Goal: Contribute content: Contribute content

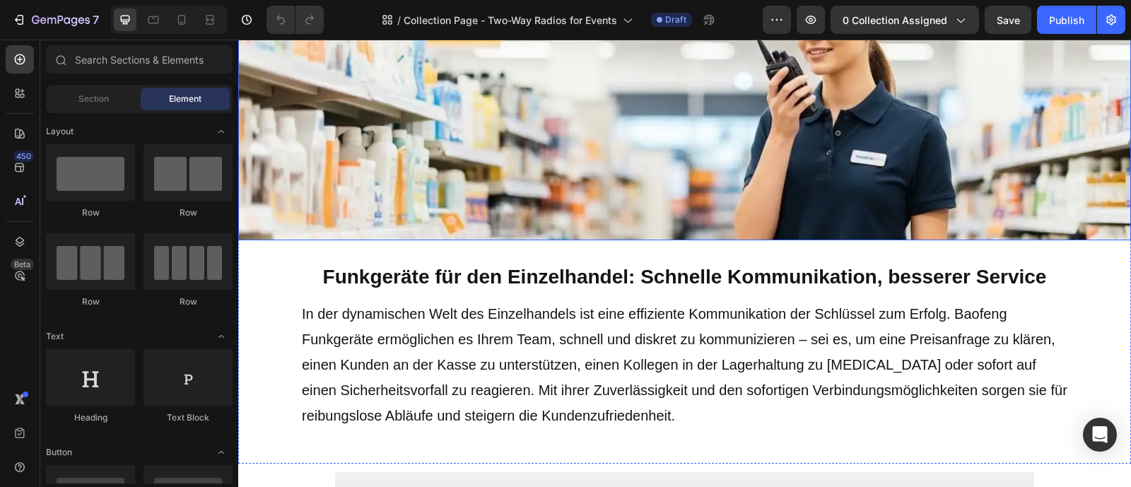
scroll to position [193, 0]
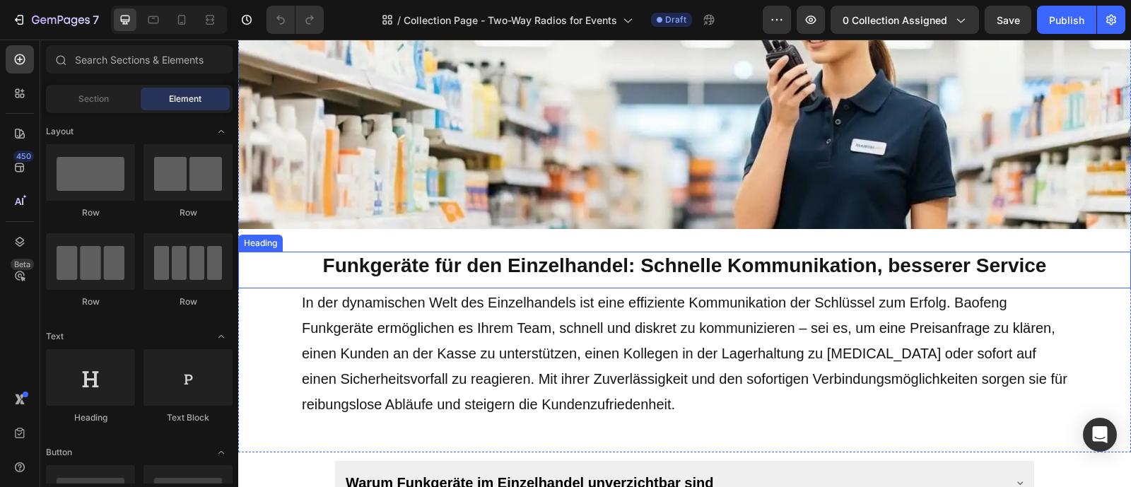
click at [634, 264] on h2 "Funkgeräte für den Einzelhandel: Schnelle Kommunikation, besserer Service" at bounding box center [684, 266] width 893 height 28
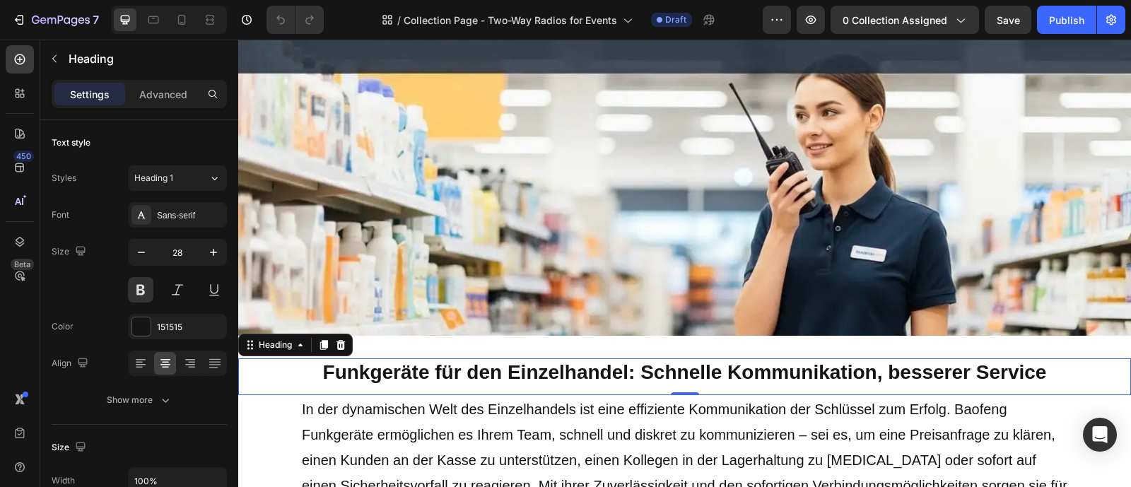
scroll to position [164, 0]
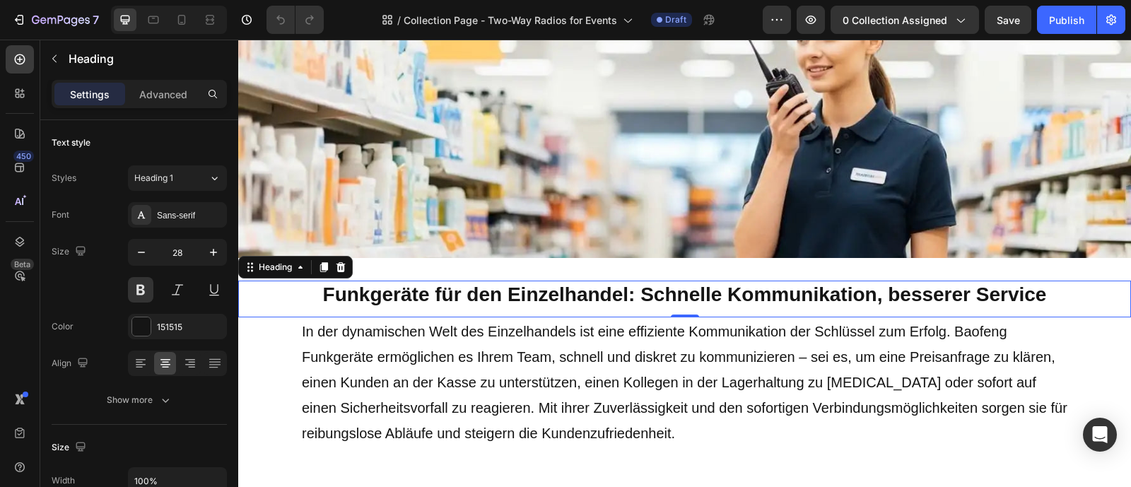
click at [754, 288] on h2 "Funkgeräte für den Einzelhandel: Schnelle Kommunikation, besserer Service" at bounding box center [684, 295] width 893 height 28
click at [754, 288] on p "Funkgeräte für den Einzelhandel: Schnelle Kommunikation, besserer Service" at bounding box center [685, 294] width 890 height 25
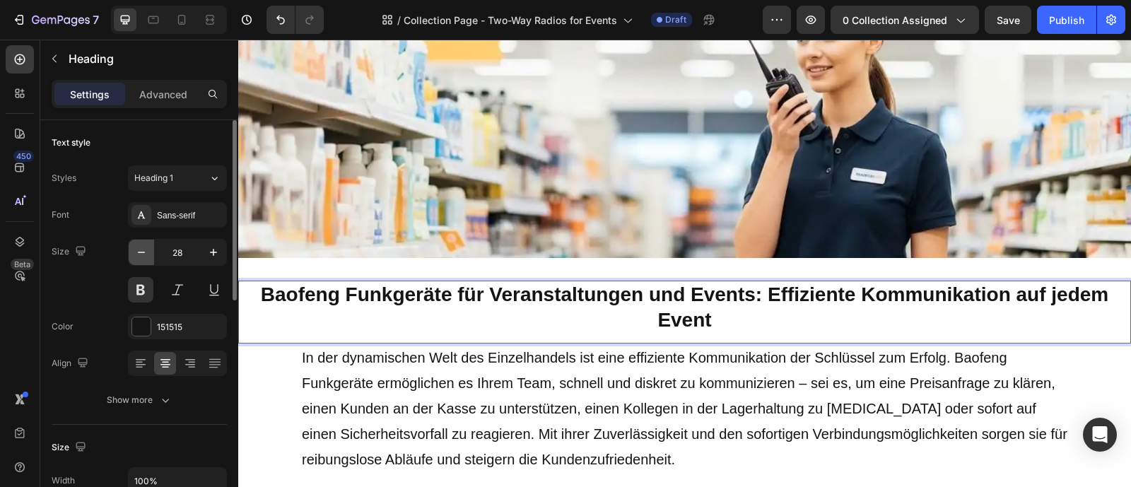
click at [139, 259] on icon "button" at bounding box center [141, 252] width 14 height 14
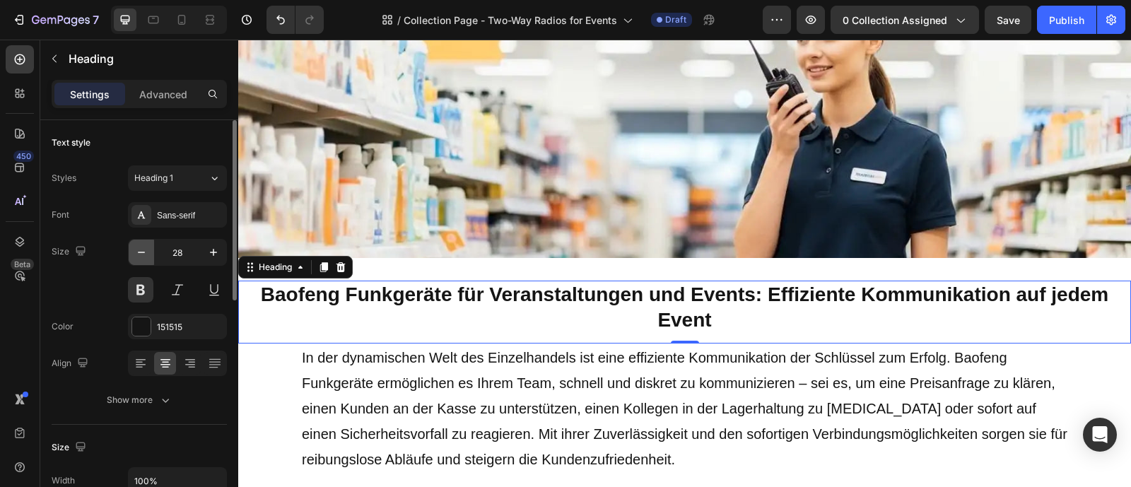
click at [139, 259] on icon "button" at bounding box center [141, 252] width 14 height 14
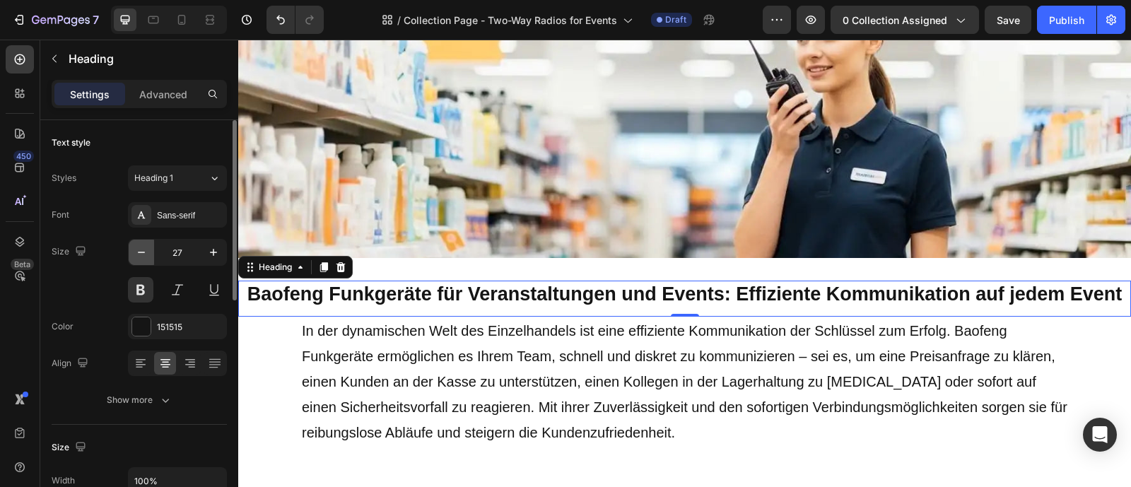
click at [139, 259] on icon "button" at bounding box center [141, 252] width 14 height 14
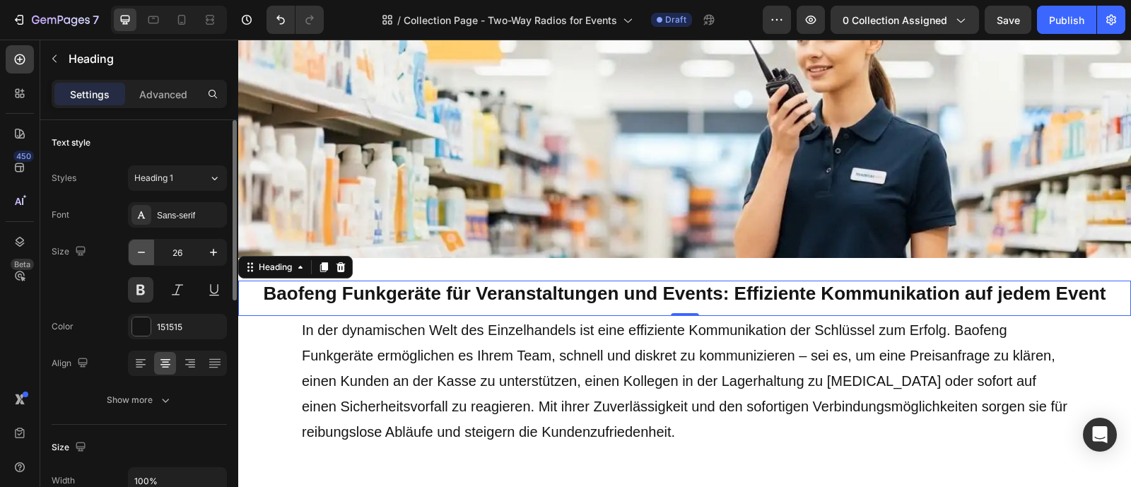
click at [139, 259] on icon "button" at bounding box center [141, 252] width 14 height 14
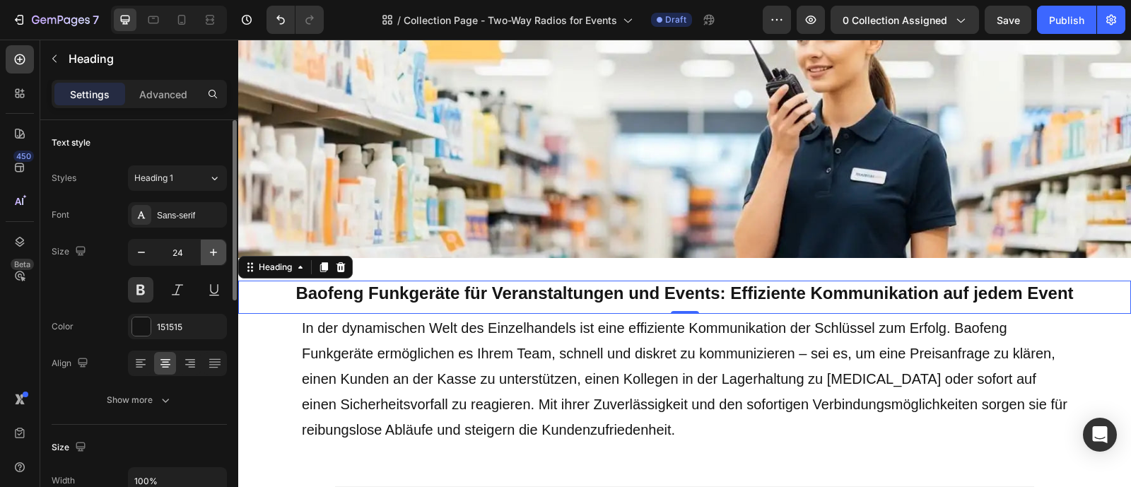
click at [210, 250] on icon "button" at bounding box center [213, 252] width 14 height 14
type input "25"
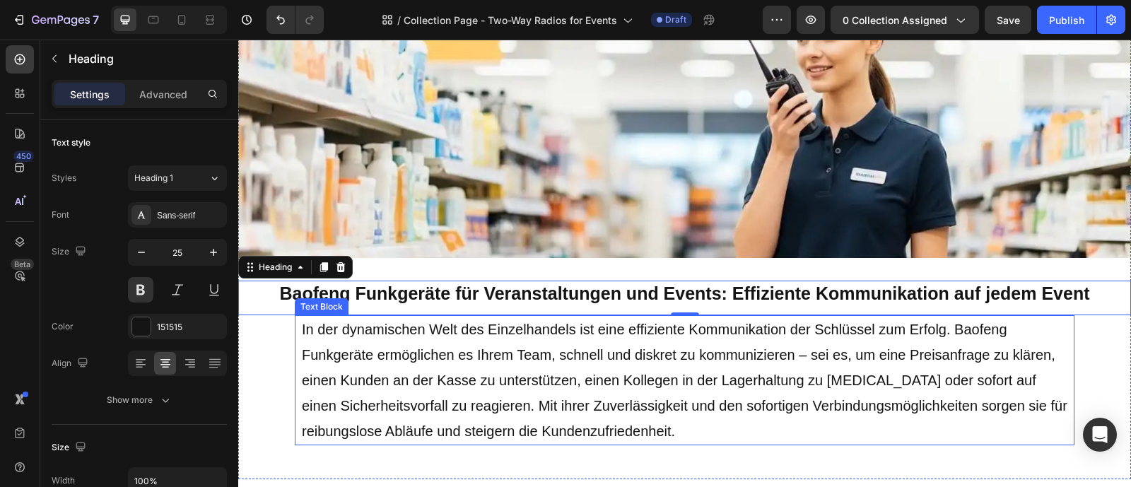
click at [349, 339] on p "In der dynamischen Welt des Einzelhandels ist eine effiziente Kommunikation der…" at bounding box center [685, 380] width 766 height 127
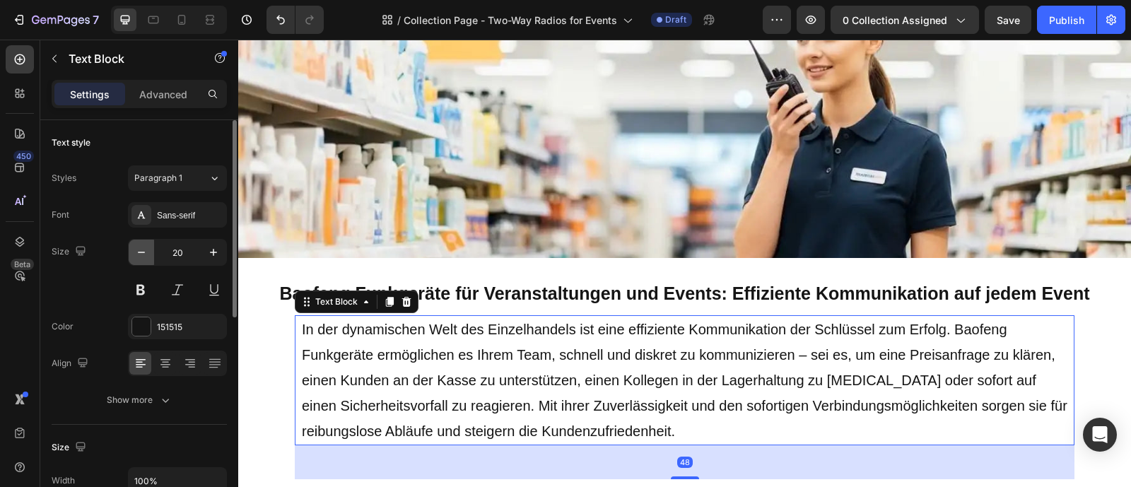
click at [142, 254] on icon "button" at bounding box center [141, 252] width 14 height 14
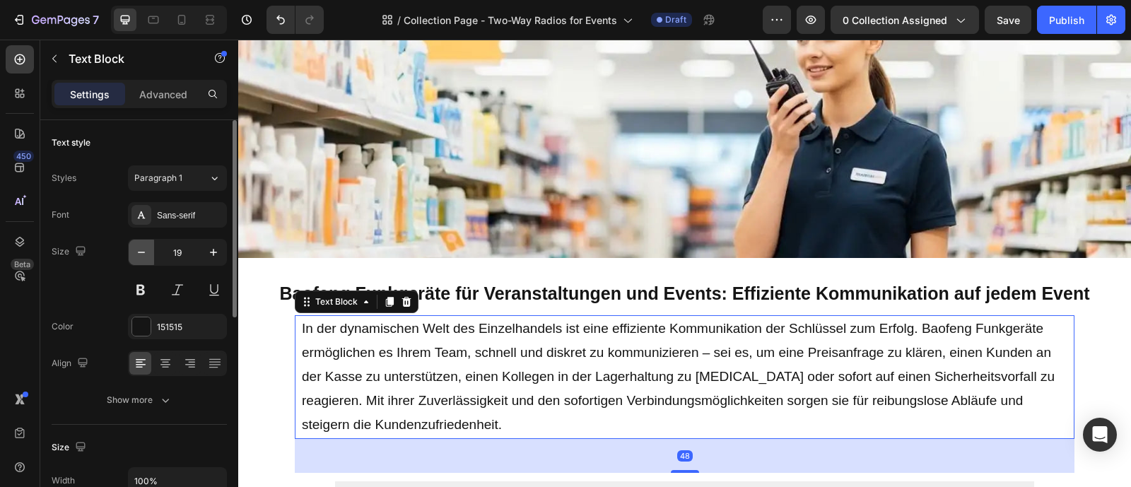
type input "18"
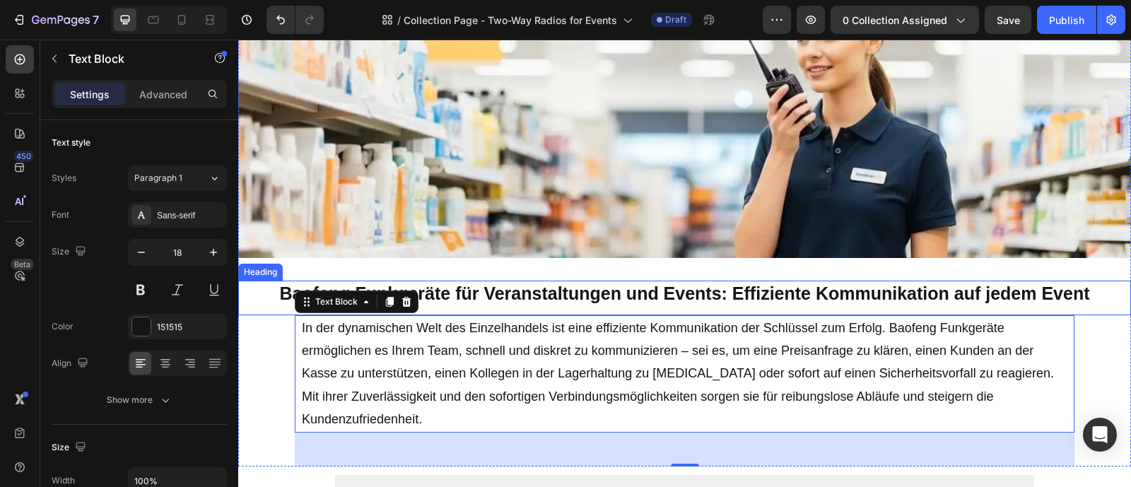
click at [533, 295] on p "Baofeng Funkgeräte für Veranstaltungen und Events: Effiziente Kommunikation auf…" at bounding box center [685, 293] width 890 height 23
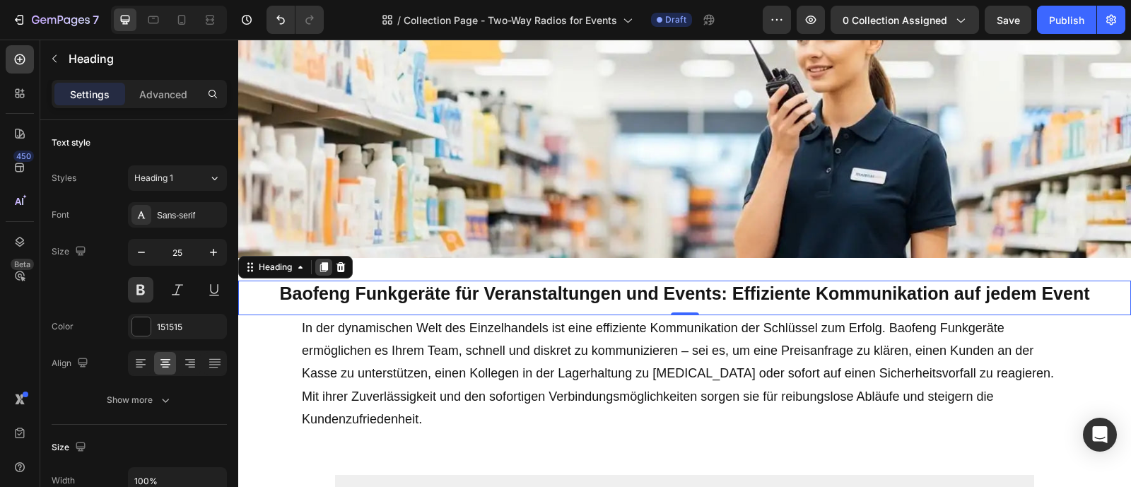
click at [327, 266] on icon at bounding box center [324, 267] width 8 height 10
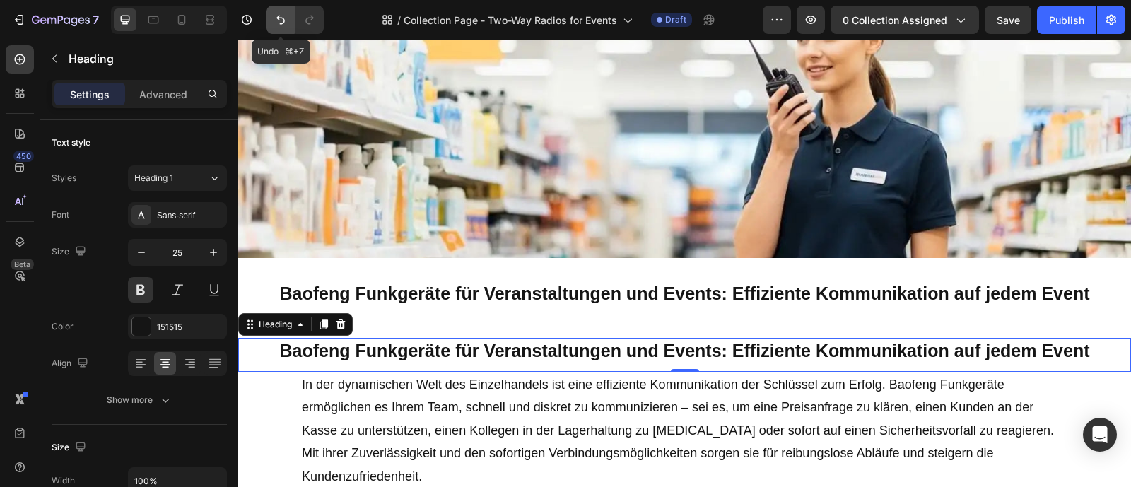
click at [280, 16] on icon "Undo/Redo" at bounding box center [281, 20] width 14 height 14
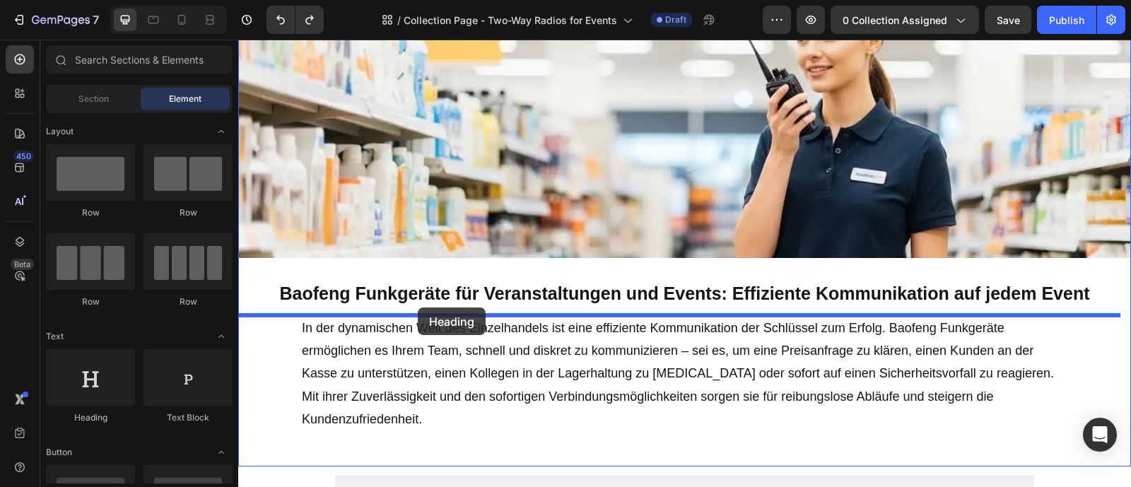
drag, startPoint x: 324, startPoint y: 424, endPoint x: 418, endPoint y: 308, distance: 149.4
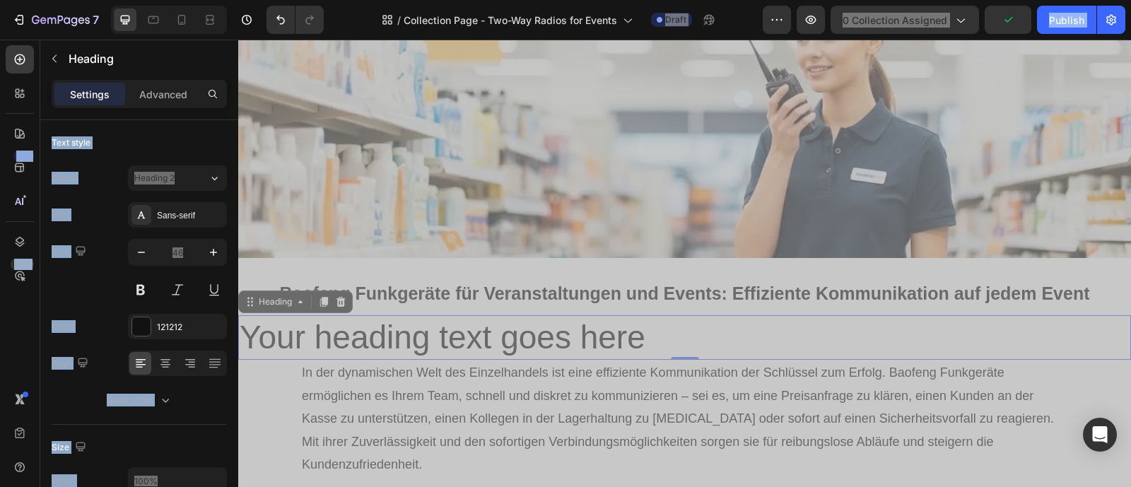
click at [486, 327] on h2 "Your heading text goes here" at bounding box center [684, 337] width 893 height 45
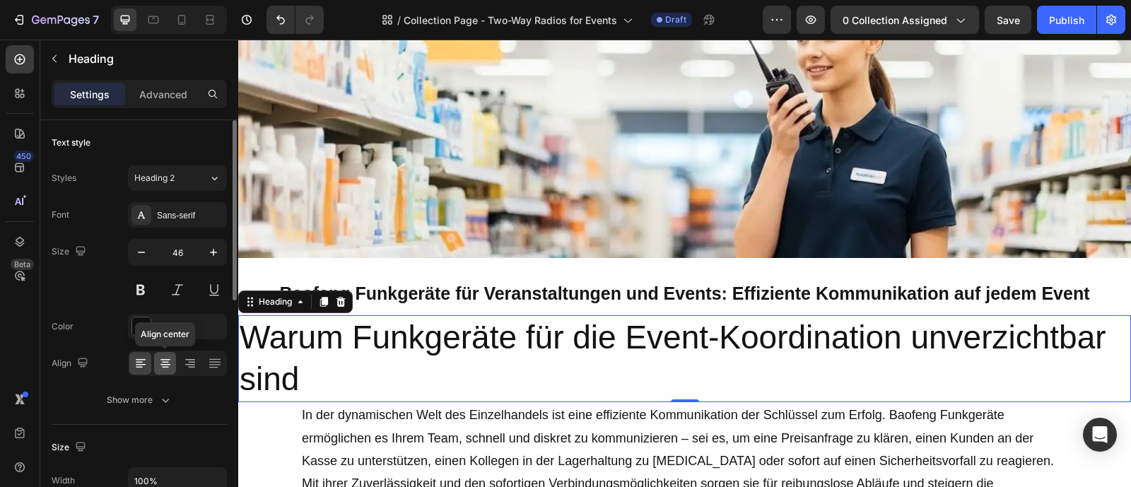
click at [170, 363] on icon at bounding box center [165, 363] width 14 height 14
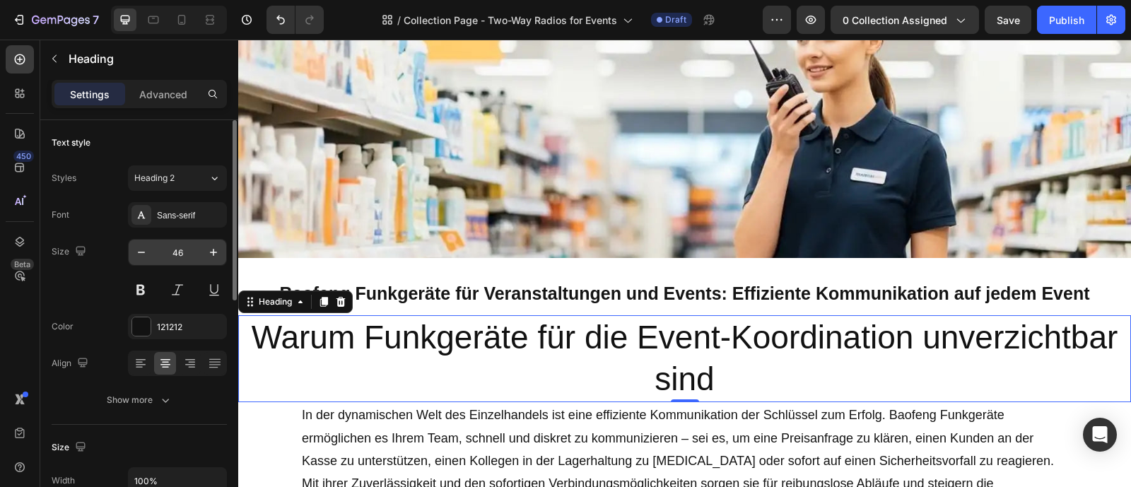
click at [172, 252] on input "46" at bounding box center [177, 252] width 47 height 25
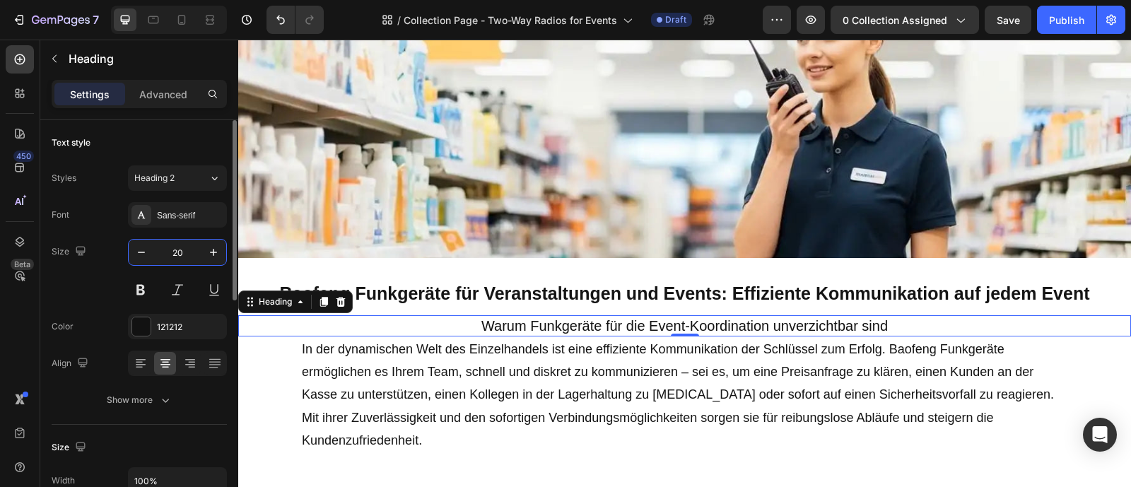
click at [172, 252] on input "20" at bounding box center [177, 252] width 47 height 25
type input "22"
click at [144, 293] on button at bounding box center [140, 289] width 25 height 25
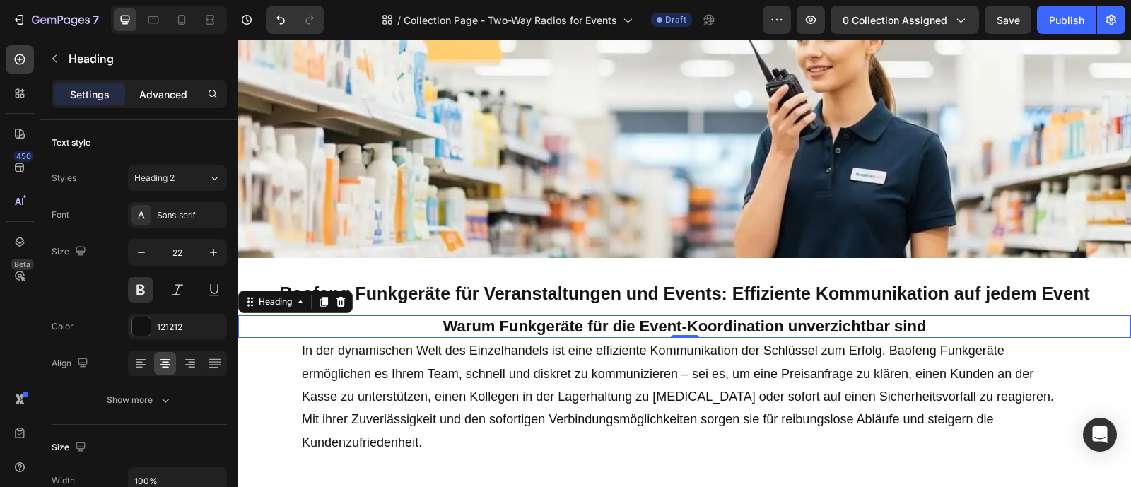
click at [180, 96] on p "Advanced" at bounding box center [163, 94] width 48 height 15
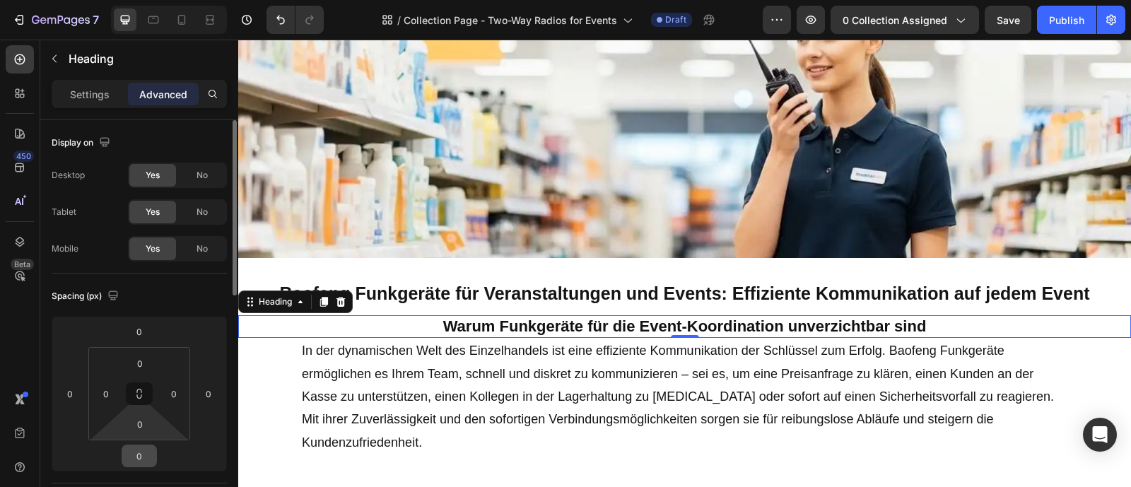
click at [147, 447] on input "0" at bounding box center [139, 455] width 28 height 21
type input "22"
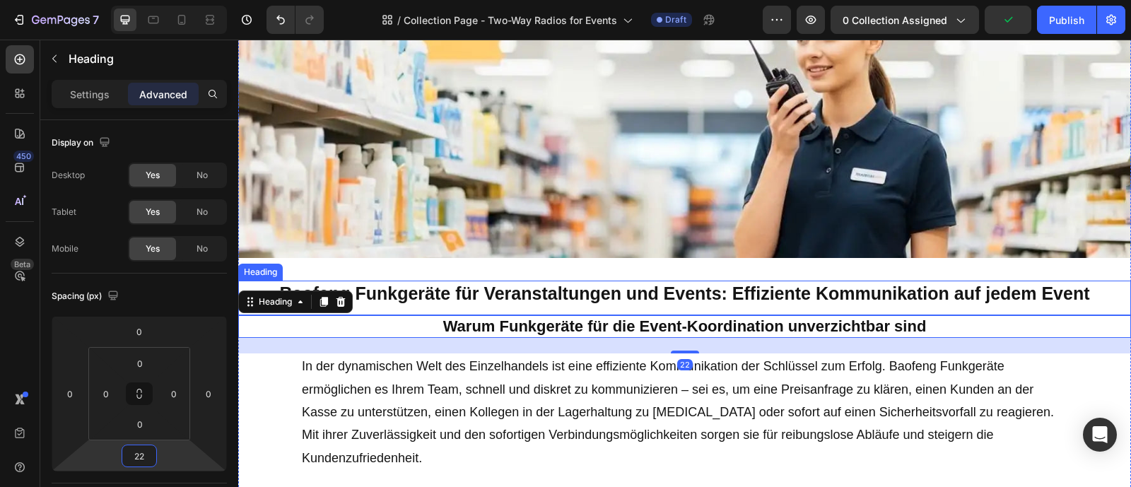
click at [727, 293] on p "Baofeng Funkgeräte für Veranstaltungen und Events: Effiziente Kommunikation auf…" at bounding box center [685, 293] width 890 height 23
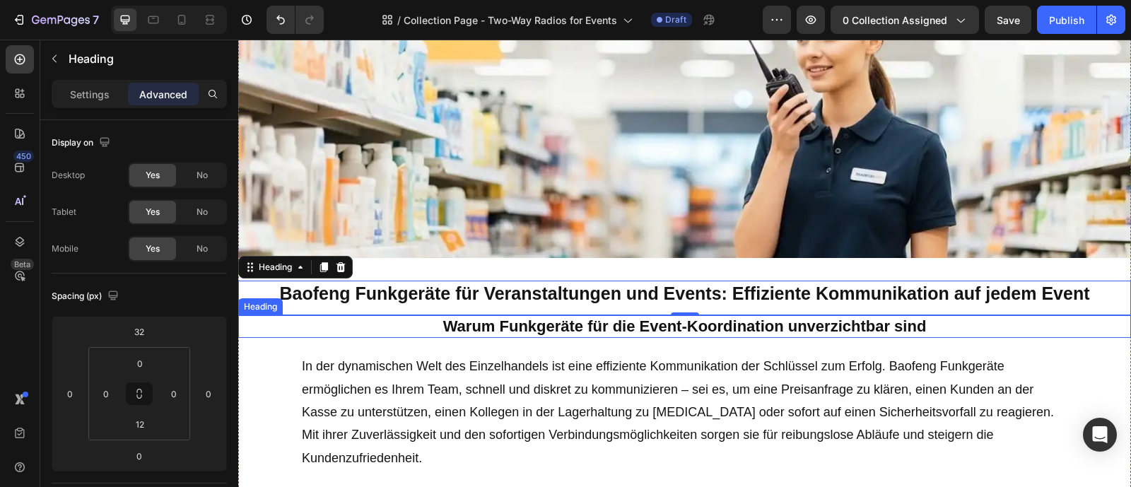
click at [718, 334] on p "Warum Funkgeräte für die Event-Koordination unverzichtbar sind" at bounding box center [685, 327] width 890 height 21
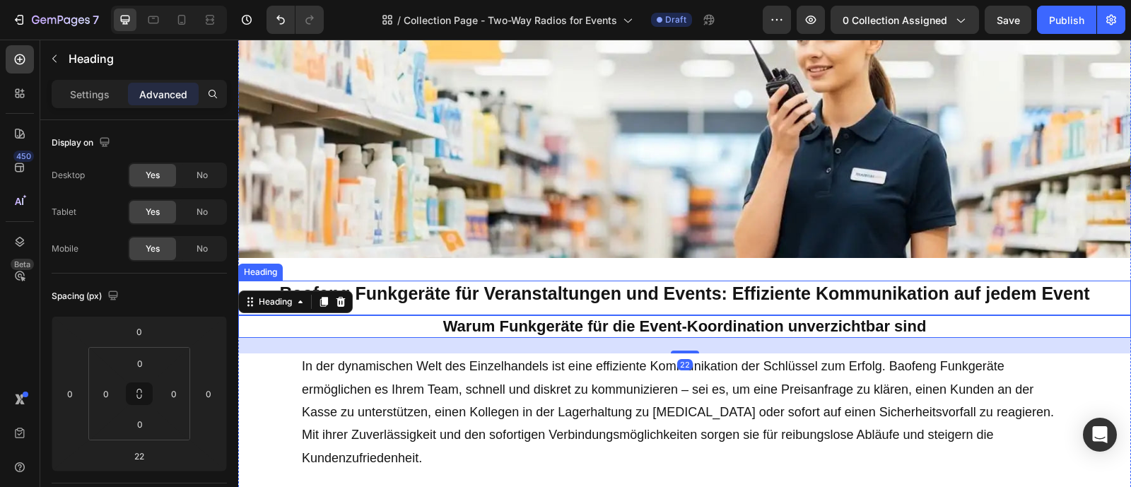
click at [667, 294] on p "Baofeng Funkgeräte für Veranstaltungen und Events: Effiziente Kommunikation auf…" at bounding box center [685, 293] width 890 height 23
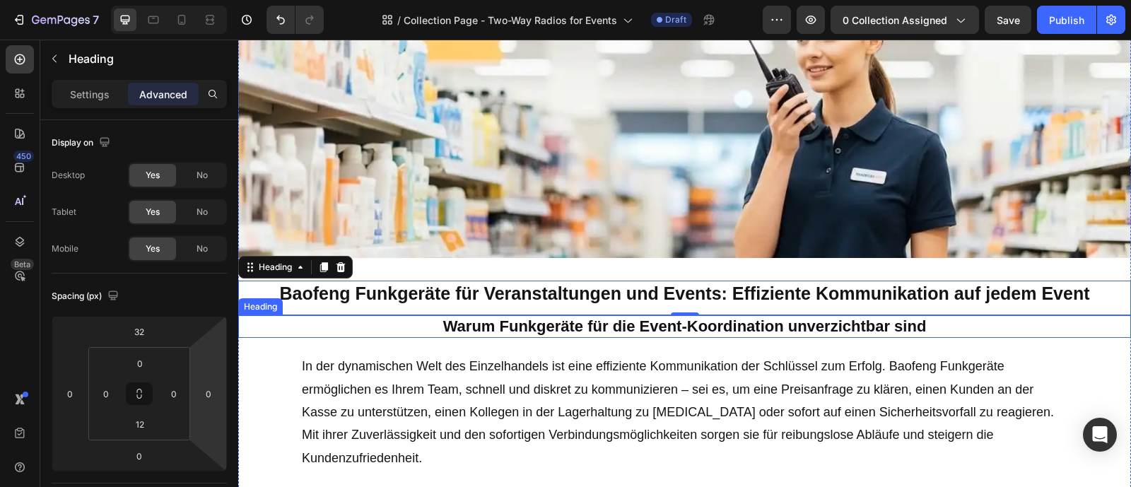
click at [541, 322] on p "Warum Funkgeräte für die Event-Koordination unverzichtbar sind" at bounding box center [685, 327] width 890 height 21
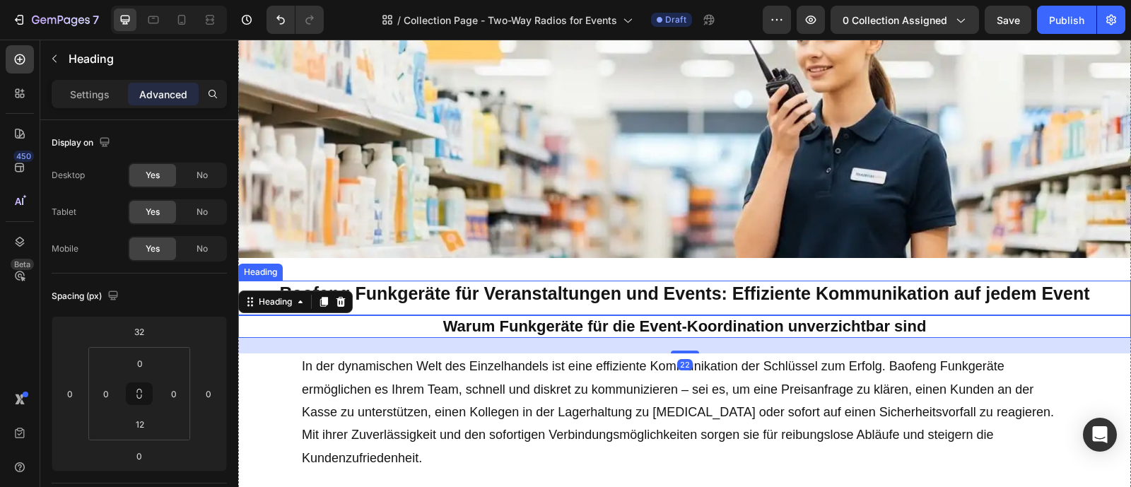
click at [539, 299] on p "Baofeng Funkgeräte für Veranstaltungen und Events: Effiziente Kommunikation auf…" at bounding box center [685, 293] width 890 height 23
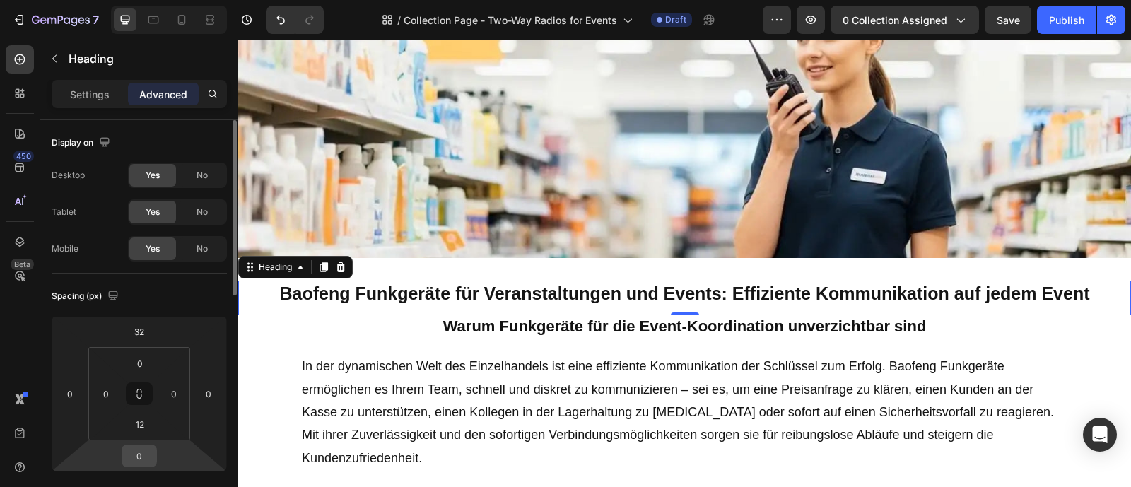
click at [151, 450] on input "0" at bounding box center [139, 455] width 28 height 21
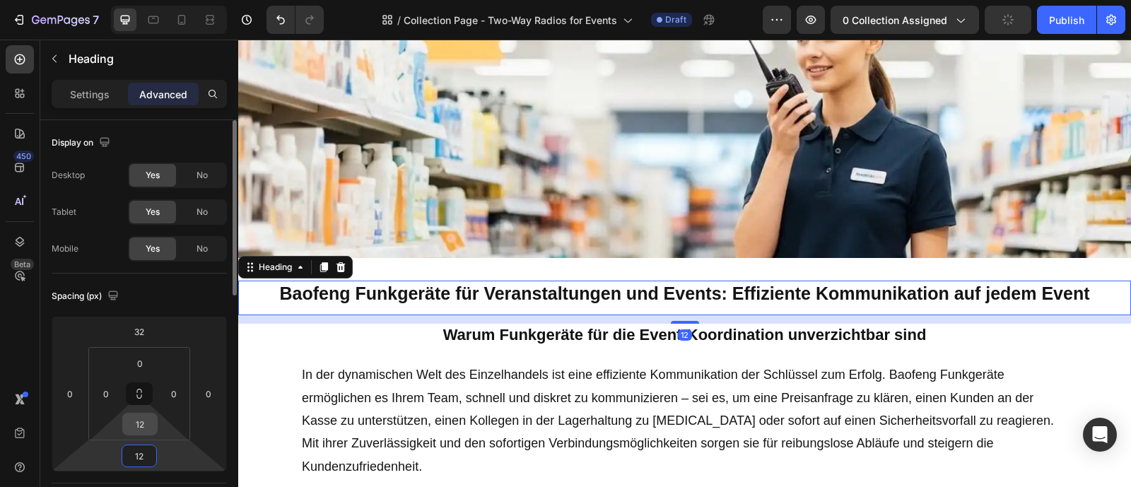
type input "12"
click at [146, 423] on input "12" at bounding box center [140, 424] width 28 height 21
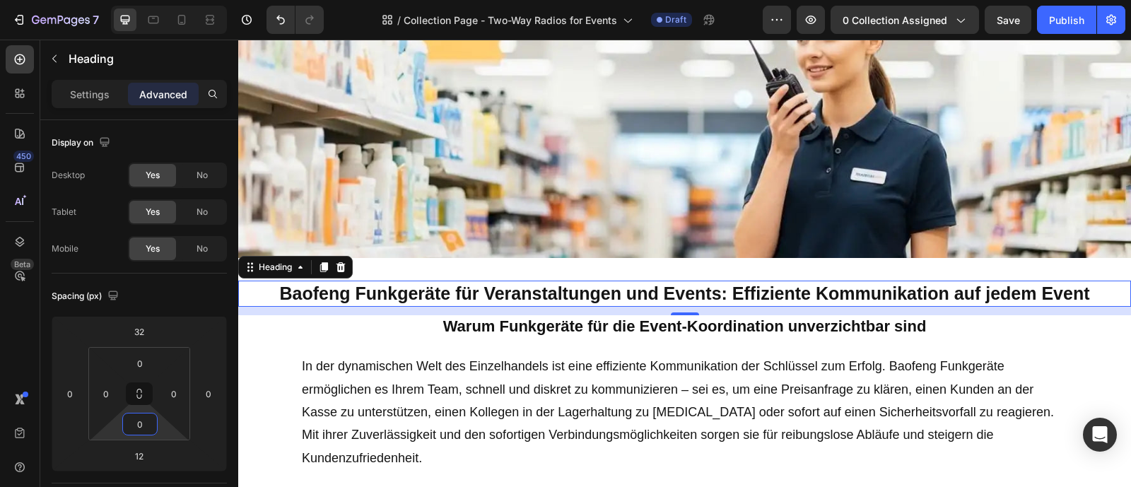
type input "0"
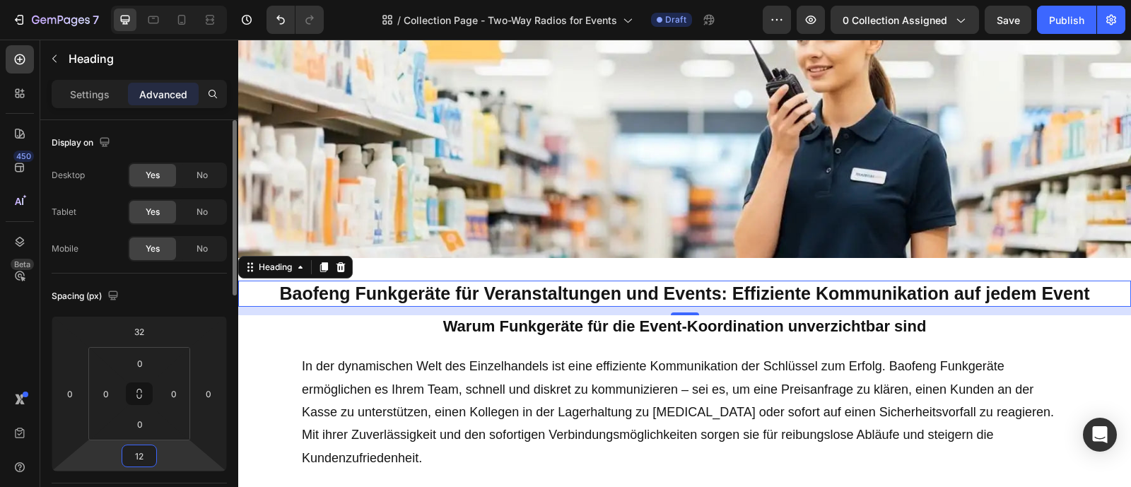
click at [141, 454] on input "12" at bounding box center [139, 455] width 28 height 21
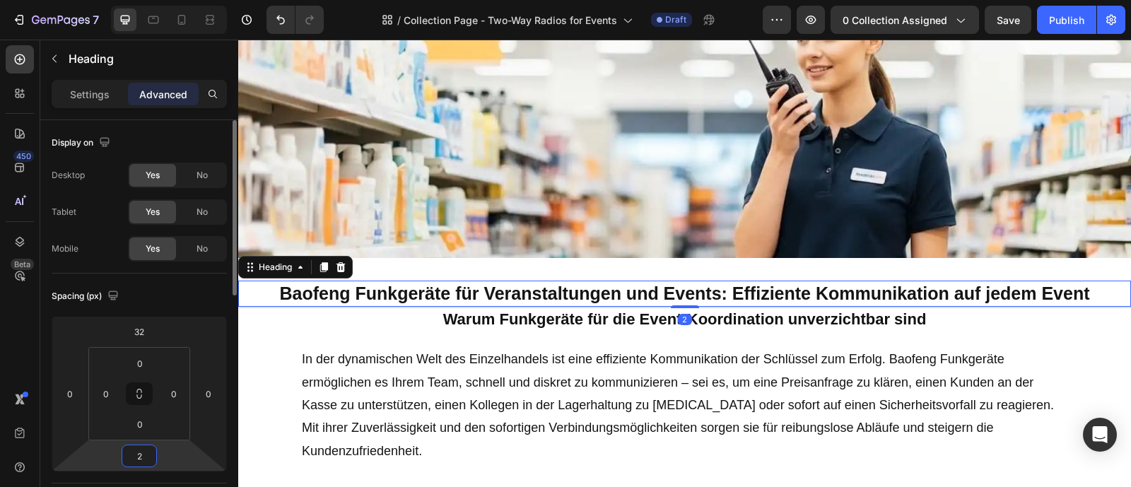
type input "20"
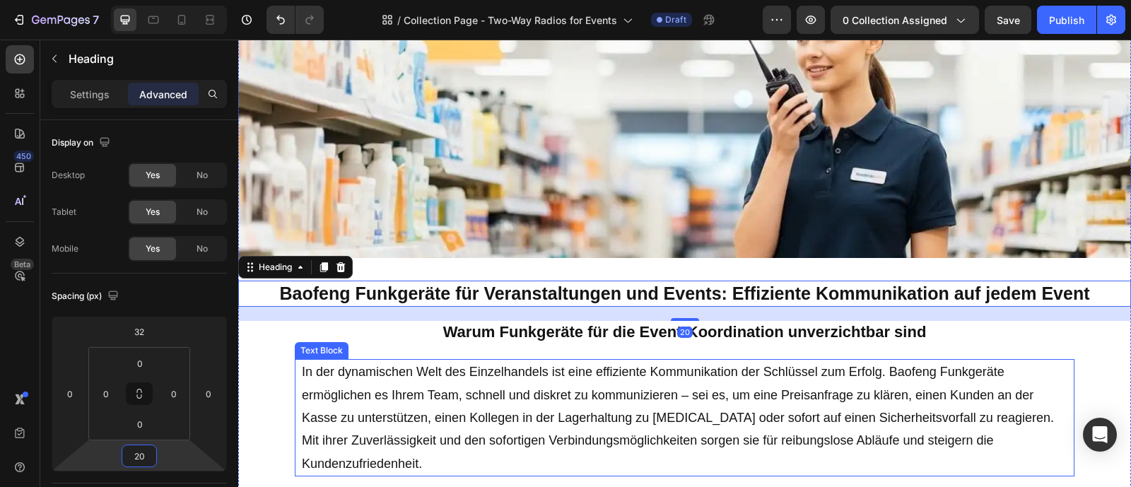
click at [713, 391] on p "In der dynamischen Welt des Einzelhandels ist eine effiziente Kommunikation der…" at bounding box center [685, 418] width 766 height 115
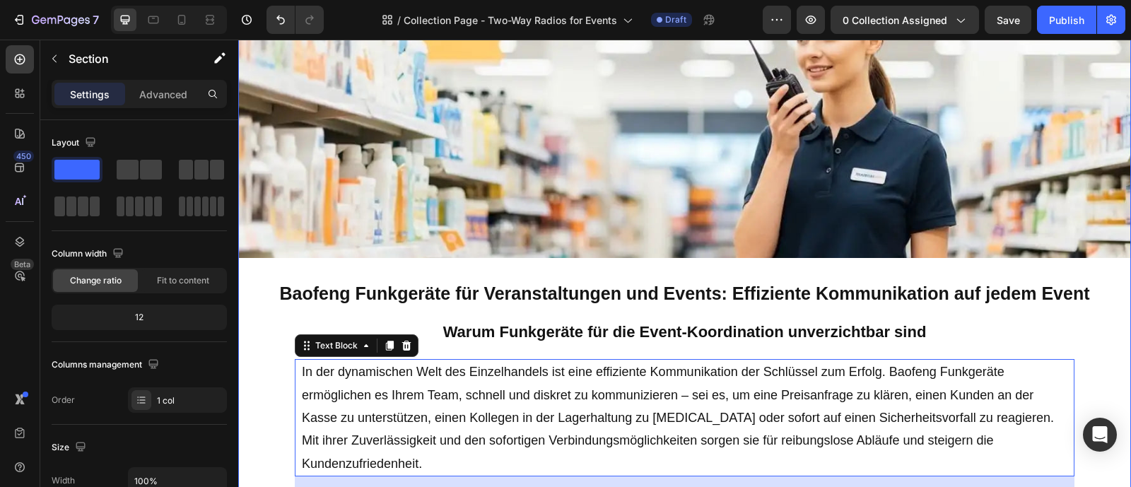
click at [708, 352] on div "Image Baofeng Funkgeräte für Veranstaltungen und Events: Effiziente Kommunikati…" at bounding box center [684, 208] width 893 height 606
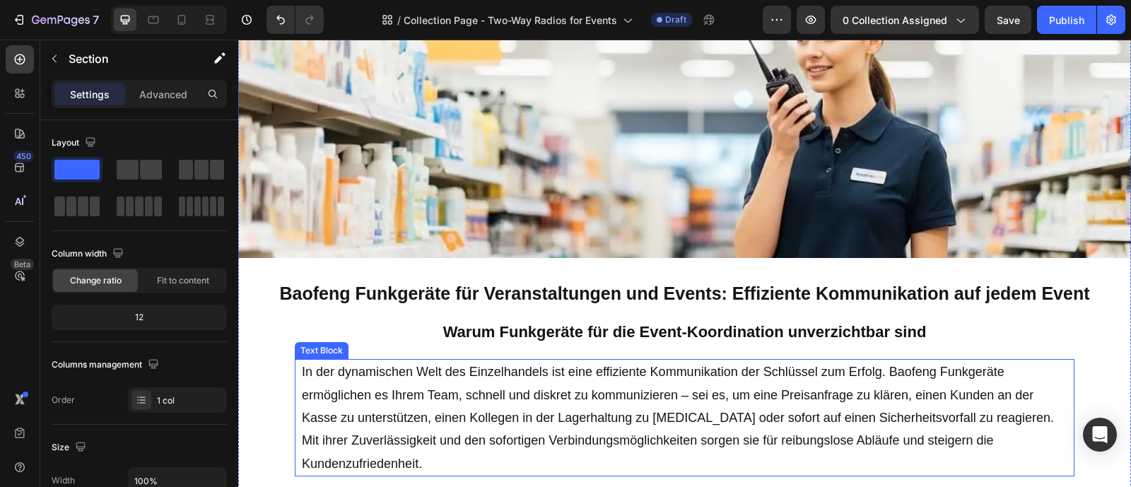
click at [699, 384] on p "In der dynamischen Welt des Einzelhandels ist eine effiziente Kommunikation der…" at bounding box center [685, 418] width 766 height 115
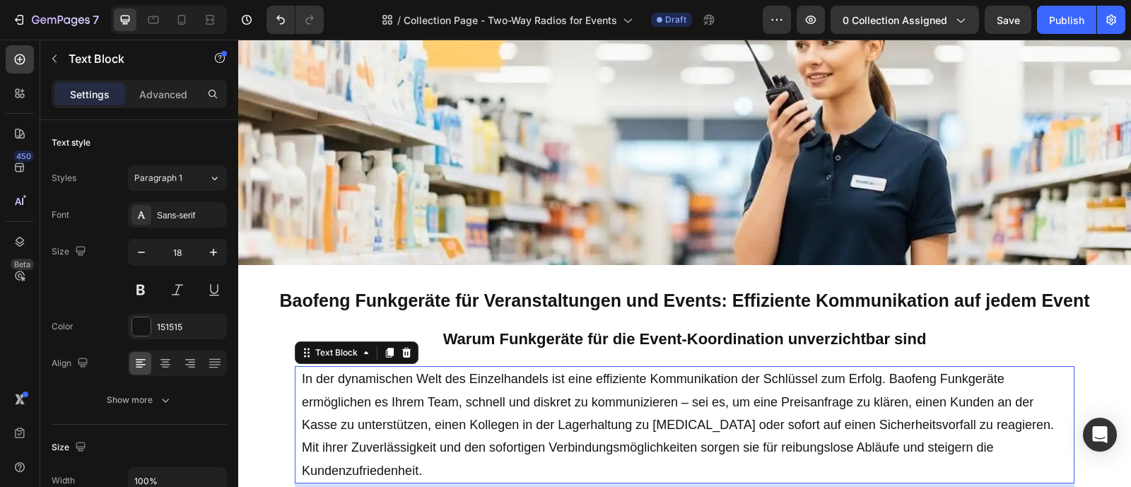
scroll to position [168, 0]
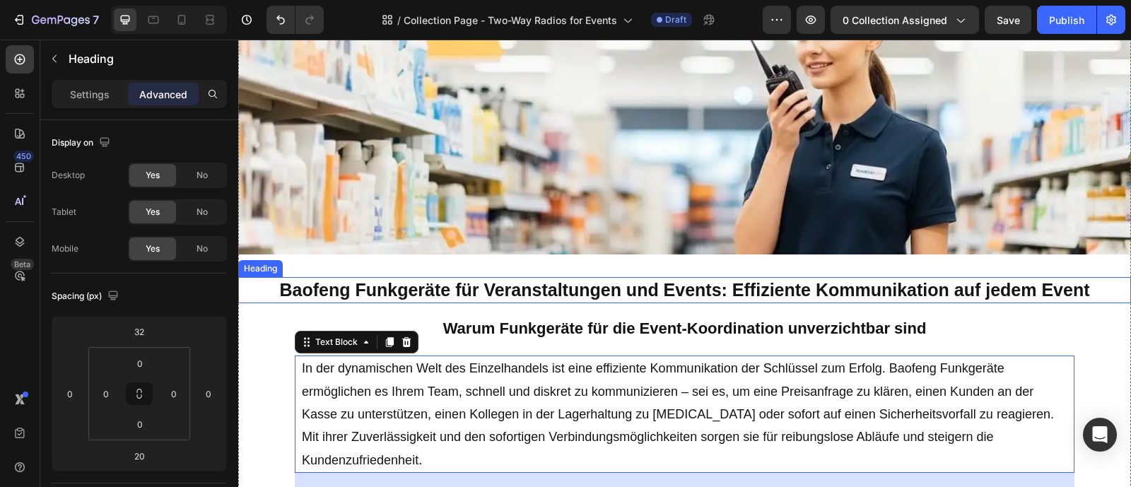
click at [668, 296] on p "Baofeng Funkgeräte für Veranstaltungen und Events: Effiziente Kommunikation auf…" at bounding box center [685, 290] width 890 height 23
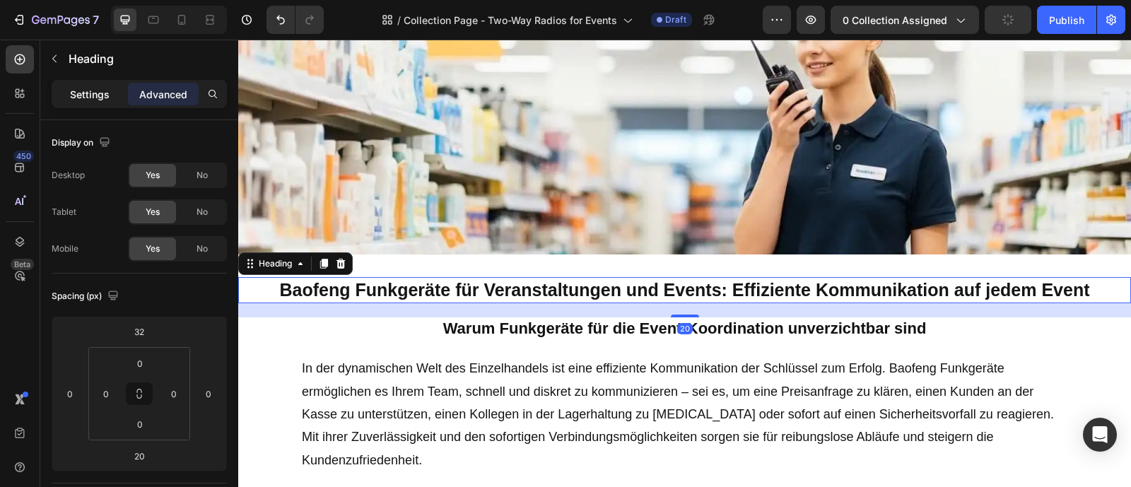
click at [124, 90] on div "Settings" at bounding box center [89, 94] width 71 height 23
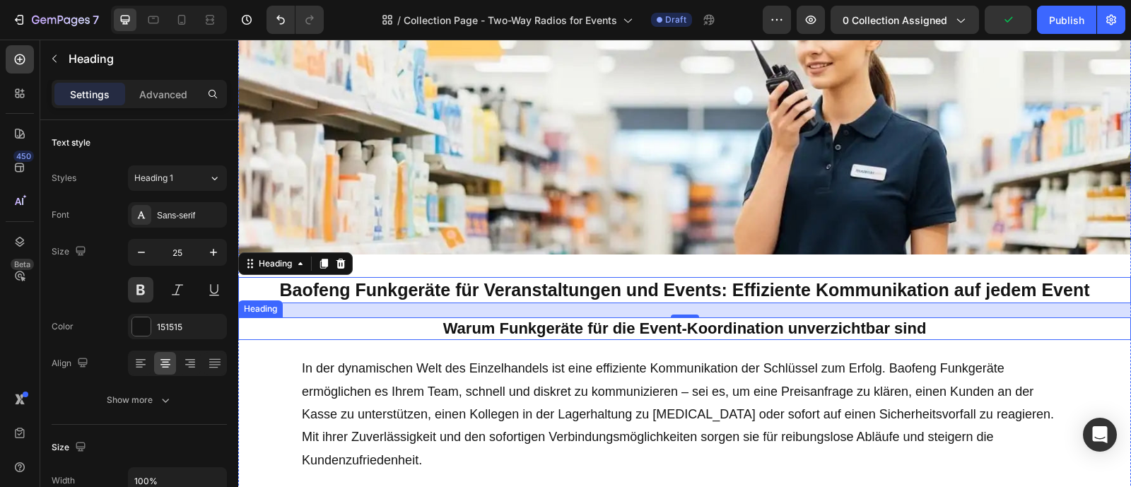
click at [623, 319] on p "Warum Funkgeräte für die Event-Koordination unverzichtbar sind" at bounding box center [685, 329] width 890 height 21
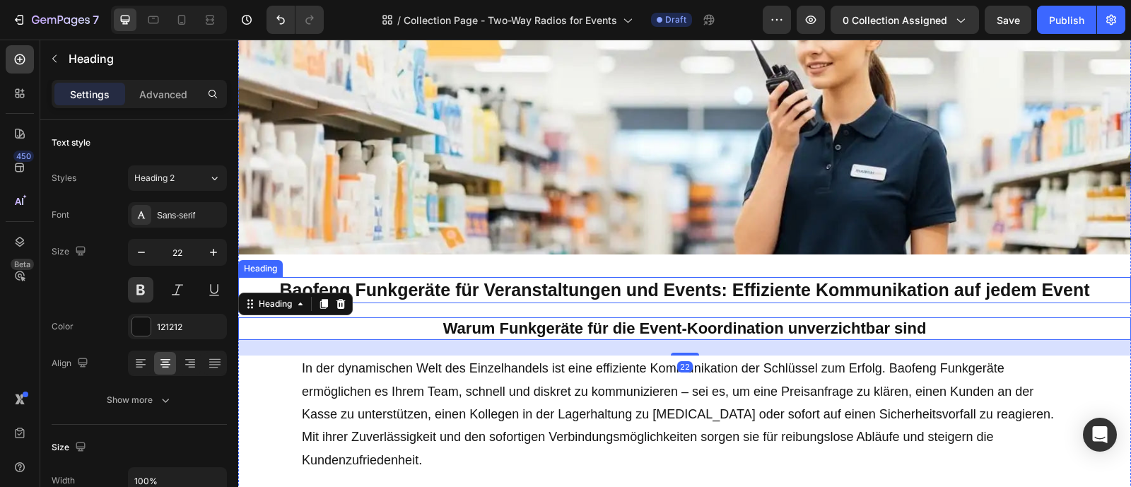
click at [595, 288] on p "Baofeng Funkgeräte für Veranstaltungen und Events: Effiziente Kommunikation auf…" at bounding box center [685, 290] width 890 height 23
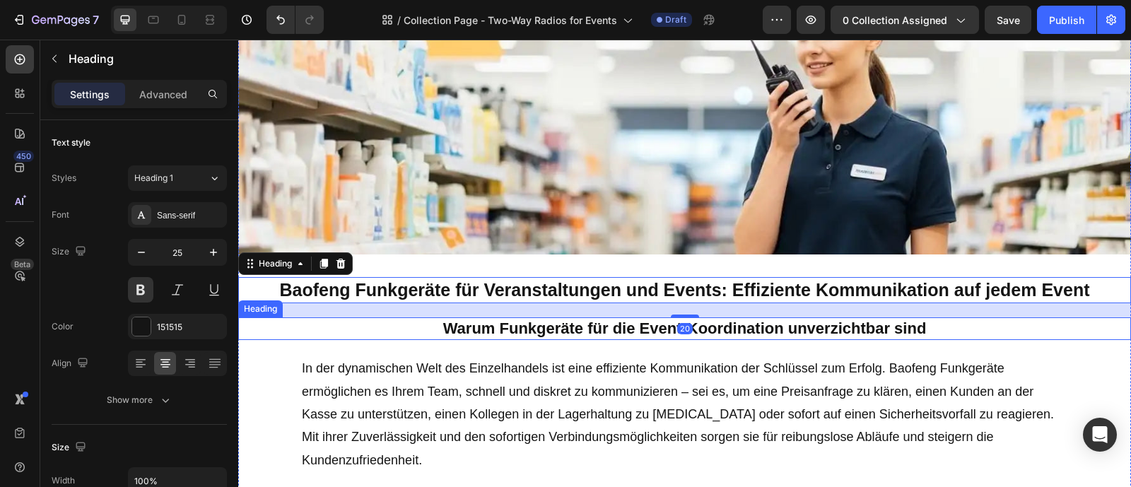
click at [595, 324] on p "Warum Funkgeräte für die Event-Koordination unverzichtbar sind" at bounding box center [685, 329] width 890 height 21
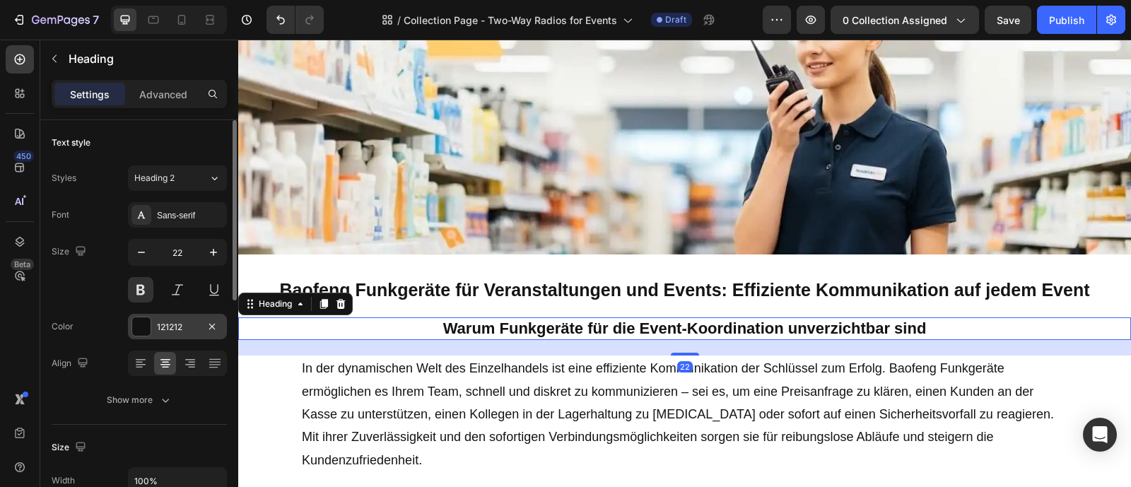
click at [137, 325] on div at bounding box center [141, 326] width 18 height 18
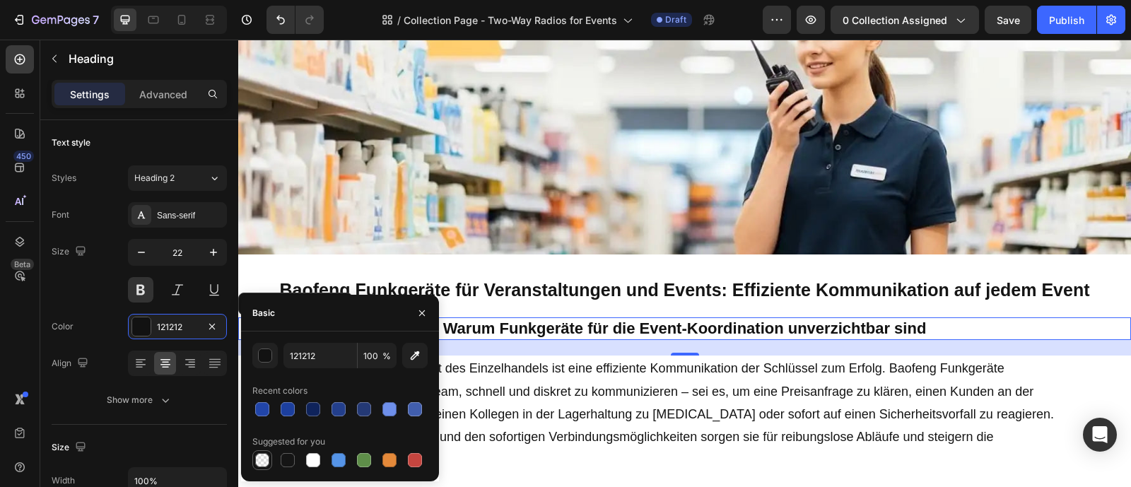
click at [261, 454] on div at bounding box center [262, 460] width 14 height 14
type input "000000"
type input "0"
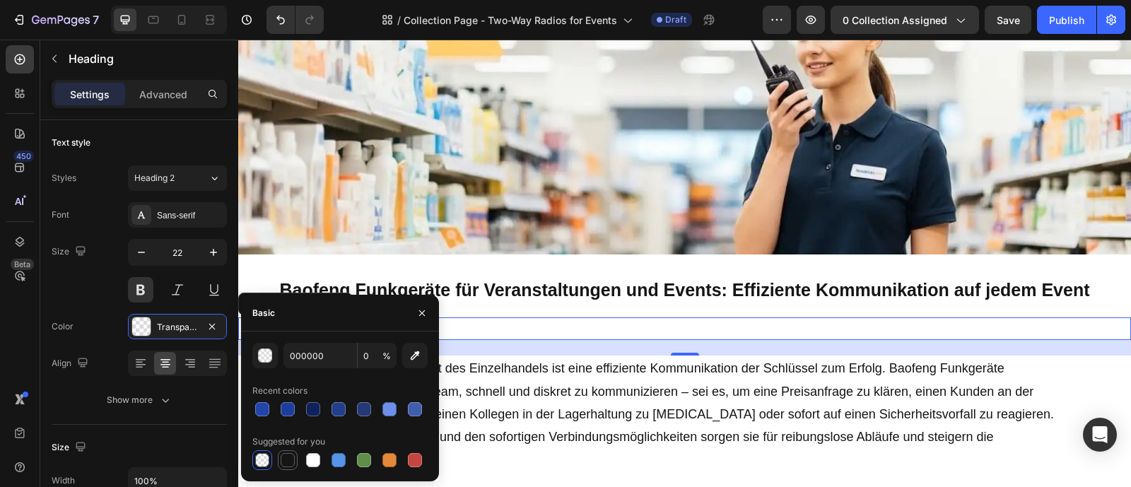
click at [286, 455] on div at bounding box center [288, 460] width 14 height 14
type input "151515"
type input "100"
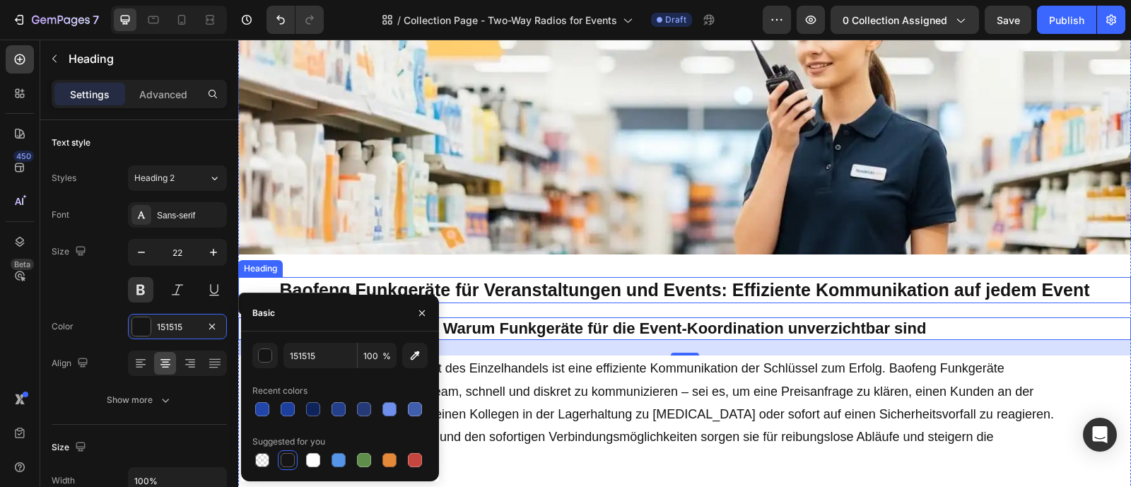
click at [529, 291] on p "Baofeng Funkgeräte für Veranstaltungen und Events: Effiziente Kommunikation auf…" at bounding box center [685, 290] width 890 height 23
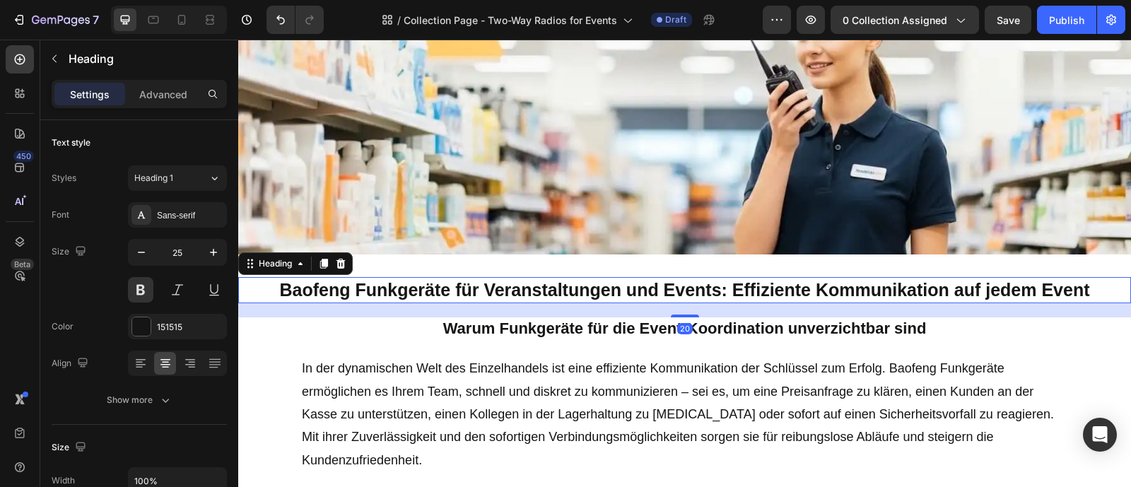
click at [512, 325] on p "Warum Funkgeräte für die Event-Koordination unverzichtbar sind" at bounding box center [685, 329] width 890 height 21
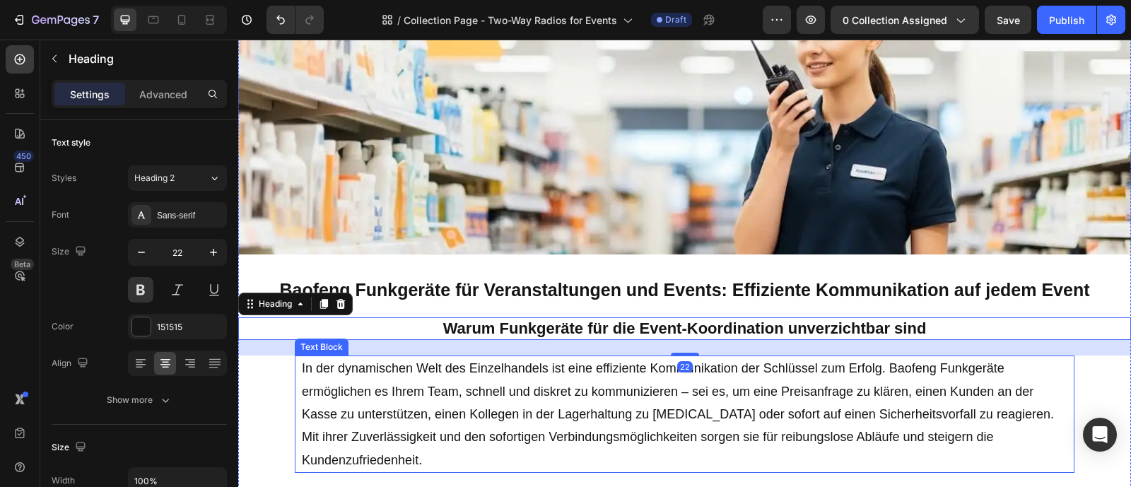
click at [516, 368] on p "In der dynamischen Welt des Einzelhandels ist eine effiziente Kommunikation der…" at bounding box center [685, 414] width 766 height 115
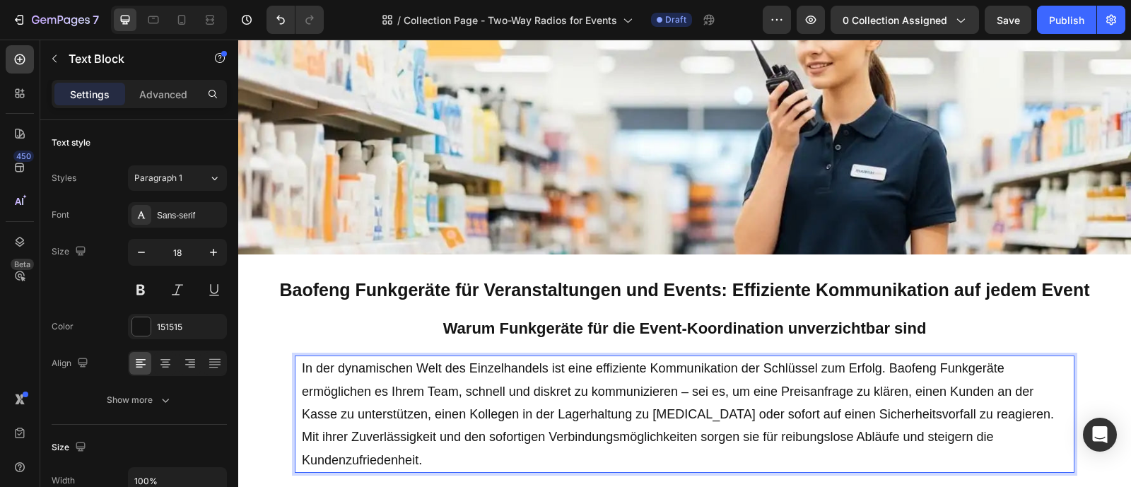
click at [648, 395] on p "In der dynamischen Welt des Einzelhandels ist eine effiziente Kommunikation der…" at bounding box center [685, 414] width 766 height 115
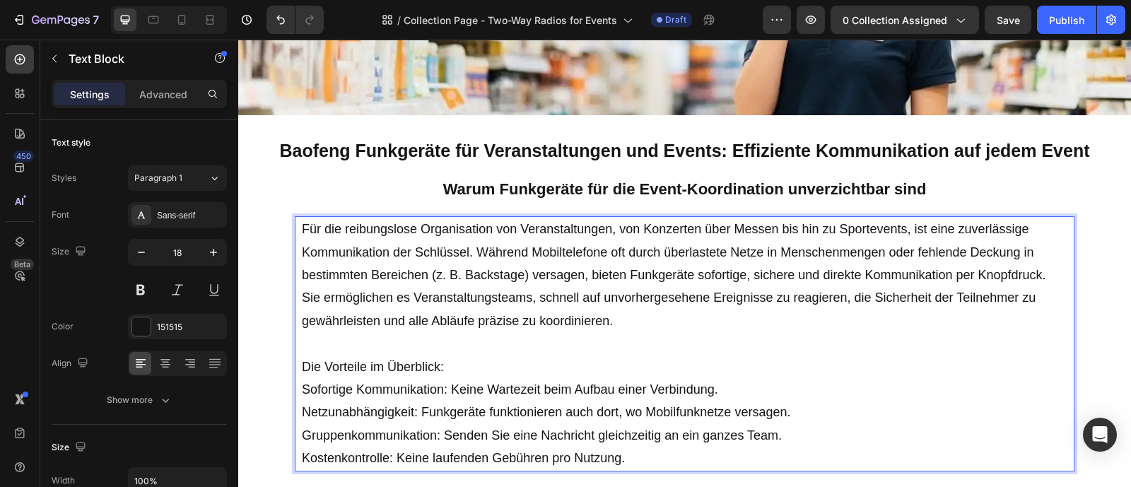
scroll to position [367, 0]
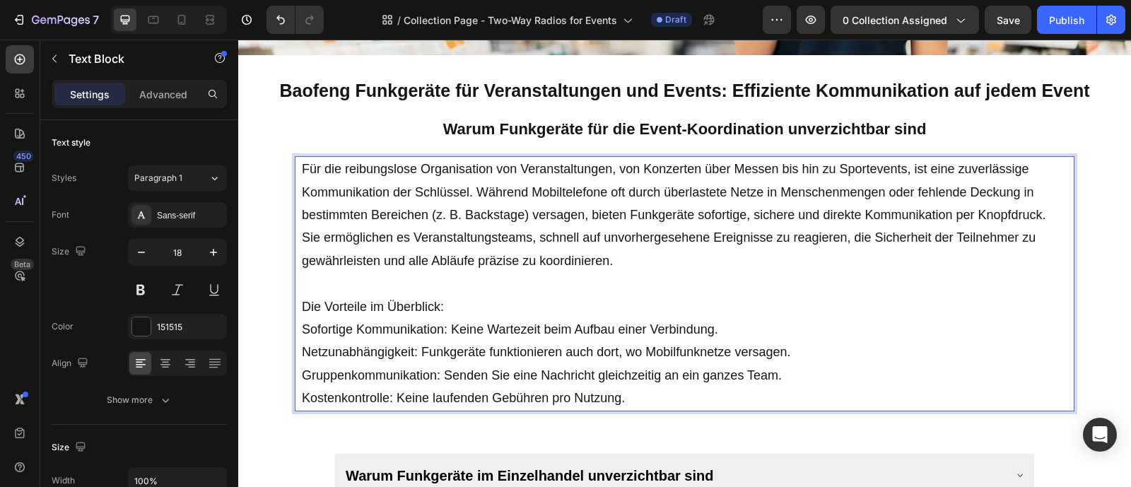
click at [457, 304] on p "Die Vorteile im Überblick:" at bounding box center [685, 306] width 766 height 23
drag, startPoint x: 458, startPoint y: 304, endPoint x: 300, endPoint y: 301, distance: 157.7
click at [300, 301] on div "Für die reibungslose Organisation von Veranstaltungen, von Konzerten über Messe…" at bounding box center [684, 283] width 768 height 254
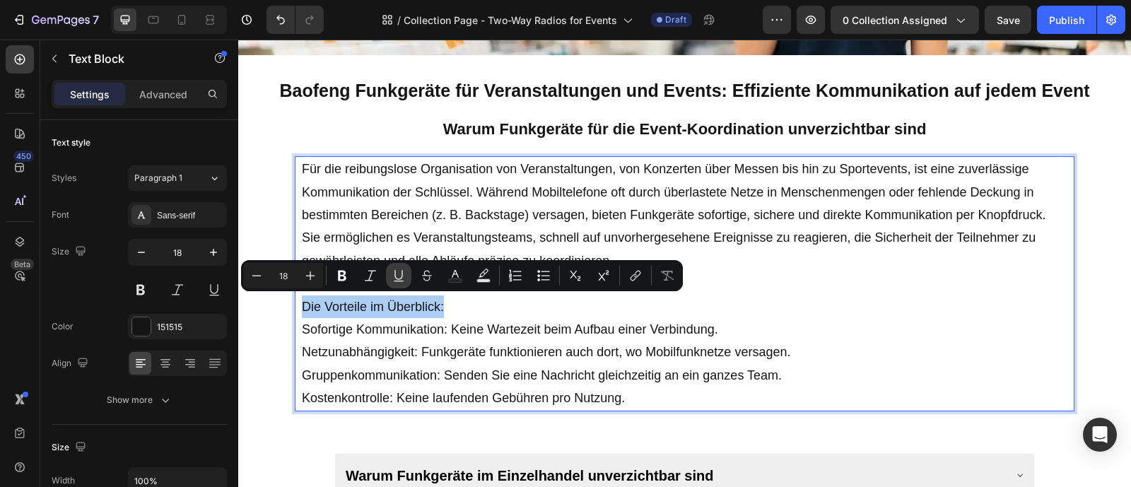
click at [399, 277] on icon "Editor contextual toolbar" at bounding box center [399, 276] width 14 height 14
click at [747, 313] on p "Die Vorteile im Überblick:" at bounding box center [685, 306] width 766 height 23
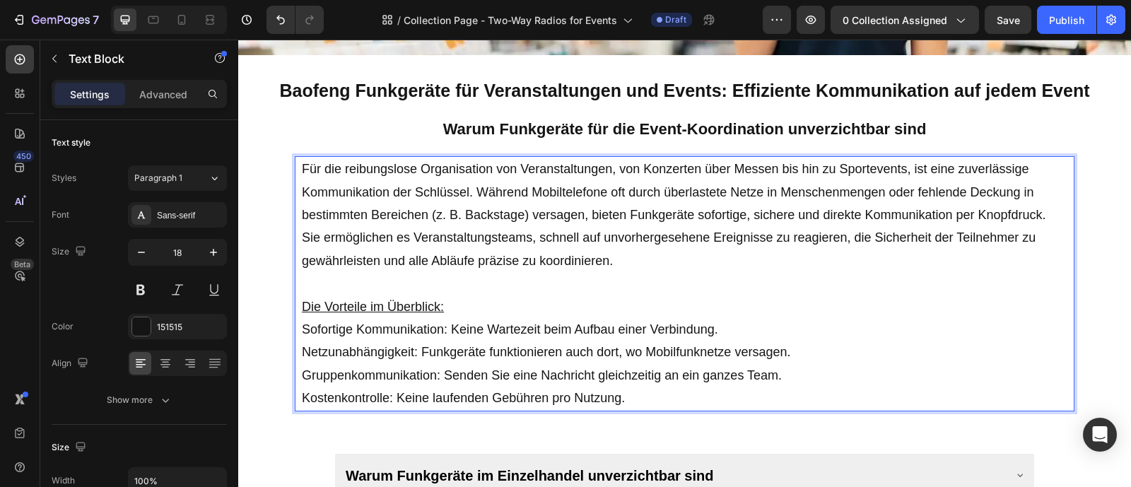
click at [875, 327] on p "Sofortige Kommunikation: Keine Wartezeit beim Aufbau einer Verbindung. Netzunab…" at bounding box center [685, 364] width 766 height 92
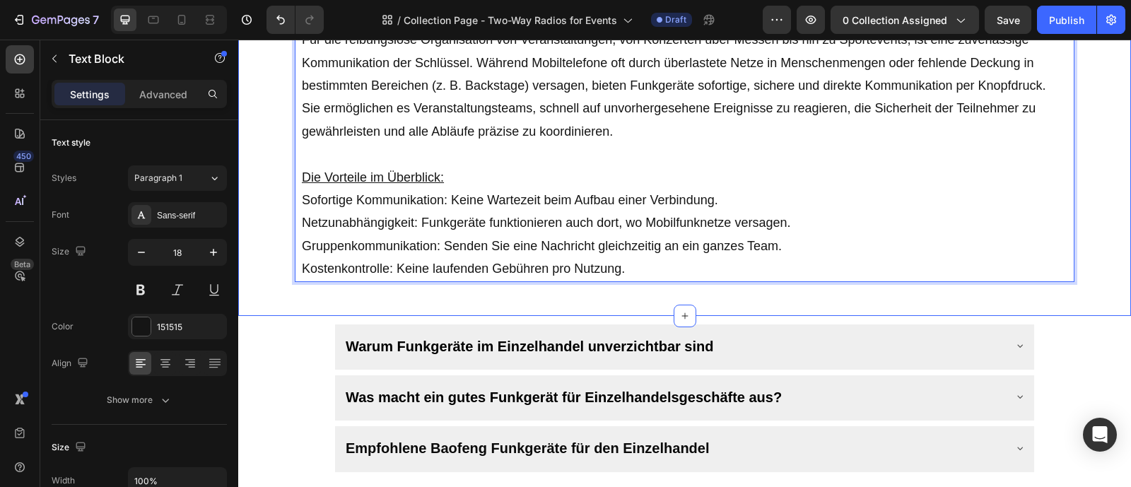
scroll to position [508, 0]
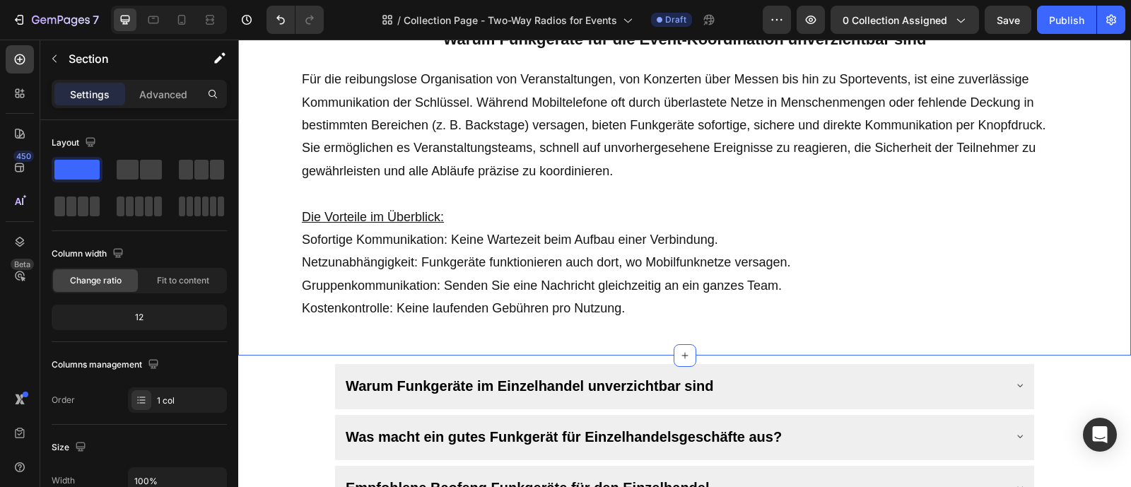
scroll to position [397, 0]
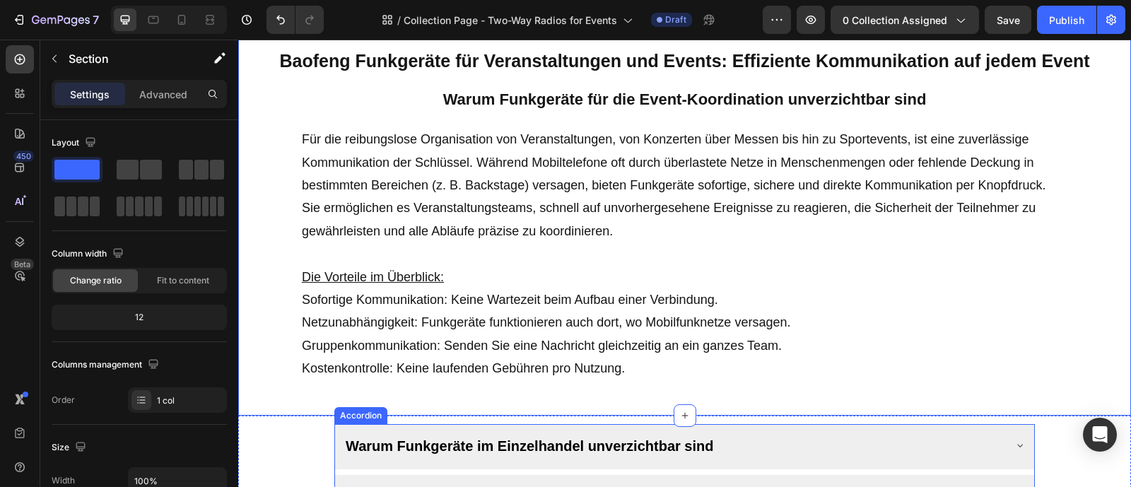
click at [580, 452] on span "Warum Funkgeräte im Einzelhandel unverzichtbar sind" at bounding box center [530, 446] width 368 height 16
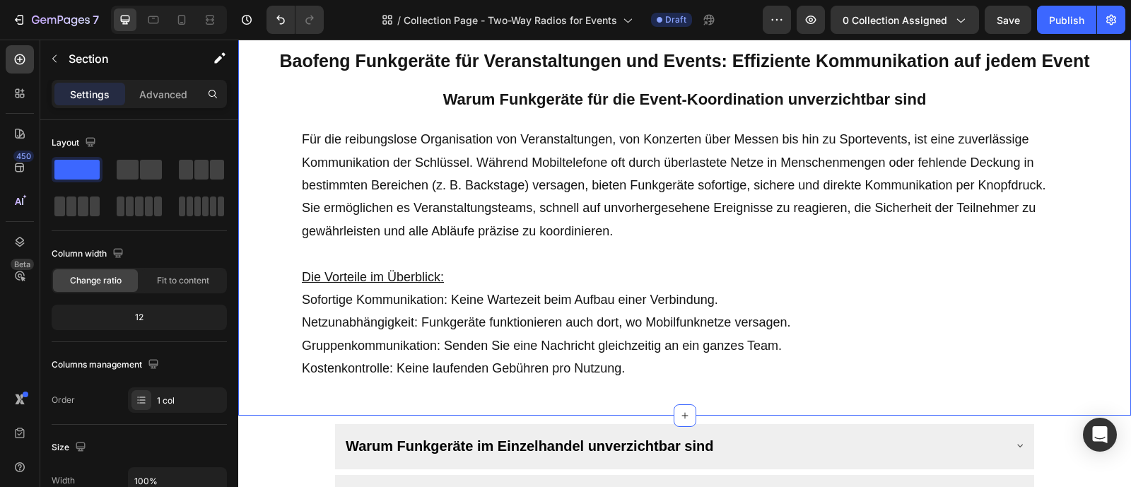
click at [1080, 333] on div "Image Baofeng Funkgeräte für Veranstaltungen und Events: Effiziente Kommunikati…" at bounding box center [684, 44] width 893 height 744
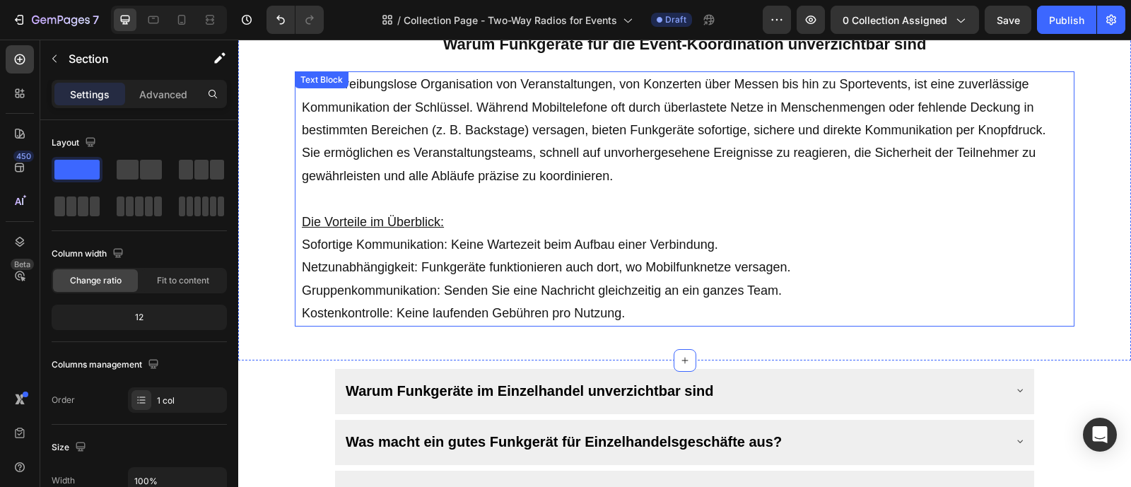
scroll to position [454, 0]
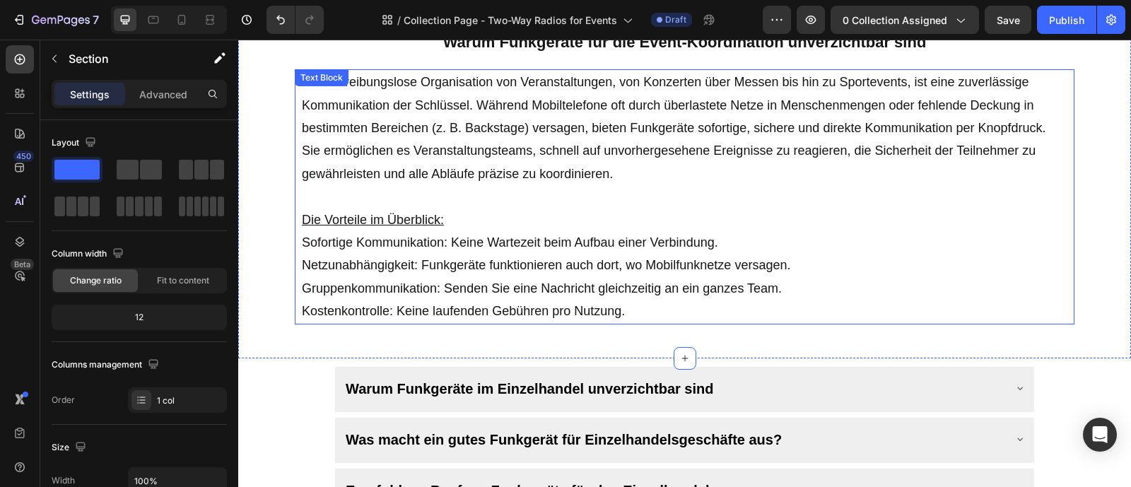
click at [646, 176] on p "Für die reibungslose Organisation von Veranstaltungen, von Konzerten über Messe…" at bounding box center [685, 128] width 766 height 115
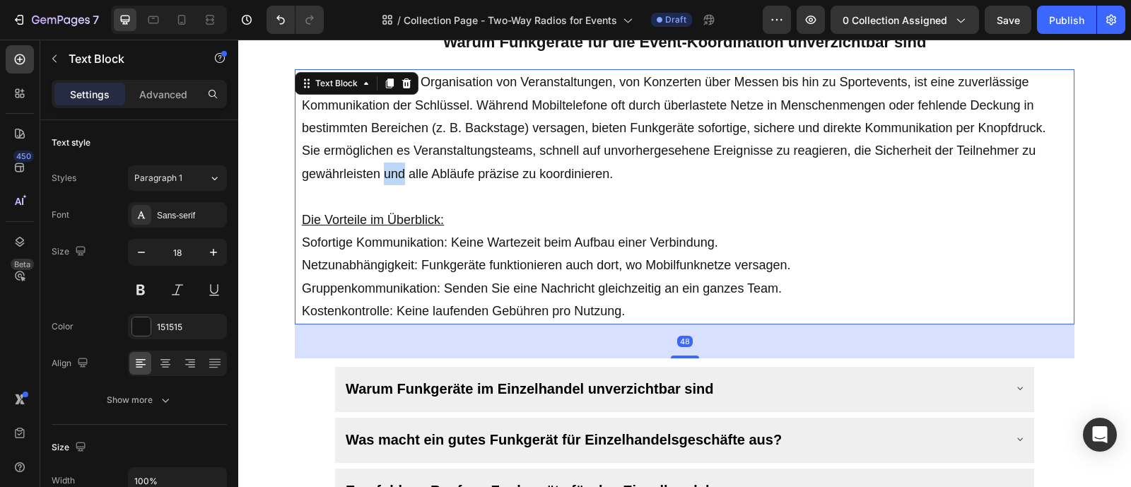
click at [646, 176] on p "Für die reibungslose Organisation von Veranstaltungen, von Konzerten über Messe…" at bounding box center [685, 128] width 766 height 115
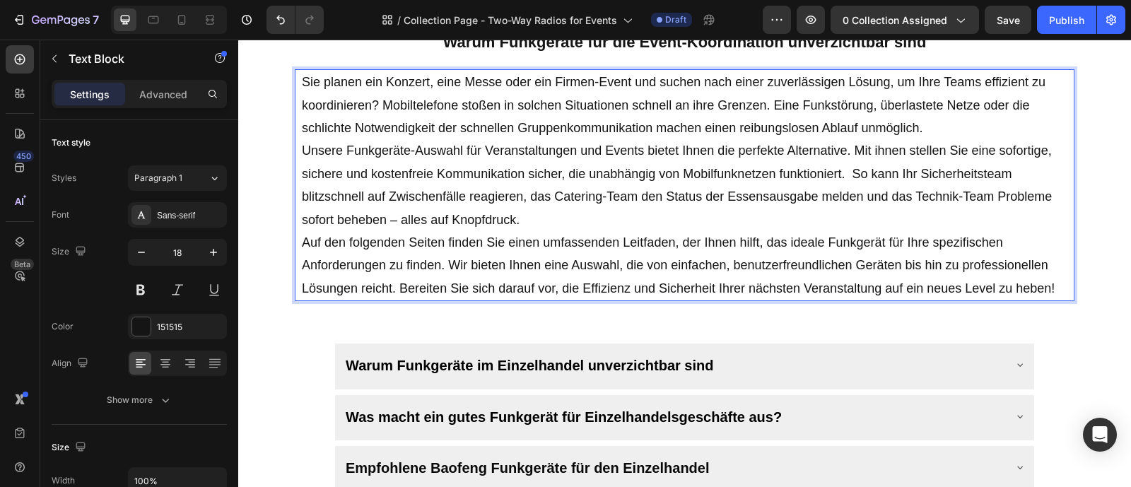
click at [302, 145] on p "Unsere Funkgeräte-Auswahl für Veranstaltungen und Events bietet Ihnen die perfe…" at bounding box center [685, 185] width 766 height 92
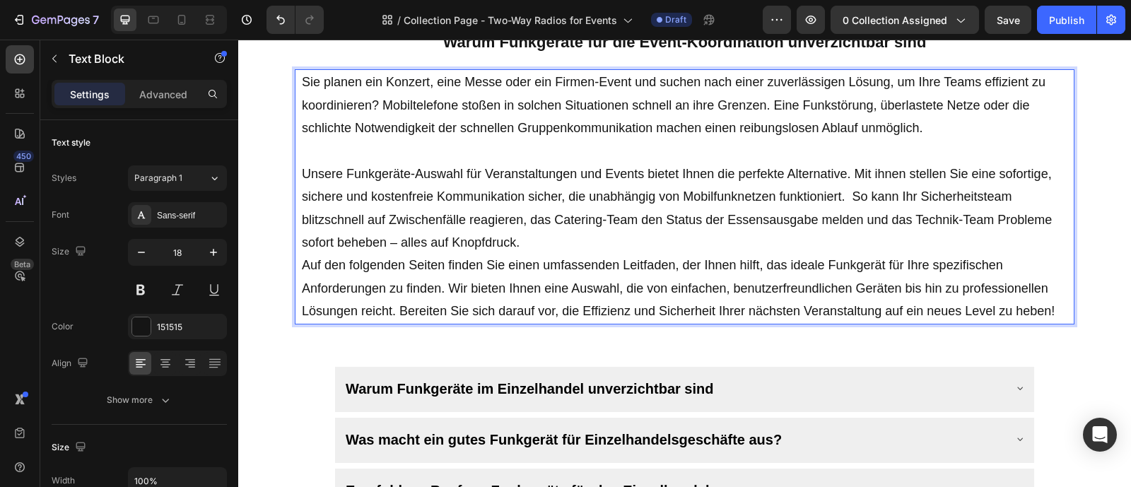
click at [302, 261] on p "Auf den folgenden Seiten finden Sie einen umfassenden Leitfaden, der Ihnen hilf…" at bounding box center [685, 288] width 766 height 69
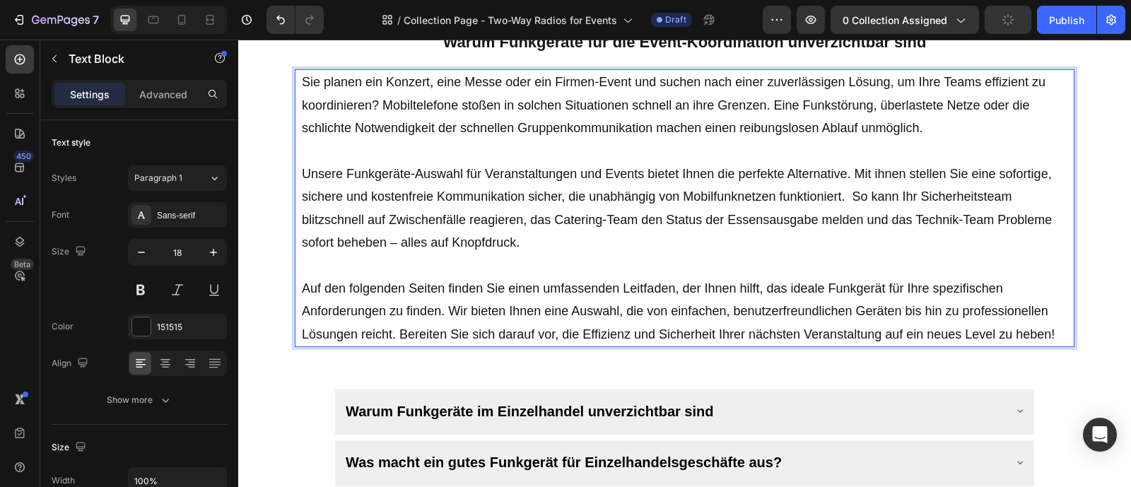
click at [684, 216] on p "Unsere Funkgeräte-Auswahl für Veranstaltungen und Events bietet Ihnen die perfe…" at bounding box center [685, 209] width 766 height 92
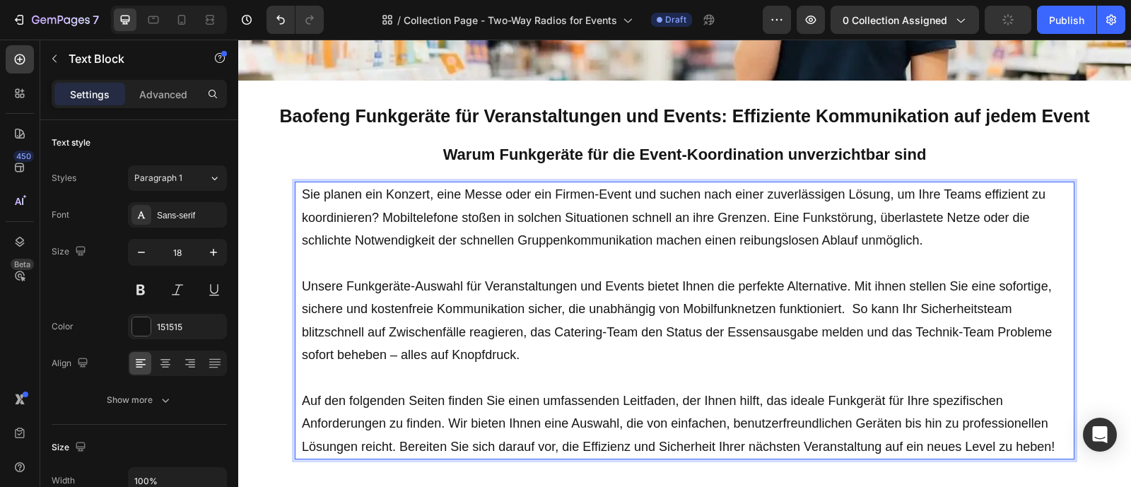
scroll to position [339, 0]
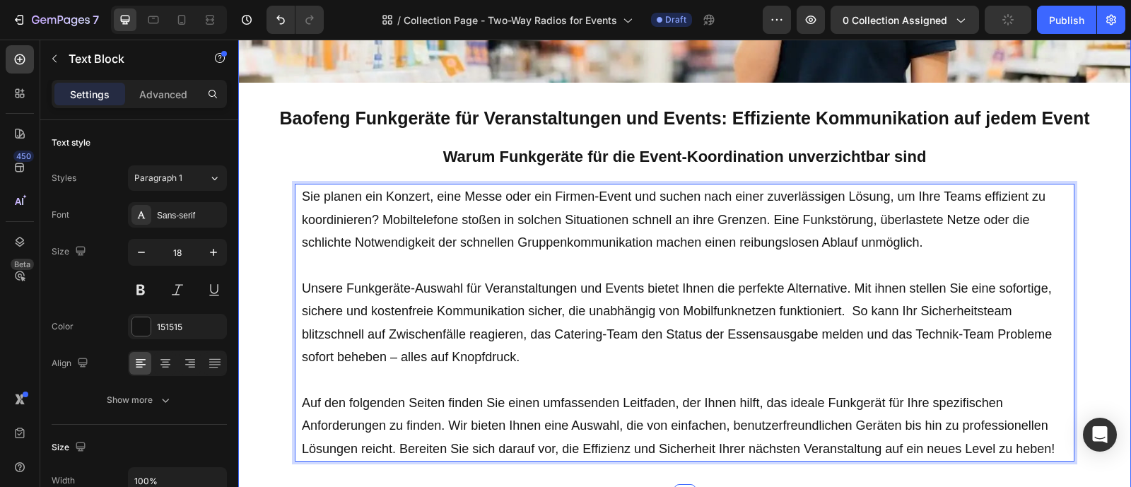
click at [700, 165] on p "Warum Funkgeräte für die Event-Koordination unverzichtbar sind" at bounding box center [685, 157] width 890 height 21
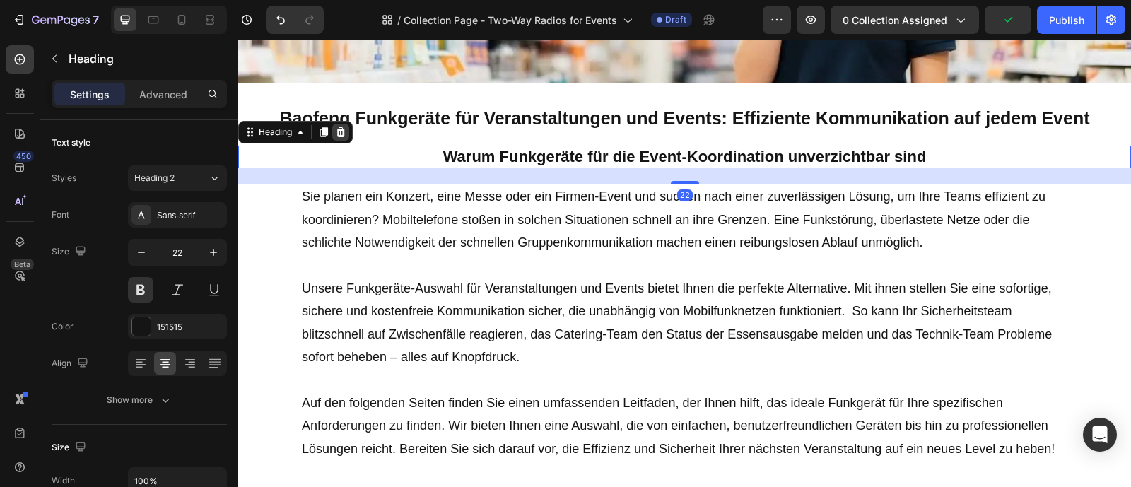
click at [349, 135] on div at bounding box center [340, 132] width 17 height 17
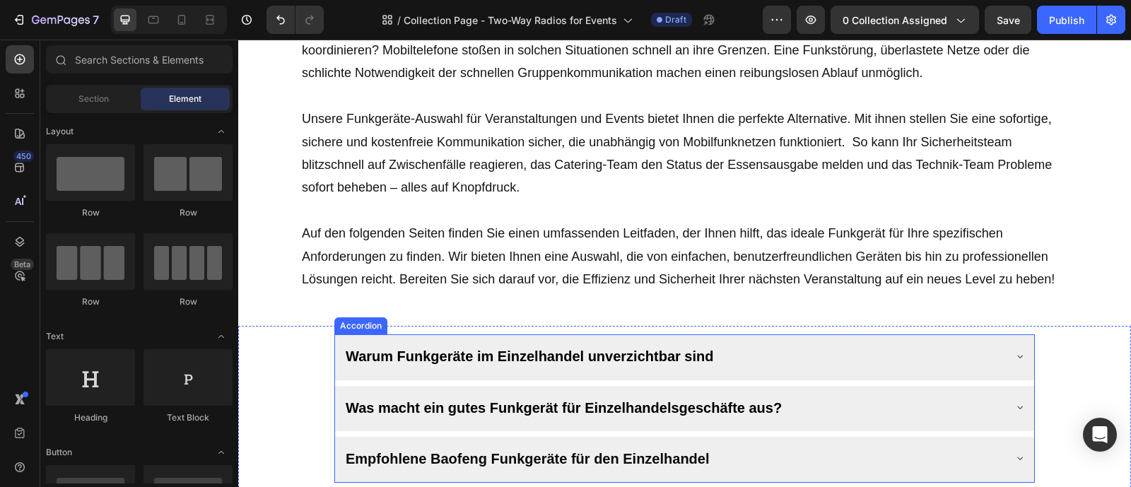
scroll to position [548, 0]
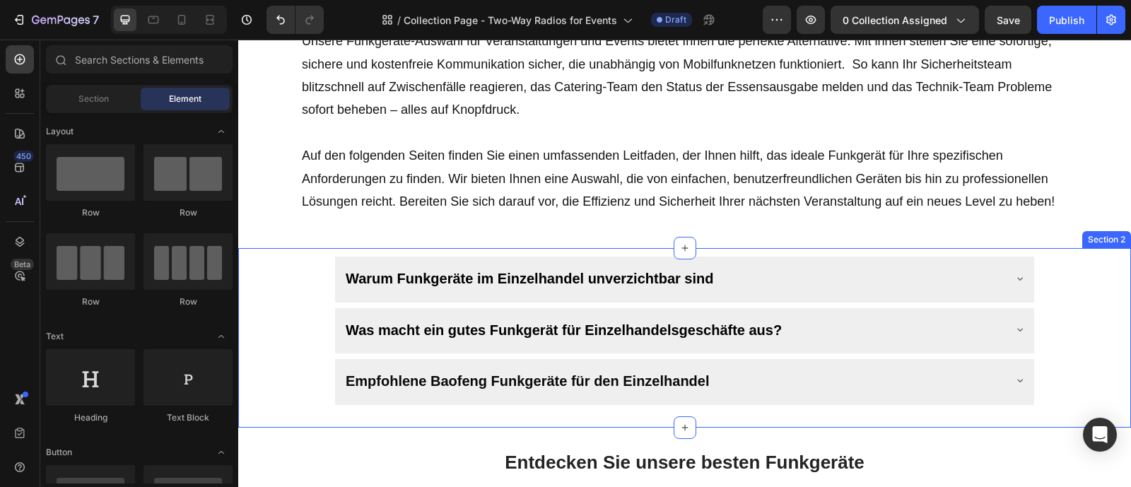
click at [550, 289] on p "Warum Funkgeräte im Einzelhandel unverzichtbar sind" at bounding box center [530, 277] width 368 height 27
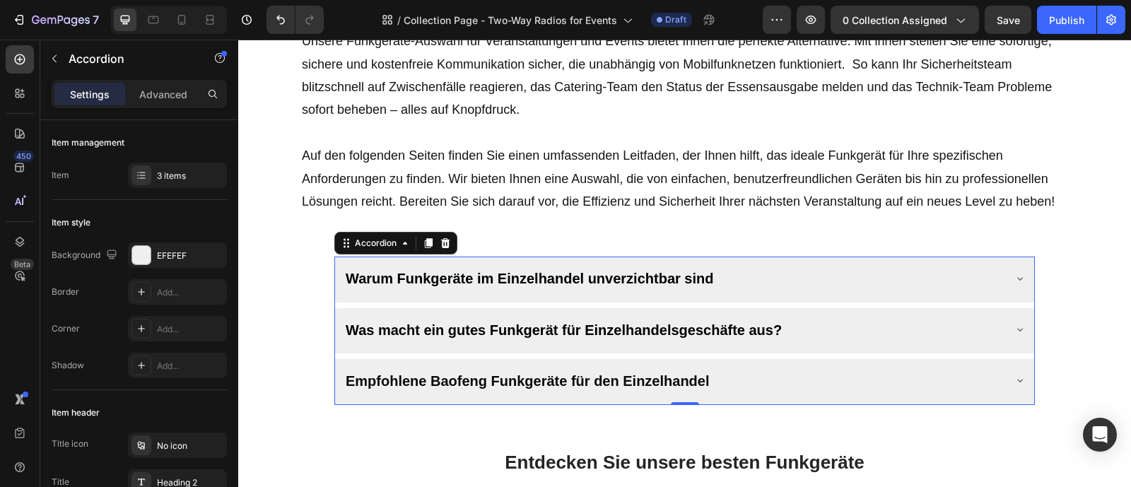
click at [550, 289] on p "Warum Funkgeräte im Einzelhandel unverzichtbar sind" at bounding box center [530, 277] width 368 height 27
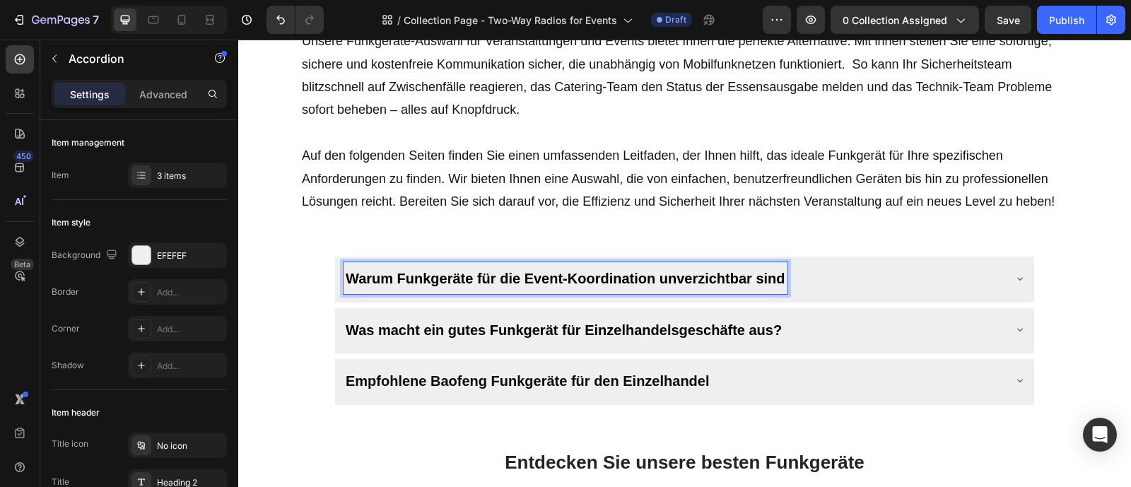
click at [885, 293] on div "Warum Funkgeräte für die Event-Koordination unverzichtbar sind" at bounding box center [674, 277] width 660 height 31
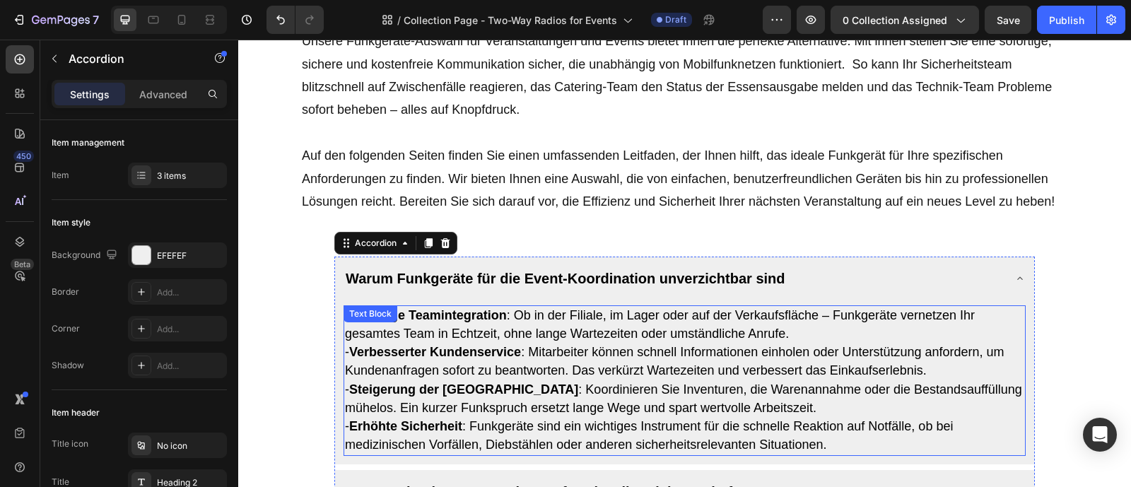
click at [608, 340] on span "- Sofortige Teamintegration : Ob in der Filiale, im Lager oder auf der Verkaufs…" at bounding box center [660, 324] width 630 height 33
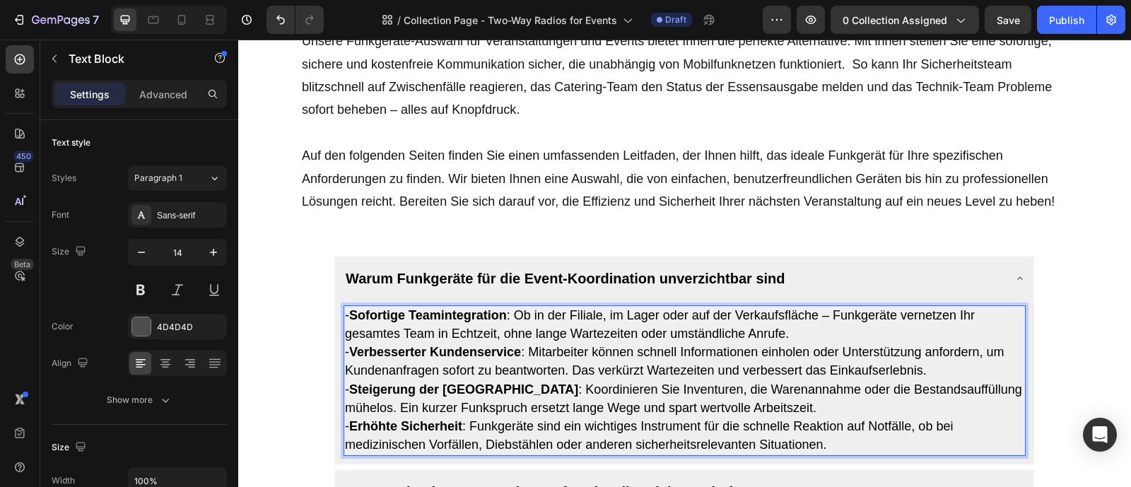
click at [608, 340] on span "- Sofortige Teamintegration : Ob in der Filiale, im Lager oder auf der Verkaufs…" at bounding box center [660, 324] width 630 height 33
drag, startPoint x: 522, startPoint y: 339, endPoint x: 351, endPoint y: 338, distance: 170.4
click at [351, 338] on span "- Sofortige Teamintegration : Ob in der Filiale, im Lager oder auf der Verkaufs…" at bounding box center [660, 324] width 630 height 33
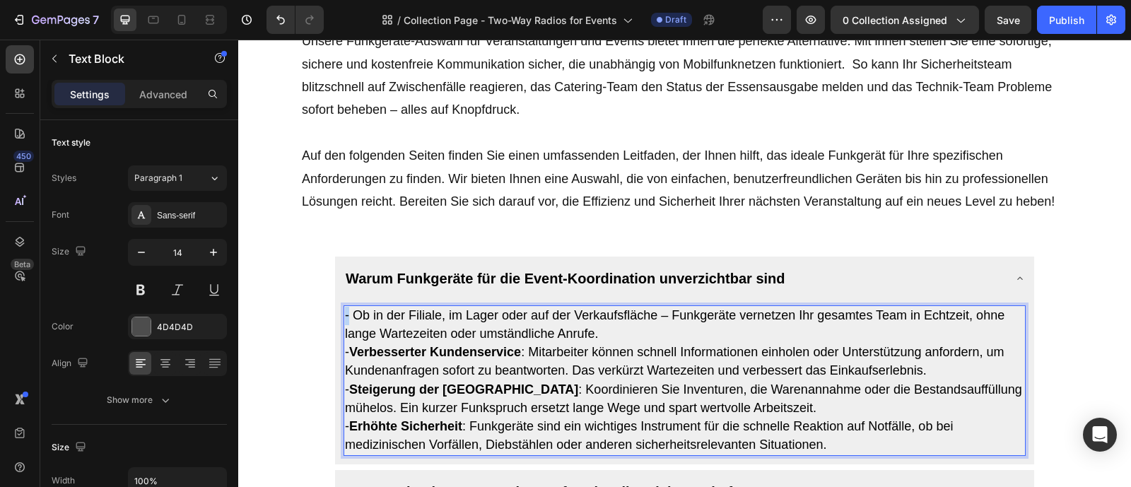
drag, startPoint x: 353, startPoint y: 338, endPoint x: 344, endPoint y: 338, distance: 9.9
click at [344, 338] on div "- Ob in der Filiale, im Lager oder auf der Verkaufsfläche – Funkgeräte vernetze…" at bounding box center [685, 380] width 682 height 151
click at [350, 337] on span "Ob in der Filiale, im Lager oder auf der Verkaufsfläche – Funkgeräte vernetzen …" at bounding box center [671, 324] width 652 height 33
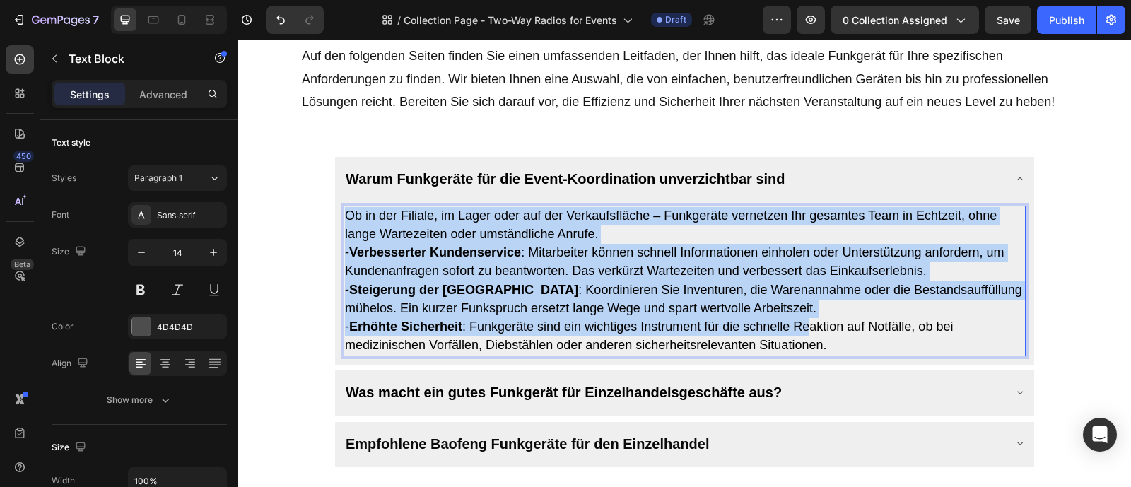
scroll to position [724, 0]
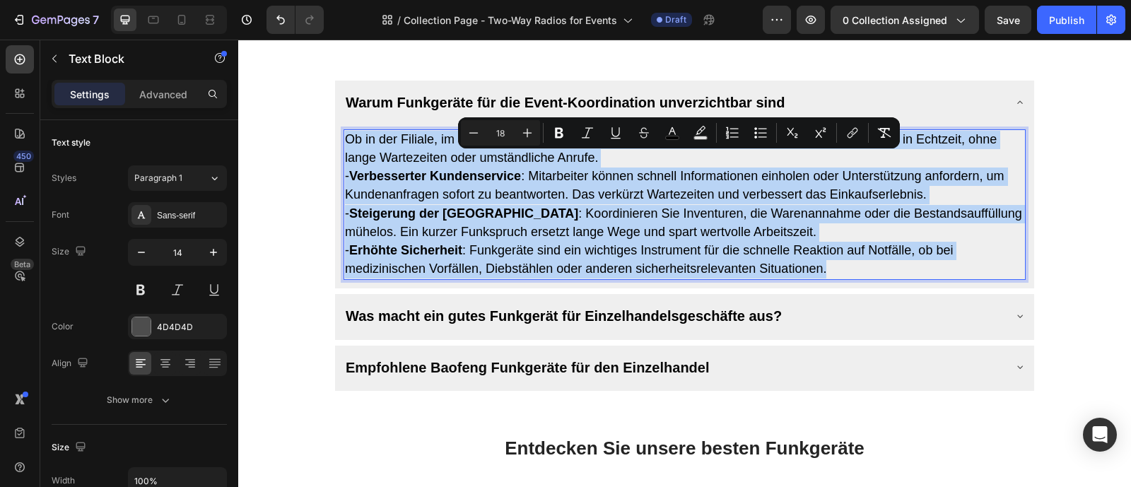
drag, startPoint x: 346, startPoint y: 338, endPoint x: 853, endPoint y: 297, distance: 509.2
click at [853, 279] on p "Ob in der Filiale, im Lager oder auf der Verkaufsfläche – Funkgeräte vernetzen …" at bounding box center [684, 205] width 679 height 148
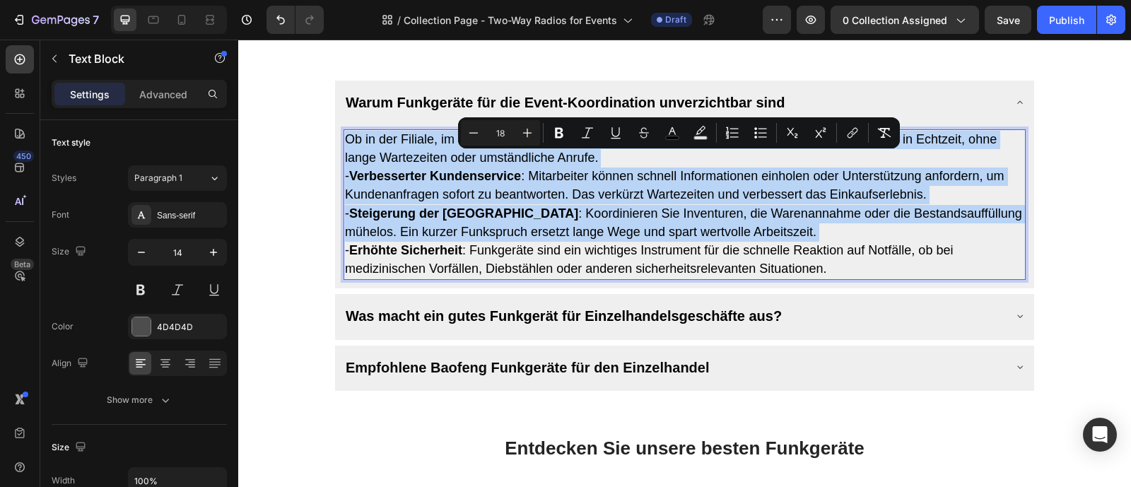
click at [642, 239] on span "- Steigerung der Effizienz : Koordinieren Sie Inventuren, die Warenannahme oder…" at bounding box center [683, 222] width 677 height 33
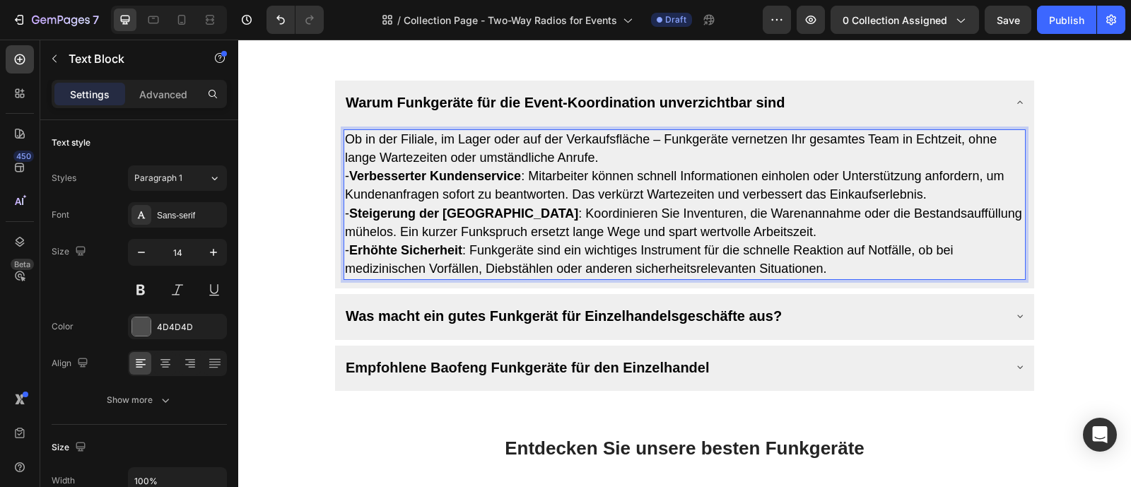
click at [366, 162] on span "Ob in der Filiale, im Lager oder auf der Verkaufsfläche – Funkgeräte vernetzen …" at bounding box center [671, 148] width 652 height 33
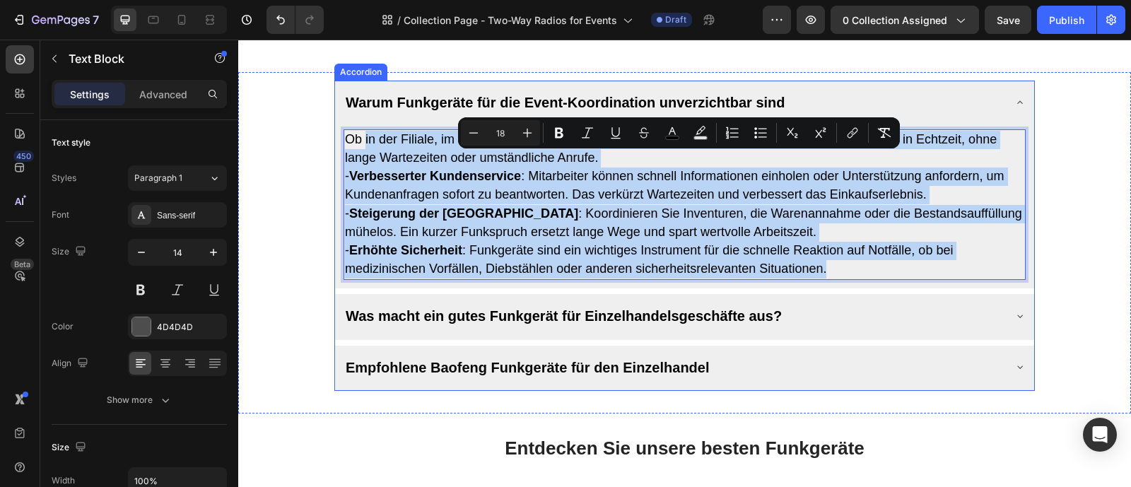
drag, startPoint x: 367, startPoint y: 160, endPoint x: 1013, endPoint y: 327, distance: 667.5
click at [1013, 327] on div "Warum Funkgeräte für die Event-Koordination unverzichtbar sind Ob in der Filial…" at bounding box center [684, 236] width 701 height 310
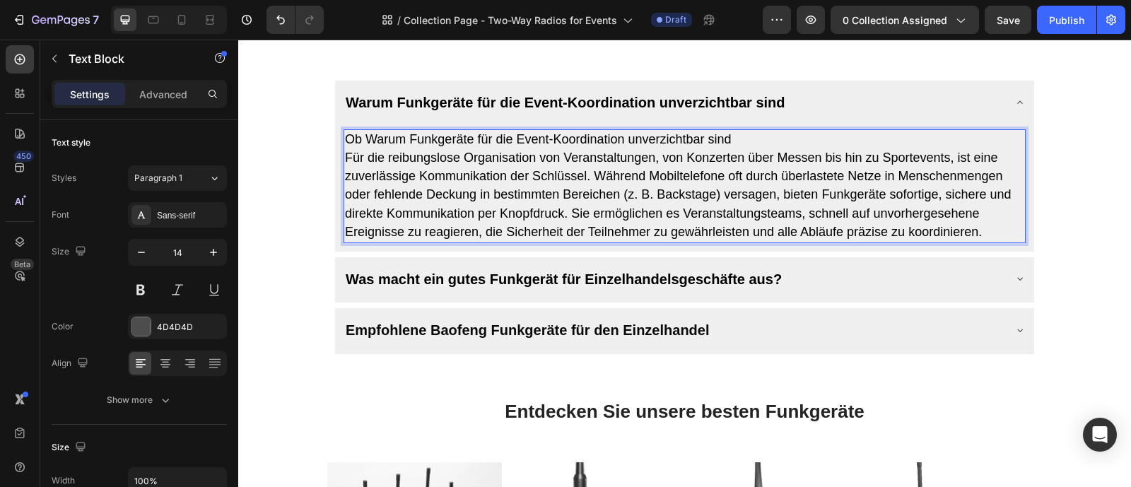
click at [369, 146] on span "Ob Warum Funkgeräte für die Event-Koordination unverzichtbar sind" at bounding box center [538, 139] width 387 height 14
click at [841, 242] on p "Warum Funkgeräte für die Event-Koordination unverzichtbar sind Für die reibungs…" at bounding box center [684, 186] width 679 height 111
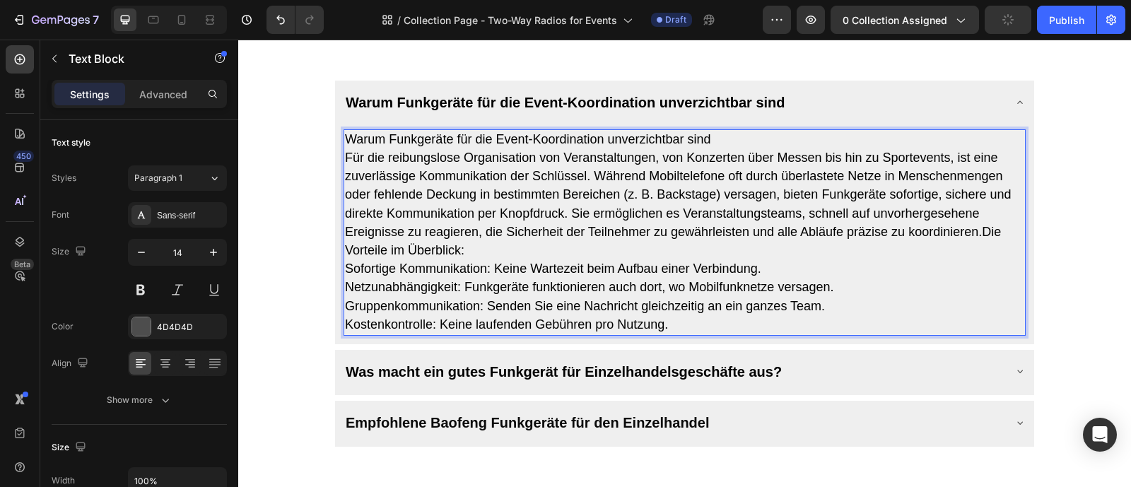
click at [671, 257] on span "Für die reibungslose Organisation von Veranstaltungen, von Konzerten über Messe…" at bounding box center [678, 204] width 667 height 107
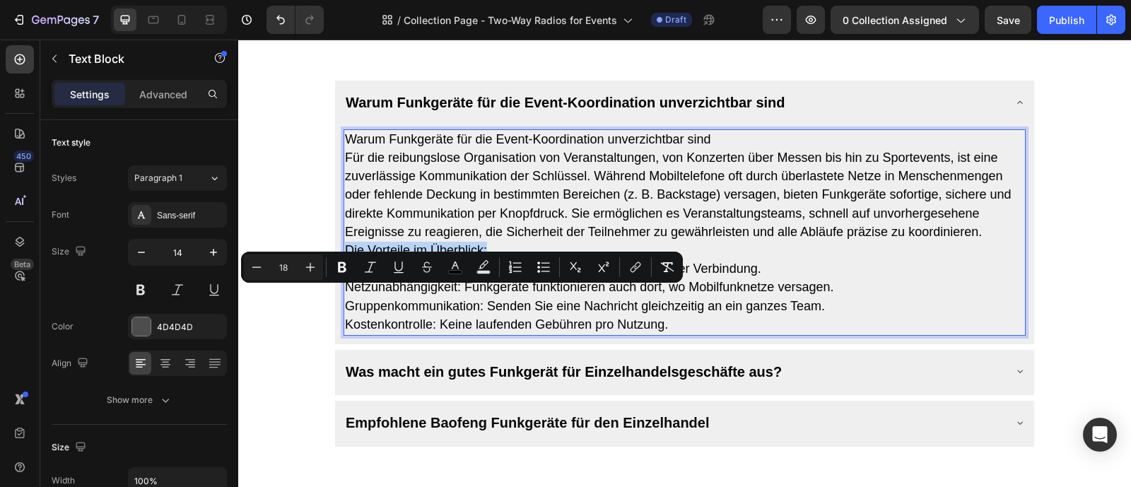
drag, startPoint x: 544, startPoint y: 300, endPoint x: 348, endPoint y: 296, distance: 196.6
click at [348, 296] on p "Die Vorteile im Überblick: Sofortige Kommunikation: [PERSON_NAME] beim Aufbau e…" at bounding box center [684, 288] width 679 height 93
click at [341, 270] on icon "Editor contextual toolbar" at bounding box center [342, 267] width 14 height 14
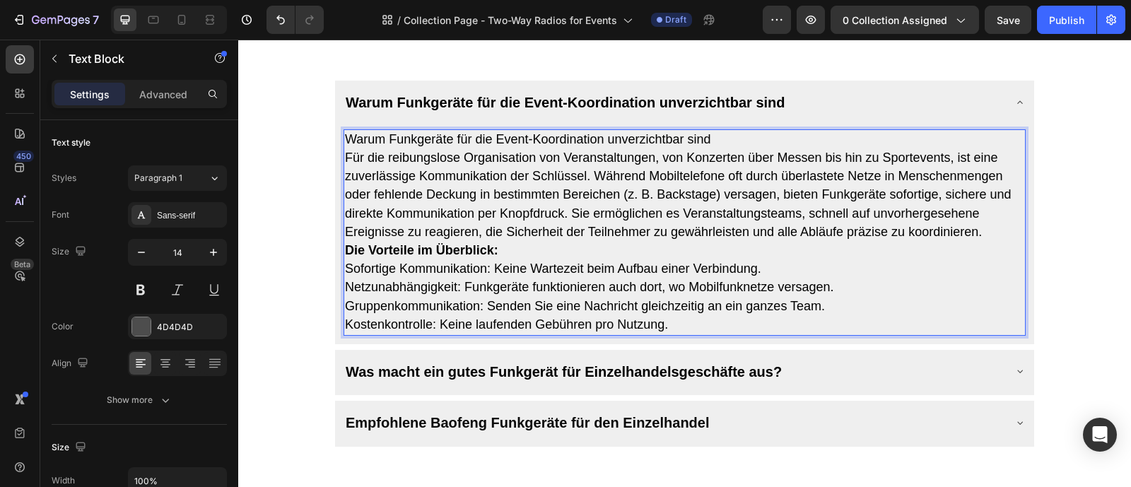
click at [700, 242] on p "Warum Funkgeräte für die Event-Koordination unverzichtbar sind Für die reibungs…" at bounding box center [684, 186] width 679 height 111
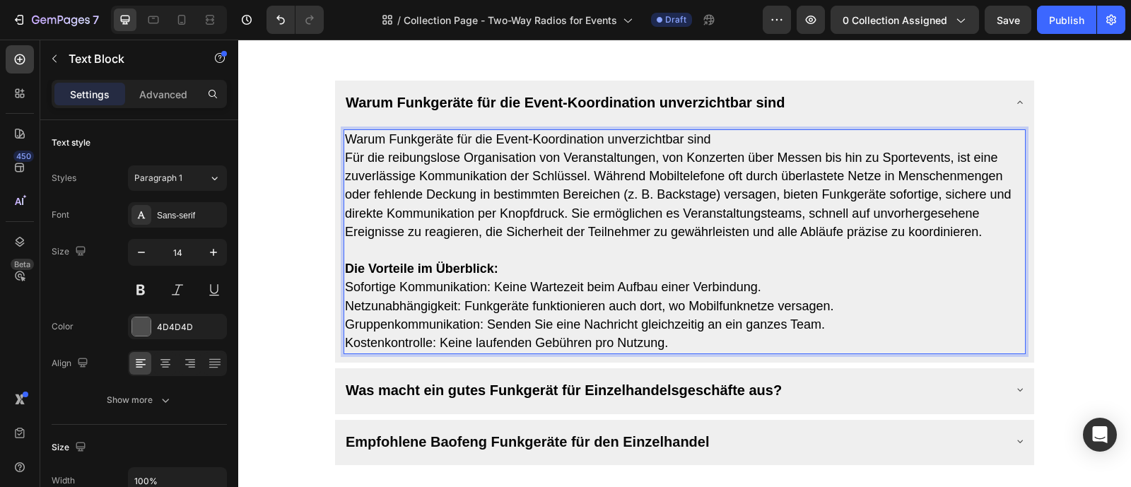
click at [680, 239] on span "Für die reibungslose Organisation von Veranstaltungen, von Konzerten über Messe…" at bounding box center [678, 195] width 667 height 88
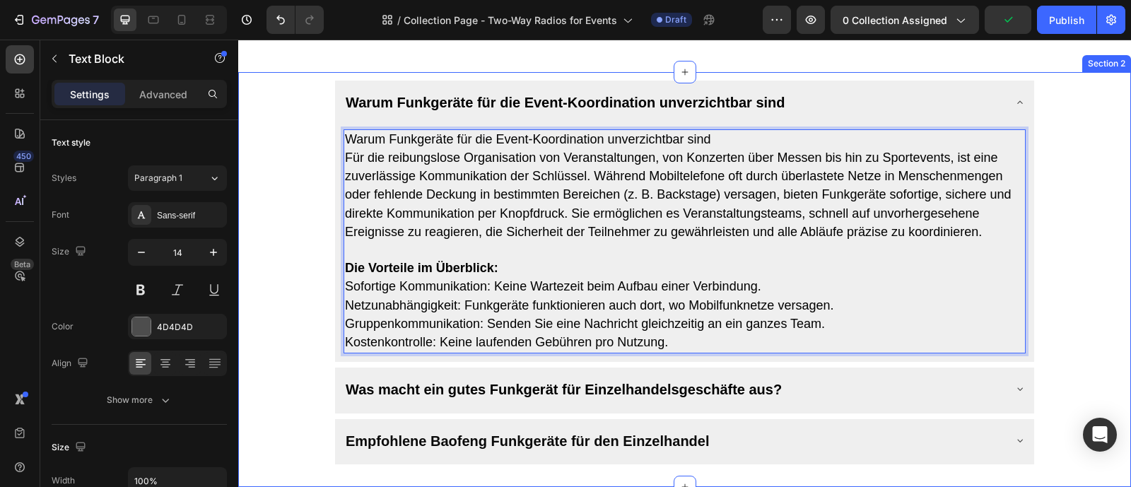
click at [1062, 285] on div "Warum Funkgeräte für die Event-Koordination unverzichtbar sind Warum Funkgeräte…" at bounding box center [684, 273] width 859 height 384
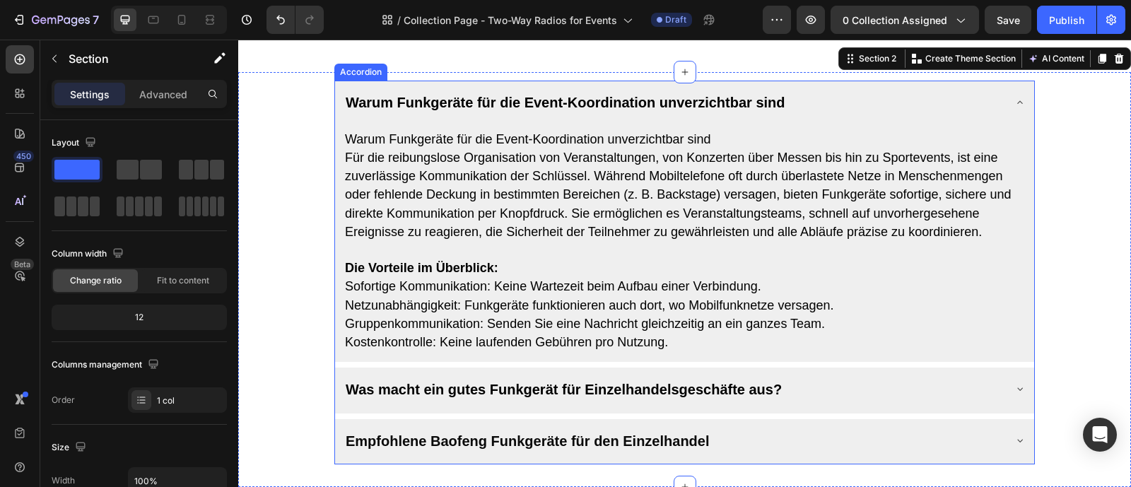
click at [853, 117] on div "Warum Funkgeräte für die Event-Koordination unverzichtbar sind" at bounding box center [674, 101] width 660 height 31
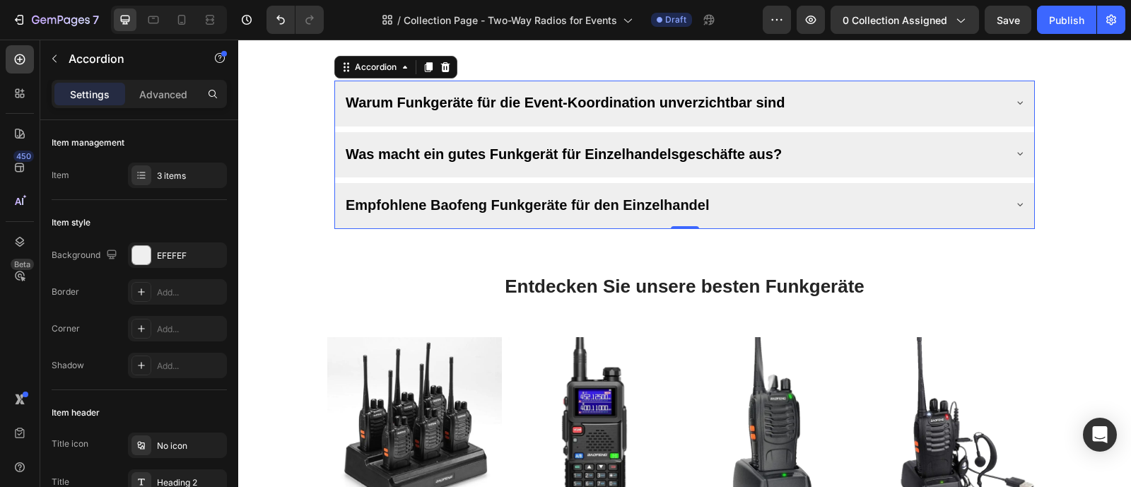
click at [853, 117] on div "Warum Funkgeräte für die Event-Koordination unverzichtbar sind" at bounding box center [674, 101] width 660 height 31
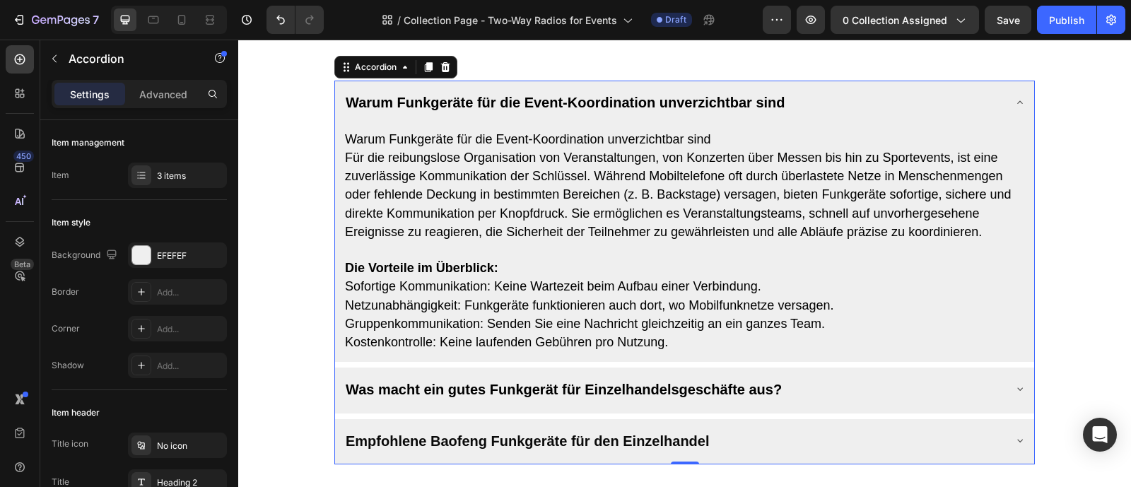
click at [853, 117] on div "Warum Funkgeräte für die Event-Koordination unverzichtbar sind" at bounding box center [674, 101] width 660 height 31
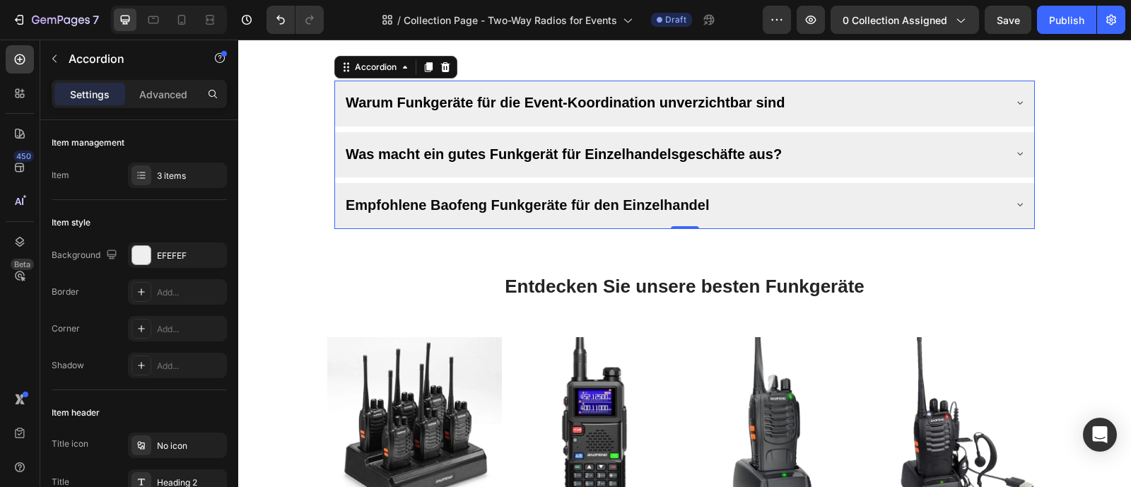
click at [853, 117] on div "Warum Funkgeräte für die Event-Koordination unverzichtbar sind" at bounding box center [674, 101] width 660 height 31
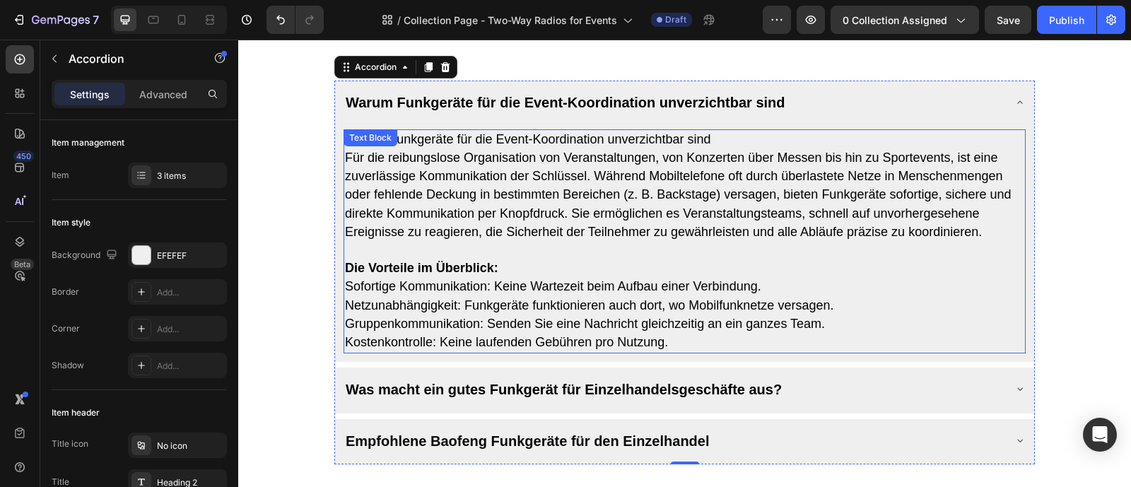
click at [718, 209] on span "Für die reibungslose Organisation von Veranstaltungen, von Konzerten über Messe…" at bounding box center [678, 195] width 667 height 88
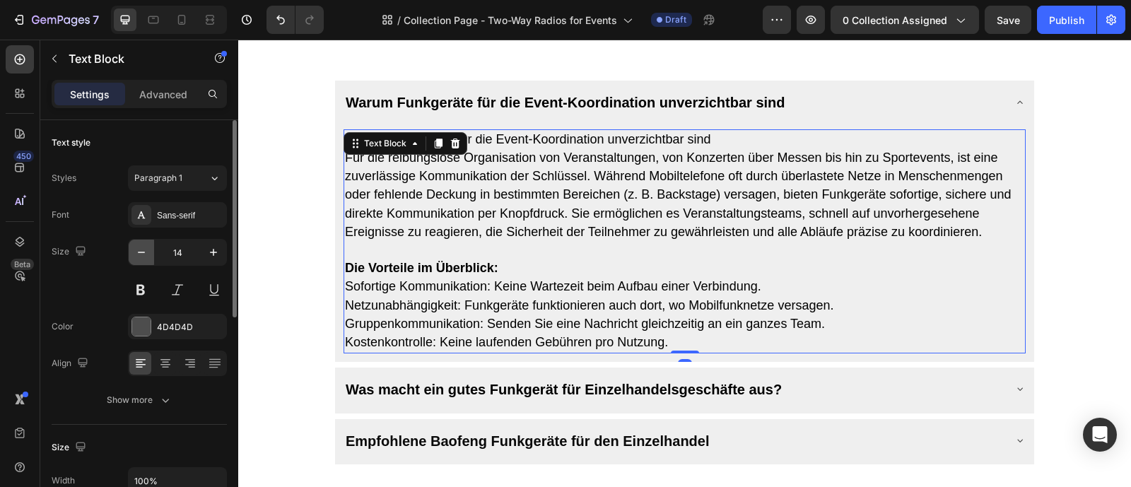
click at [147, 253] on icon "button" at bounding box center [141, 252] width 14 height 14
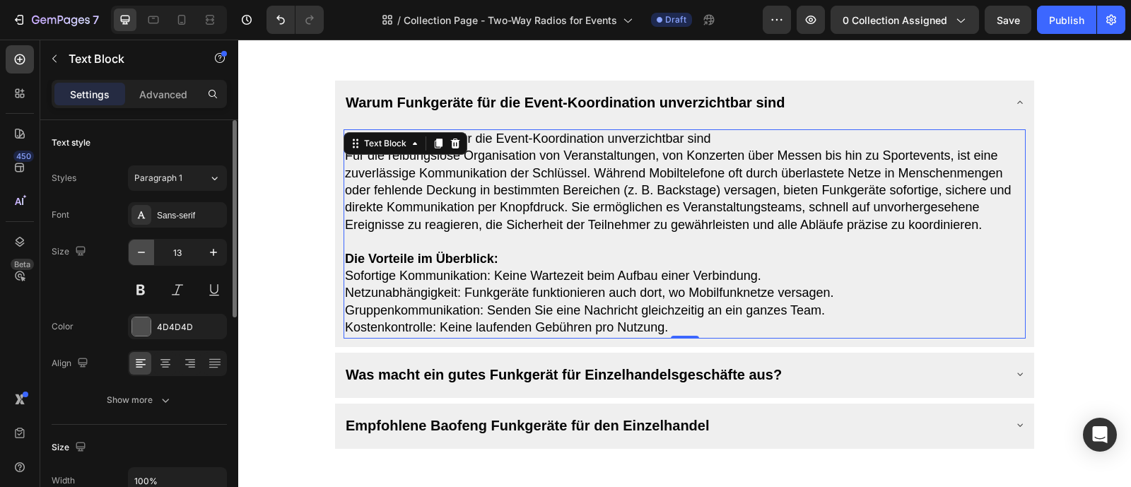
click at [147, 253] on icon "button" at bounding box center [141, 252] width 14 height 14
type input "12"
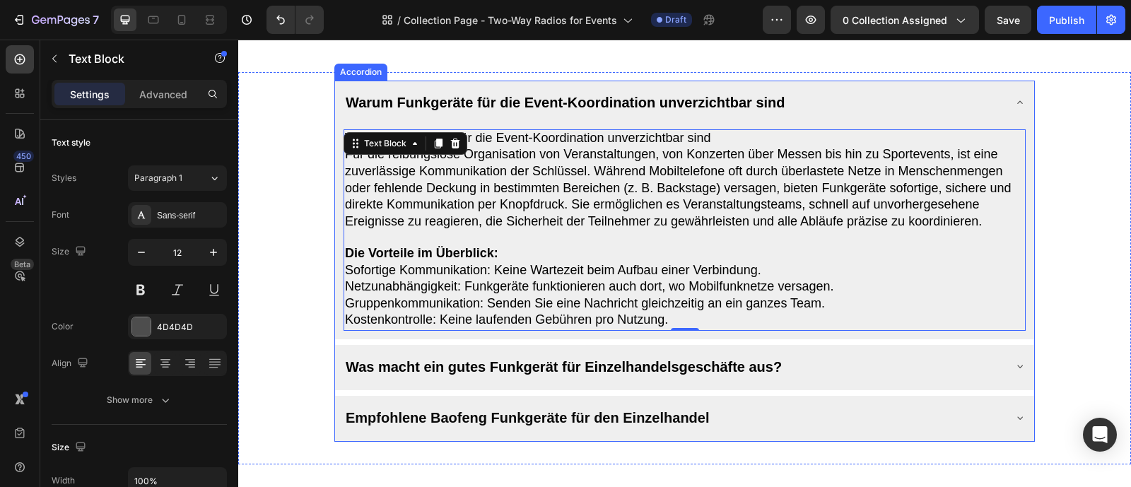
click at [878, 117] on div "Warum Funkgeräte für die Event-Koordination unverzichtbar sind" at bounding box center [674, 101] width 660 height 31
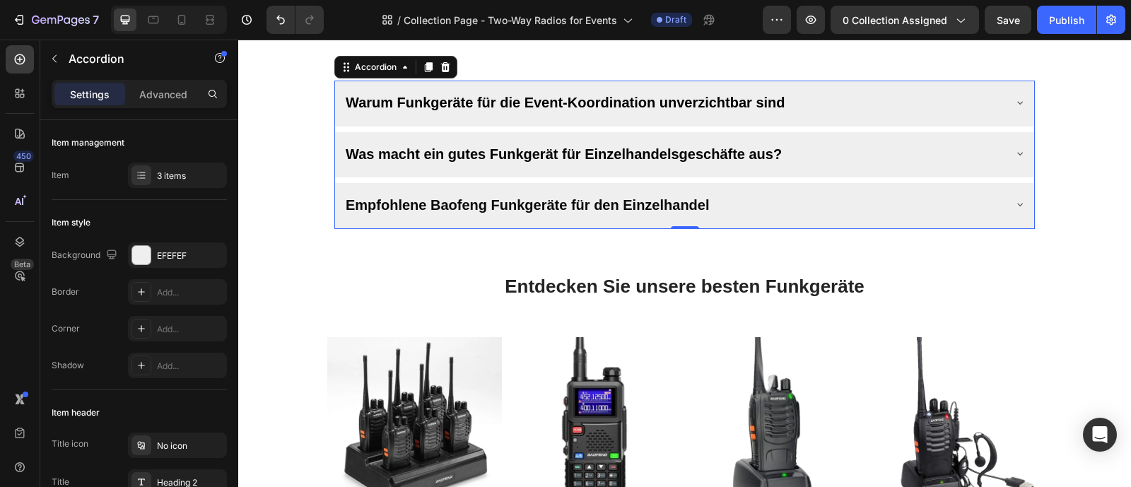
click at [878, 117] on div "Warum Funkgeräte für die Event-Koordination unverzichtbar sind" at bounding box center [674, 101] width 660 height 31
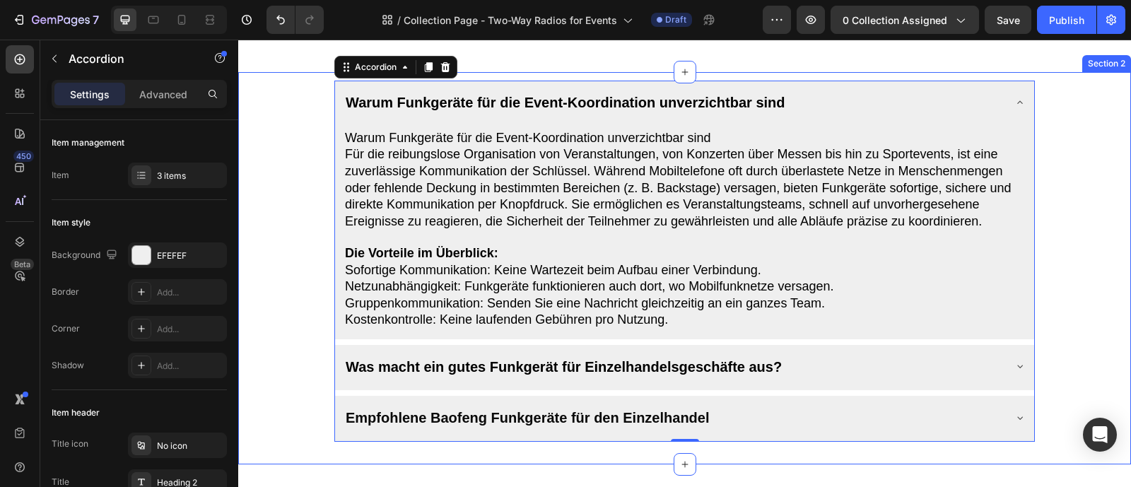
click at [1075, 235] on div "Warum Funkgeräte für die Event-Koordination unverzichtbar sind Warum Funkgeräte…" at bounding box center [684, 261] width 859 height 361
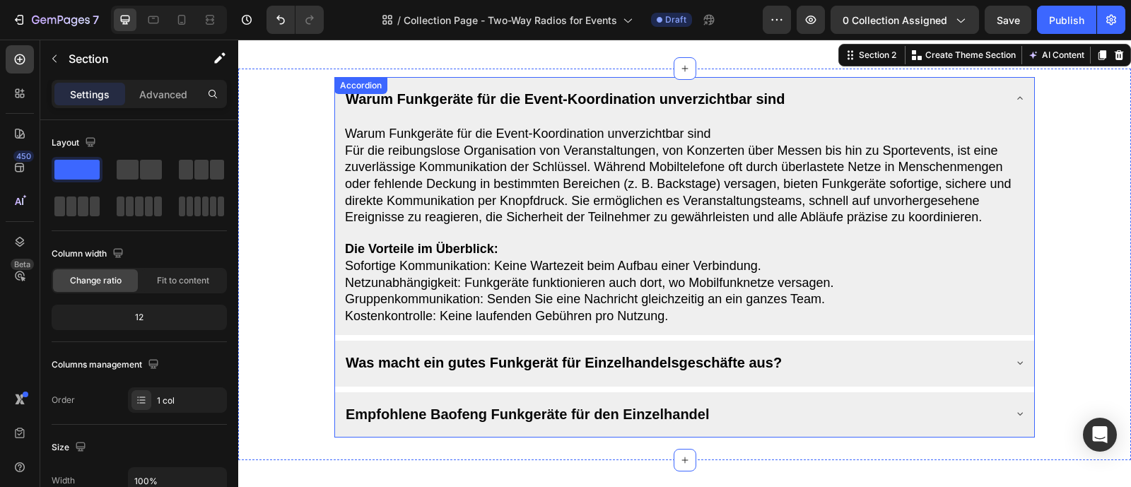
scroll to position [836, 0]
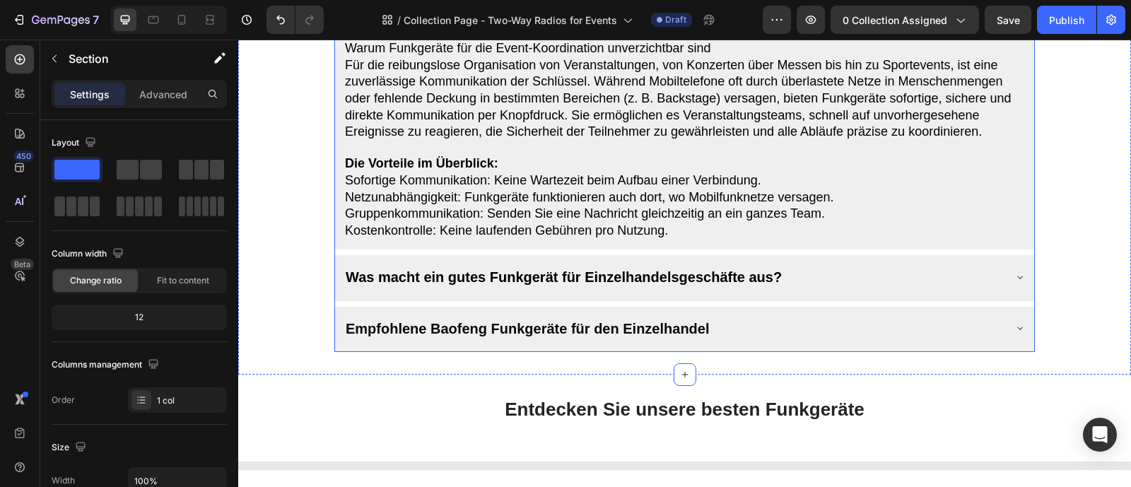
click at [872, 287] on div "Was macht ein gutes Funkgerät für Einzelhandelsgeschäfte aus?" at bounding box center [674, 276] width 660 height 31
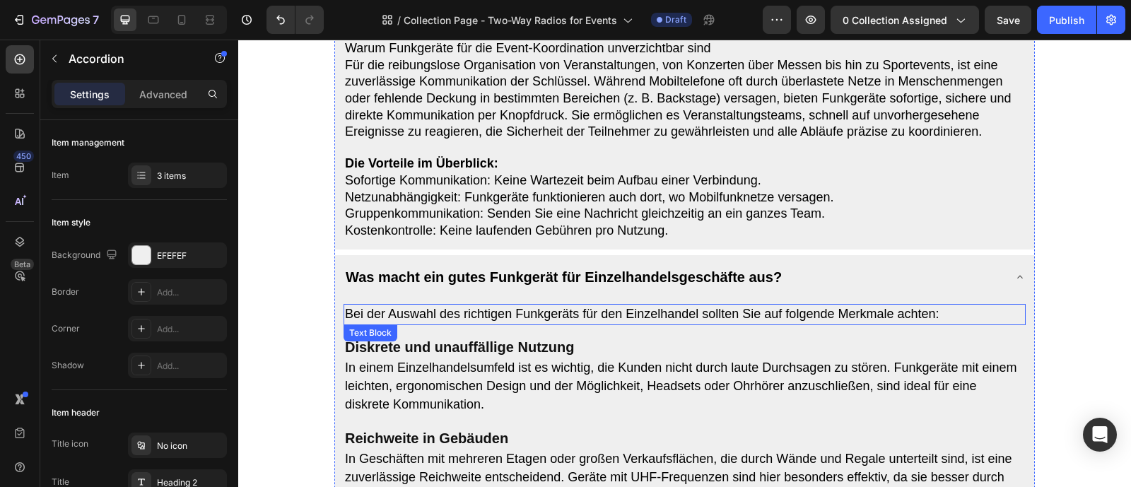
click at [703, 321] on span "Bei der Auswahl des richtigen Funkgeräts für den Einzelhandel sollten Sie auf f…" at bounding box center [642, 314] width 595 height 14
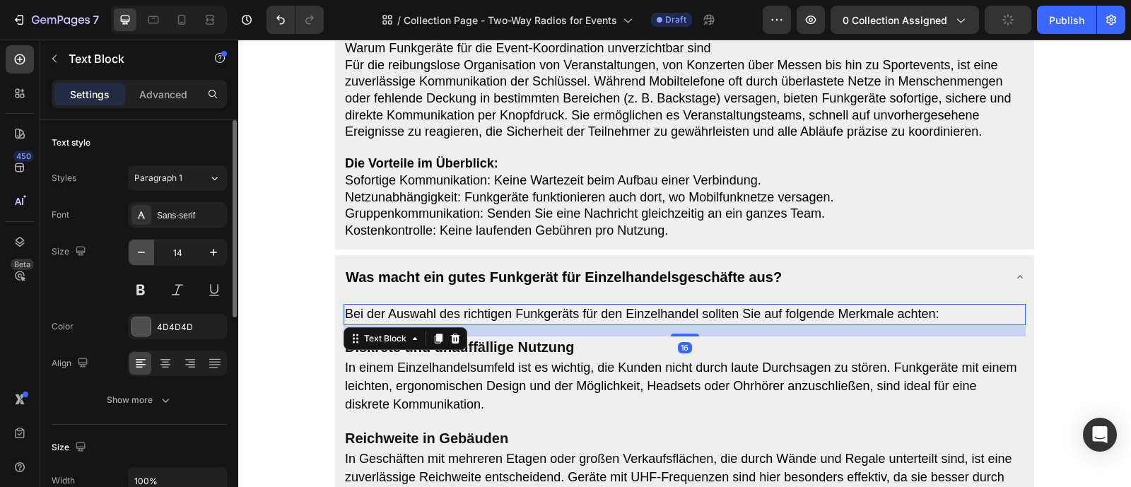
click at [139, 249] on icon "button" at bounding box center [141, 252] width 14 height 14
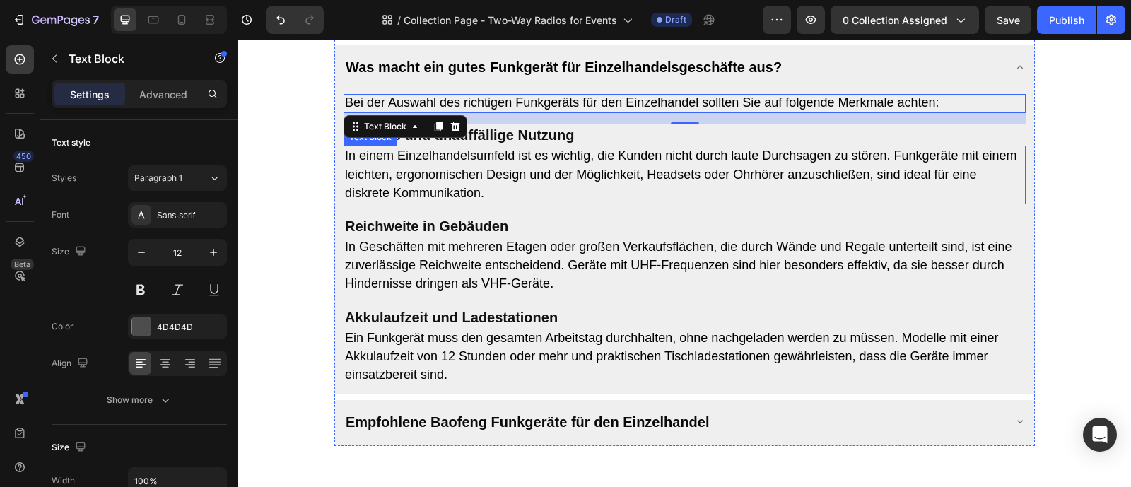
scroll to position [1046, 0]
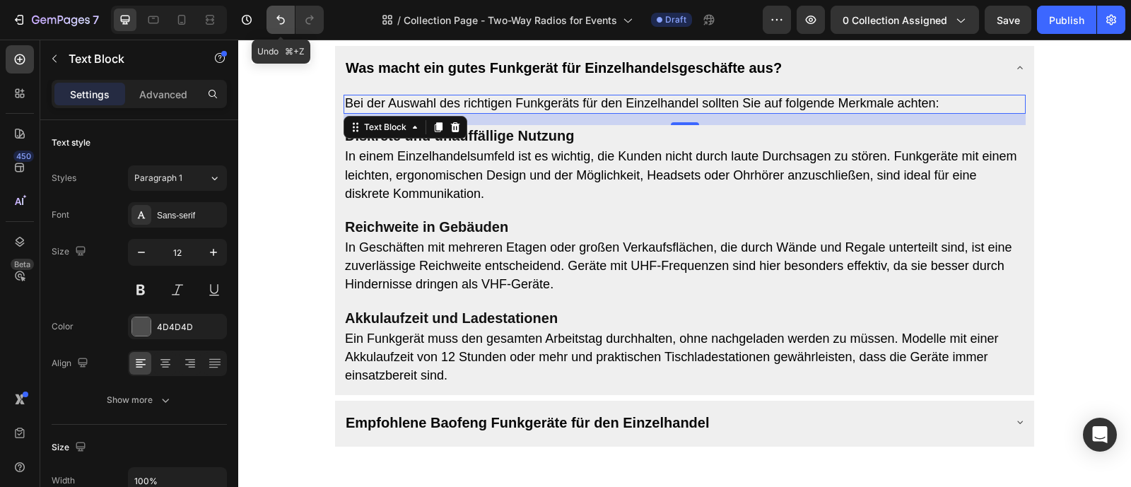
click at [276, 16] on icon "Undo/Redo" at bounding box center [281, 20] width 14 height 14
type input "13"
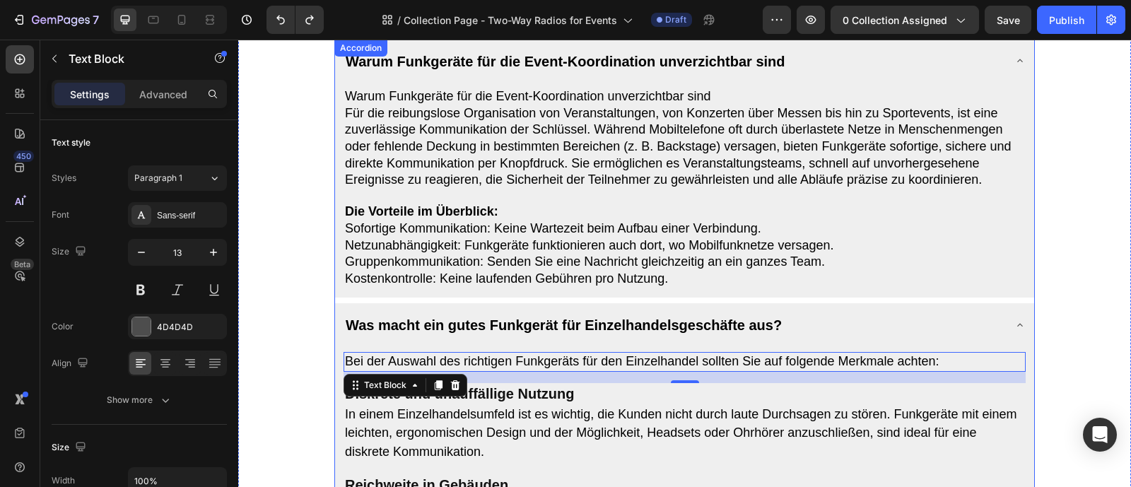
scroll to position [790, 0]
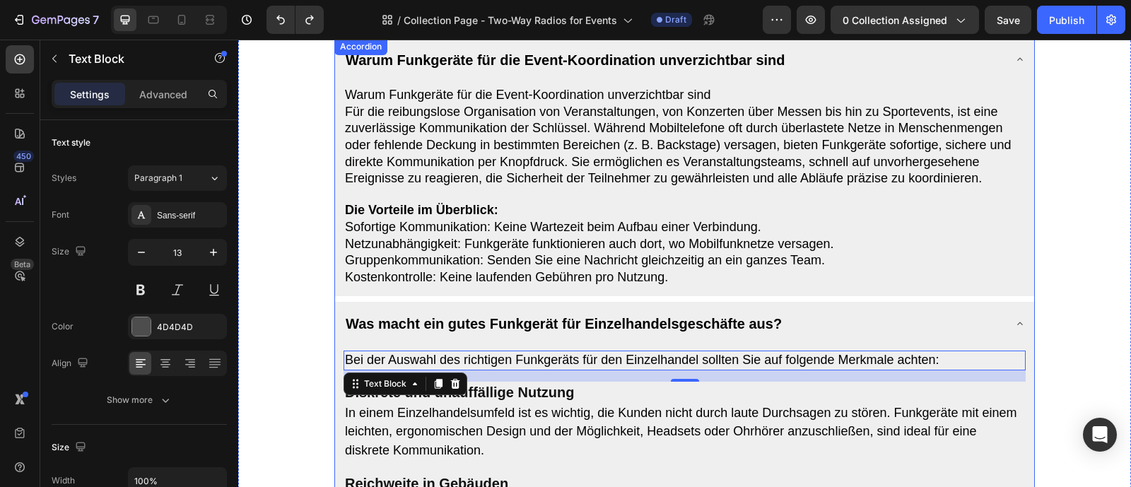
click at [616, 332] on span "Was macht ein gutes Funkgerät für Einzelhandelsgeschäfte aus?" at bounding box center [564, 324] width 436 height 16
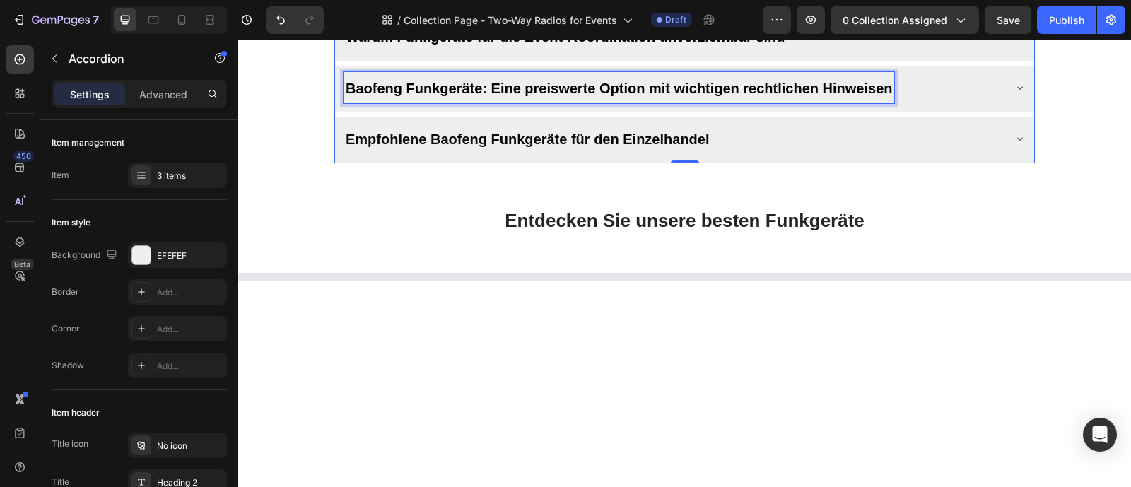
scroll to position [560, 0]
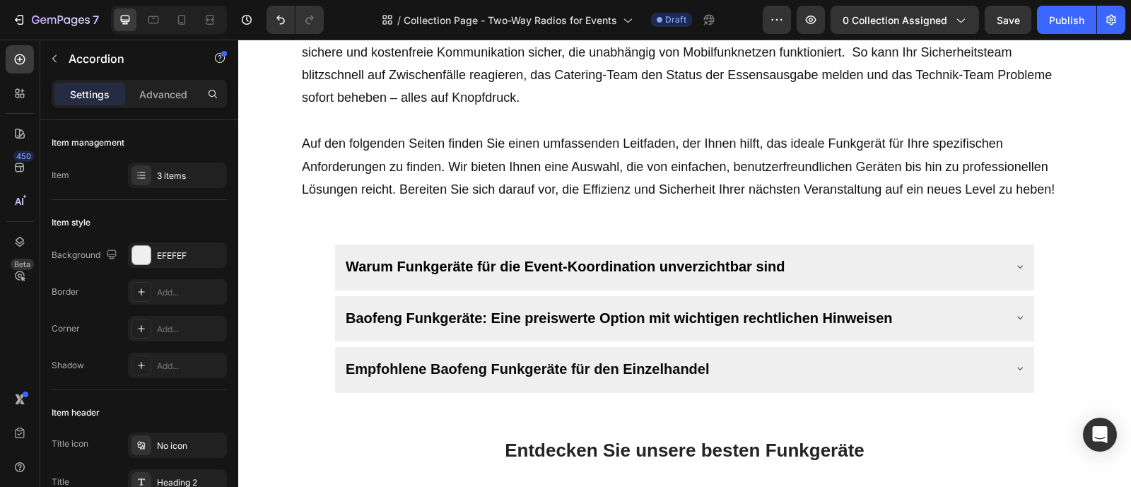
click at [915, 333] on div "Baofeng Funkgeräte: Eine preiswerte Option mit wichtigen rechtlichen Hinweisen" at bounding box center [674, 317] width 660 height 31
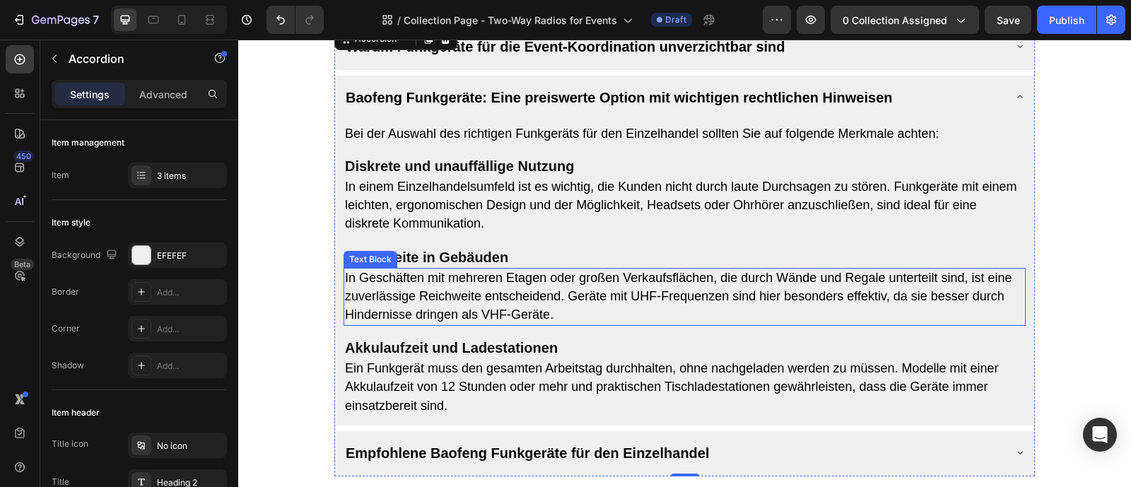
scroll to position [812, 0]
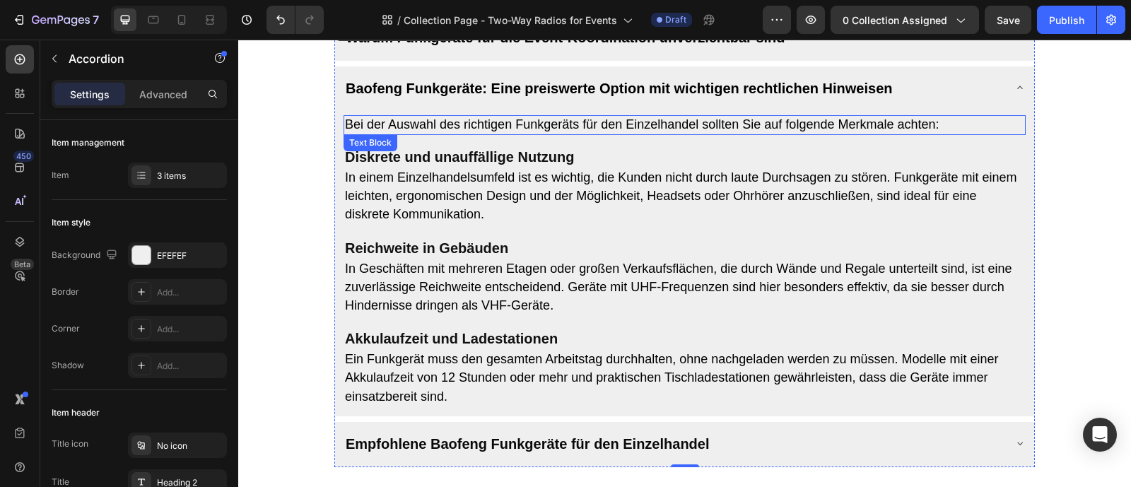
click at [592, 129] on span "Bei der Auswahl des richtigen Funkgeräts für den Einzelhandel sollten Sie auf f…" at bounding box center [642, 124] width 595 height 14
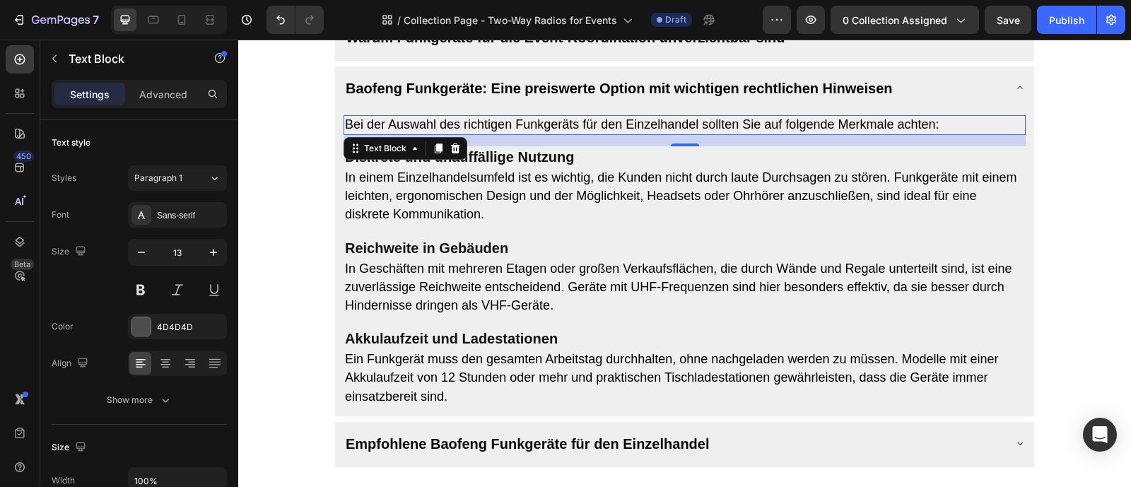
click at [592, 129] on span "Bei der Auswahl des richtigen Funkgeräts für den Einzelhandel sollten Sie auf f…" at bounding box center [642, 124] width 595 height 14
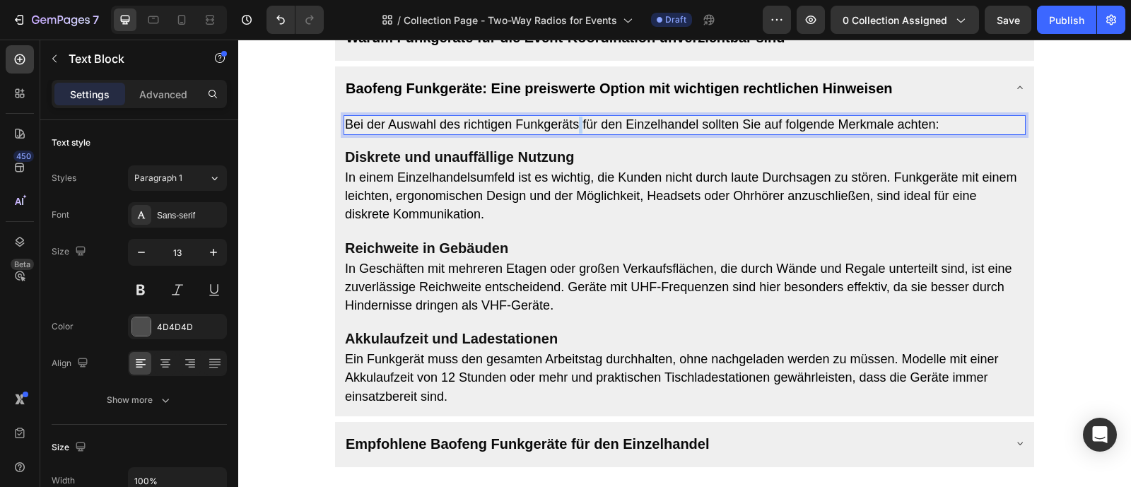
click at [592, 129] on span "Bei der Auswahl des richtigen Funkgeräts für den Einzelhandel sollten Sie auf f…" at bounding box center [642, 124] width 595 height 14
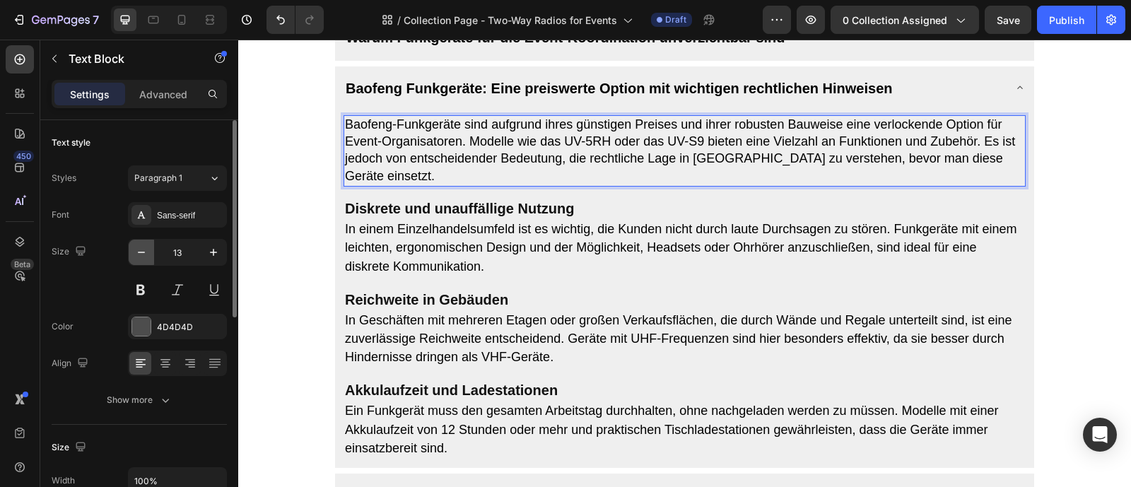
click at [144, 251] on icon "button" at bounding box center [141, 252] width 14 height 14
type input "12"
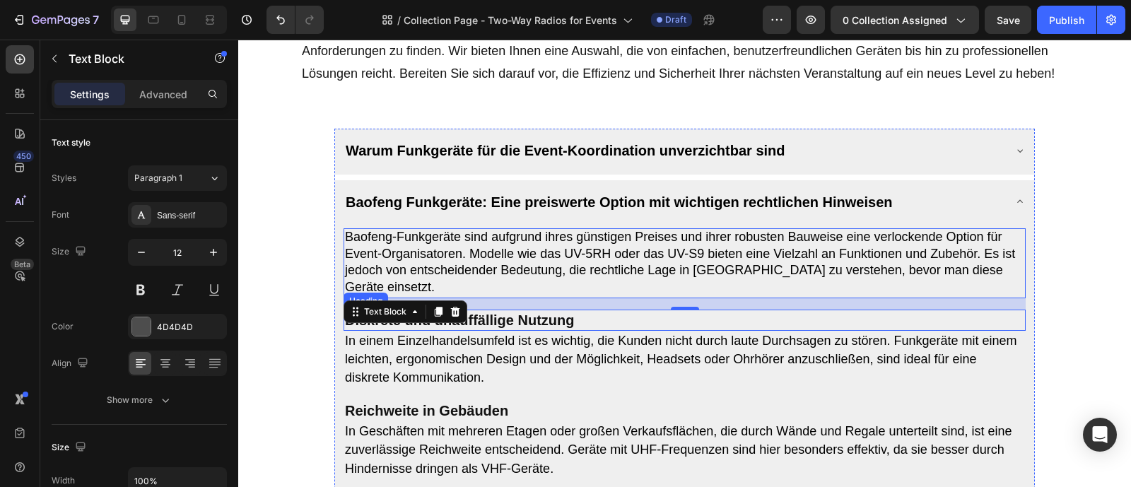
scroll to position [636, 0]
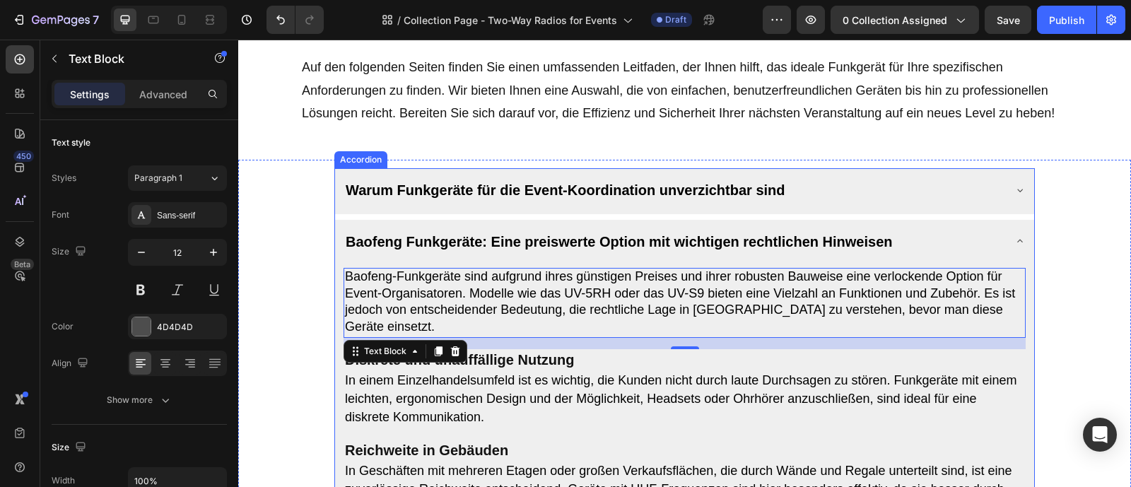
click at [903, 205] on div "Warum Funkgeräte für die Event-Koordination unverzichtbar sind" at bounding box center [674, 189] width 660 height 31
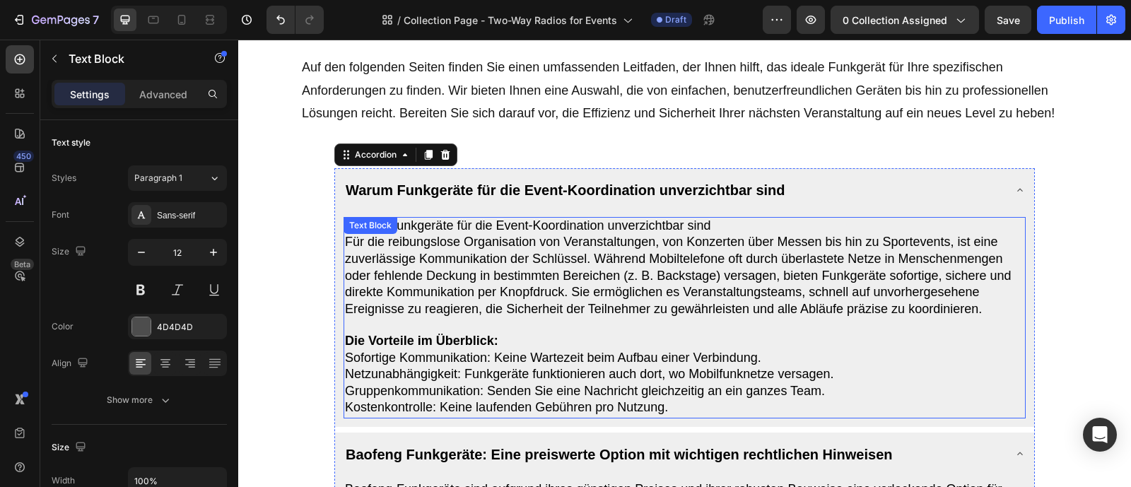
click at [711, 233] on span "Warum Funkgeräte für die Event-Koordination unverzichtbar sind" at bounding box center [528, 225] width 366 height 14
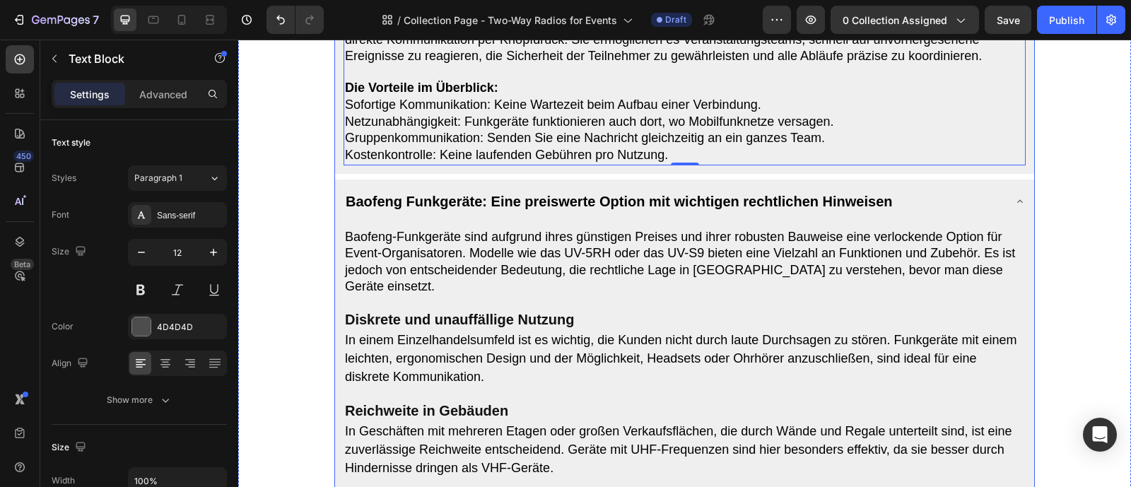
scroll to position [927, 0]
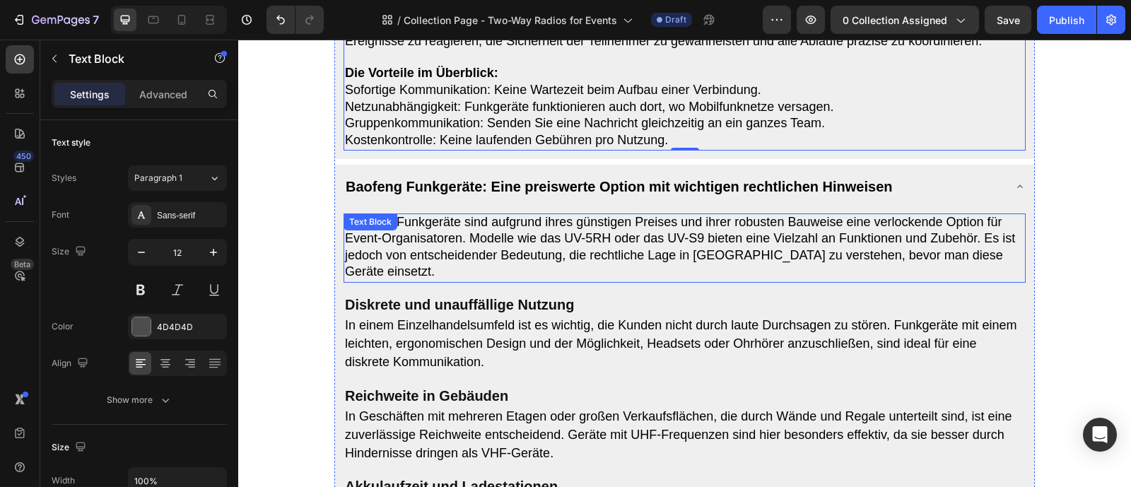
click at [558, 235] on span "Baofeng-Funkgeräte sind aufgrund ihres günstigen Preises und ihrer robusten Bau…" at bounding box center [680, 247] width 670 height 64
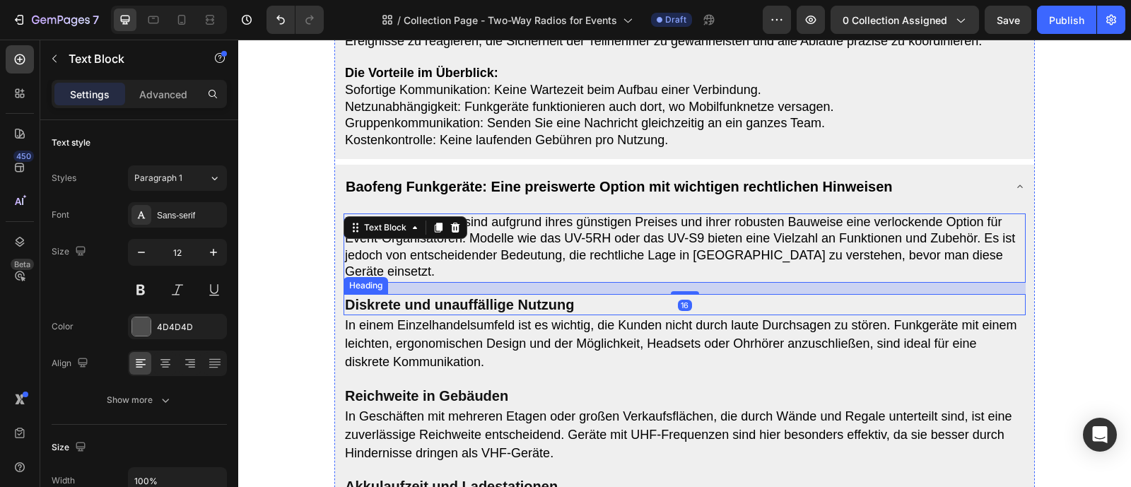
click at [503, 315] on h2 "Diskrete und unauffällige Nutzung" at bounding box center [685, 304] width 682 height 21
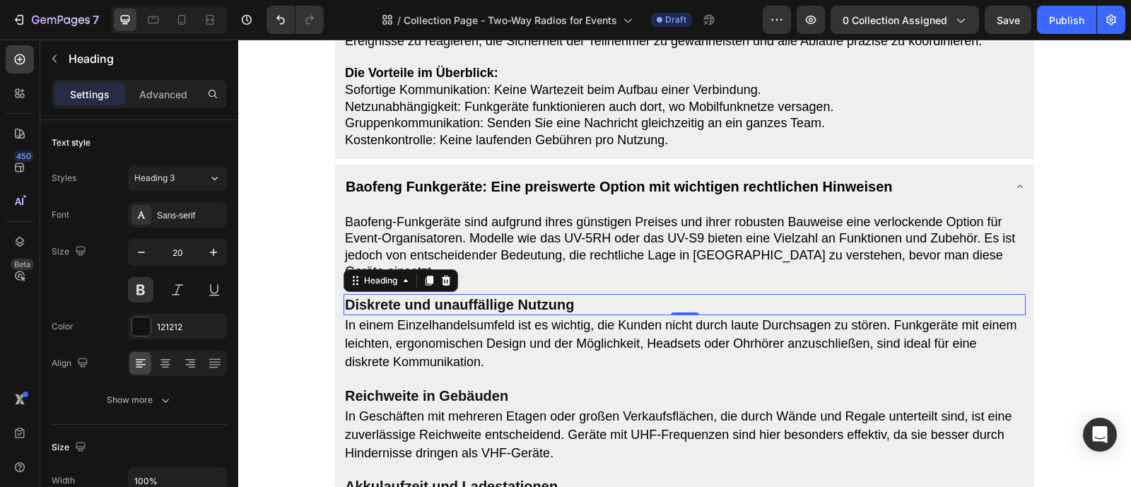
click at [555, 315] on h2 "Diskrete und unauffällige Nutzung" at bounding box center [685, 304] width 682 height 21
click at [555, 314] on p "Diskrete und unauffällige Nutzung" at bounding box center [684, 304] width 679 height 18
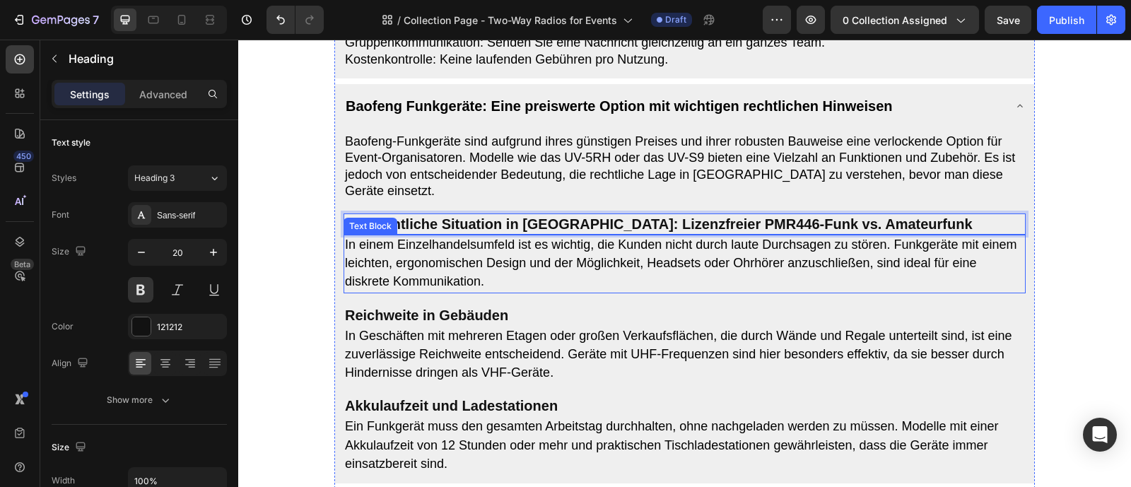
scroll to position [1028, 0]
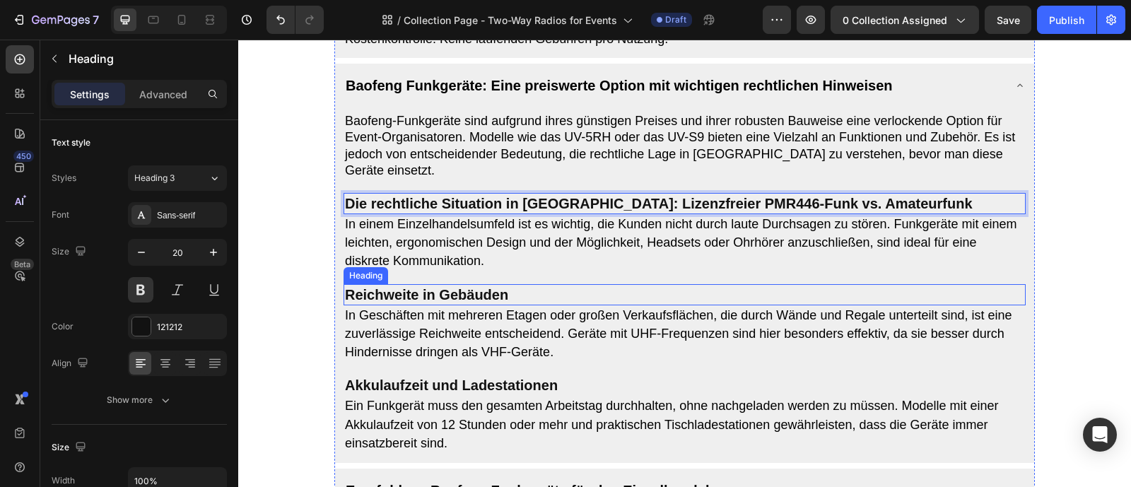
click at [558, 305] on h2 "Reichweite in Gebäuden" at bounding box center [685, 294] width 682 height 21
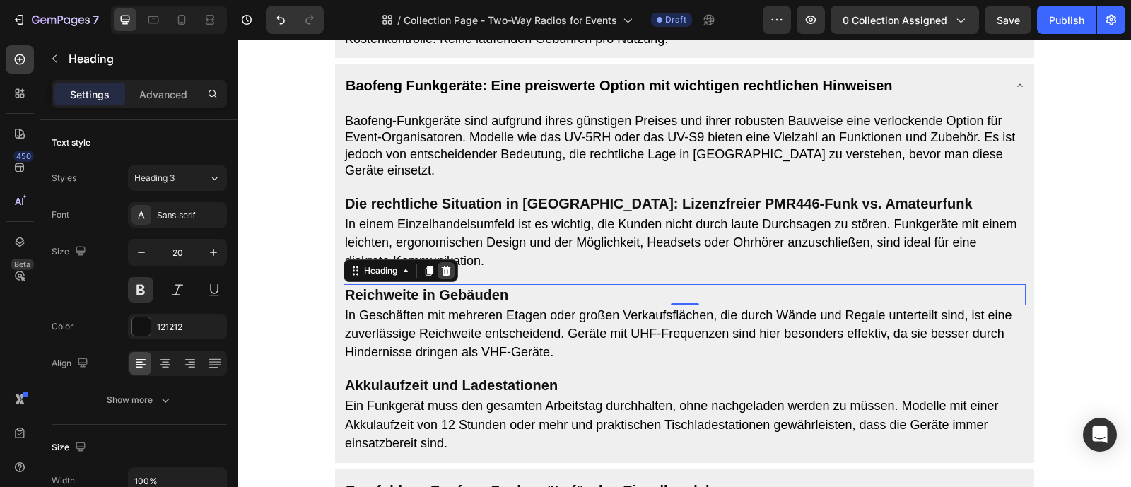
click at [448, 276] on icon at bounding box center [445, 270] width 11 height 11
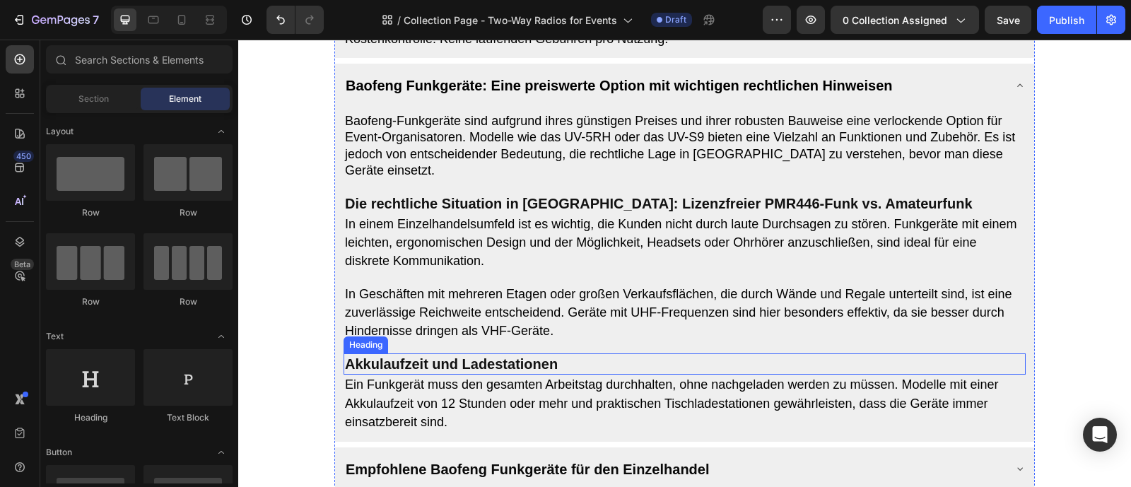
click at [530, 375] on h2 "Akkulaufzeit und Ladestationen" at bounding box center [685, 363] width 682 height 21
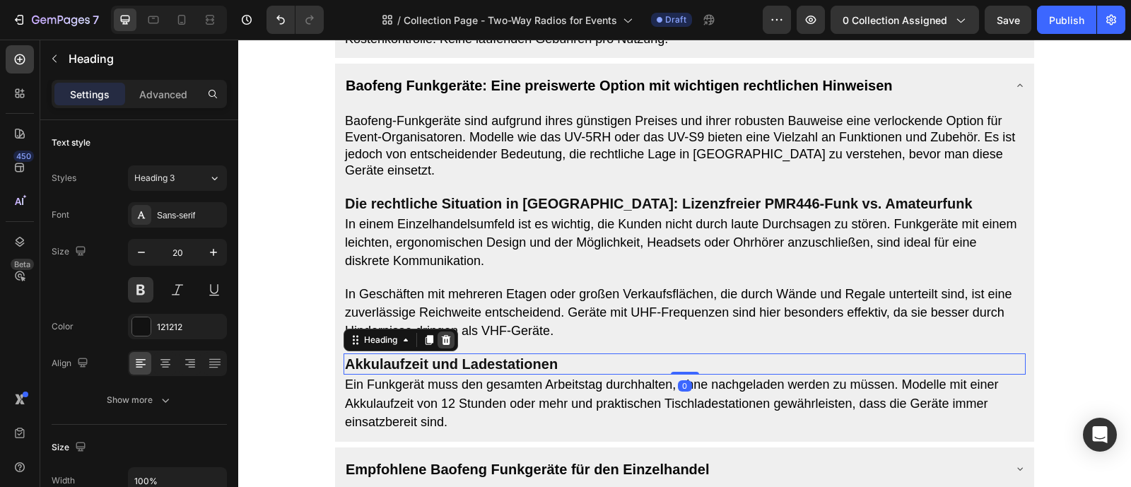
click at [453, 349] on div at bounding box center [446, 340] width 17 height 17
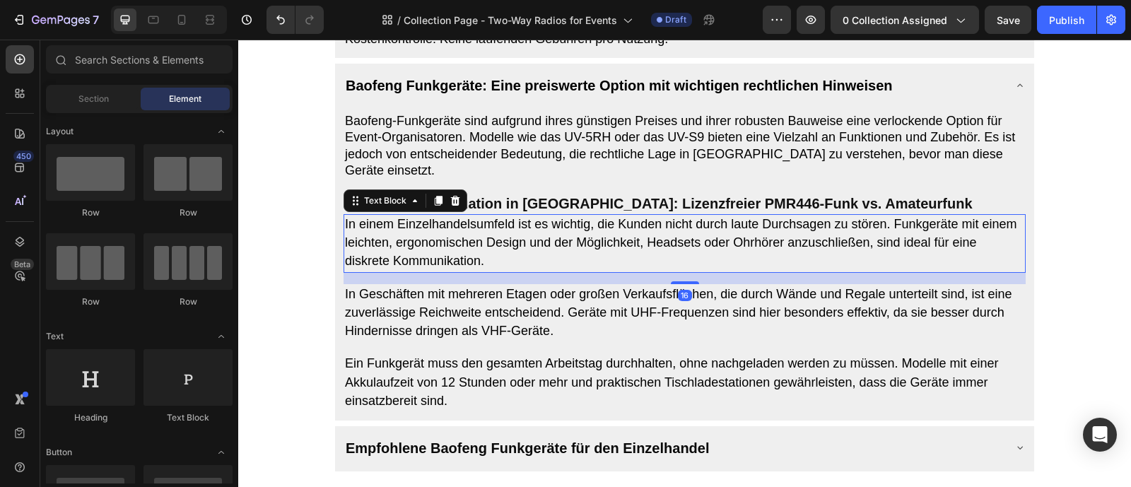
click at [568, 264] on span "In einem Einzelhandelsumfeld ist es wichtig, die Kunden nicht durch laute Durch…" at bounding box center [681, 242] width 672 height 51
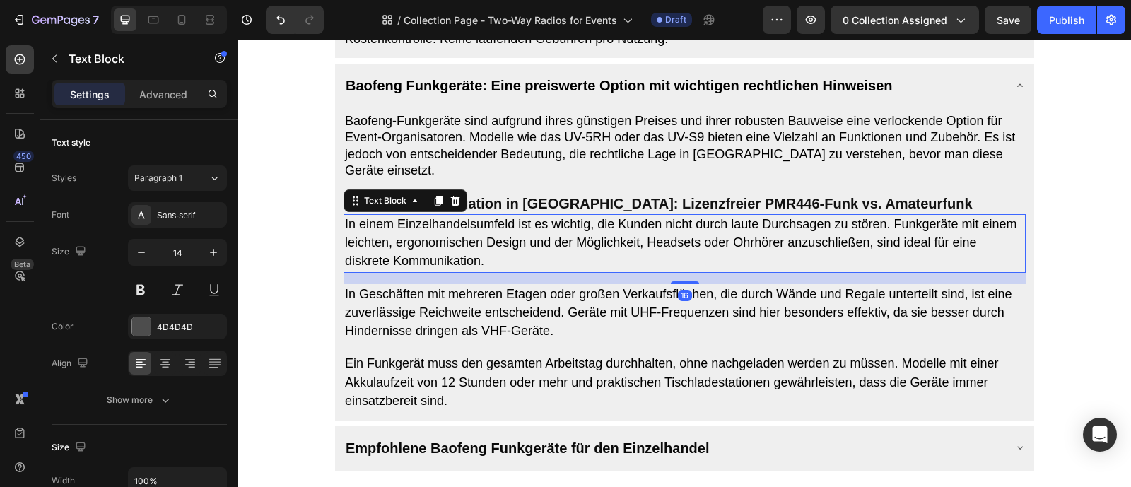
click at [568, 264] on span "In einem Einzelhandelsumfeld ist es wichtig, die Kunden nicht durch laute Durch…" at bounding box center [681, 242] width 672 height 51
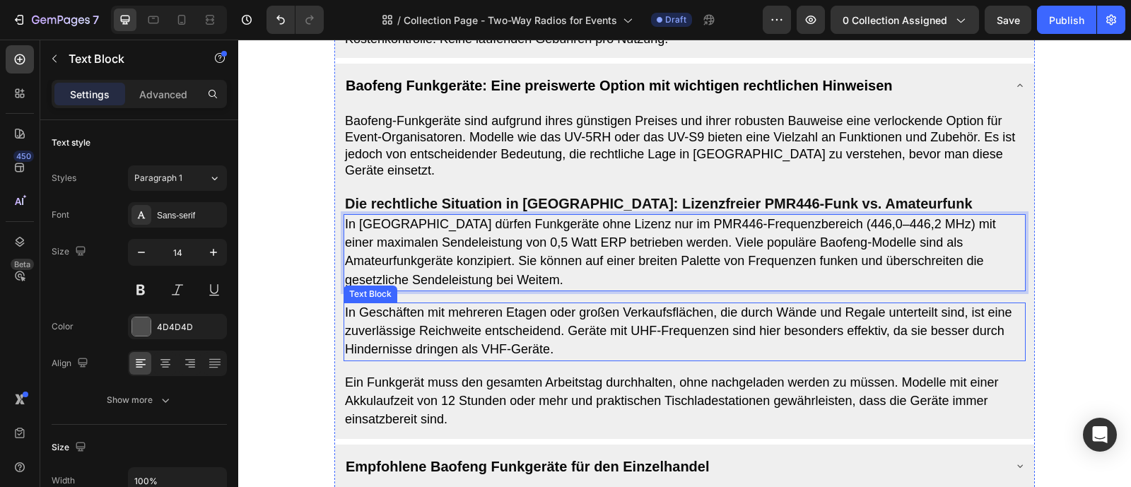
click at [601, 337] on span "In Geschäften mit mehreren Etagen oder großen Verkaufsflächen, die durch Wände …" at bounding box center [678, 330] width 667 height 51
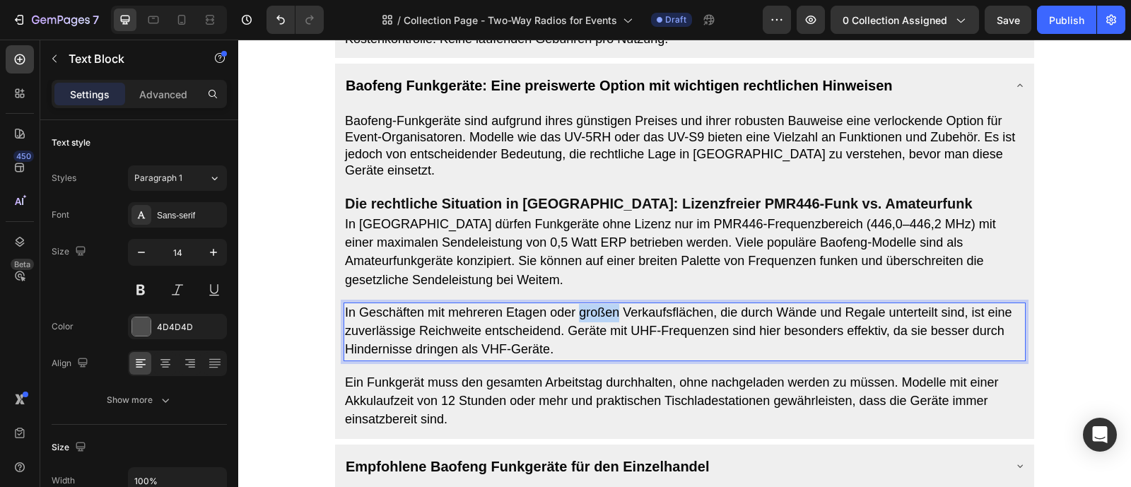
click at [601, 337] on span "In Geschäften mit mehreren Etagen oder großen Verkaufsflächen, die durch Wände …" at bounding box center [678, 330] width 667 height 51
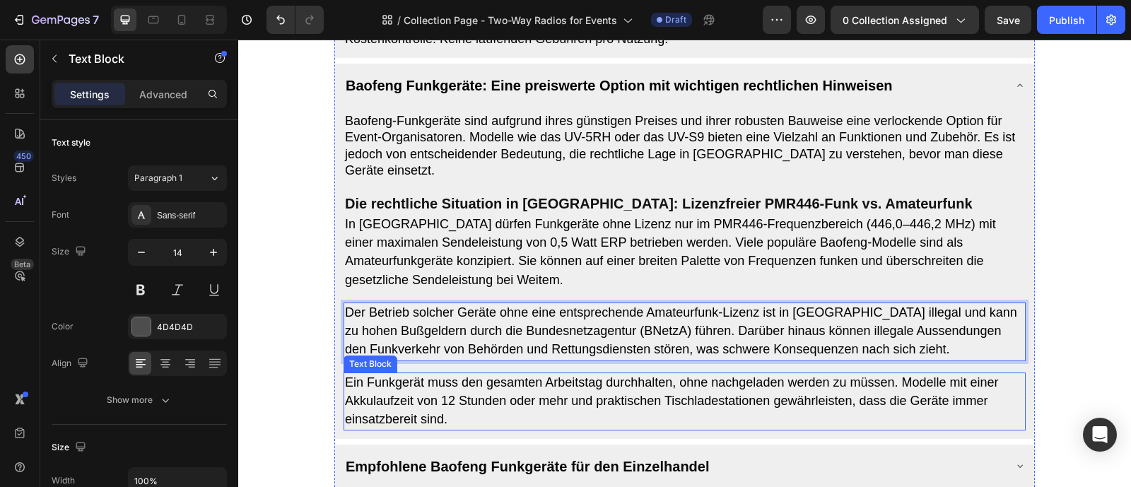
click at [718, 424] on span "Ein Funkgerät muss den gesamten Arbeitstag durchhalten, ohne nachgeladen werden…" at bounding box center [672, 400] width 654 height 51
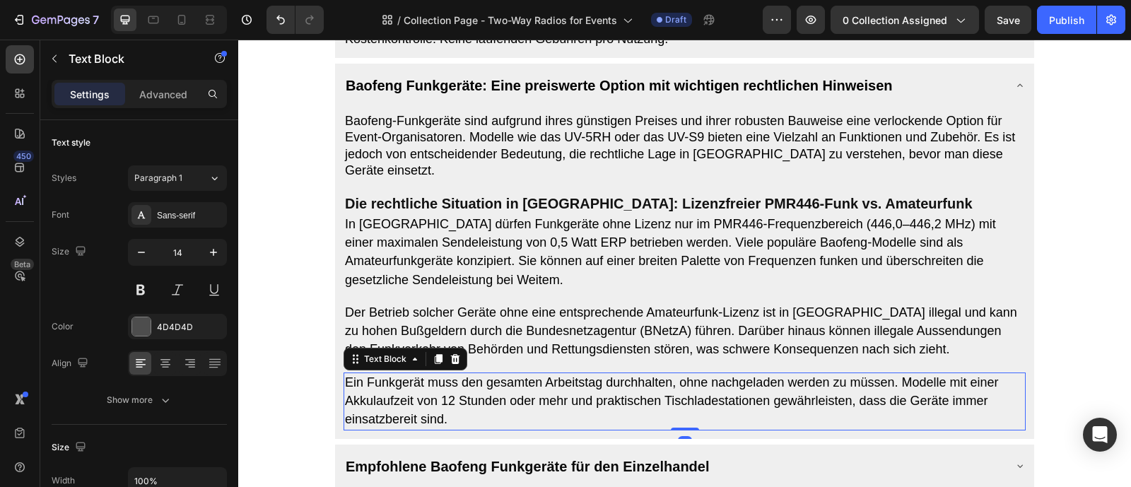
click at [718, 424] on span "Ein Funkgerät muss den gesamten Arbeitstag durchhalten, ohne nachgeladen werden…" at bounding box center [672, 400] width 654 height 51
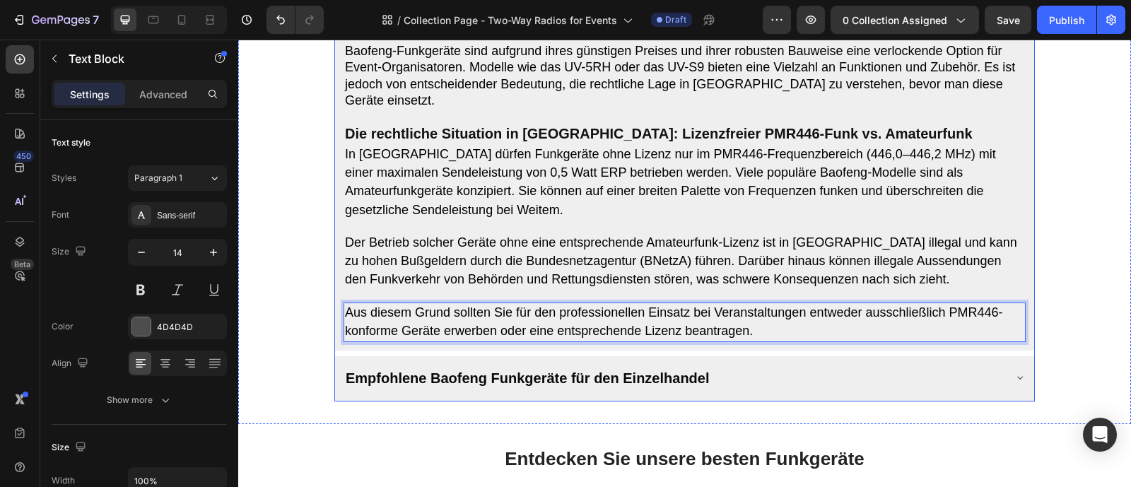
scroll to position [1096, 0]
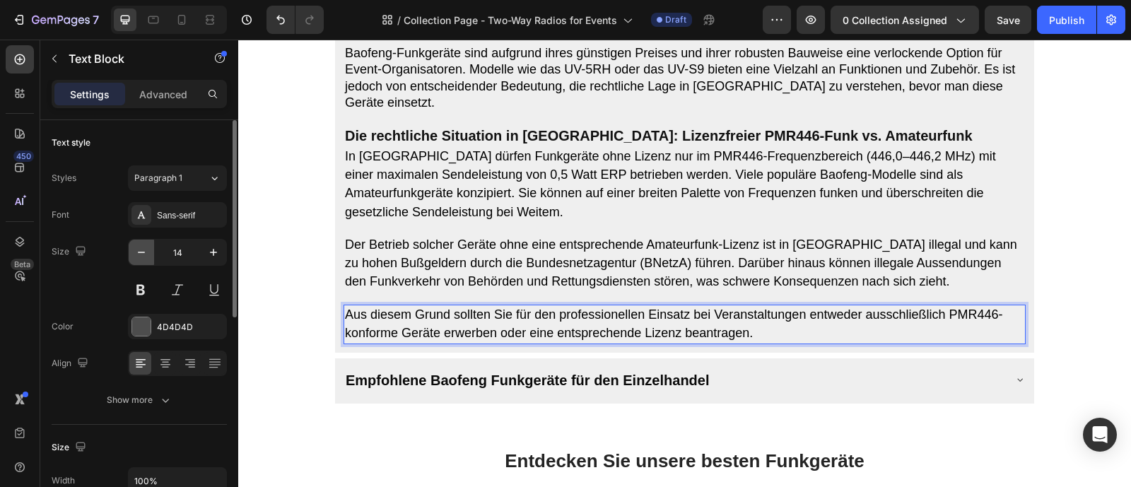
click at [141, 258] on icon "button" at bounding box center [141, 252] width 14 height 14
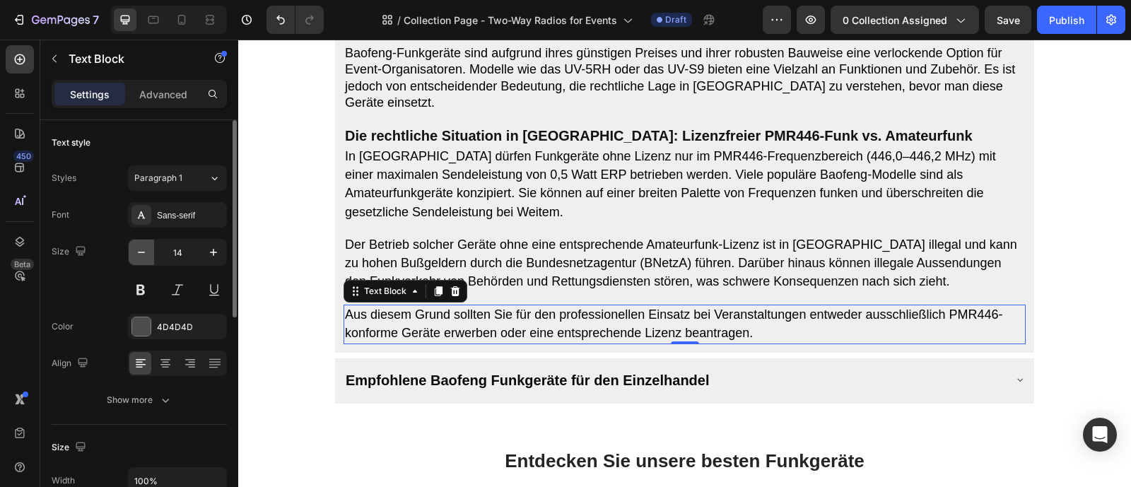
click at [141, 258] on icon "button" at bounding box center [141, 252] width 14 height 14
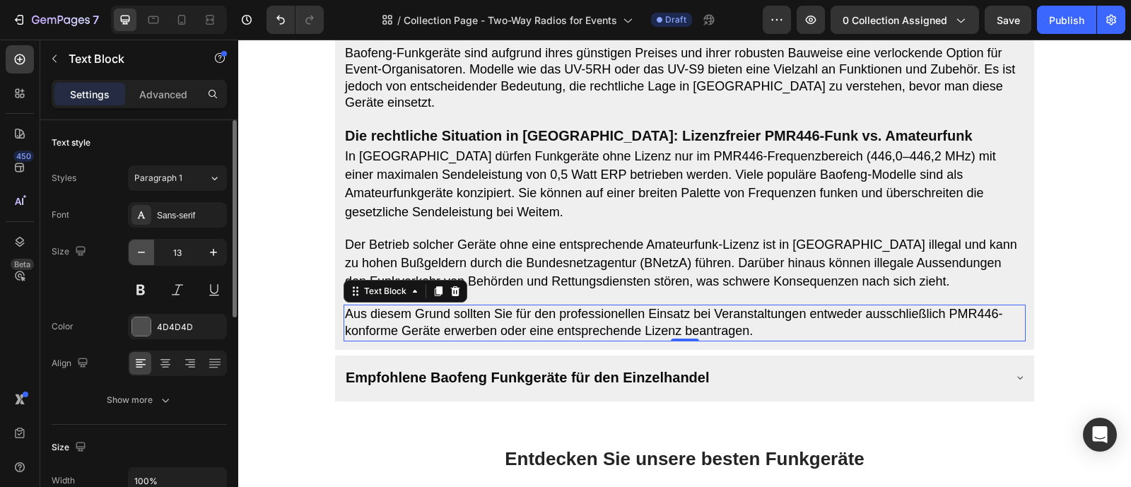
type input "12"
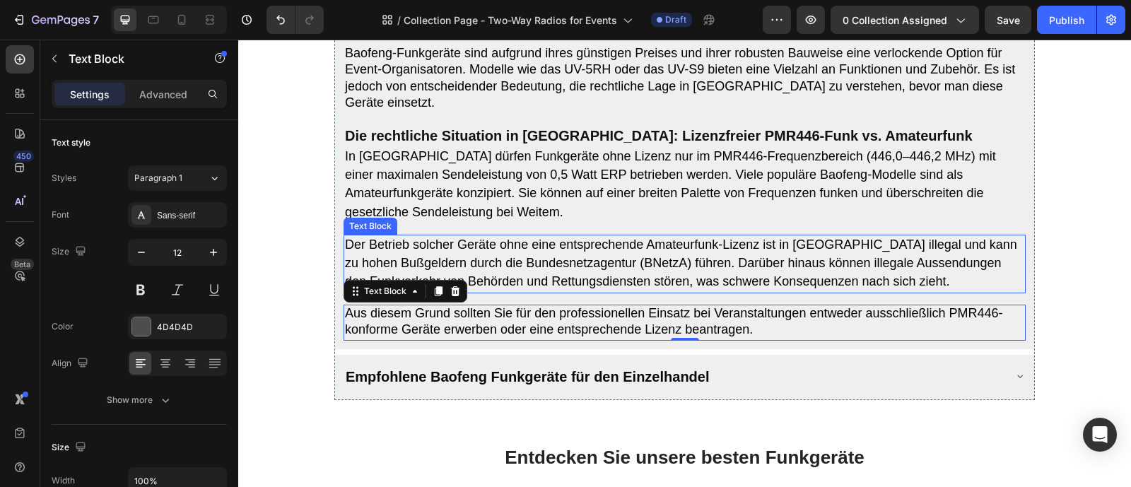
click at [403, 266] on span "Der Betrieb solcher Geräte ohne eine entsprechende Amateurfunk-Lizenz ist in [G…" at bounding box center [681, 263] width 672 height 51
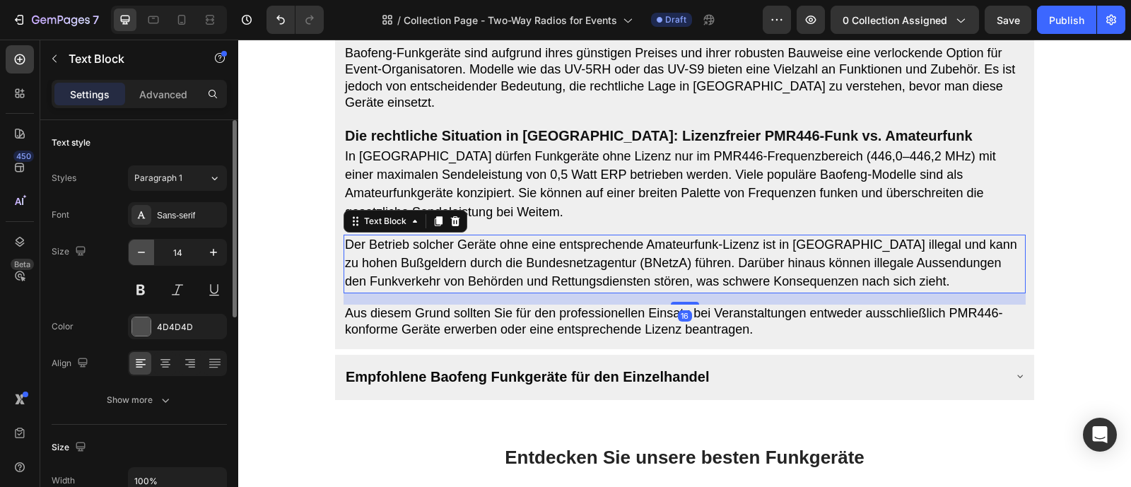
click at [147, 250] on icon "button" at bounding box center [141, 252] width 14 height 14
type input "12"
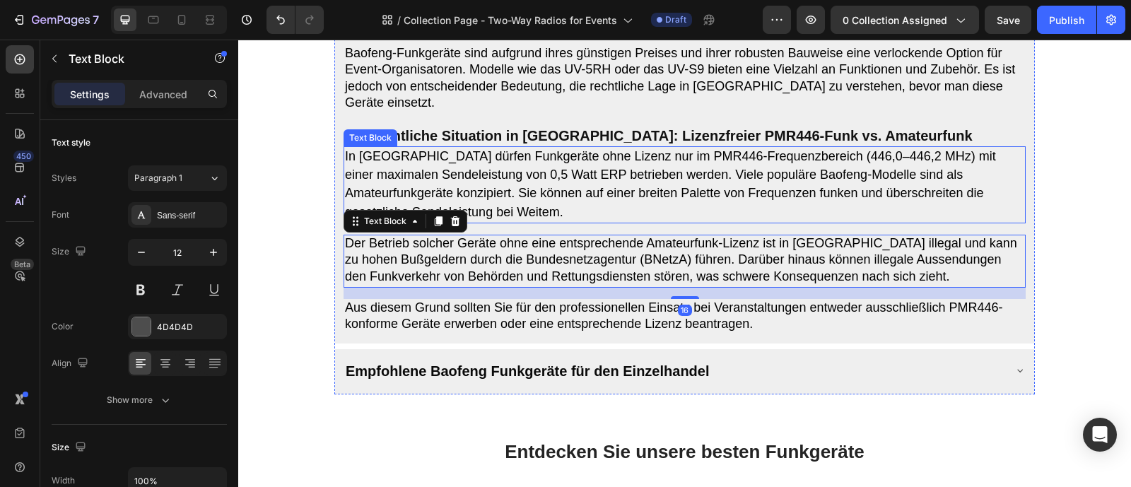
click at [476, 209] on span "In [GEOGRAPHIC_DATA] dürfen Funkgeräte ohne Lizenz nur im PMR446-Frequenzbereic…" at bounding box center [670, 184] width 651 height 70
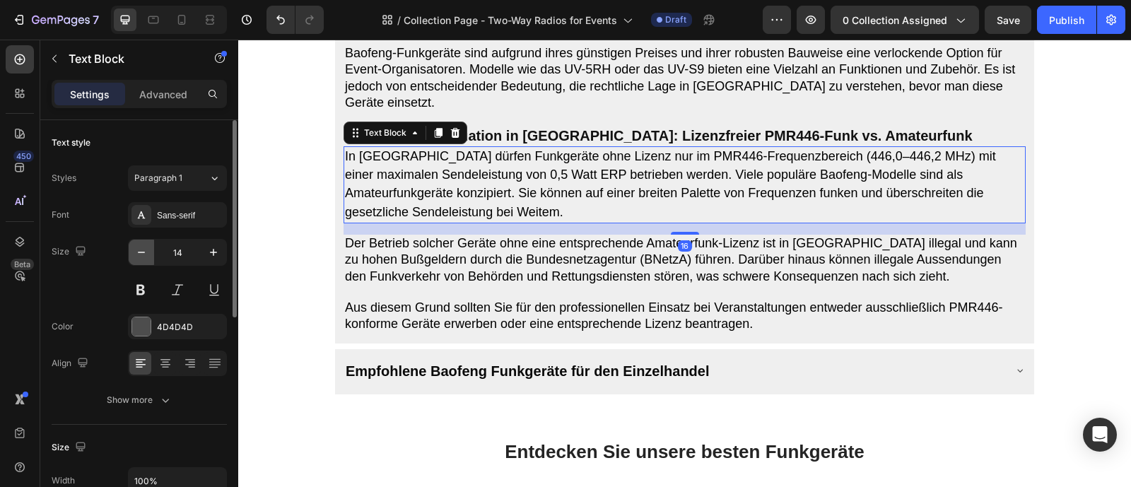
click at [139, 250] on icon "button" at bounding box center [141, 252] width 14 height 14
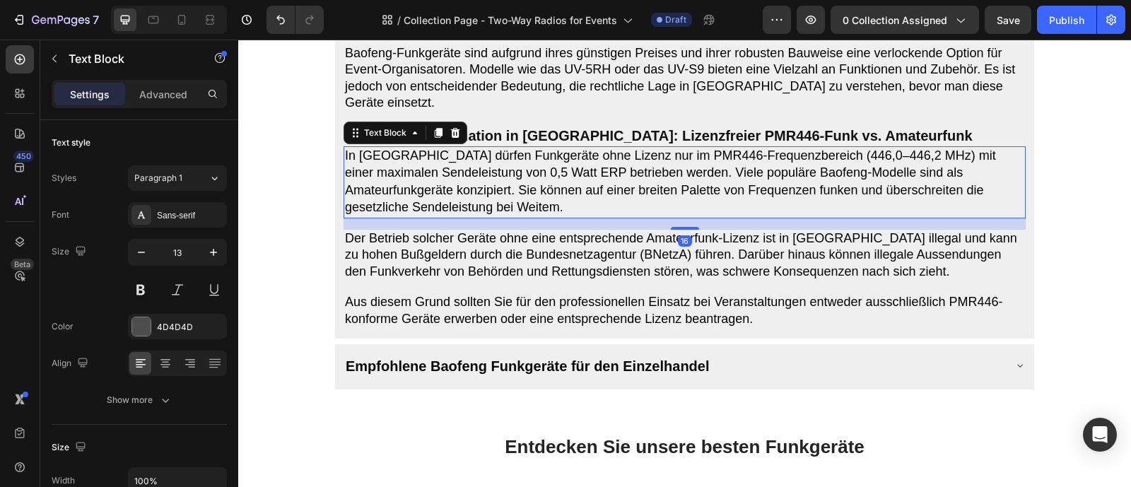
type input "12"
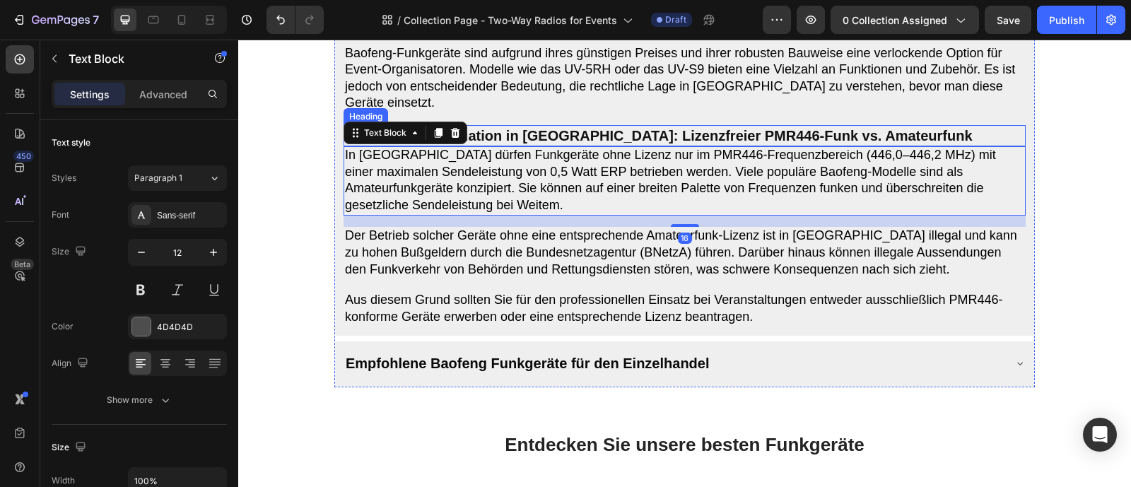
click at [597, 144] on strong "Die rechtliche Situation in [GEOGRAPHIC_DATA]: Lizenzfreier PMR446-Funk vs. Ama…" at bounding box center [659, 136] width 628 height 16
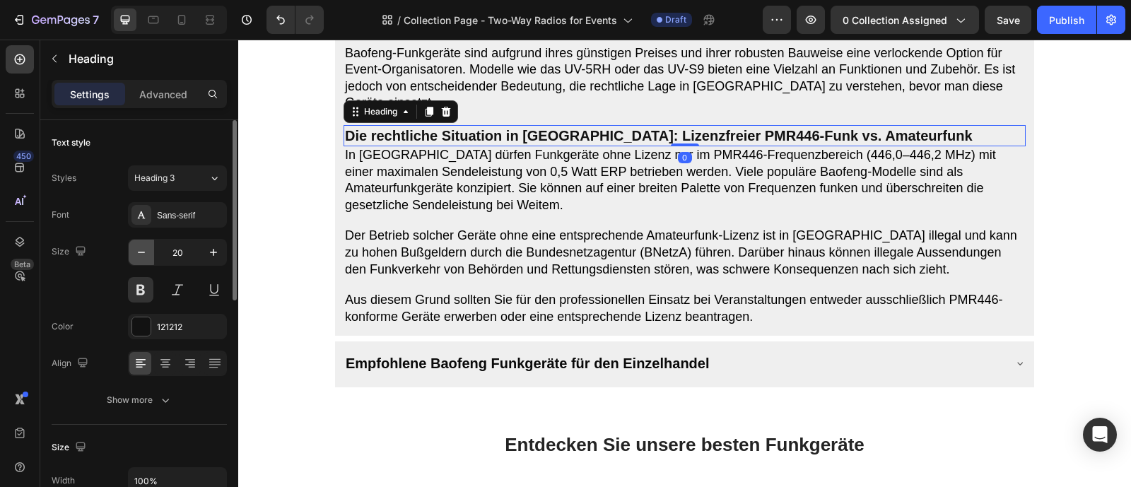
click at [136, 254] on icon "button" at bounding box center [141, 252] width 14 height 14
click at [129, 254] on button "button" at bounding box center [141, 252] width 25 height 25
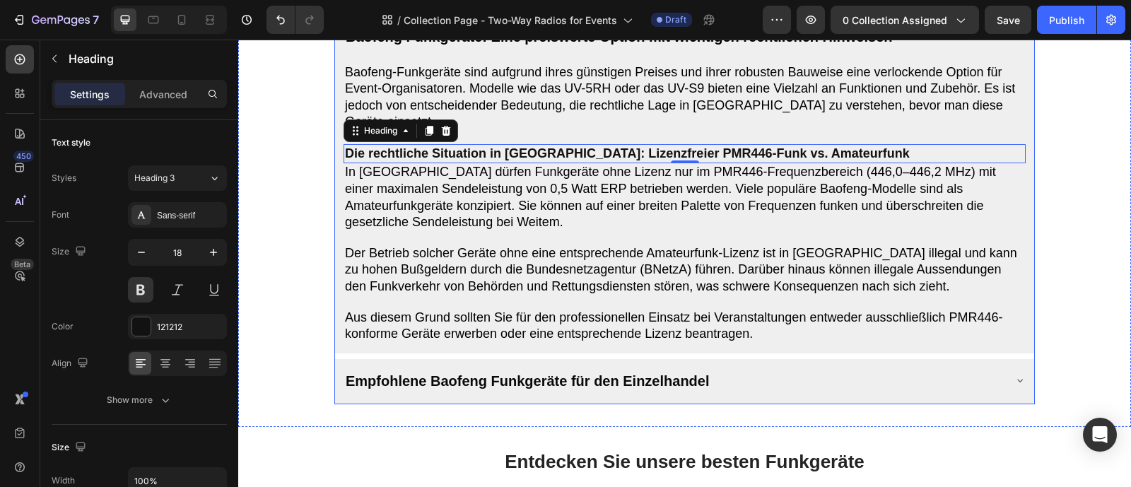
scroll to position [1022, 0]
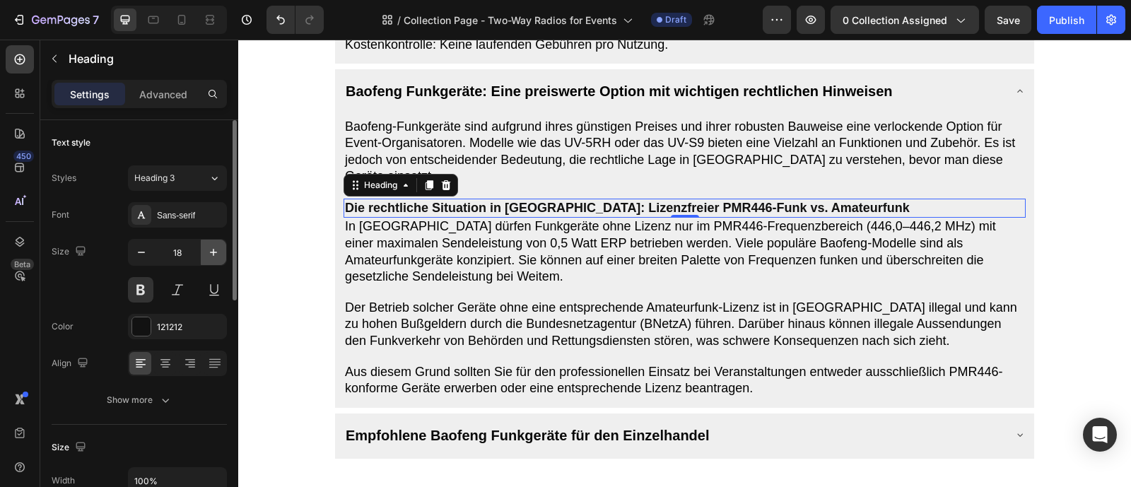
click at [206, 262] on button "button" at bounding box center [213, 252] width 25 height 25
type input "19"
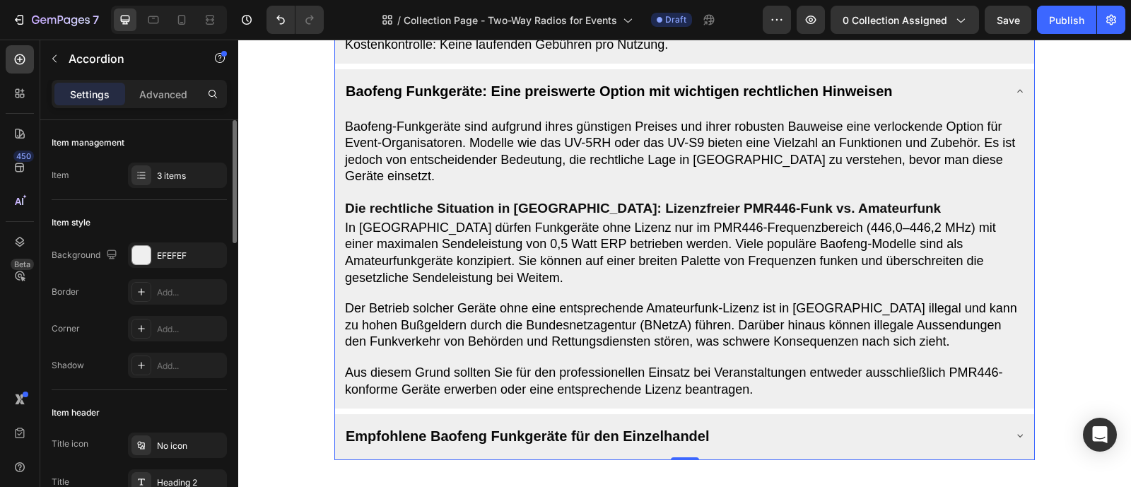
click at [643, 99] on span "Baofeng Funkgeräte: Eine preiswerte Option mit wichtigen rechtlichen Hinweisen" at bounding box center [619, 91] width 546 height 16
click at [202, 472] on div "Heading 2" at bounding box center [177, 481] width 99 height 25
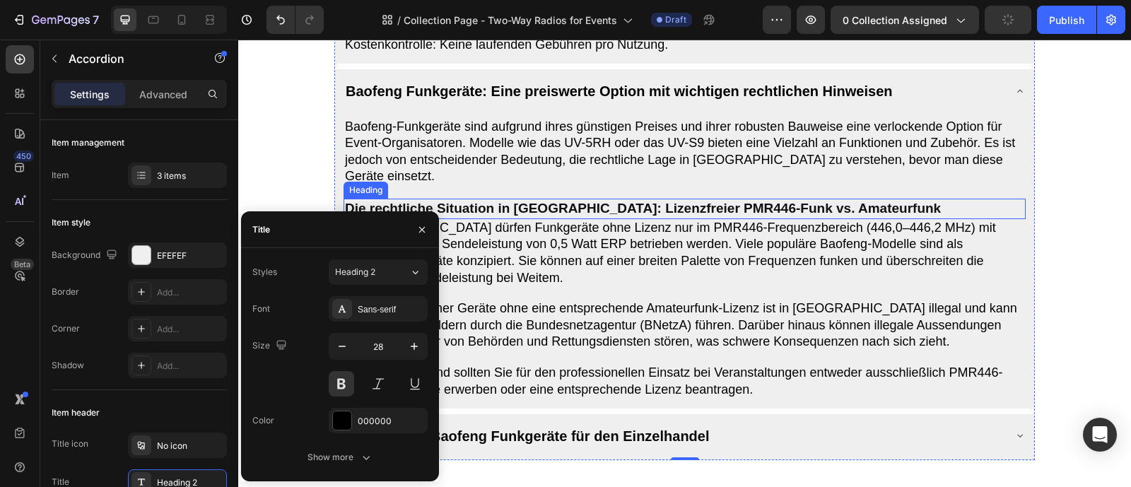
click at [636, 216] on strong "Die rechtliche Situation in [GEOGRAPHIC_DATA]: Lizenzfreier PMR446-Funk vs. Ama…" at bounding box center [643, 208] width 596 height 15
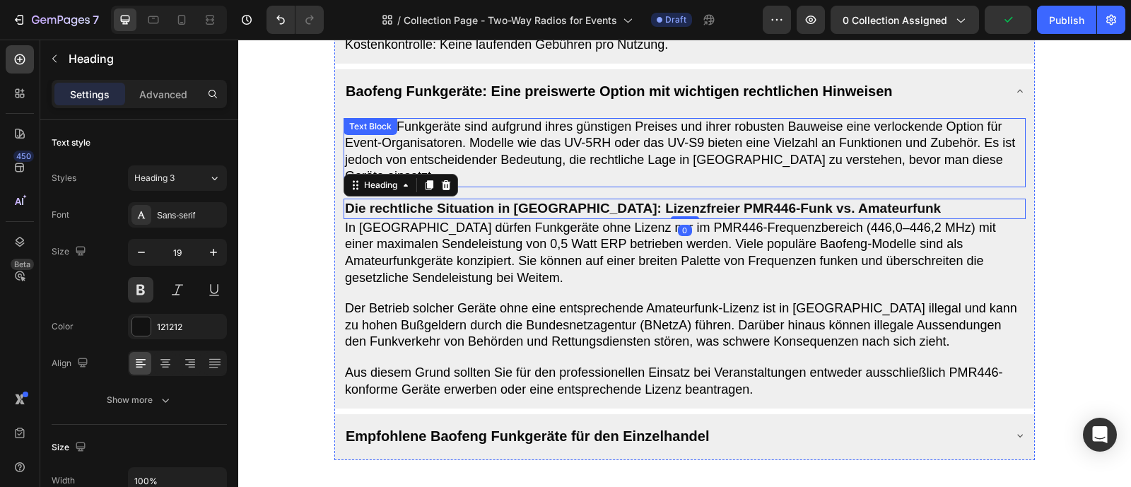
click at [654, 183] on span "Baofeng-Funkgeräte sind aufgrund ihres günstigen Preises und ihrer robusten Bau…" at bounding box center [680, 151] width 670 height 64
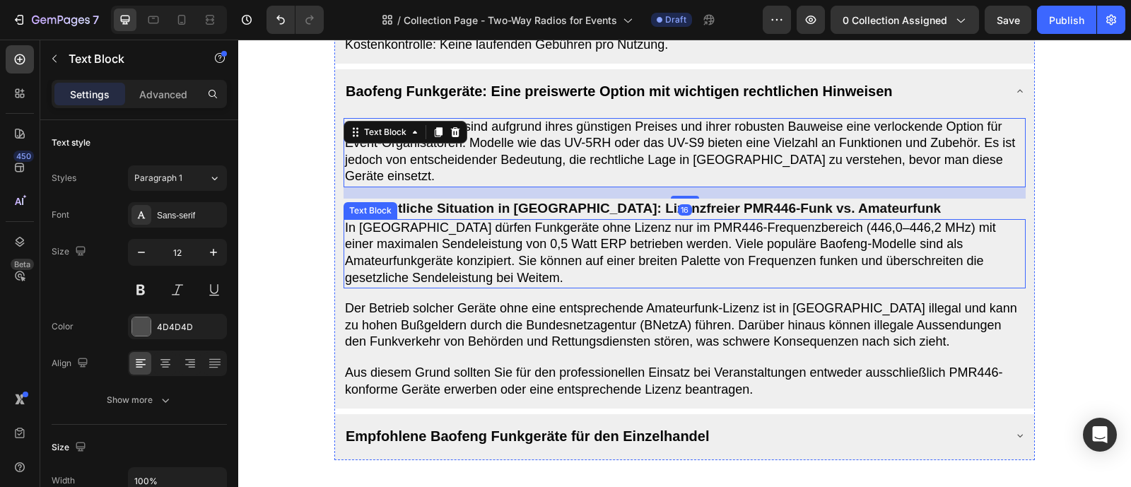
click at [601, 287] on p "In [GEOGRAPHIC_DATA] dürfen Funkgeräte ohne Lizenz nur im PMR446-Frequenzbereic…" at bounding box center [684, 254] width 679 height 66
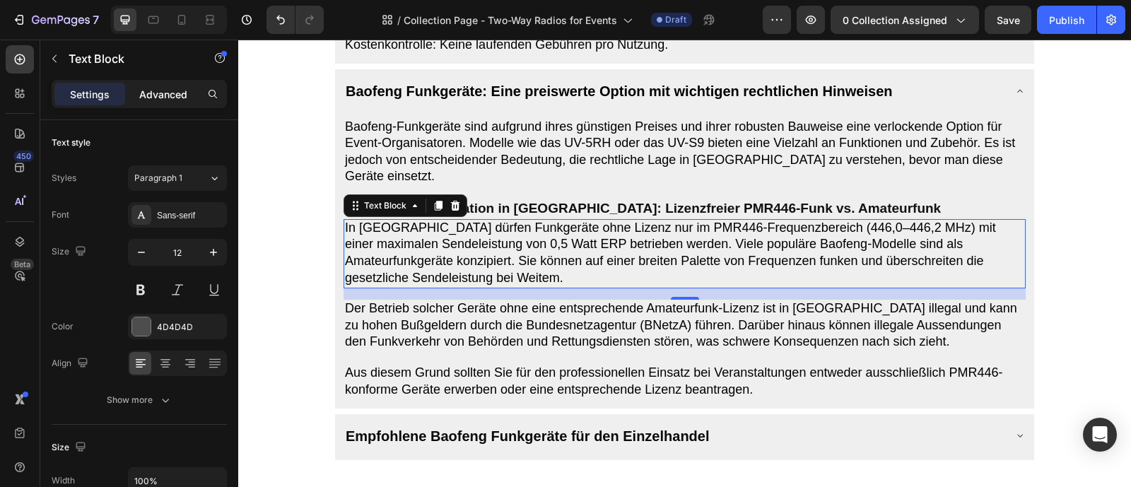
click at [168, 101] on p "Advanced" at bounding box center [163, 94] width 48 height 15
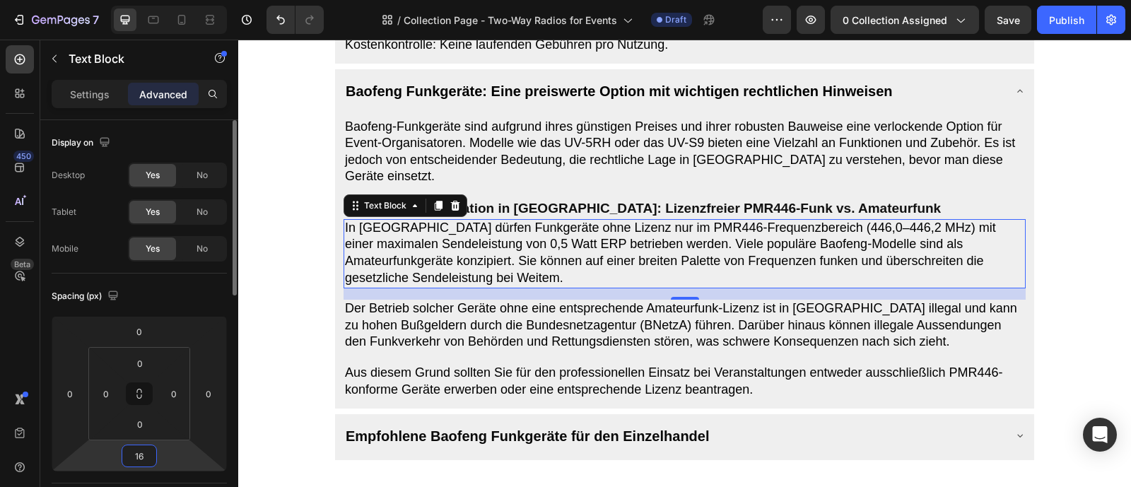
click at [146, 454] on input "16" at bounding box center [139, 455] width 28 height 21
type input "8"
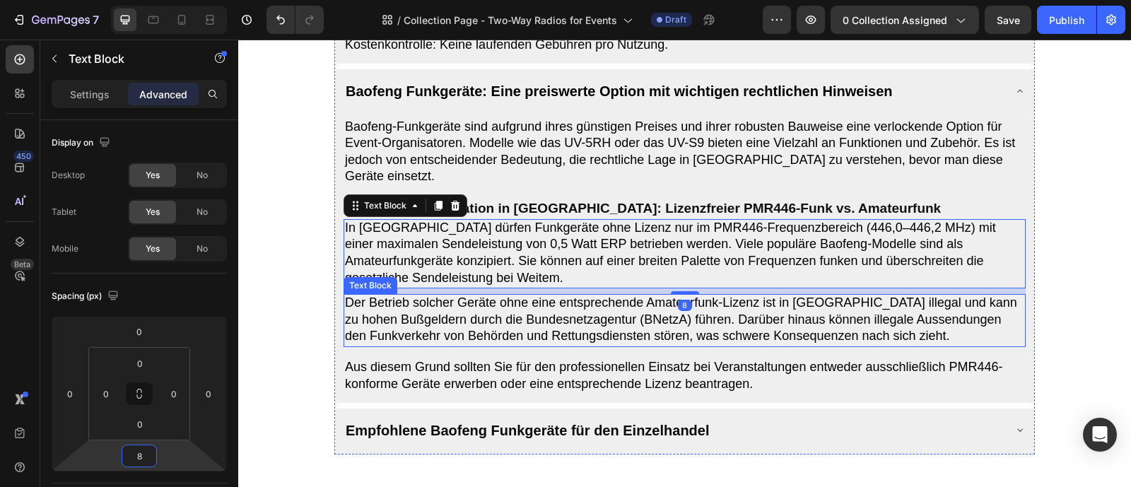
click at [660, 343] on span "Der Betrieb solcher Geräte ohne eine entsprechende Amateurfunk-Lizenz ist in [G…" at bounding box center [681, 318] width 672 height 47
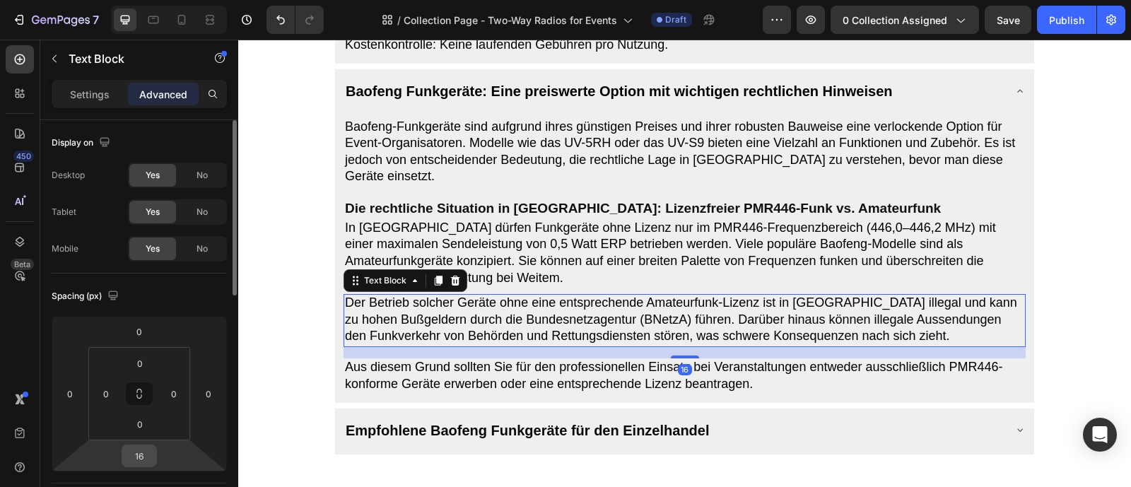
click at [132, 450] on input "16" at bounding box center [139, 455] width 28 height 21
type input "8"
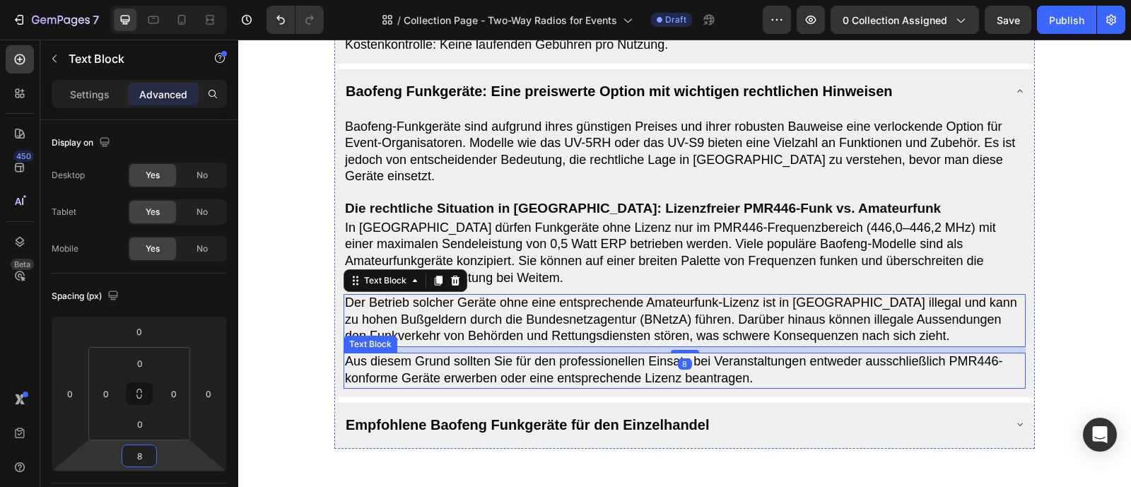
click at [580, 385] on span "Aus diesem Grund sollten Sie für den professionellen Einsatz bei Veranstaltunge…" at bounding box center [674, 369] width 658 height 31
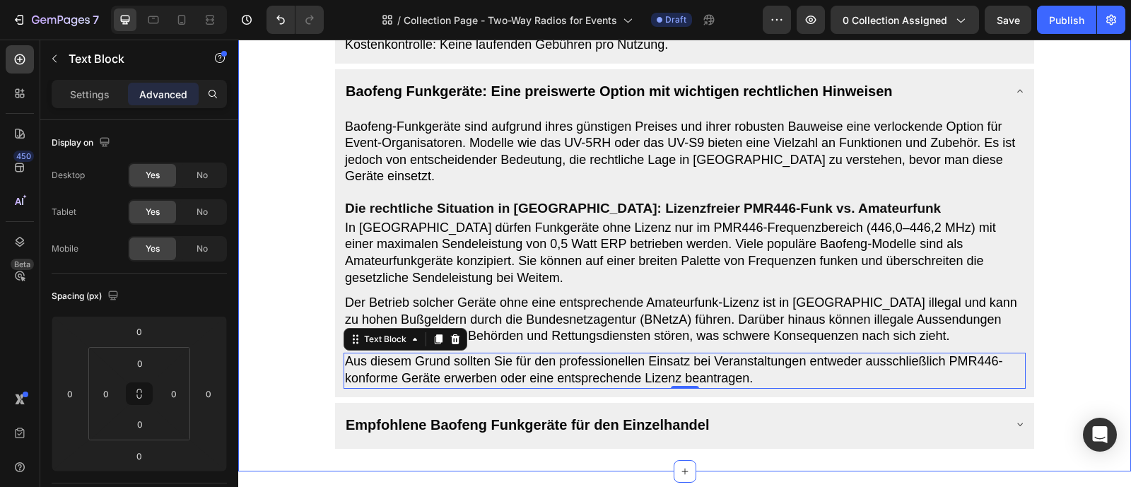
click at [1036, 316] on div "Warum Funkgeräte für die Event-Koordination unverzichtbar sind Warum Funkgeräte…" at bounding box center [684, 127] width 859 height 643
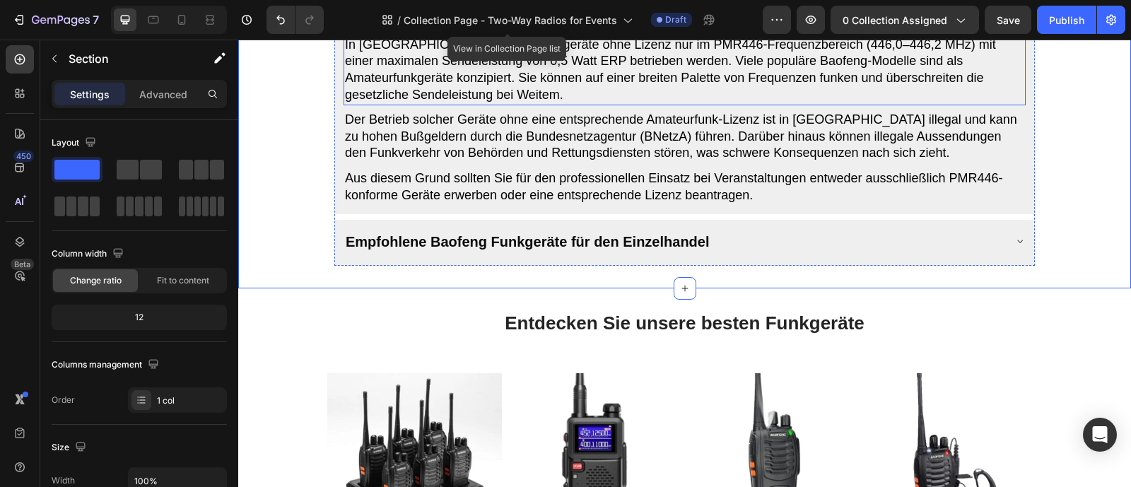
scroll to position [1342, 0]
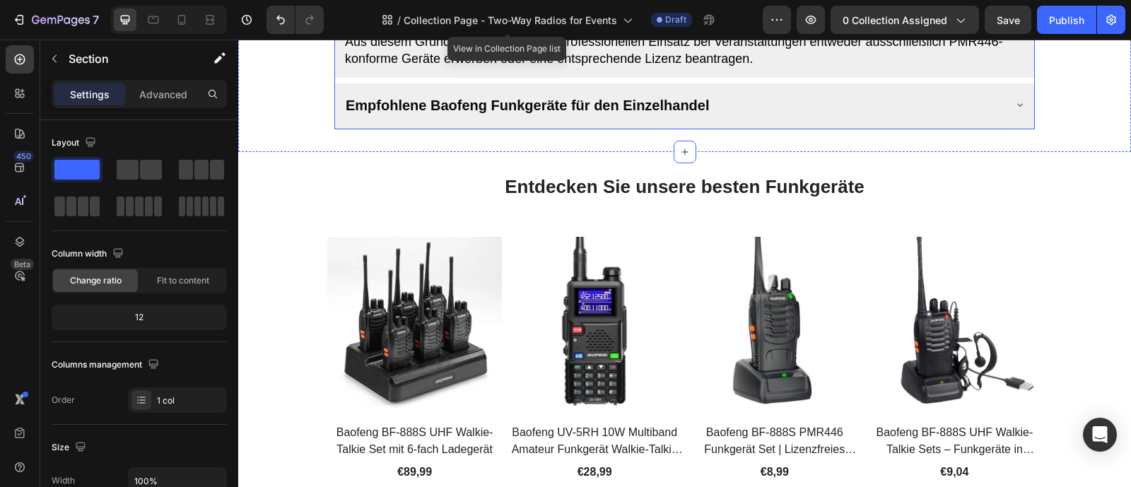
click at [574, 113] on span "Empfohlene Baofeng Funkgeräte für den Einzelhandel" at bounding box center [528, 106] width 364 height 16
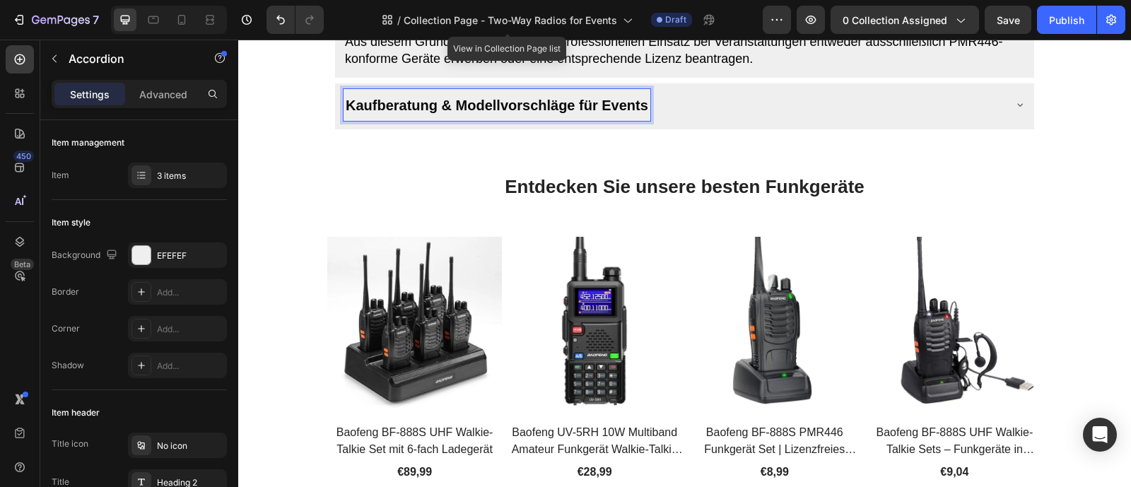
click at [731, 120] on div "Kaufberatung & Modellvorschläge für Events" at bounding box center [674, 104] width 660 height 31
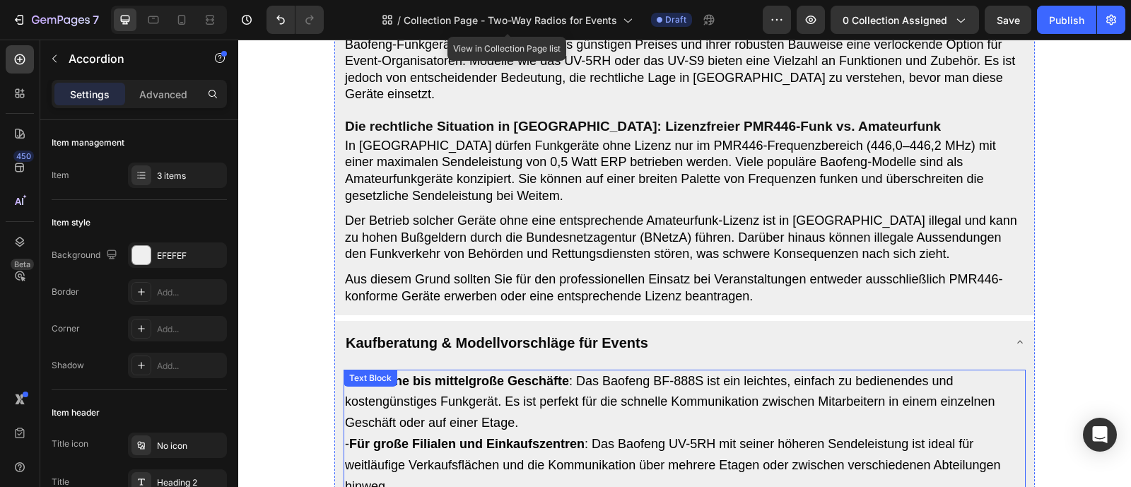
scroll to position [1099, 0]
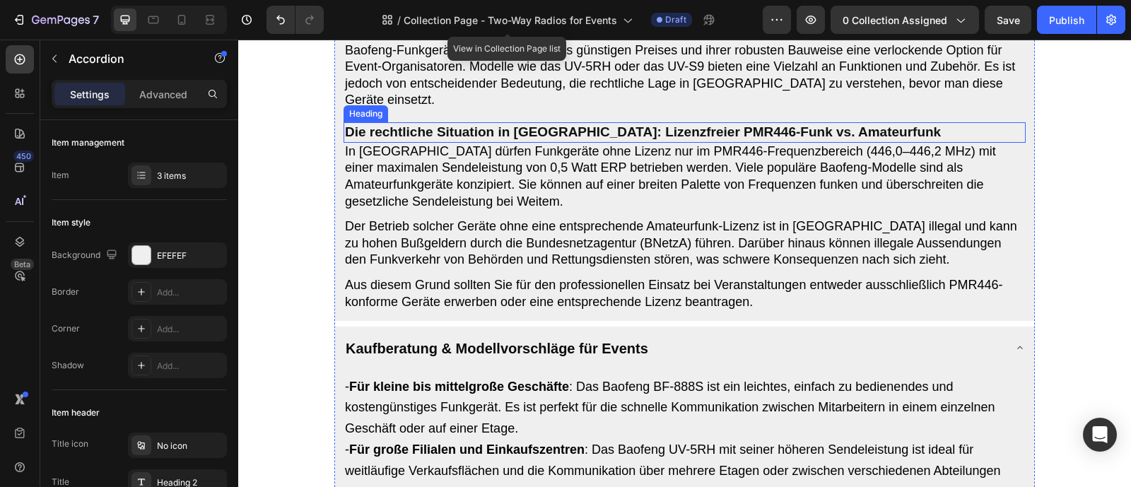
click at [580, 139] on strong "Die rechtliche Situation in [GEOGRAPHIC_DATA]: Lizenzfreier PMR446-Funk vs. Ama…" at bounding box center [643, 131] width 596 height 15
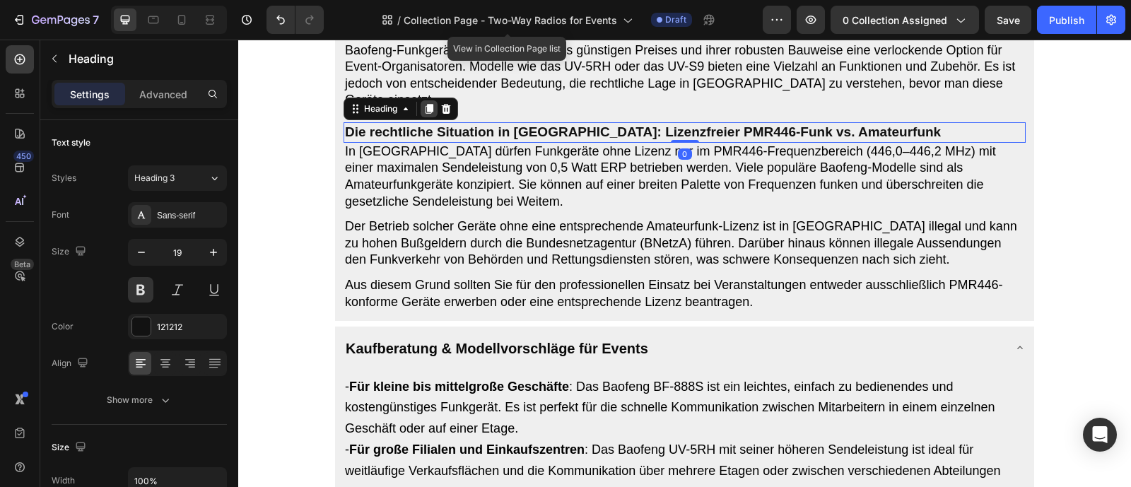
click at [426, 114] on icon at bounding box center [430, 109] width 8 height 10
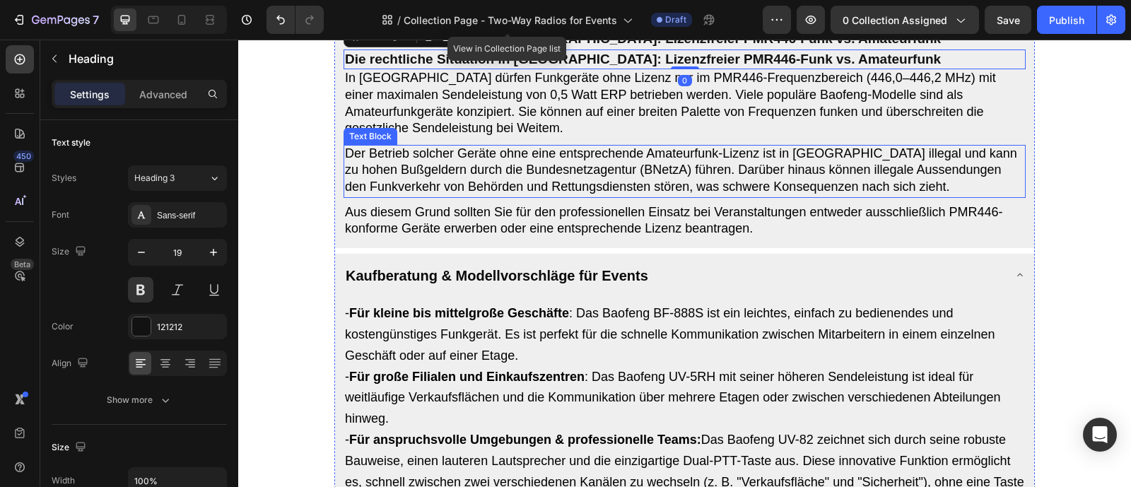
scroll to position [1194, 0]
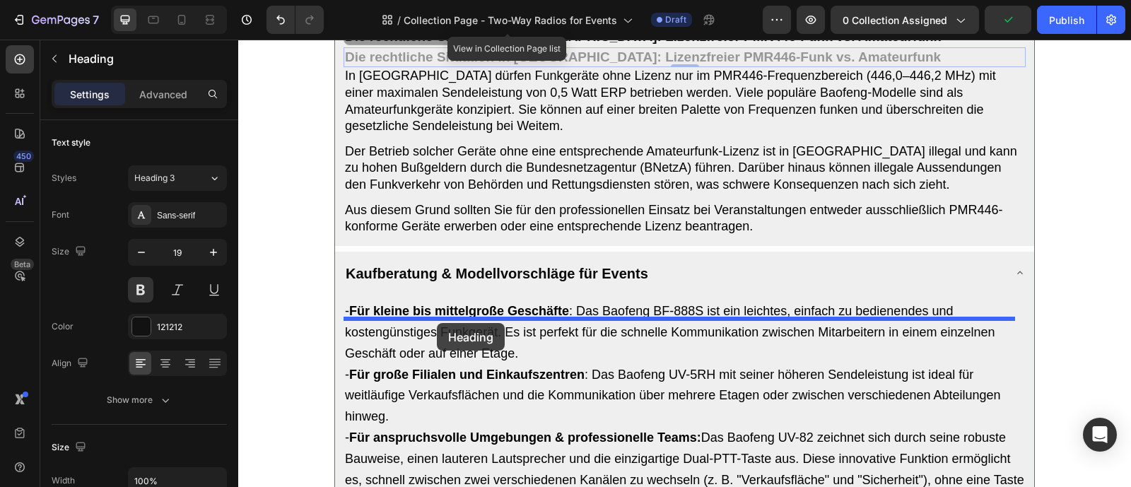
drag, startPoint x: 414, startPoint y: 55, endPoint x: 437, endPoint y: 323, distance: 268.9
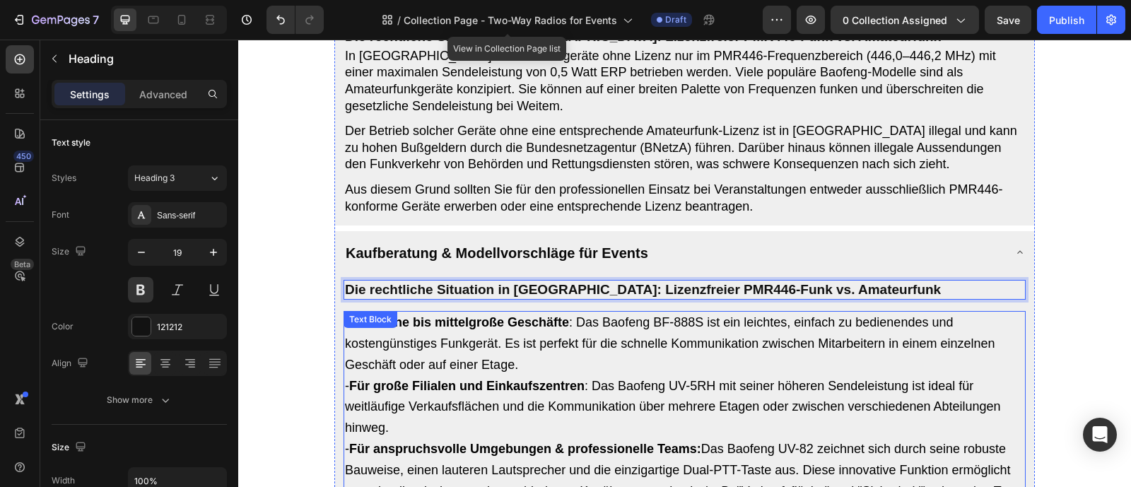
click at [483, 329] on strong "Für kleine bis mittelgroße Geschäfte" at bounding box center [459, 322] width 220 height 14
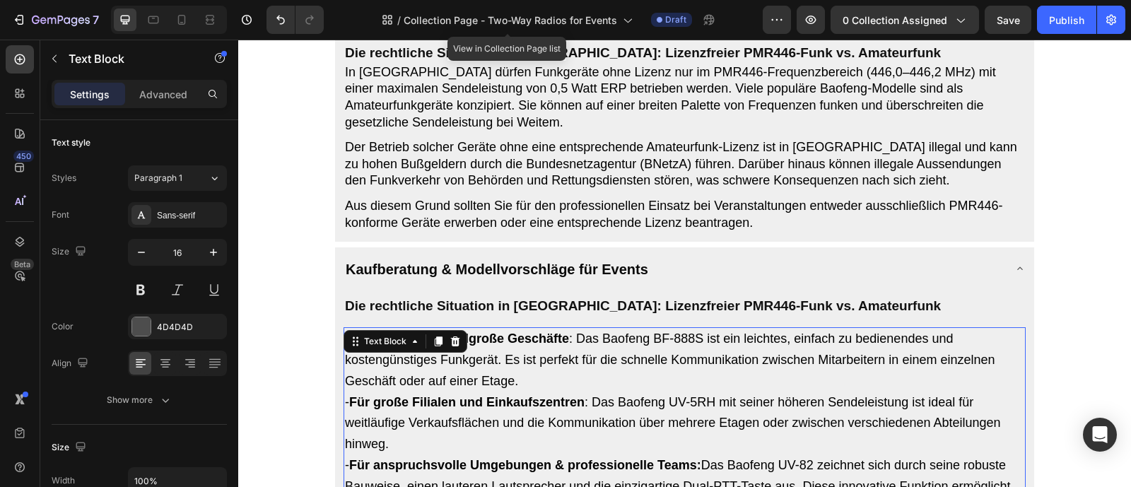
scroll to position [1184, 0]
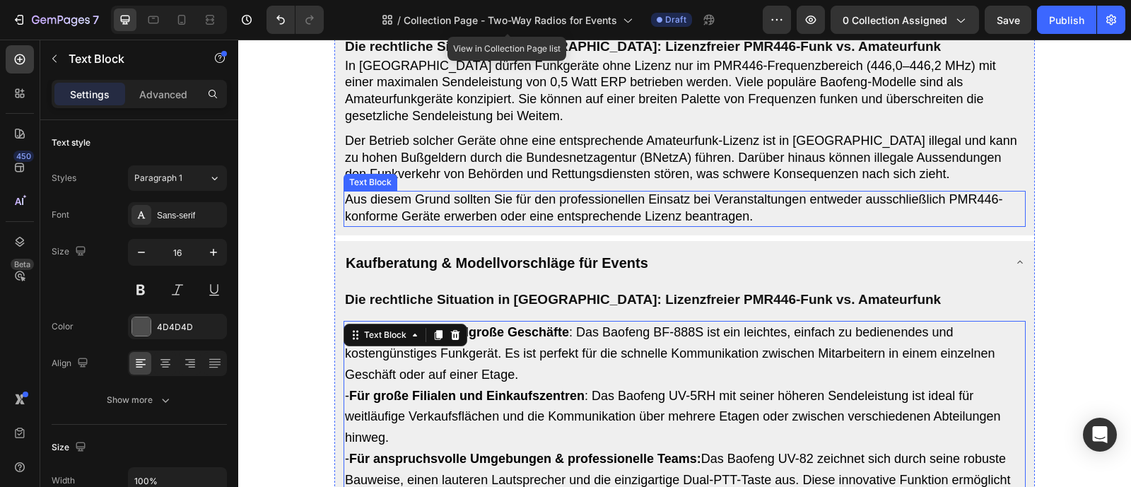
click at [599, 223] on span "Aus diesem Grund sollten Sie für den professionellen Einsatz bei Veranstaltunge…" at bounding box center [674, 207] width 658 height 31
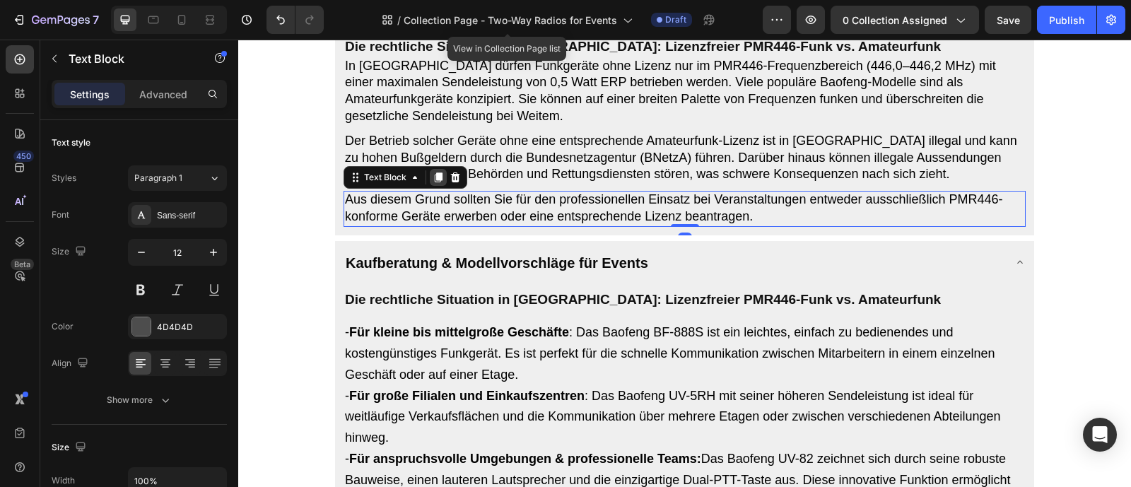
click at [442, 182] on icon at bounding box center [439, 177] width 8 height 10
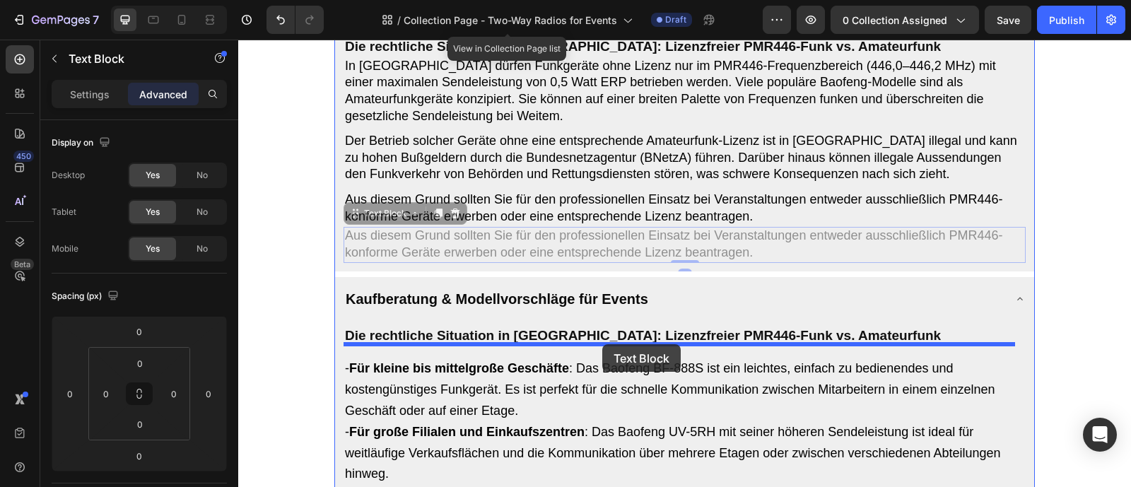
drag, startPoint x: 423, startPoint y: 235, endPoint x: 602, endPoint y: 344, distance: 210.0
type input "16"
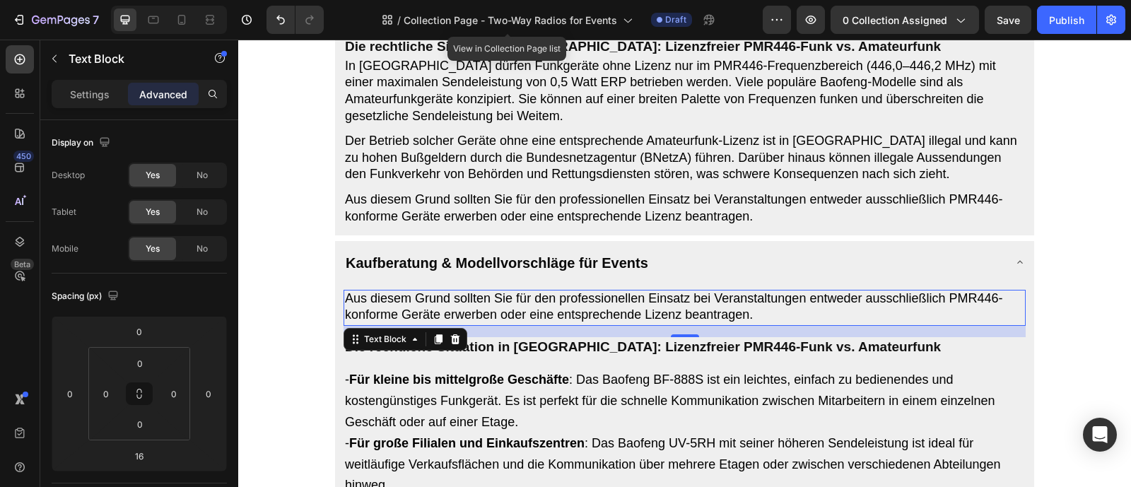
click at [496, 322] on span "Aus diesem Grund sollten Sie für den professionellen Einsatz bei Veranstaltunge…" at bounding box center [674, 306] width 658 height 31
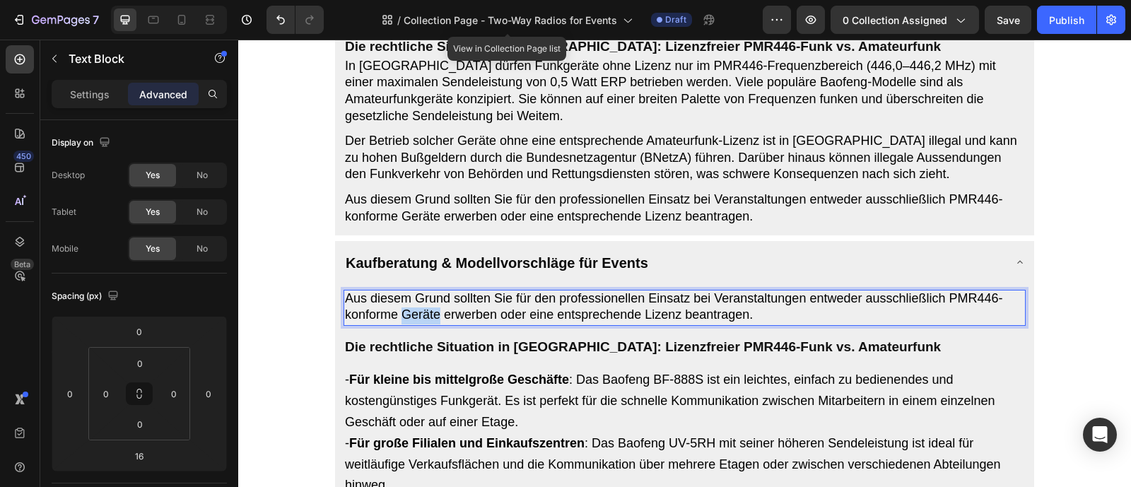
click at [496, 322] on span "Aus diesem Grund sollten Sie für den professionellen Einsatz bei Veranstaltunge…" at bounding box center [674, 306] width 658 height 31
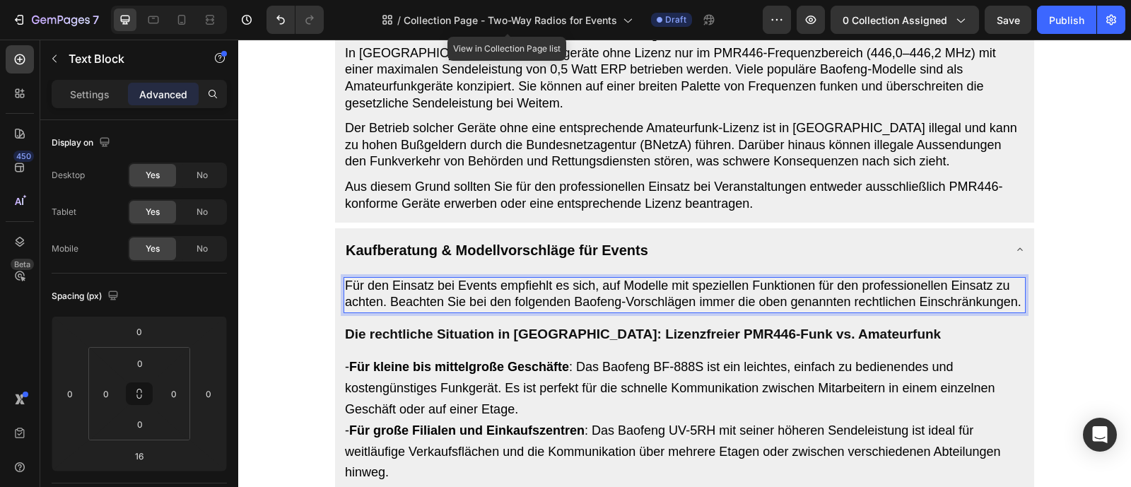
scroll to position [1201, 0]
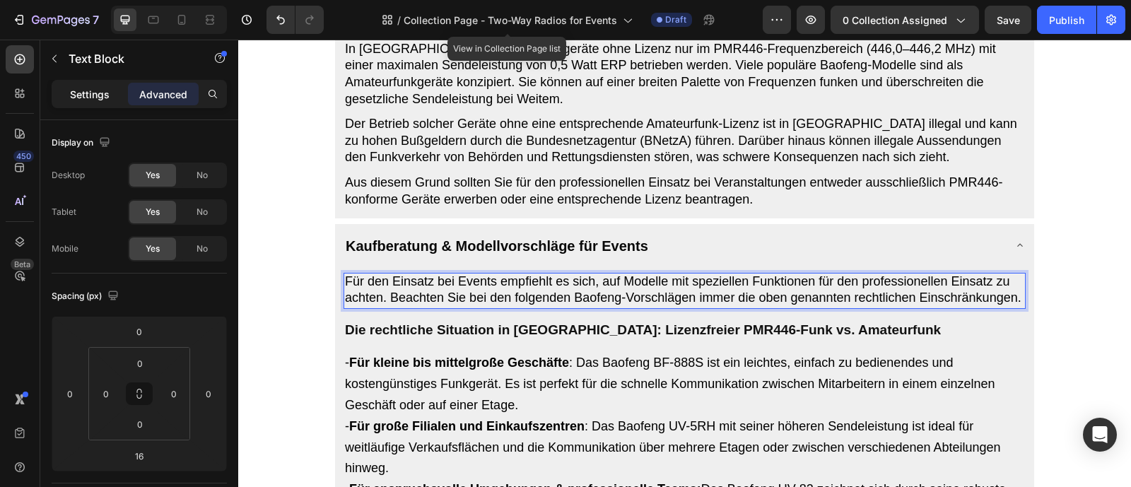
click at [77, 90] on p "Settings" at bounding box center [90, 94] width 40 height 15
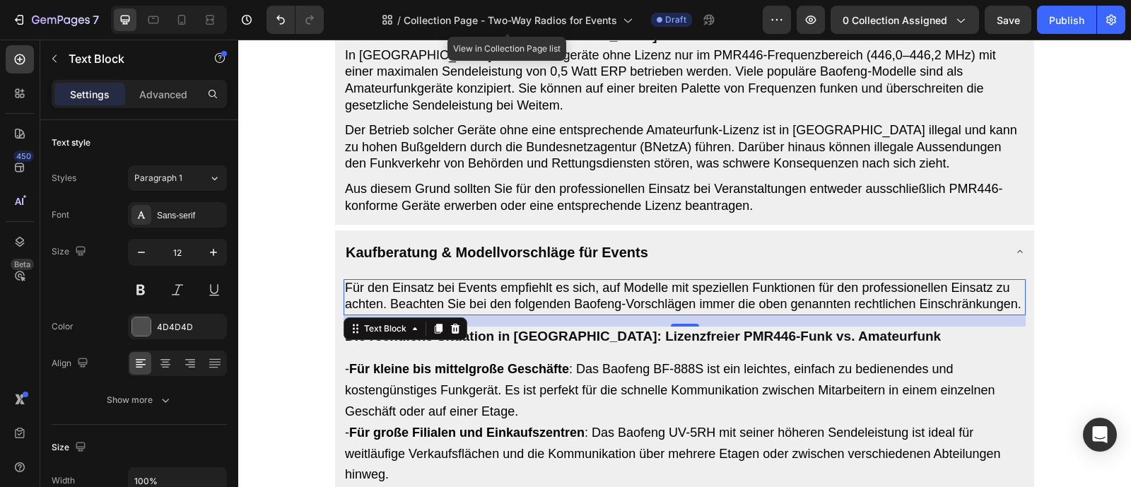
scroll to position [1193, 0]
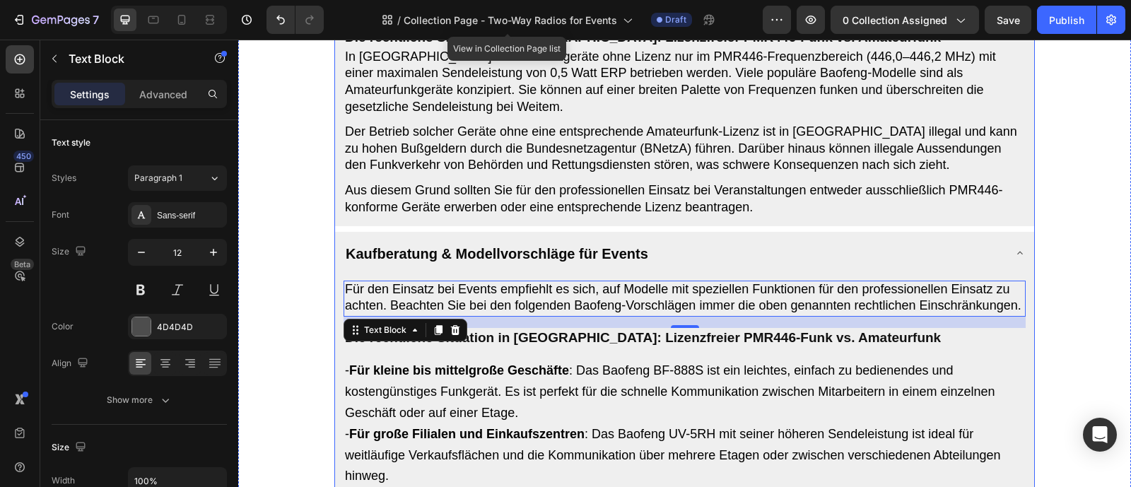
click at [689, 214] on span "Aus diesem Grund sollten Sie für den professionellen Einsatz bei Veranstaltunge…" at bounding box center [674, 198] width 658 height 31
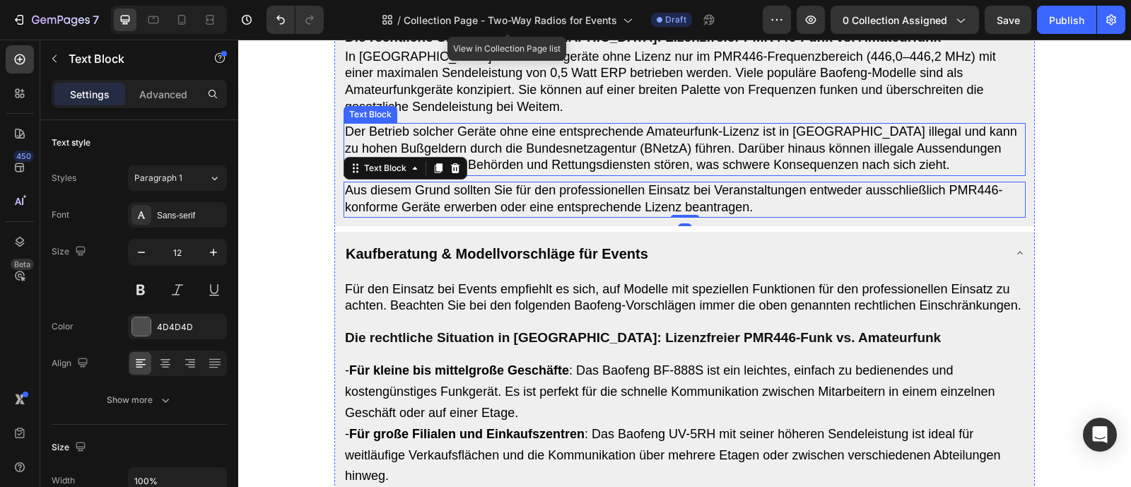
click at [685, 172] on span "Der Betrieb solcher Geräte ohne eine entsprechende Amateurfunk-Lizenz ist in [G…" at bounding box center [681, 147] width 672 height 47
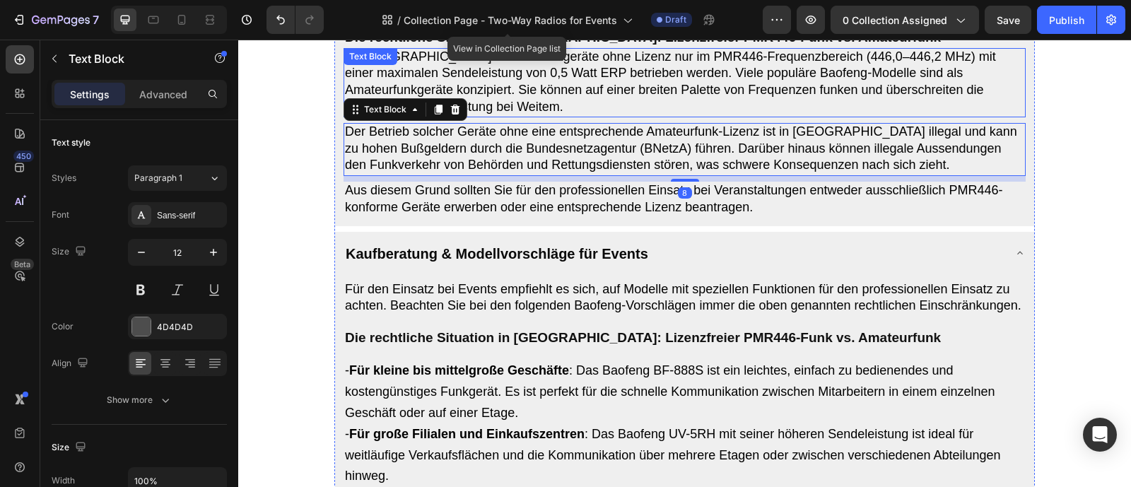
click at [684, 114] on span "In [GEOGRAPHIC_DATA] dürfen Funkgeräte ohne Lizenz nur im PMR446-Frequenzbereic…" at bounding box center [670, 81] width 651 height 64
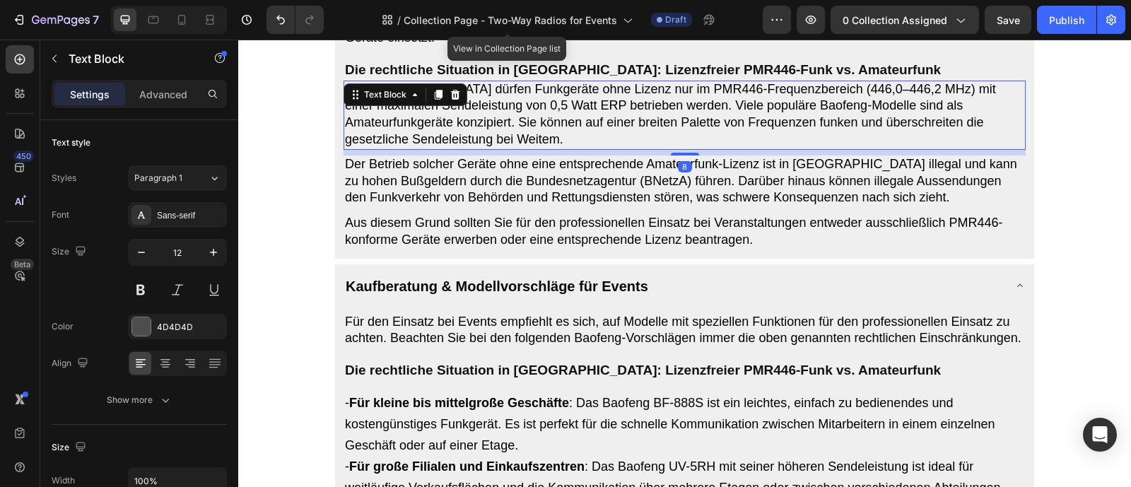
scroll to position [956, 0]
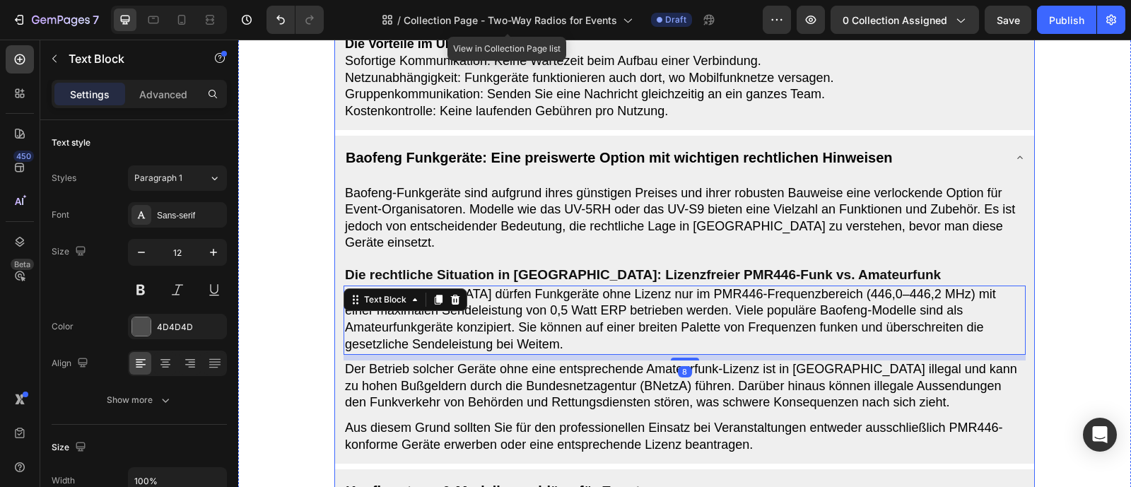
click at [671, 211] on span "Baofeng-Funkgeräte sind aufgrund ihres günstigen Preises und ihrer robusten Bau…" at bounding box center [680, 218] width 670 height 64
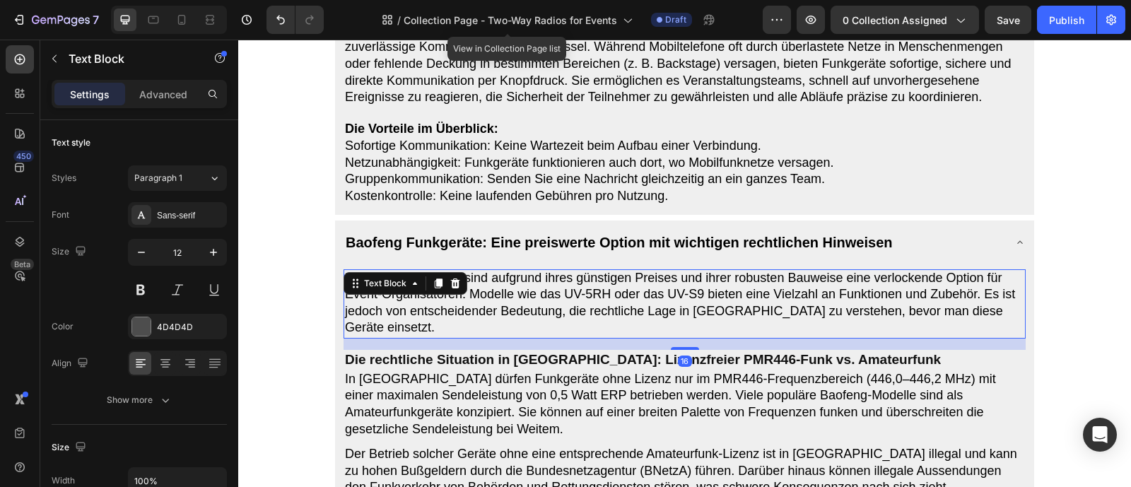
scroll to position [859, 0]
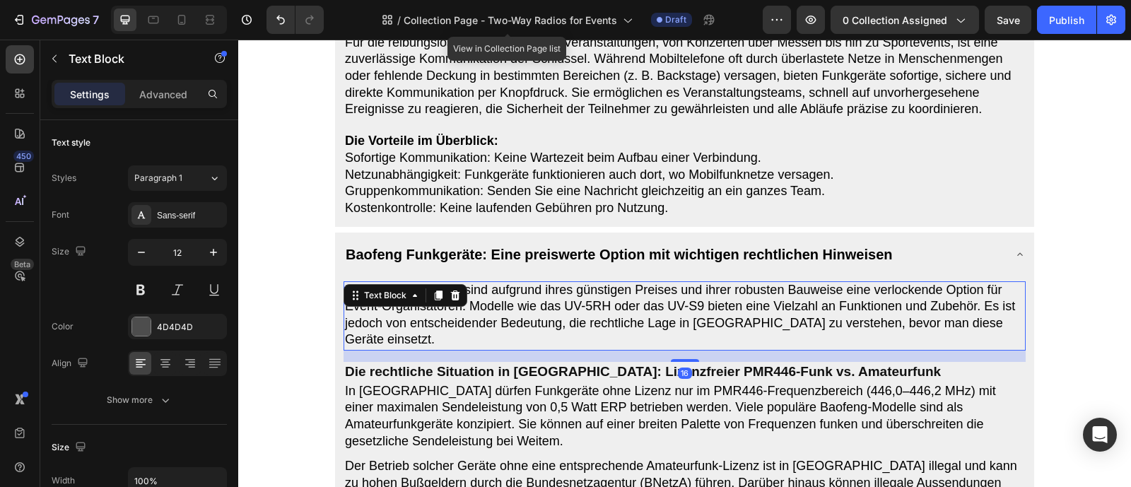
click at [671, 198] on span "Gruppenkommunikation: Senden Sie eine Nachricht gleichzeitig an ein ganzes Team." at bounding box center [585, 191] width 480 height 14
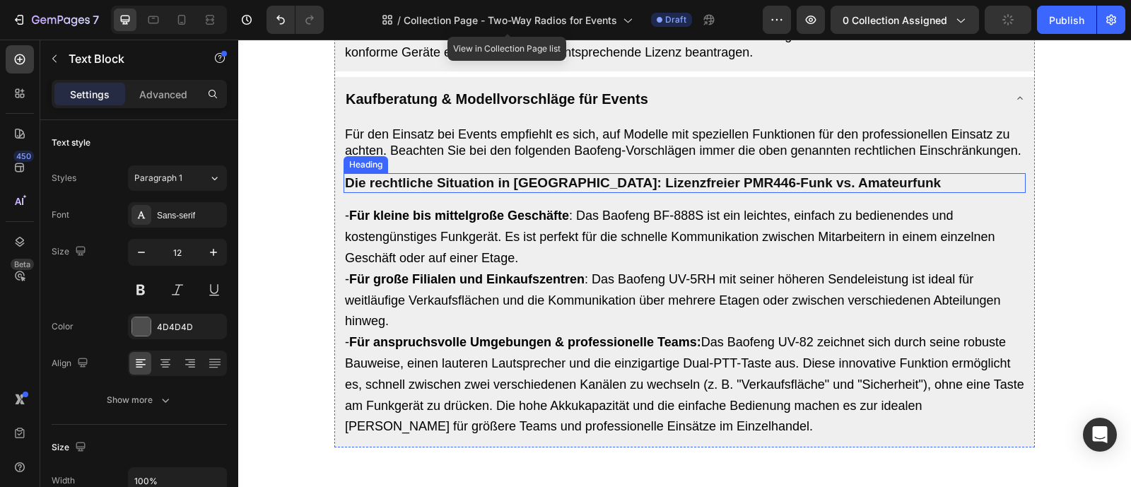
scroll to position [1395, 0]
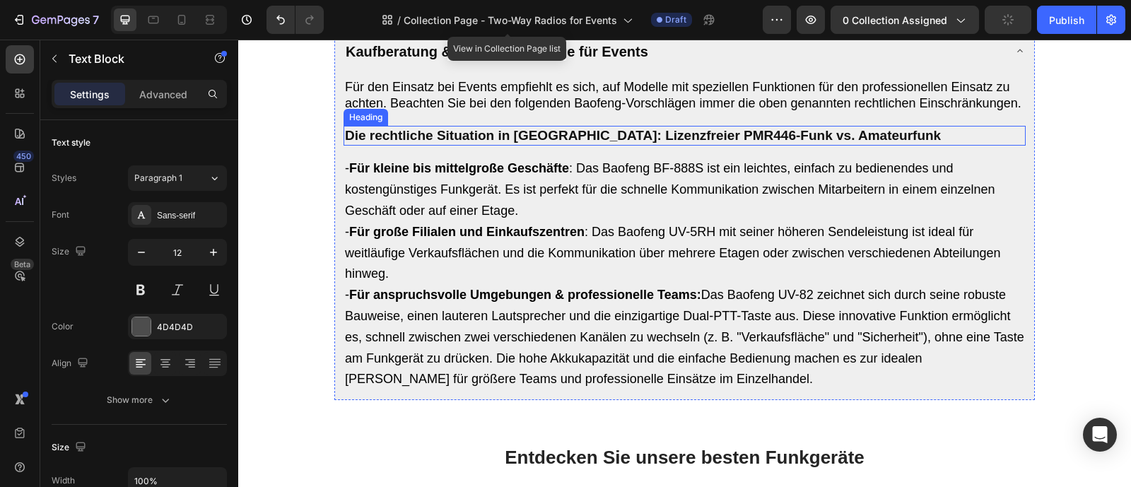
click at [665, 143] on strong "Die rechtliche Situation in [GEOGRAPHIC_DATA]: Lizenzfreier PMR446-Funk vs. Ama…" at bounding box center [643, 135] width 596 height 15
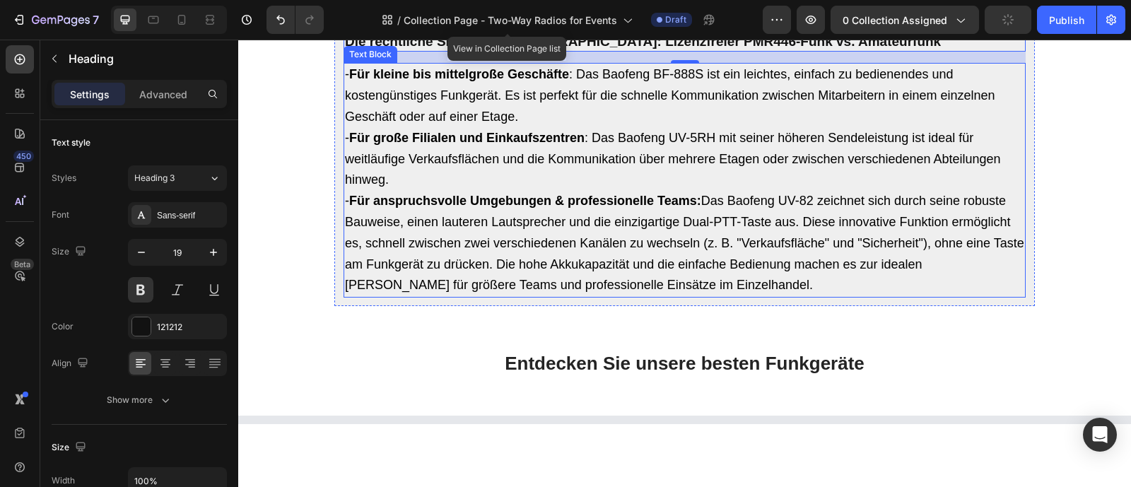
scroll to position [1390, 0]
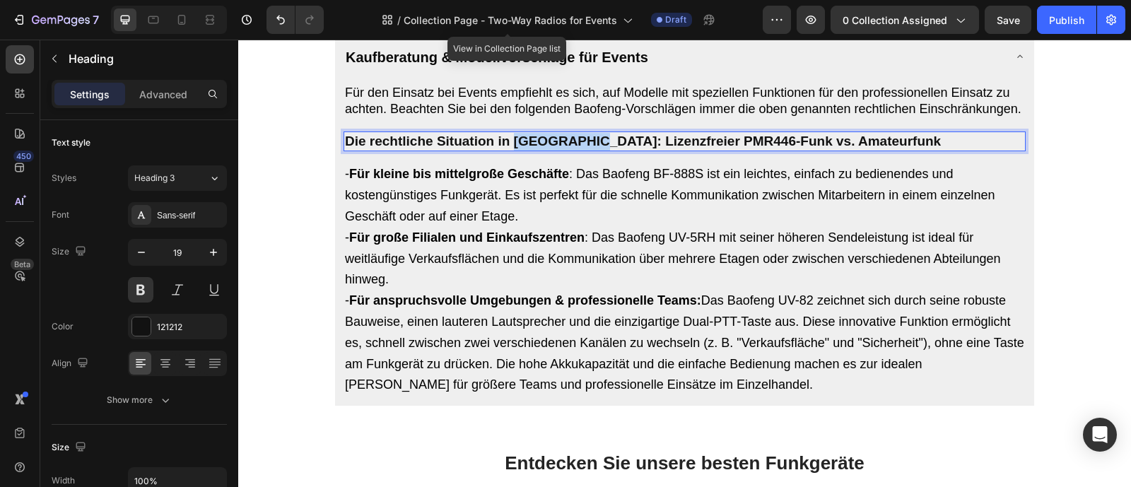
click at [568, 148] on strong "Die rechtliche Situation in [GEOGRAPHIC_DATA]: Lizenzfreier PMR446-Funk vs. Ama…" at bounding box center [643, 141] width 596 height 15
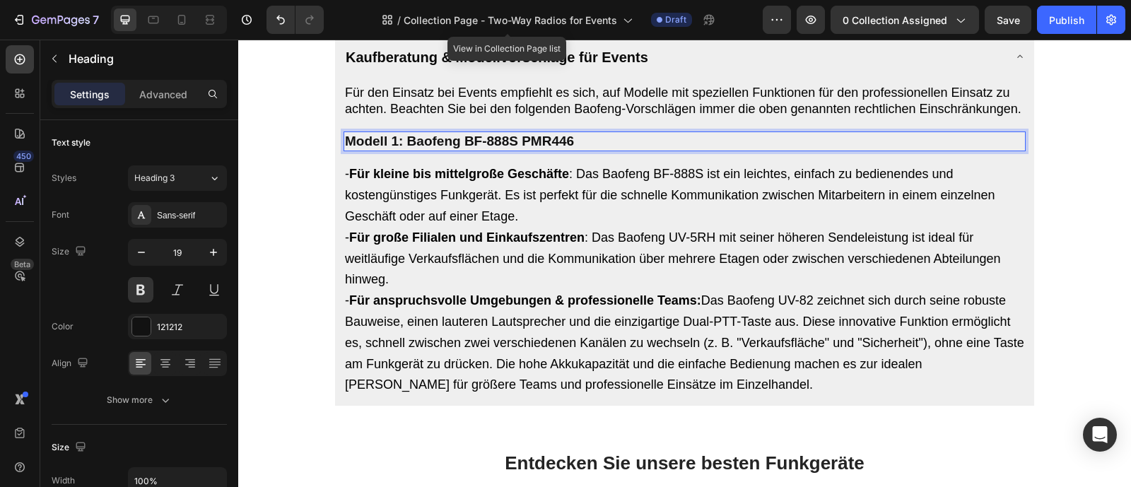
click at [616, 192] on div "Für den Einsatz bei Events empfiehlt es sich, auf Modelle mit speziellen Funkti…" at bounding box center [685, 241] width 682 height 314
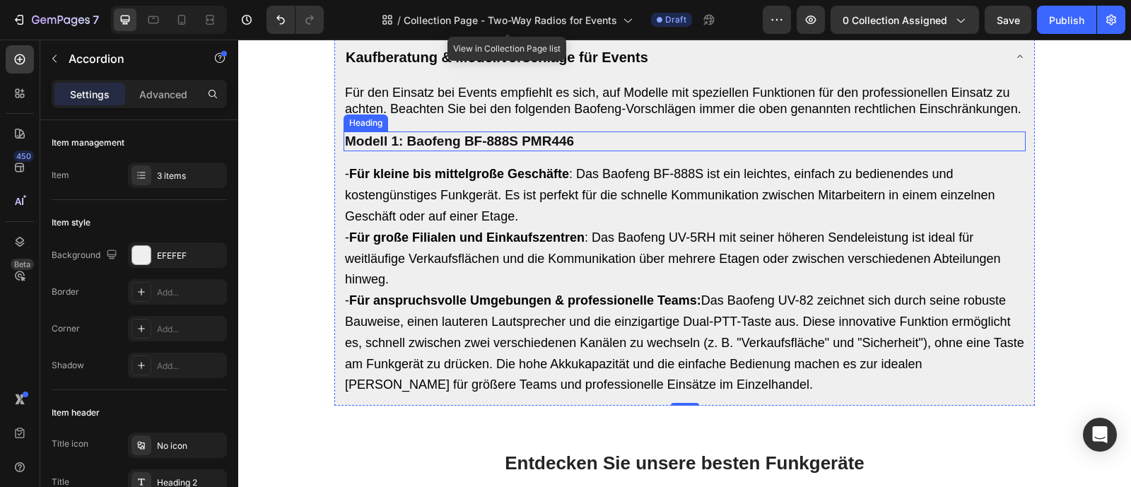
click at [496, 148] on strong "Modell 1: Baofeng BF-888S PMR446" at bounding box center [459, 141] width 229 height 15
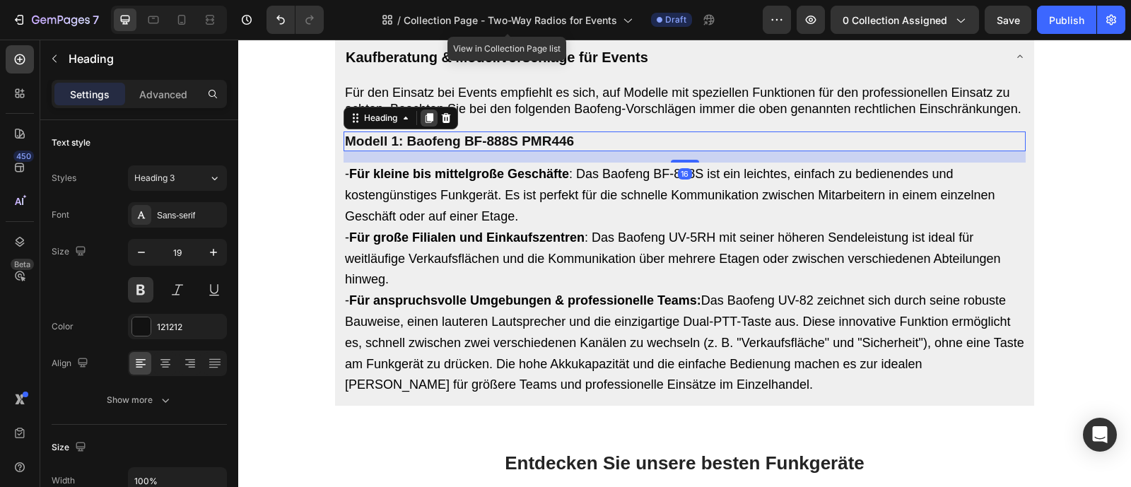
click at [428, 124] on icon at bounding box center [428, 117] width 11 height 11
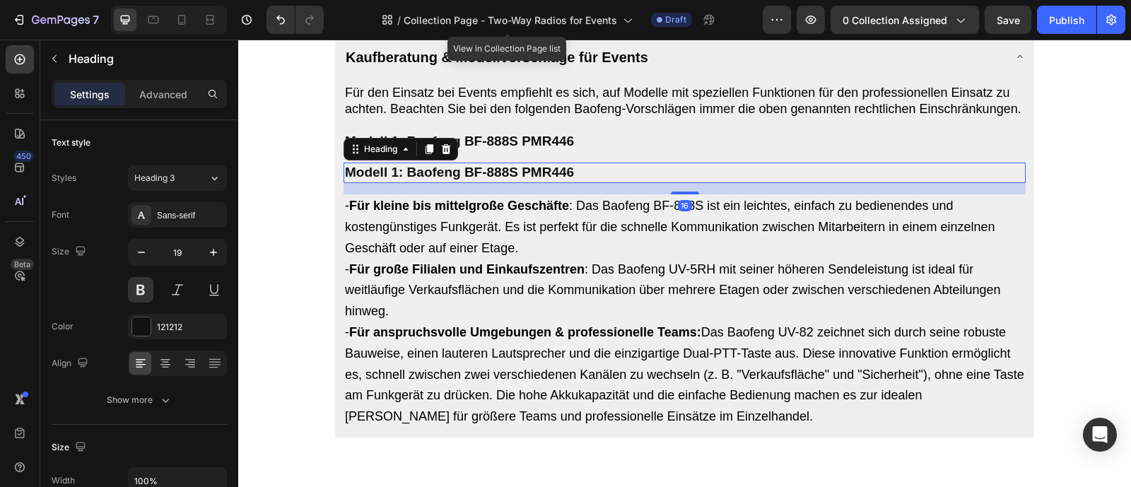
click at [428, 156] on div "Für den Einsatz bei Events empfiehlt es sich, auf Modelle mit speziellen Funkti…" at bounding box center [685, 256] width 682 height 345
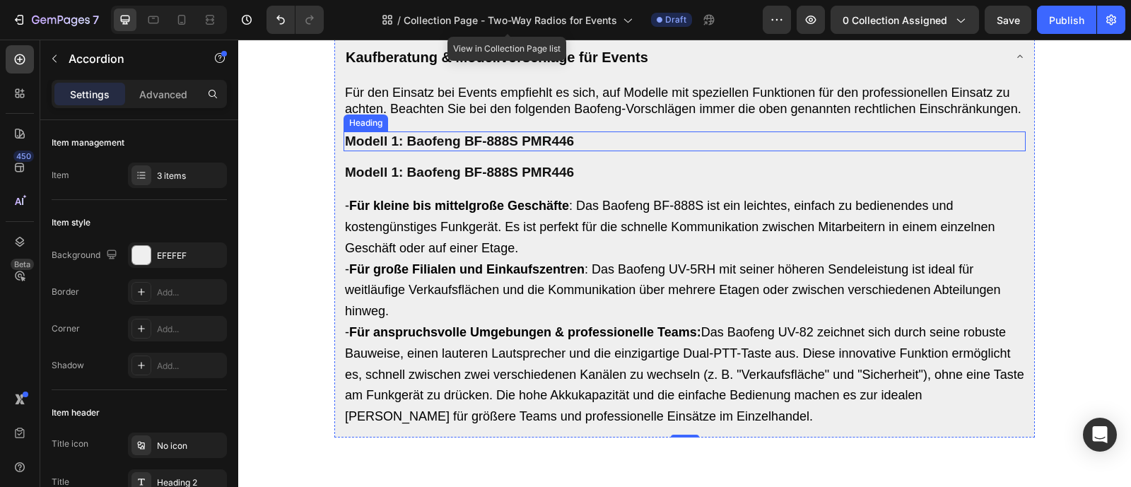
click at [392, 148] on strong "Modell 1: Baofeng BF-888S PMR446" at bounding box center [459, 141] width 229 height 15
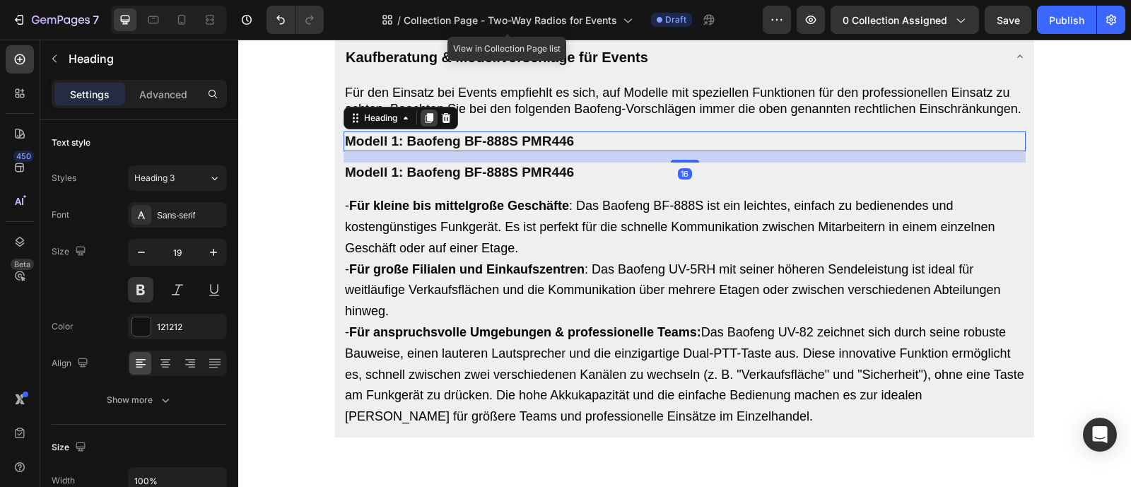
click at [427, 124] on icon at bounding box center [428, 117] width 11 height 11
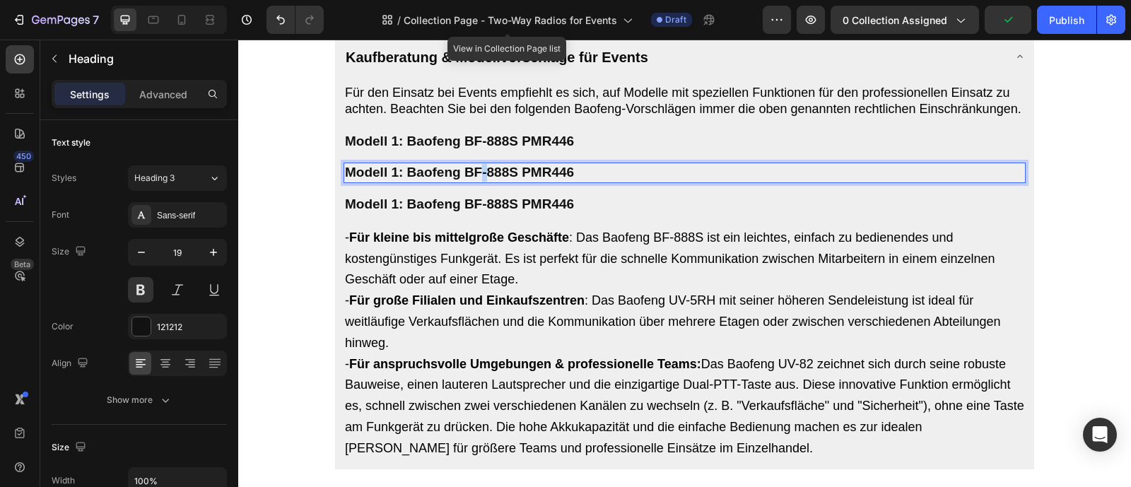
click at [481, 180] on strong "Modell 1: Baofeng BF-888S PMR446" at bounding box center [459, 172] width 229 height 15
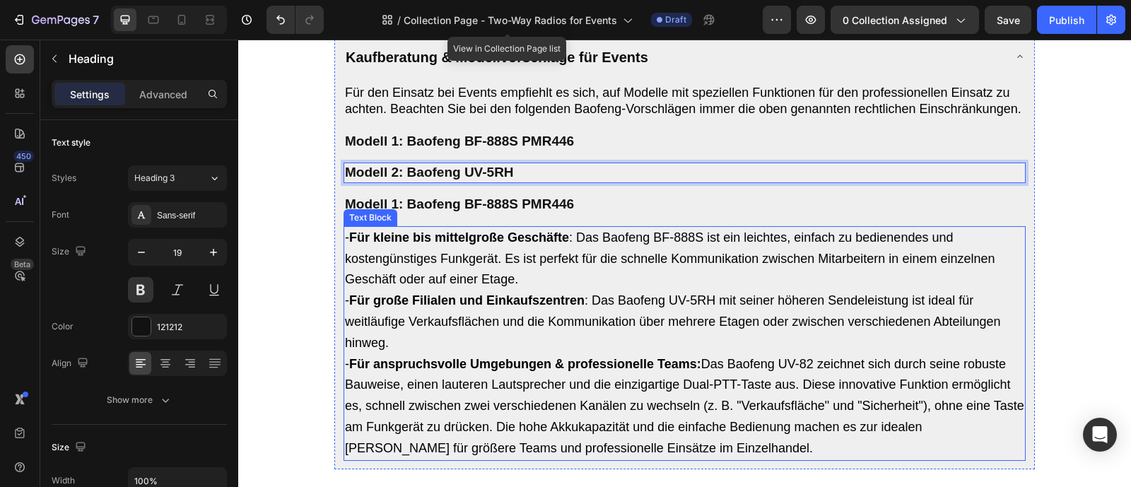
click at [527, 215] on h2 "Modell 1: Baofeng BF-888S PMR446" at bounding box center [685, 204] width 682 height 21
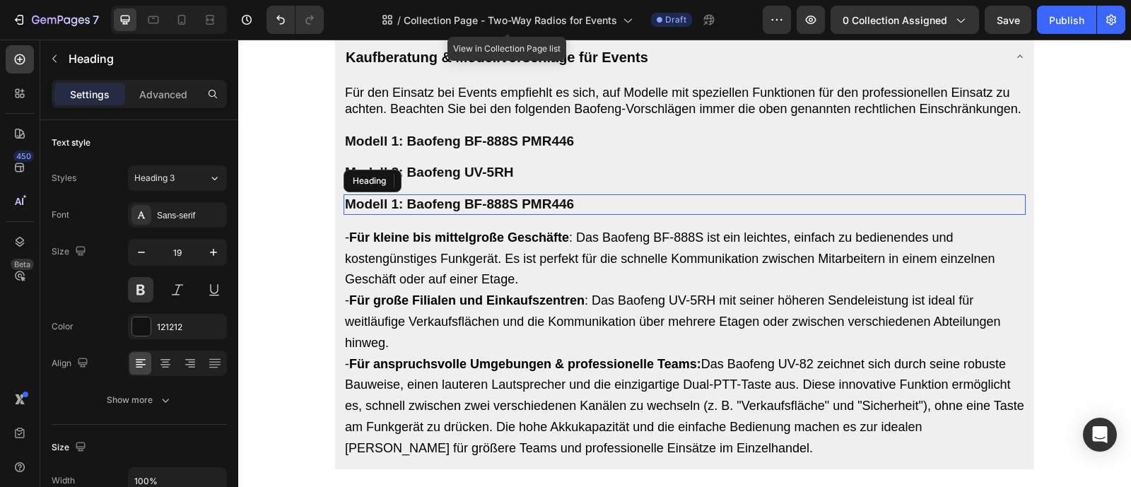
click at [527, 215] on h2 "Modell 1: Baofeng BF-888S PMR446" at bounding box center [685, 204] width 682 height 21
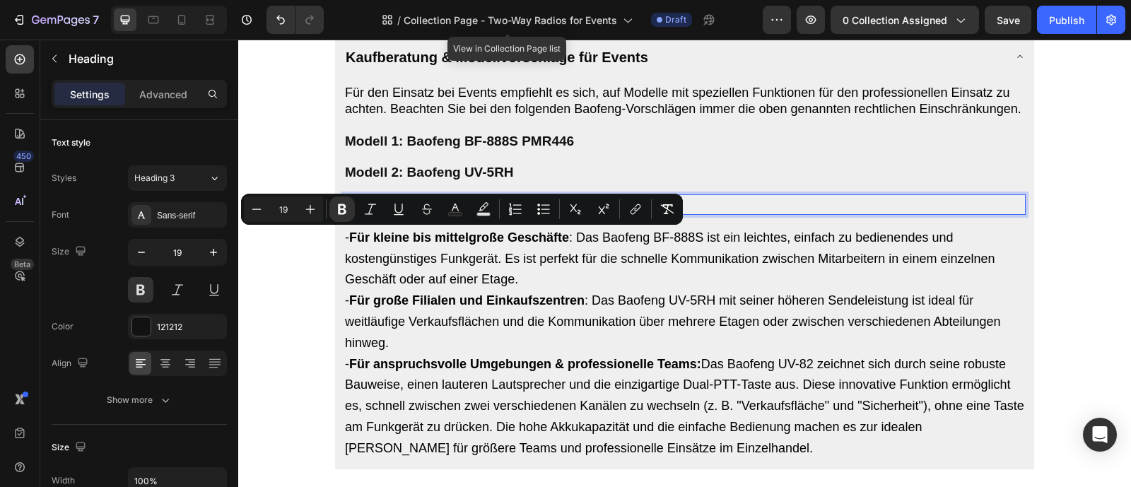
click at [527, 211] on strong "Modell 1: Baofeng BF-888S PMR446" at bounding box center [459, 204] width 229 height 15
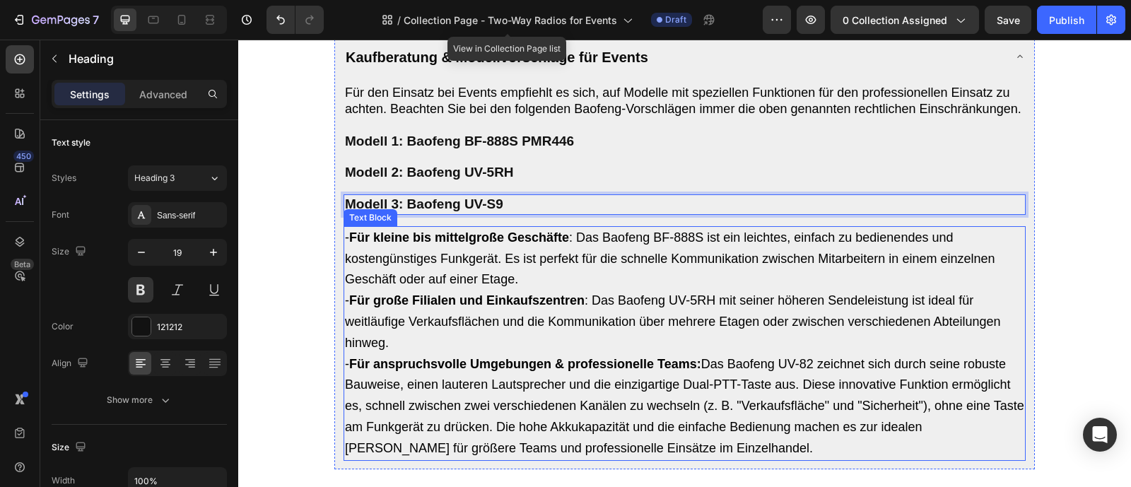
click at [625, 283] on span "- Für kleine bis mittelgroße Geschäfte : Das Baofeng BF-888S ist ein leichtes, …" at bounding box center [670, 258] width 650 height 57
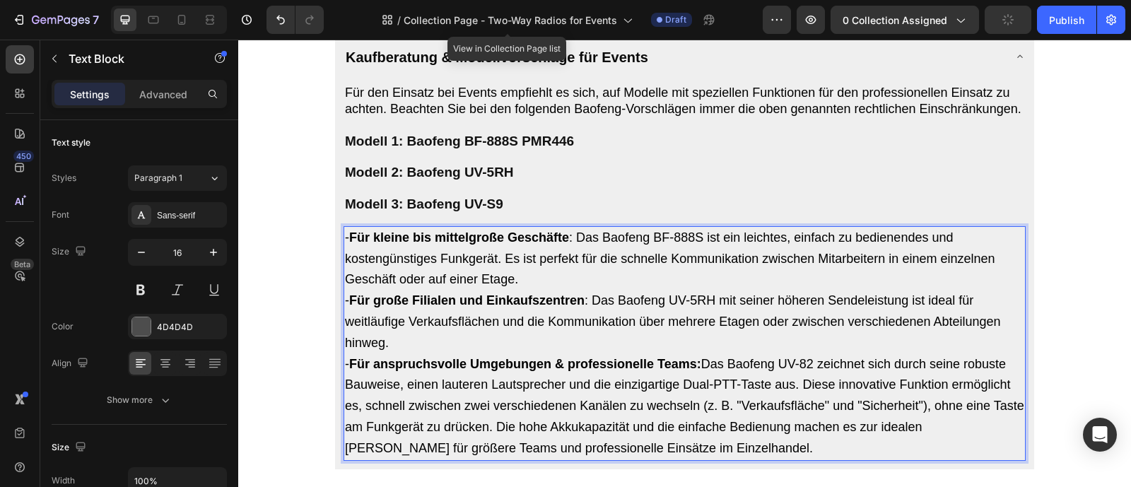
click at [625, 283] on span "- Für kleine bis mittelgroße Geschäfte : Das Baofeng BF-888S ist ein leichtes, …" at bounding box center [670, 258] width 650 height 57
click at [502, 245] on strong "Für kleine bis mittelgroße Geschäfte" at bounding box center [459, 237] width 220 height 14
click at [620, 287] on span "- Für kleine bis mittelgroße Geschäfte : Das Baofeng BF-888S ist ein leichtes, …" at bounding box center [670, 258] width 650 height 57
click at [610, 287] on span "- Für kleine bis mittelgroße Geschäfte : Das Baofeng BF-888S ist ein leichtes, …" at bounding box center [670, 258] width 650 height 57
click at [428, 282] on p "- Für kleine bis mittelgroße Geschäfte : Das Baofeng BF-888S ist ein leichtes, …" at bounding box center [684, 291] width 679 height 127
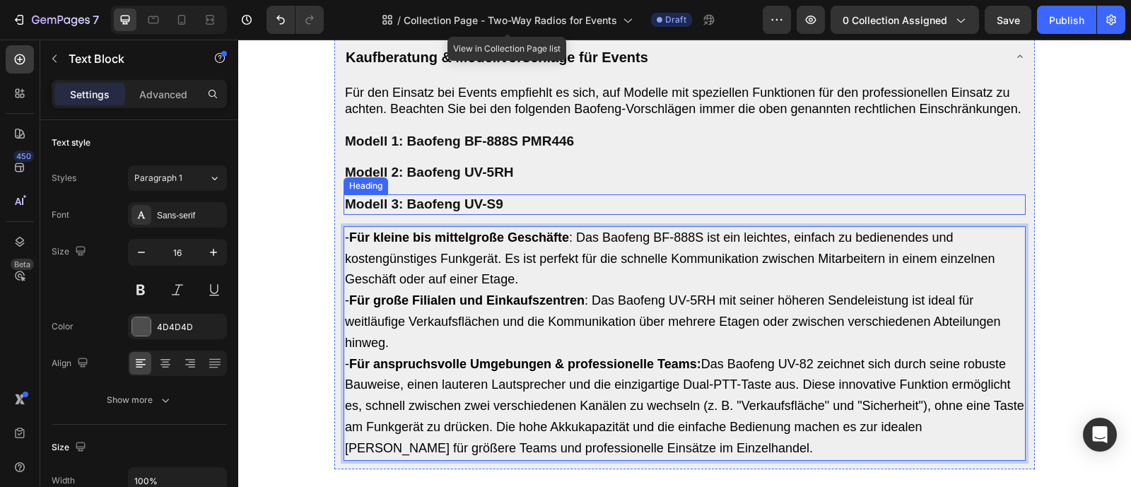
click at [558, 213] on p "Modell 3: Baofeng UV-S9" at bounding box center [684, 205] width 679 height 18
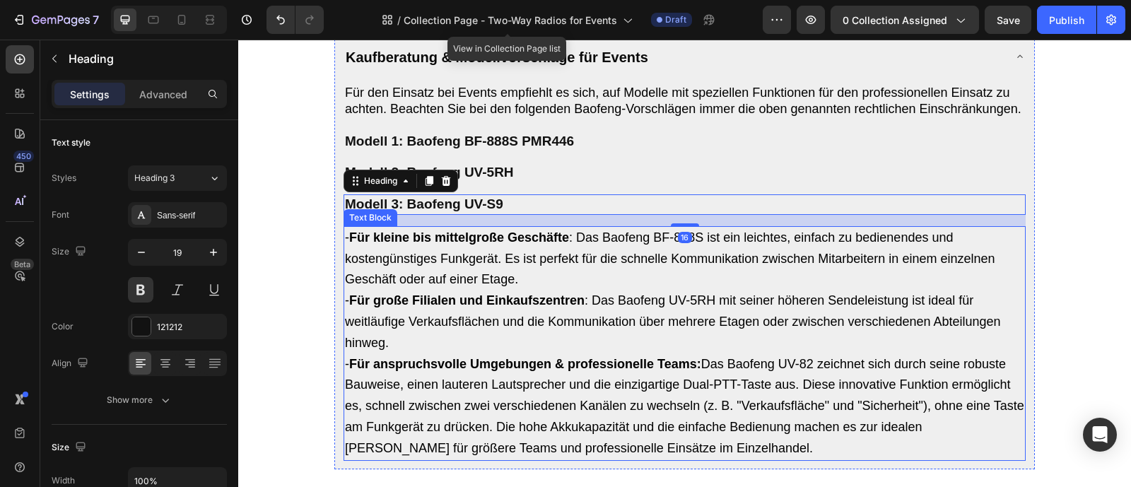
click at [536, 245] on strong "Für kleine bis mittelgroße Geschäfte" at bounding box center [459, 237] width 220 height 14
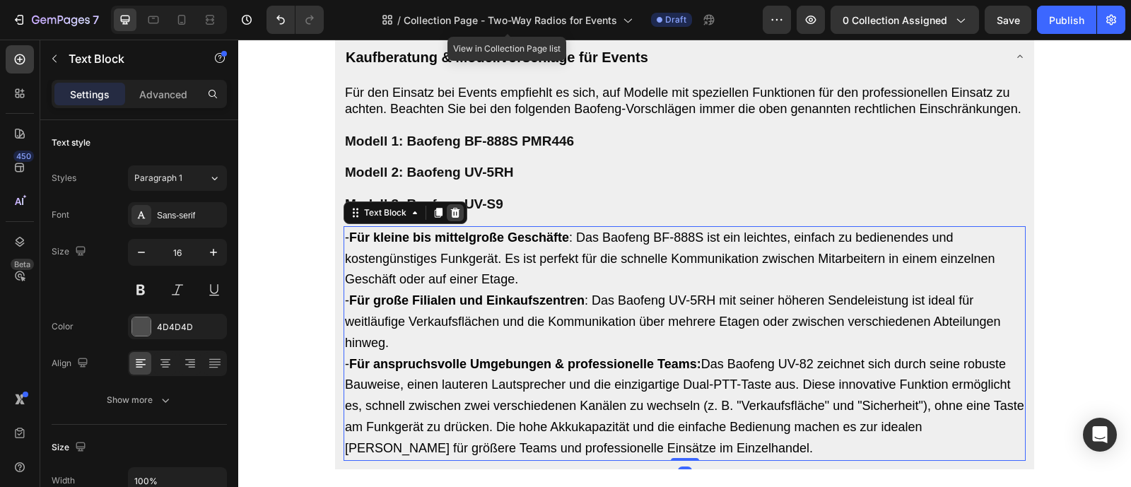
click at [455, 218] on icon at bounding box center [455, 213] width 9 height 10
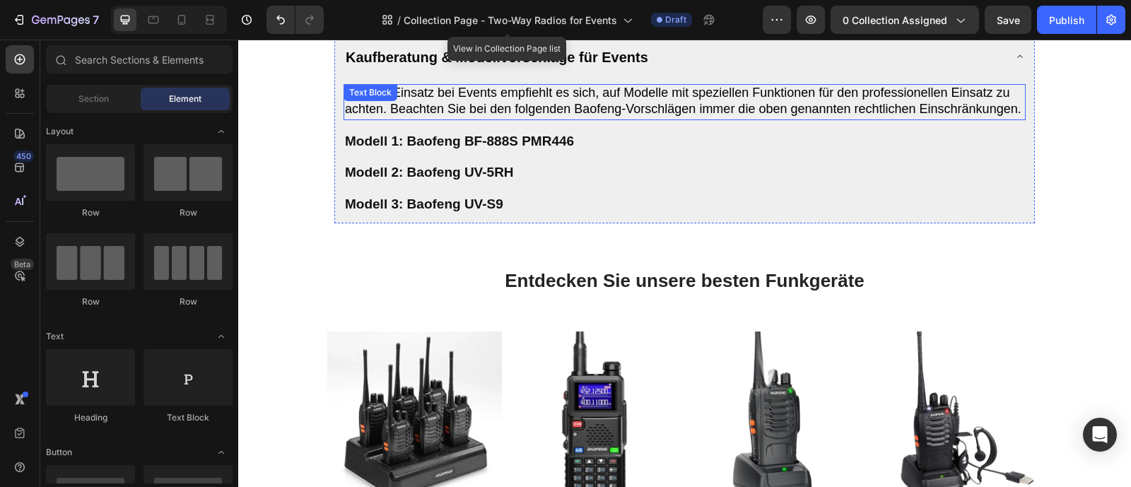
click at [491, 117] on span "Für den Einsatz bei Events empfiehlt es sich, auf Modelle mit speziellen Funkti…" at bounding box center [683, 101] width 677 height 31
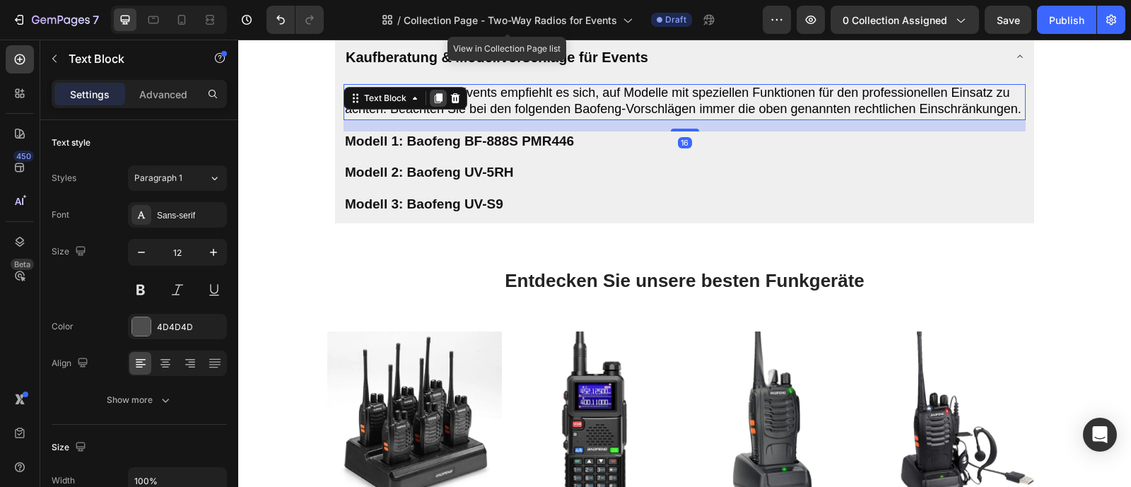
click at [438, 103] on icon at bounding box center [439, 98] width 8 height 10
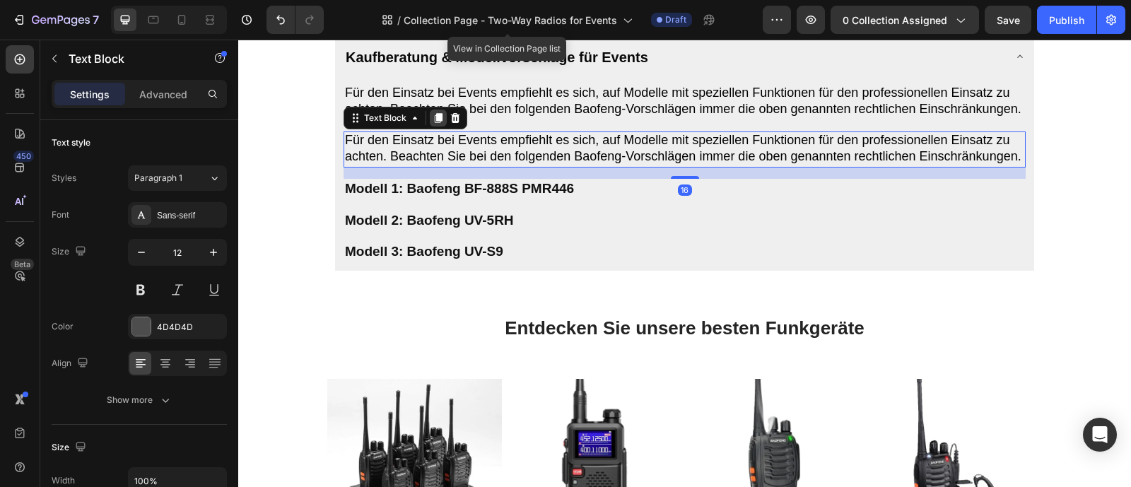
click at [437, 123] on icon at bounding box center [439, 118] width 8 height 10
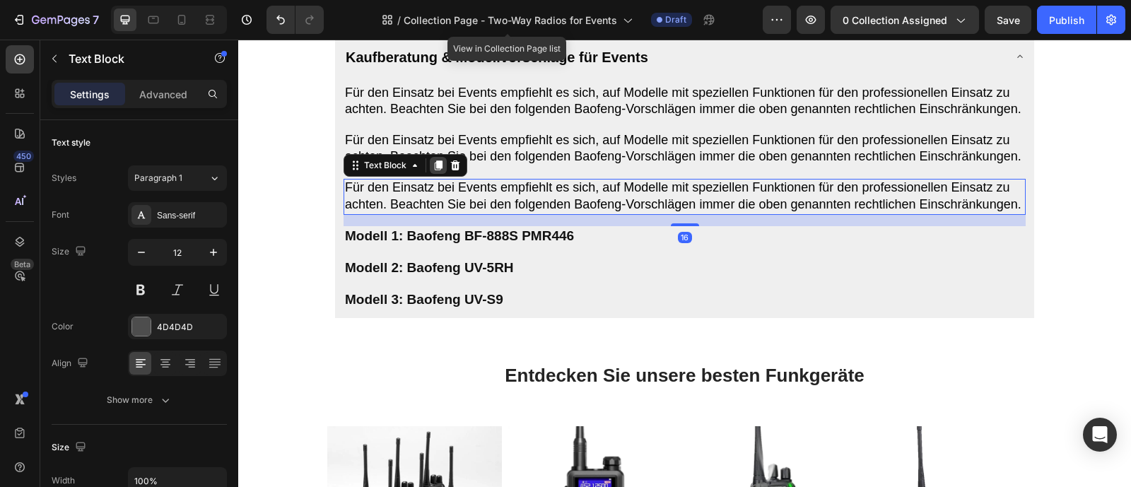
click at [434, 171] on icon at bounding box center [438, 165] width 11 height 11
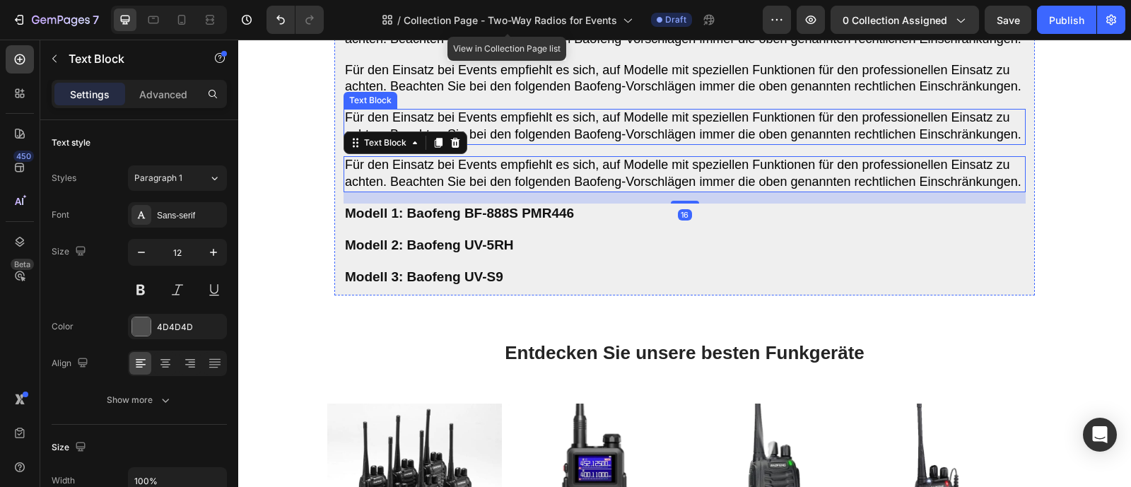
scroll to position [1482, 0]
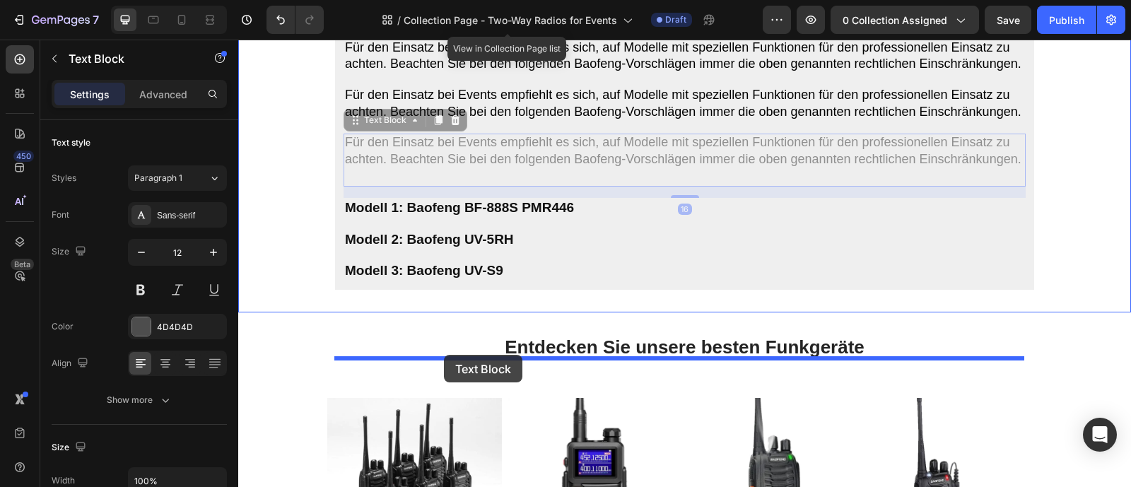
drag, startPoint x: 394, startPoint y: 188, endPoint x: 444, endPoint y: 355, distance: 174.0
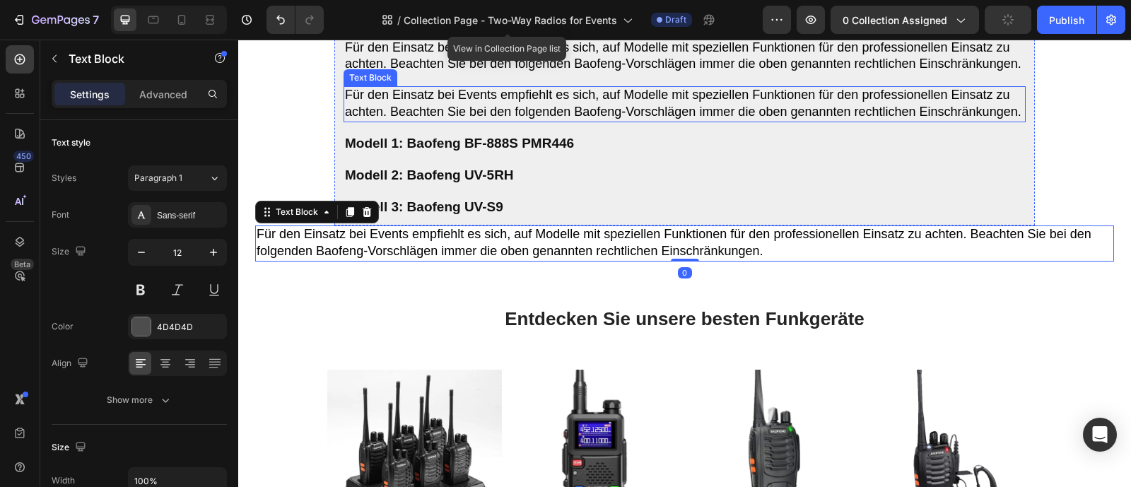
click at [423, 119] on span "Für den Einsatz bei Events empfiehlt es sich, auf Modelle mit speziellen Funkti…" at bounding box center [683, 103] width 677 height 31
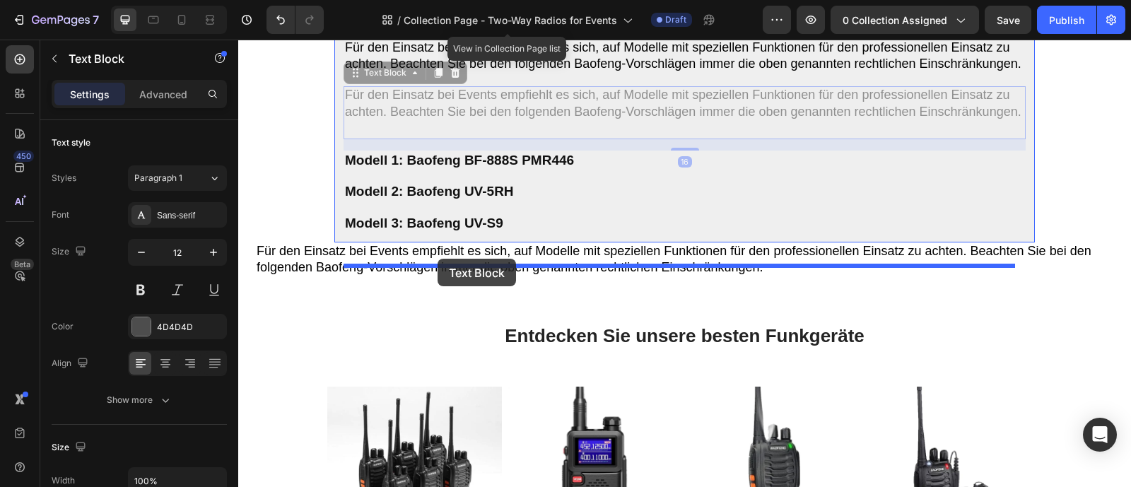
drag, startPoint x: 427, startPoint y: 129, endPoint x: 438, endPoint y: 259, distance: 130.5
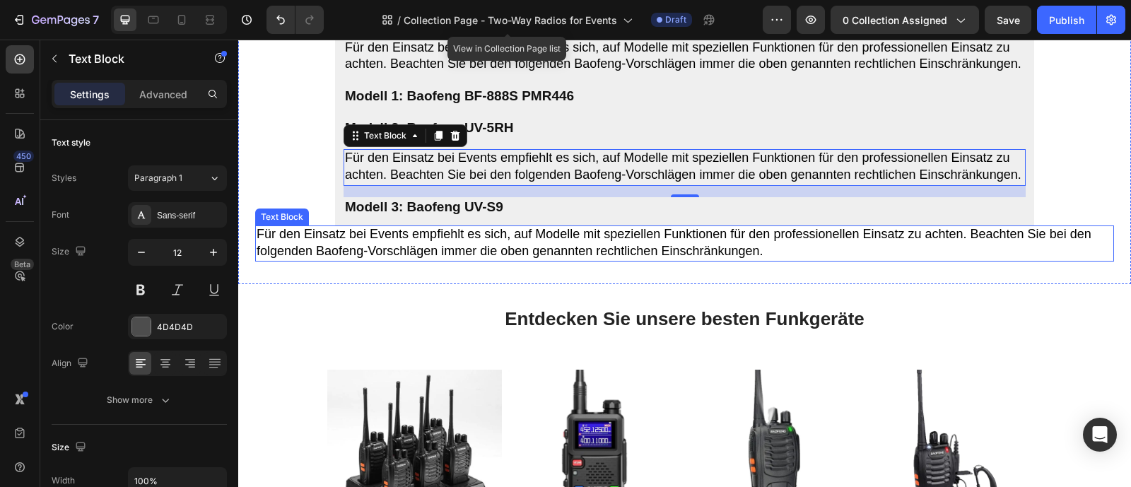
click at [431, 258] on span "Für den Einsatz bei Events empfiehlt es sich, auf Modelle mit speziellen Funkti…" at bounding box center [674, 242] width 835 height 31
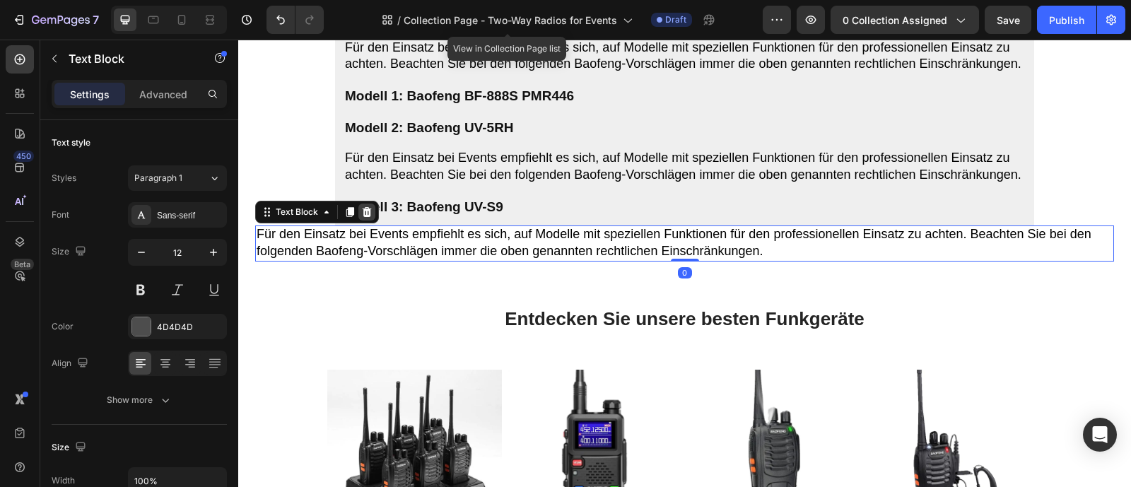
click at [367, 218] on icon at bounding box center [366, 211] width 11 height 11
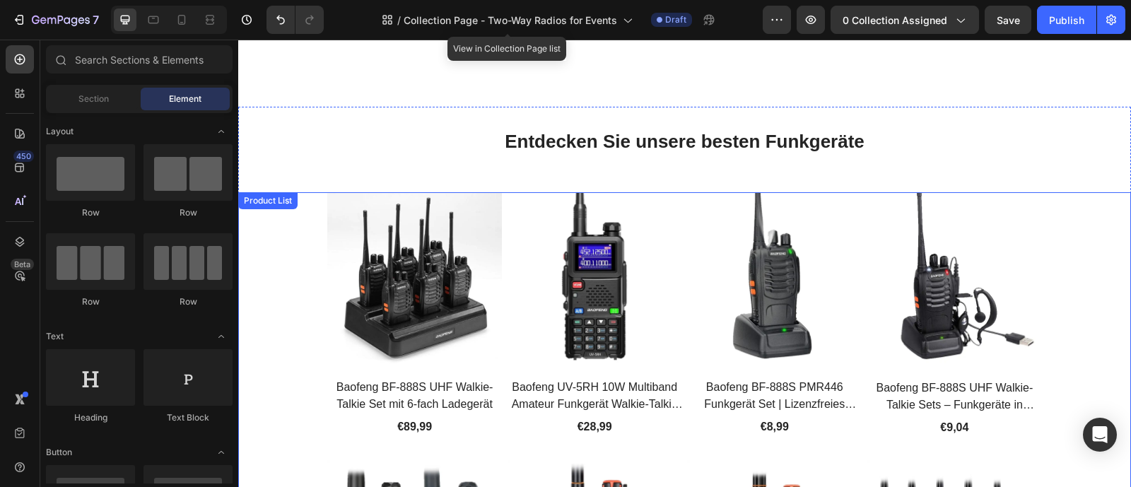
scroll to position [673, 0]
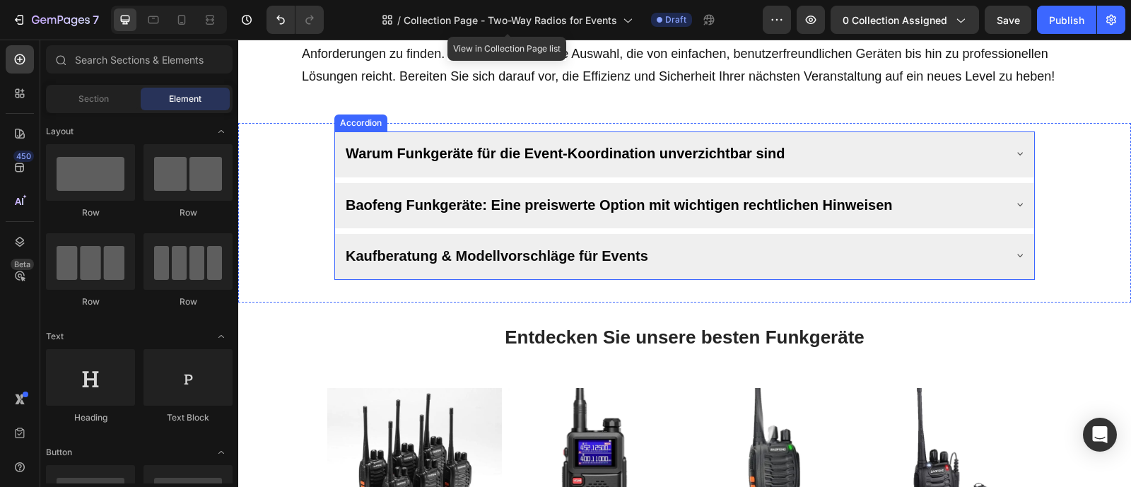
click at [717, 271] on div "Kaufberatung & Modellvorschläge für Events" at bounding box center [674, 255] width 660 height 31
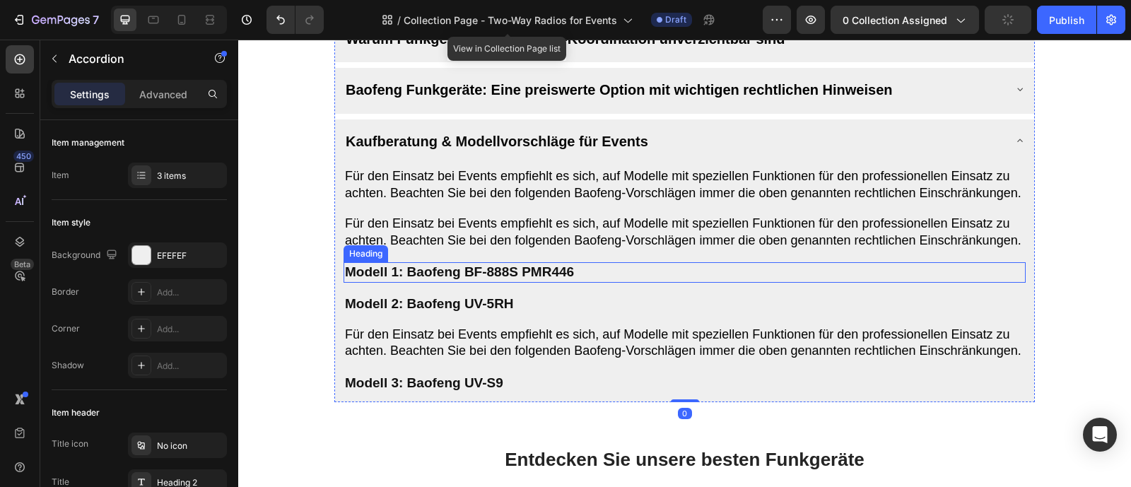
scroll to position [854, 0]
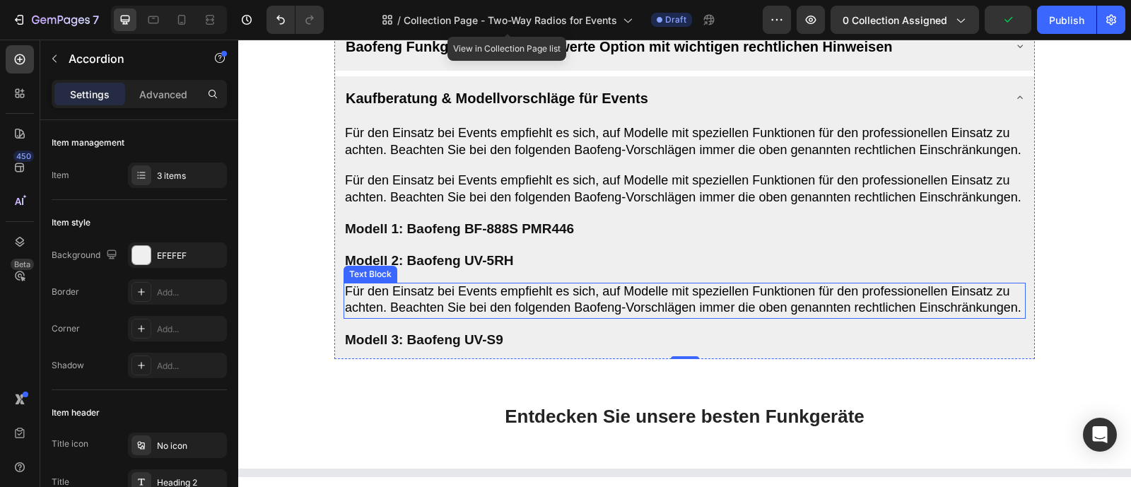
click at [546, 315] on span "Für den Einsatz bei Events empfiehlt es sich, auf Modelle mit speziellen Funkti…" at bounding box center [683, 299] width 677 height 31
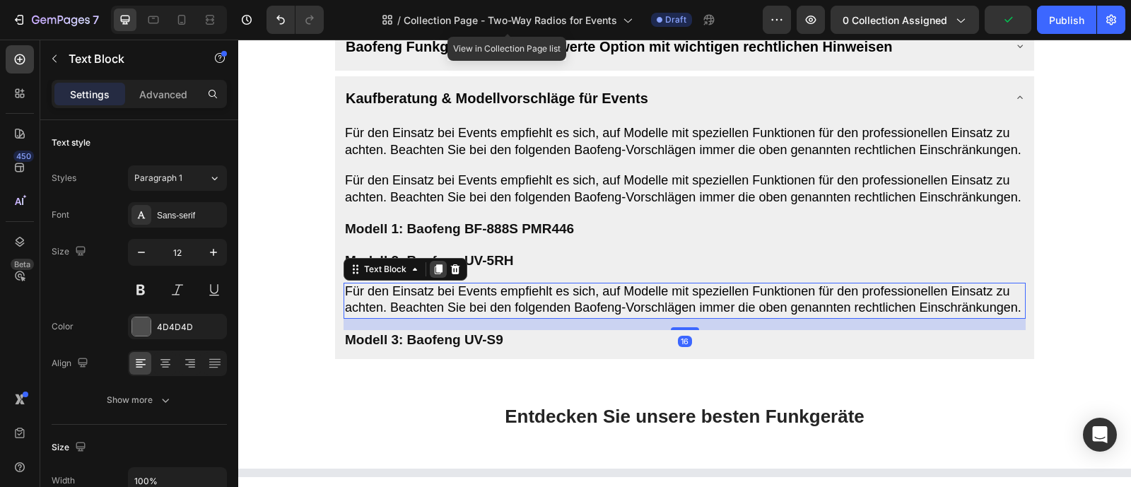
click at [442, 275] on icon at bounding box center [438, 269] width 11 height 11
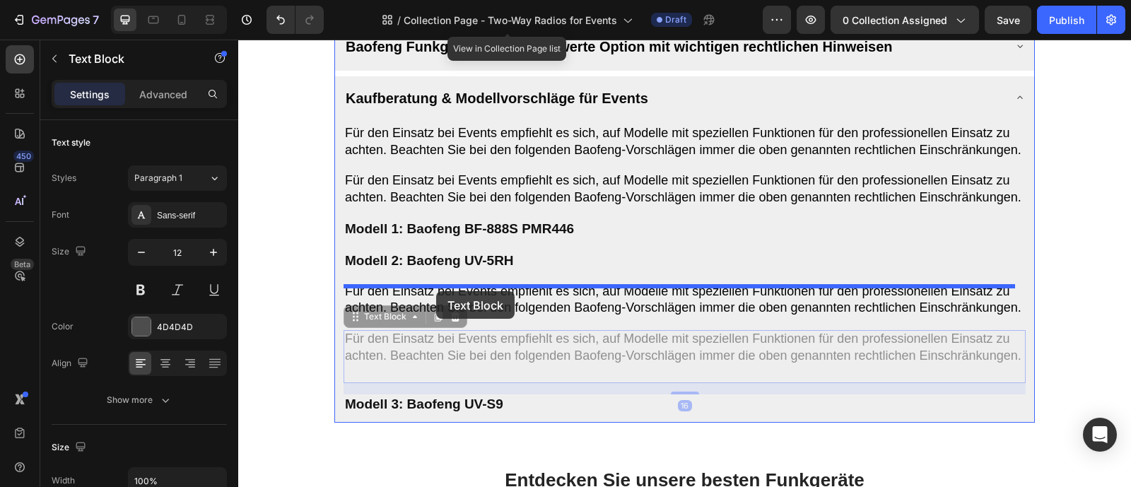
drag, startPoint x: 416, startPoint y: 369, endPoint x: 436, endPoint y: 291, distance: 80.2
click at [436, 291] on div "Header Warum Funkgeräte für die Event-Koordination unverzichtbar sind Baofeng F…" at bounding box center [684, 417] width 893 height 2463
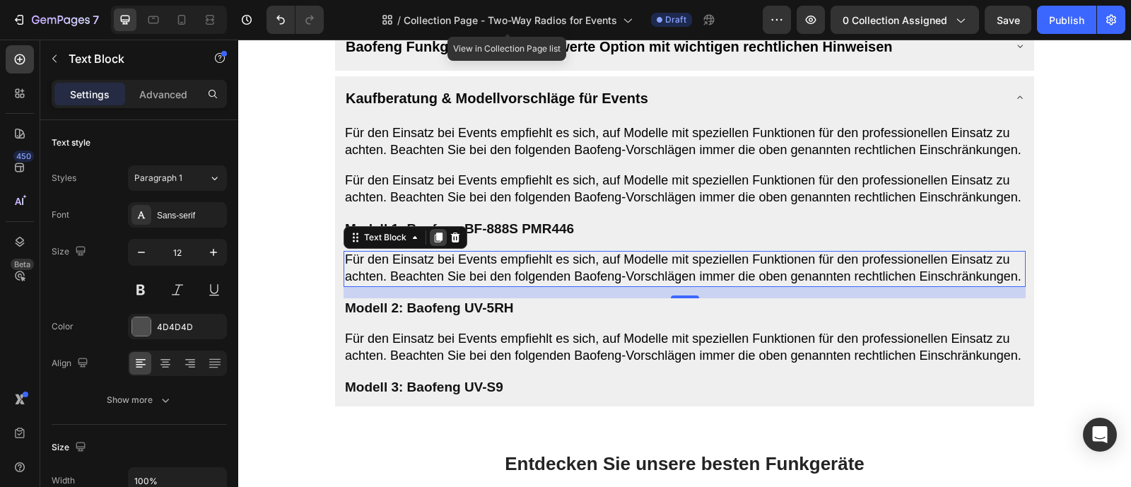
click at [435, 242] on icon at bounding box center [439, 238] width 8 height 10
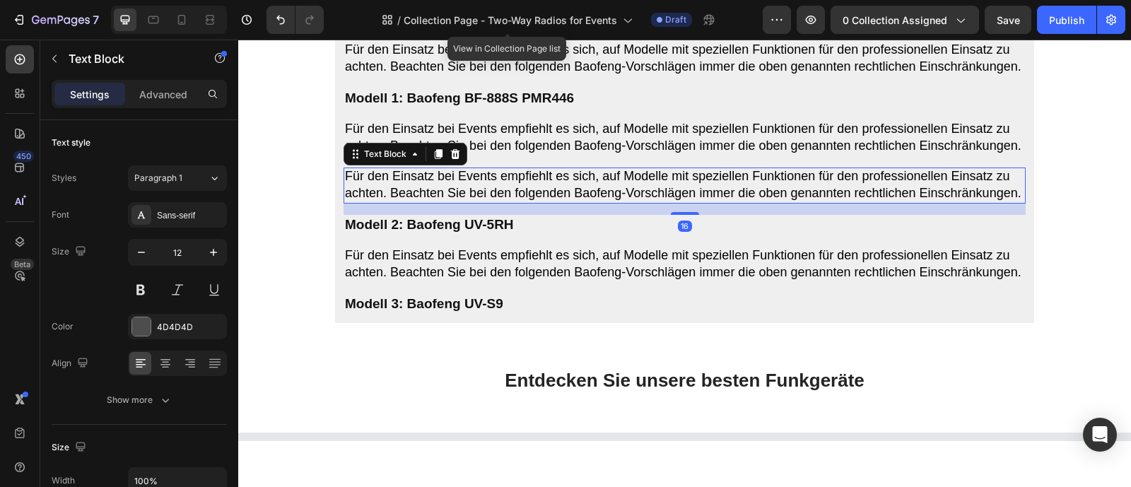
scroll to position [986, 0]
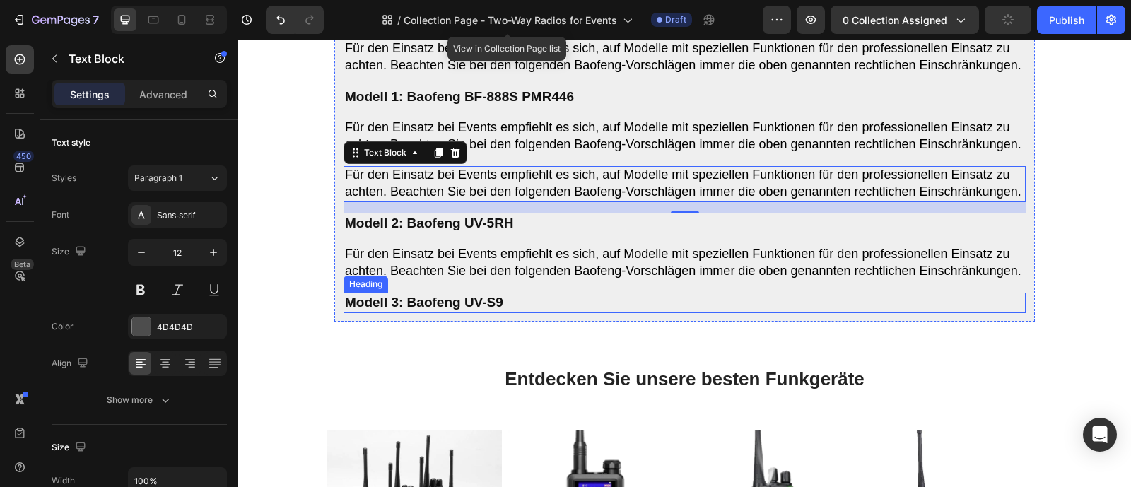
drag, startPoint x: 438, startPoint y: 211, endPoint x: 443, endPoint y: 383, distance: 172.6
click at [443, 313] on div "Für den Einsatz bei Events empfiehlt es sich, auf Modelle mit speziellen Funkti…" at bounding box center [685, 152] width 682 height 321
drag, startPoint x: 438, startPoint y: 203, endPoint x: 445, endPoint y: 392, distance: 188.9
click at [445, 313] on div "Für den Einsatz bei Events empfiehlt es sich, auf Modelle mit speziellen Funkti…" at bounding box center [685, 152] width 682 height 321
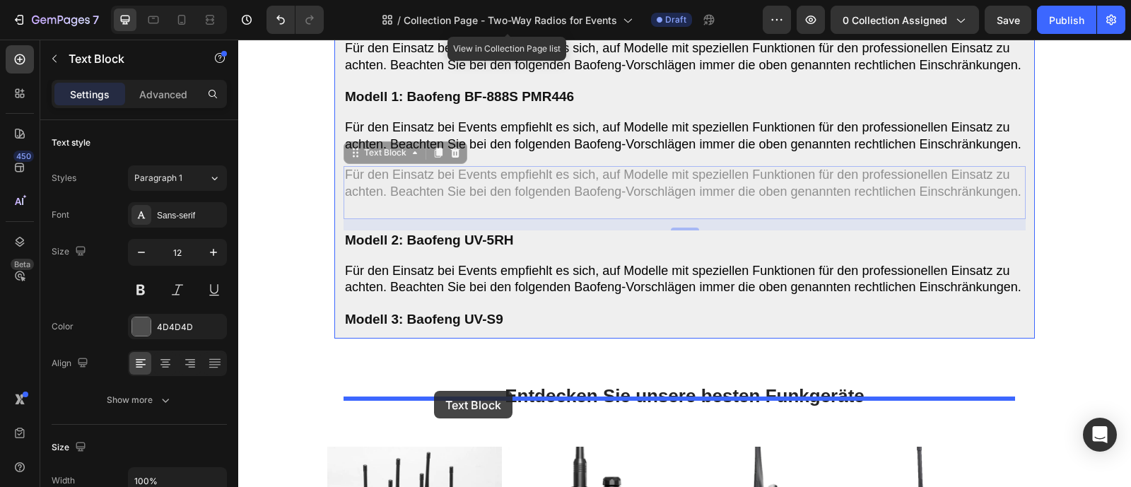
drag, startPoint x: 419, startPoint y: 207, endPoint x: 434, endPoint y: 391, distance: 184.4
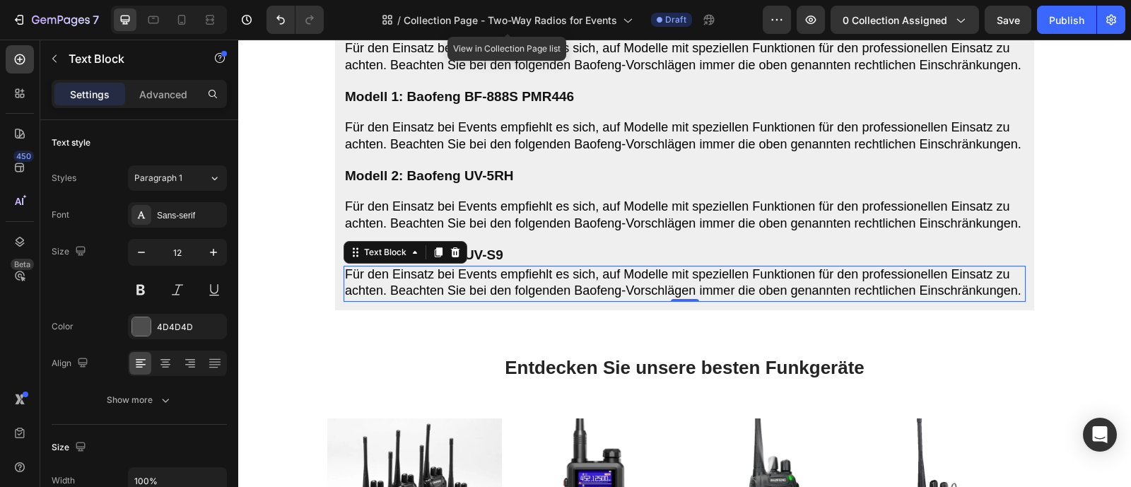
click at [579, 298] on span "Für den Einsatz bei Events empfiehlt es sich, auf Modelle mit speziellen Funkti…" at bounding box center [683, 282] width 677 height 31
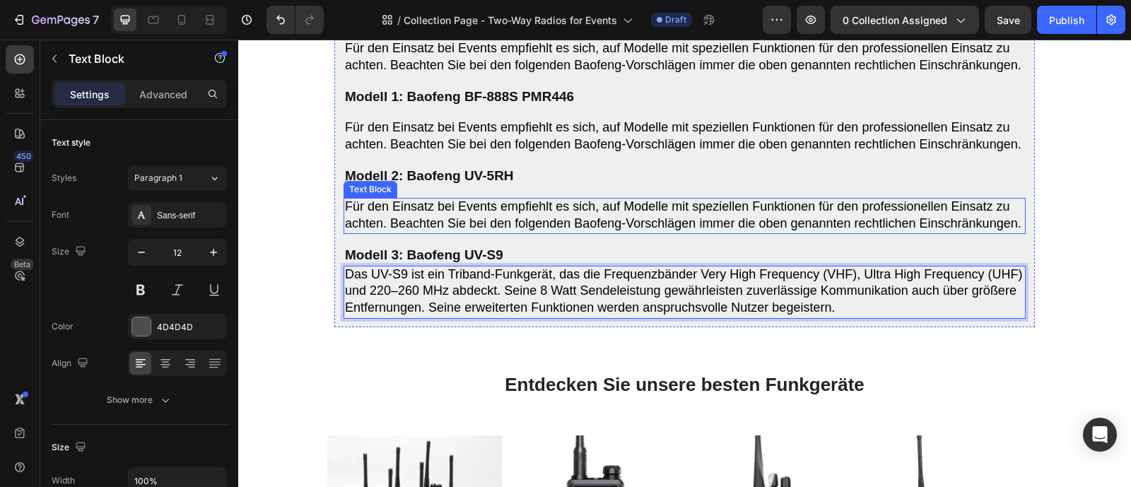
click at [517, 230] on span "Für den Einsatz bei Events empfiehlt es sich, auf Modelle mit speziellen Funkti…" at bounding box center [683, 214] width 677 height 31
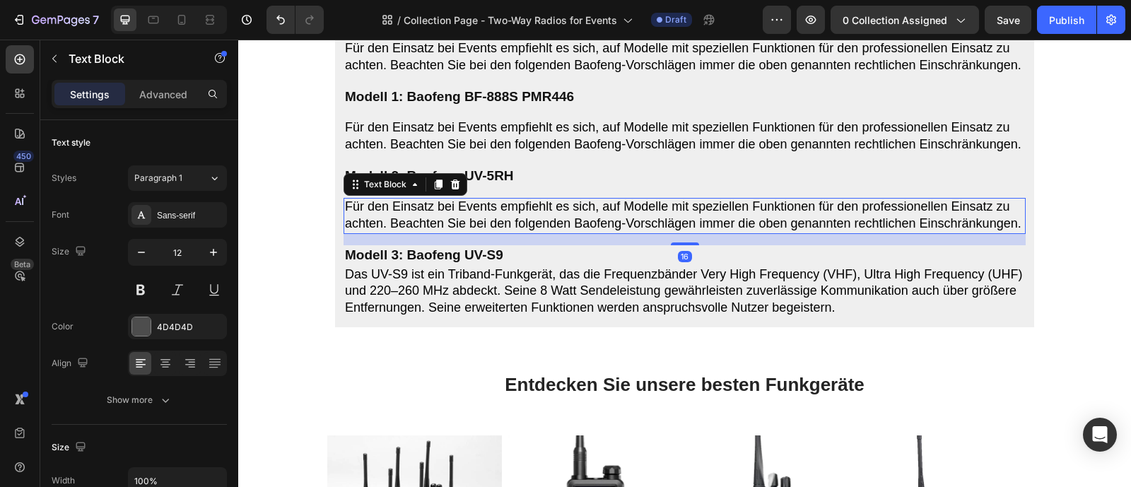
click at [517, 230] on span "Für den Einsatz bei Events empfiehlt es sich, auf Modelle mit speziellen Funkti…" at bounding box center [683, 214] width 677 height 31
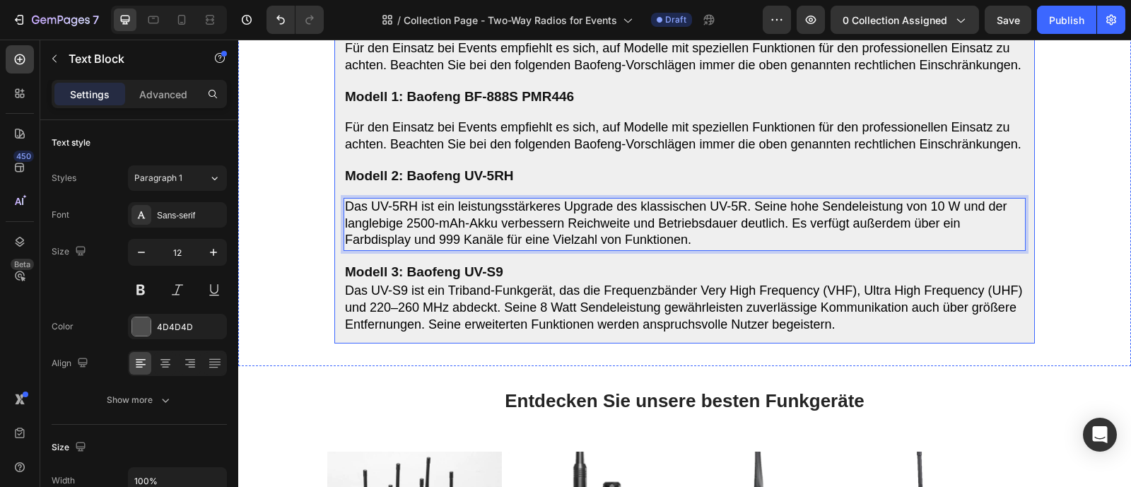
click at [474, 151] on span "Für den Einsatz bei Events empfiehlt es sich, auf Modelle mit speziellen Funkti…" at bounding box center [683, 135] width 677 height 31
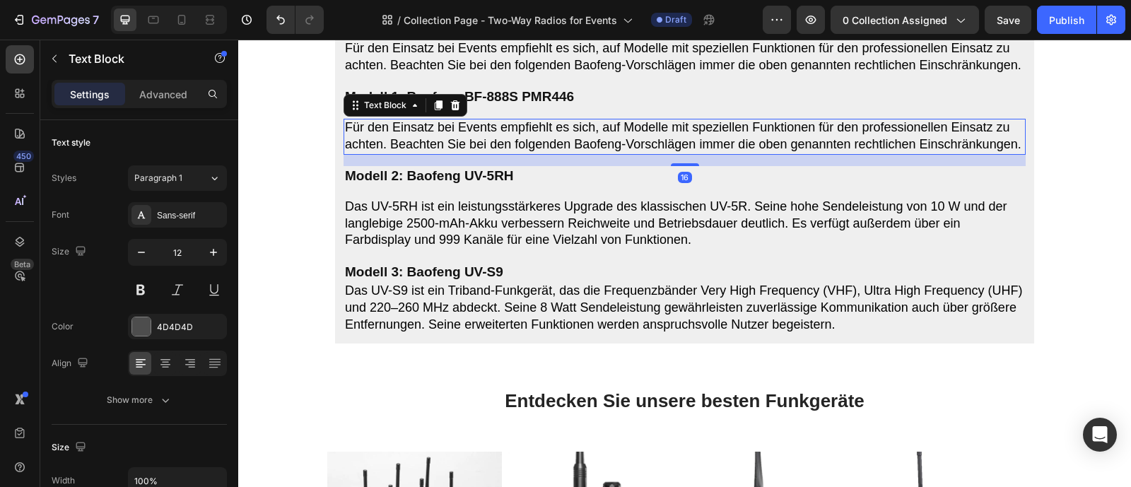
click at [474, 151] on span "Für den Einsatz bei Events empfiehlt es sich, auf Modelle mit speziellen Funkti…" at bounding box center [683, 135] width 677 height 31
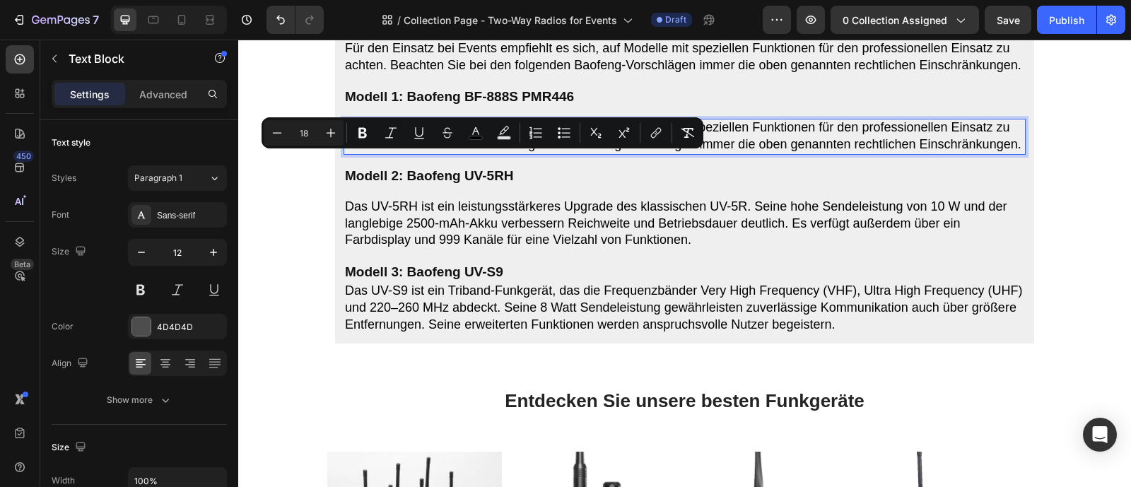
click at [476, 151] on span "Für den Einsatz bei Events empfiehlt es sich, auf Modelle mit speziellen Funkti…" at bounding box center [683, 135] width 677 height 31
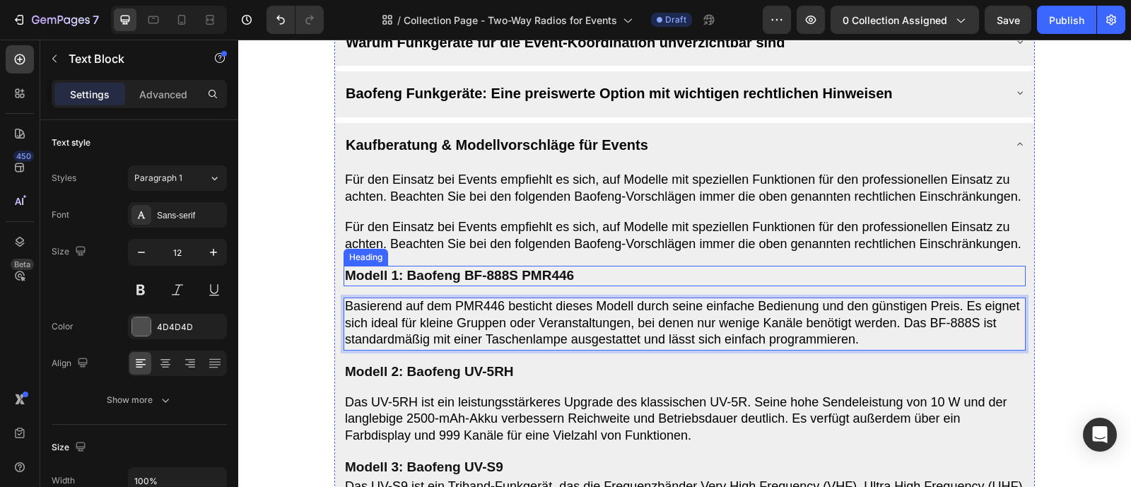
scroll to position [792, 0]
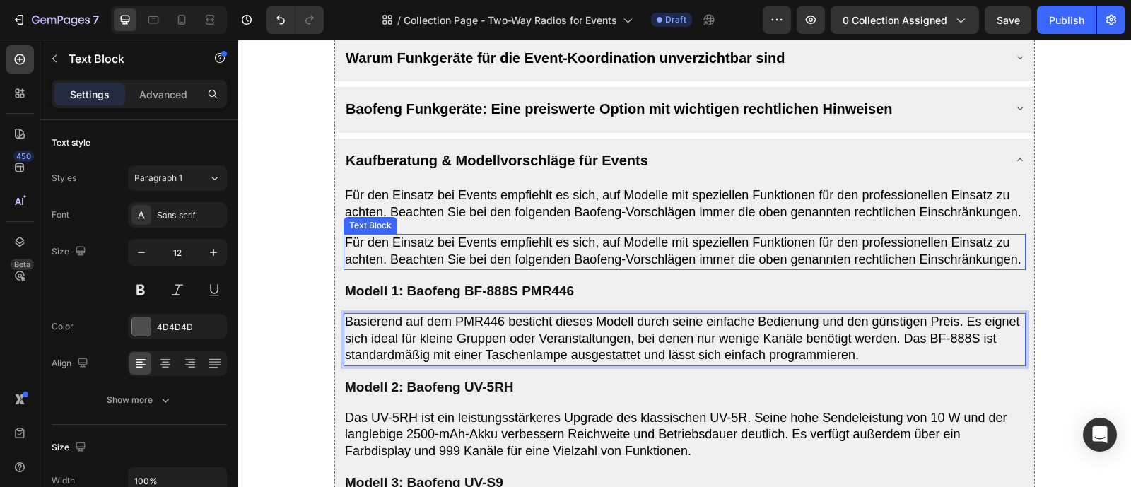
click at [475, 260] on span "Für den Einsatz bei Events empfiehlt es sich, auf Modelle mit speziellen Funkti…" at bounding box center [683, 250] width 677 height 31
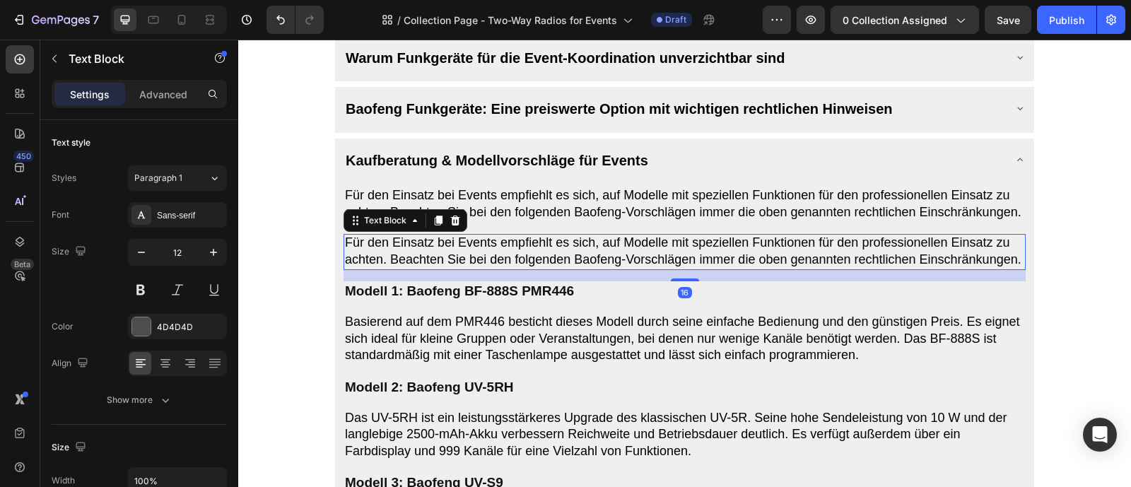
click at [475, 260] on span "Für den Einsatz bei Events empfiehlt es sich, auf Modelle mit speziellen Funkti…" at bounding box center [683, 250] width 677 height 31
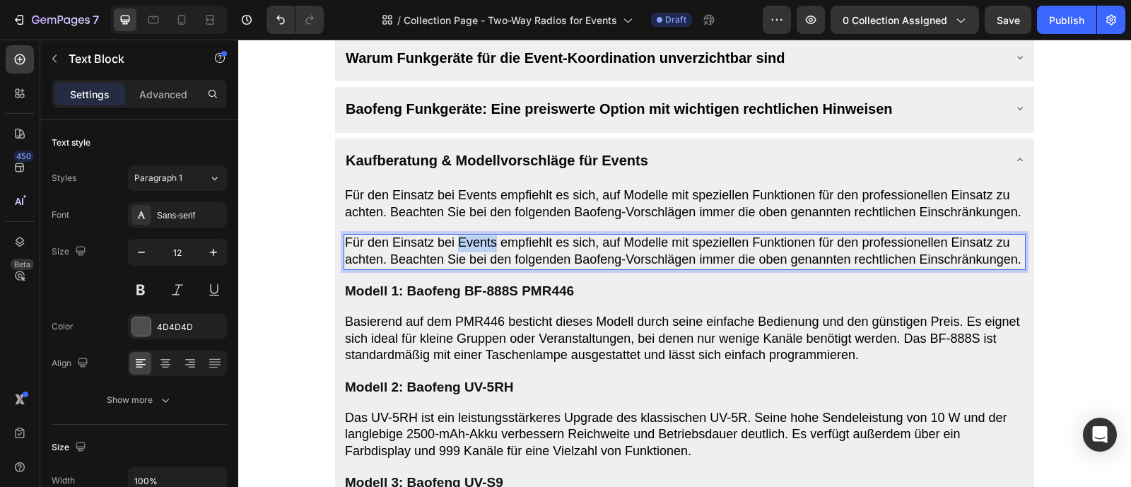
click at [475, 260] on span "Für den Einsatz bei Events empfiehlt es sich, auf Modelle mit speziellen Funkti…" at bounding box center [683, 250] width 677 height 31
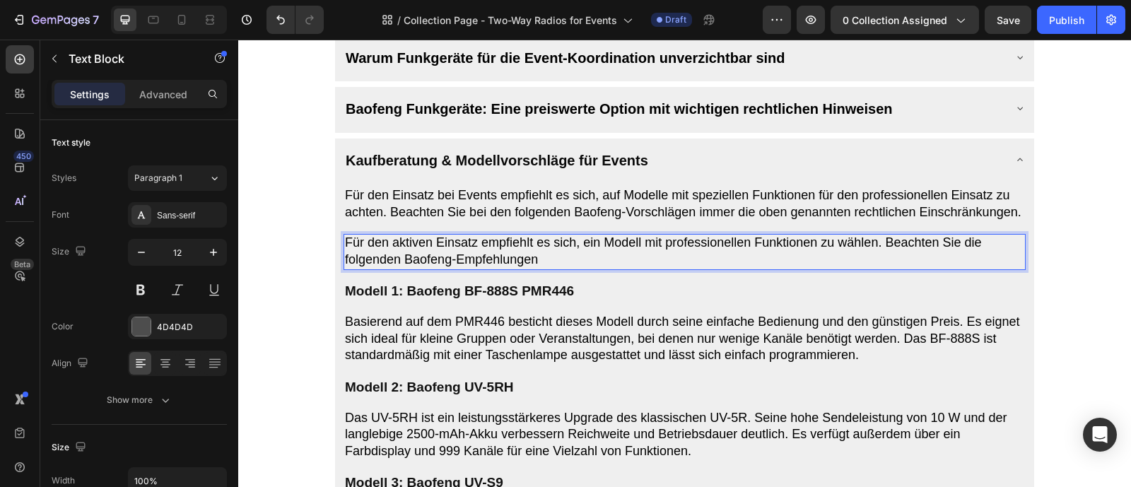
click at [447, 208] on span "Für den Einsatz bei Events empfiehlt es sich, auf Modelle mit speziellen Funkti…" at bounding box center [683, 203] width 677 height 31
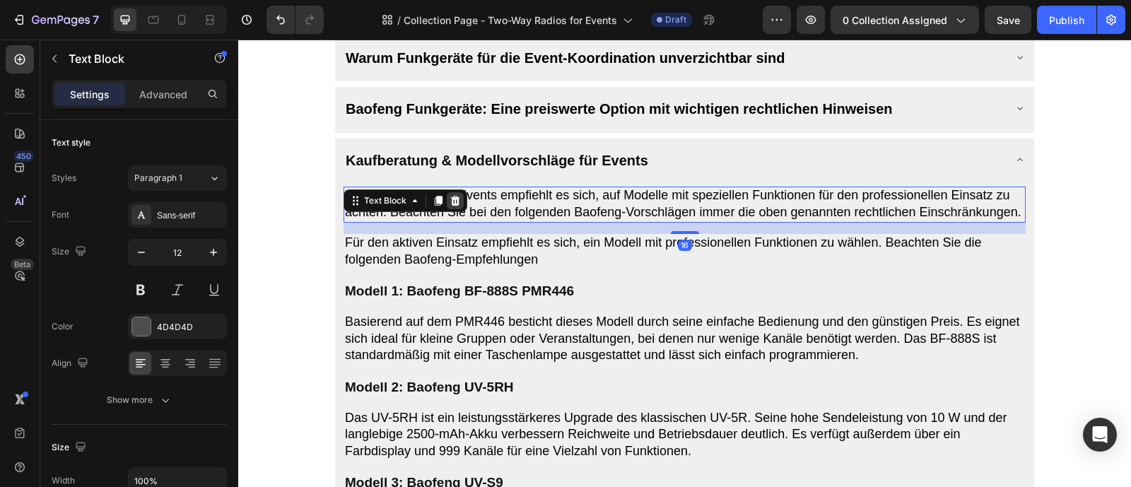
click at [458, 201] on icon at bounding box center [455, 201] width 9 height 10
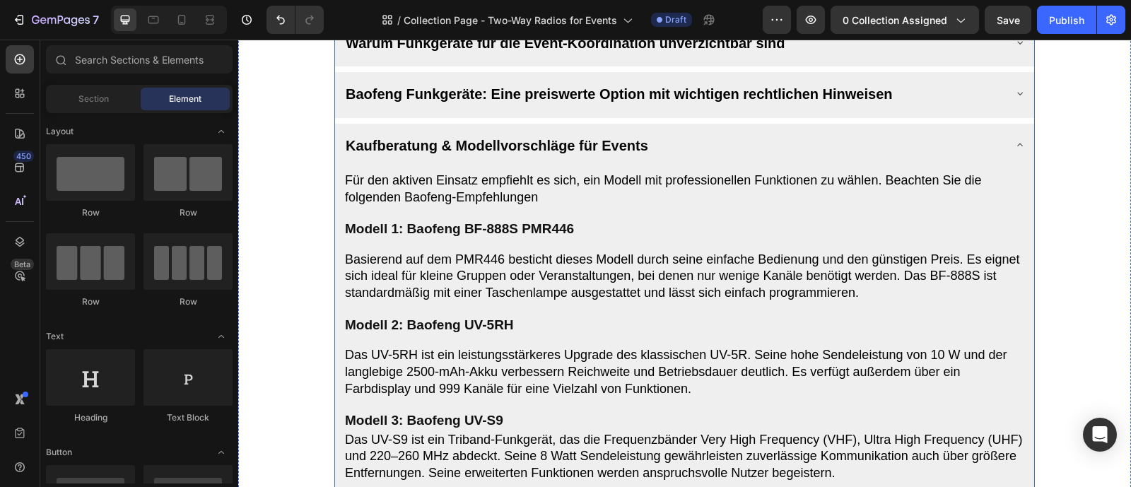
scroll to position [814, 0]
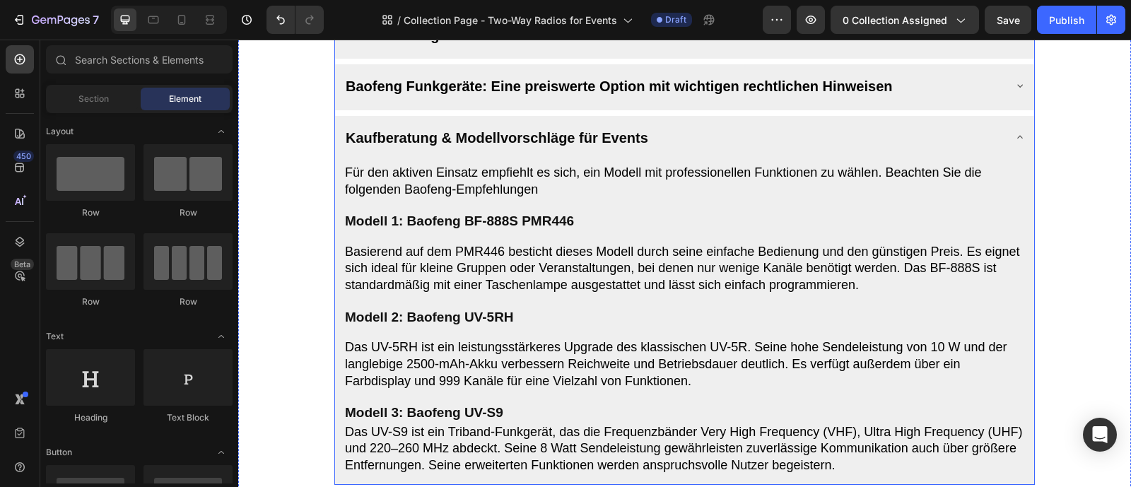
click at [893, 141] on div "Kaufberatung & Modellvorschläge für Events" at bounding box center [674, 137] width 660 height 31
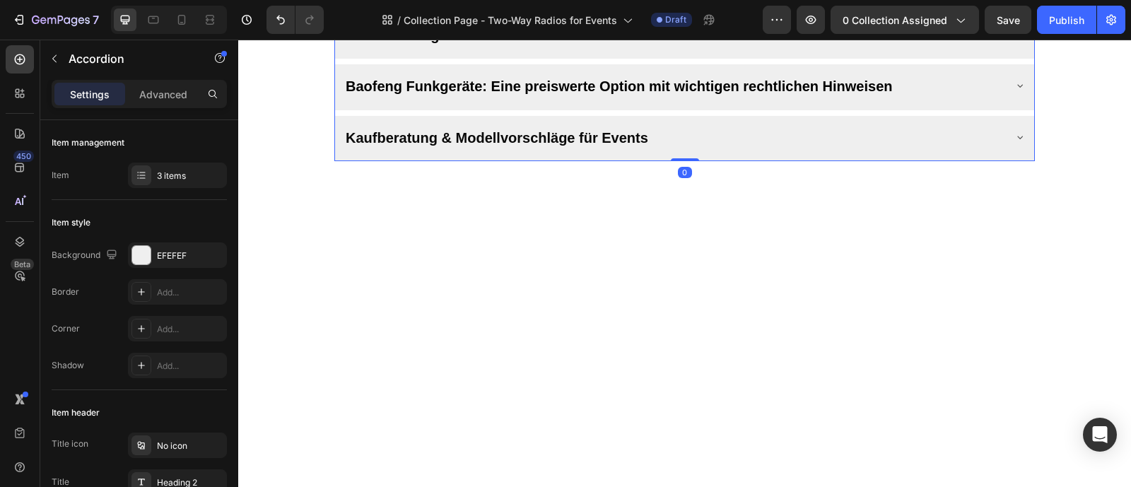
click at [816, 140] on div "Kaufberatung & Modellvorschläge für Events" at bounding box center [674, 137] width 660 height 31
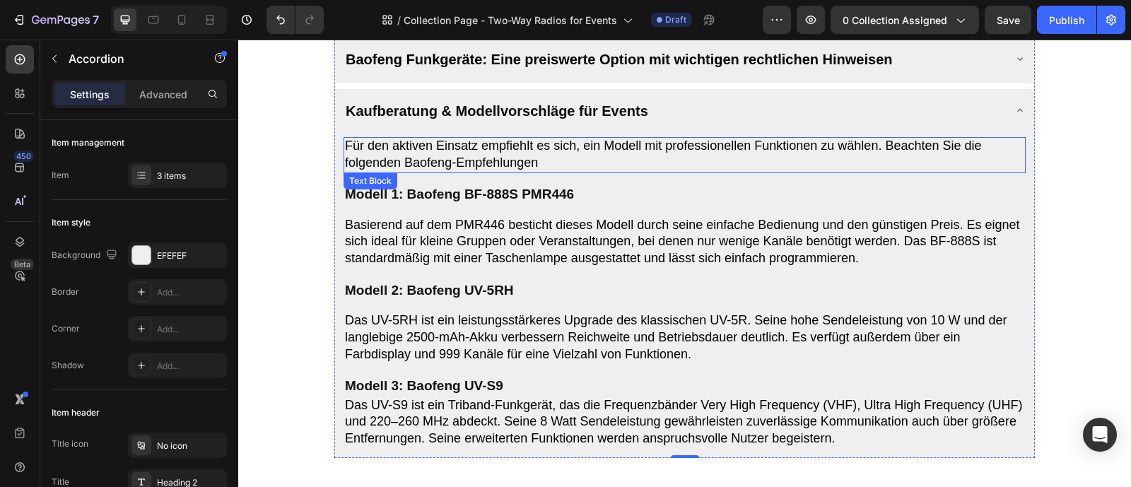
scroll to position [766, 0]
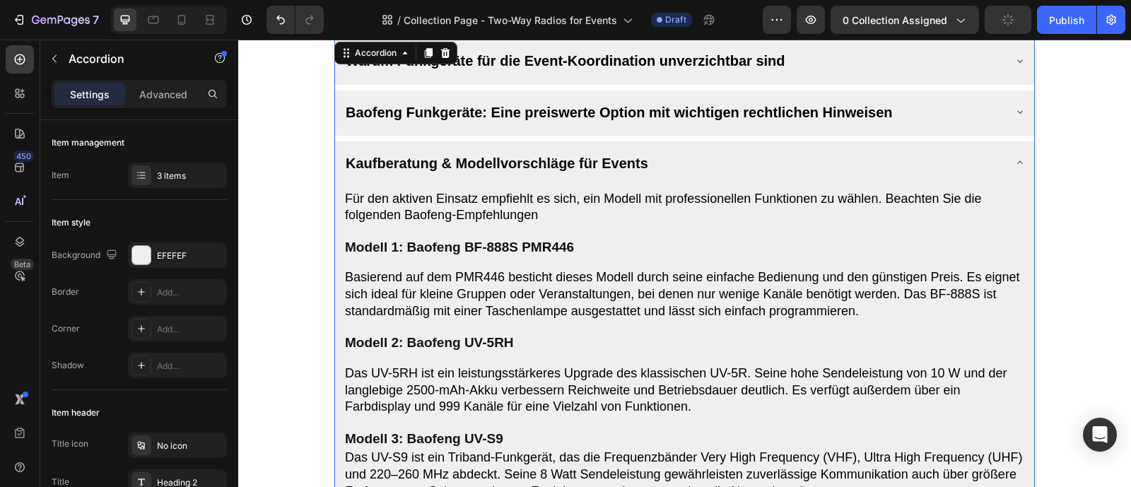
click at [845, 176] on div "Kaufberatung & Modellvorschläge für Events" at bounding box center [674, 162] width 660 height 31
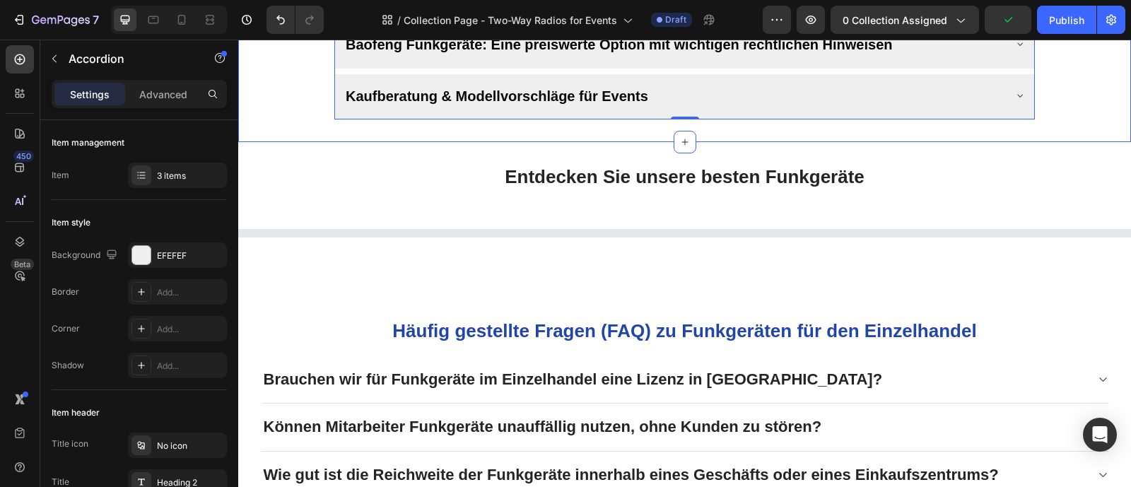
scroll to position [859, 0]
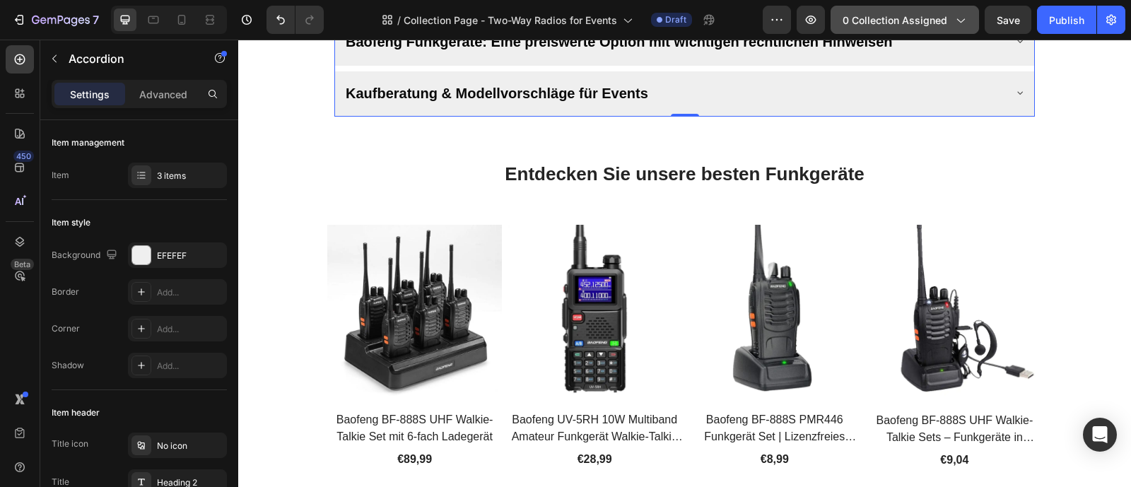
click at [959, 22] on icon "button" at bounding box center [960, 20] width 14 height 14
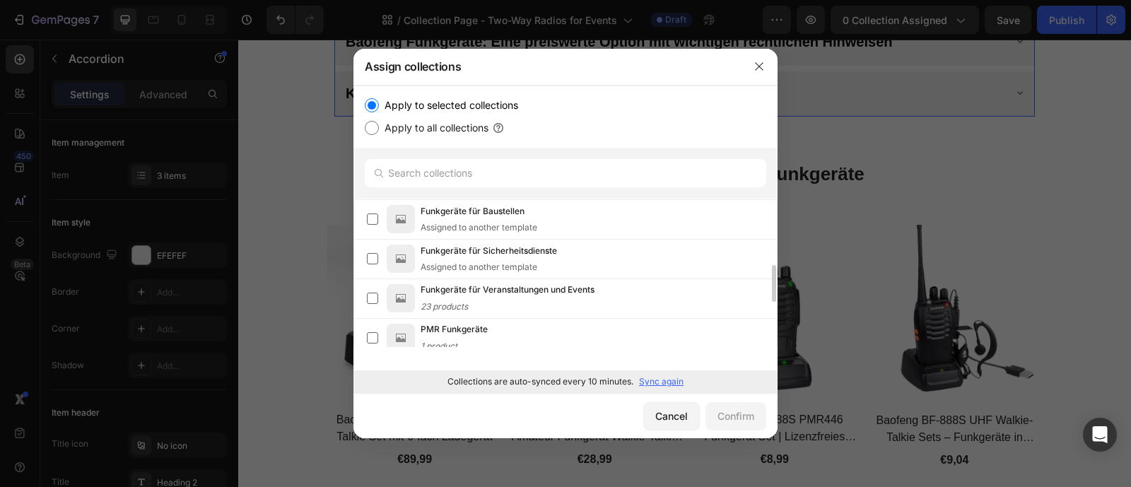
scroll to position [226, 0]
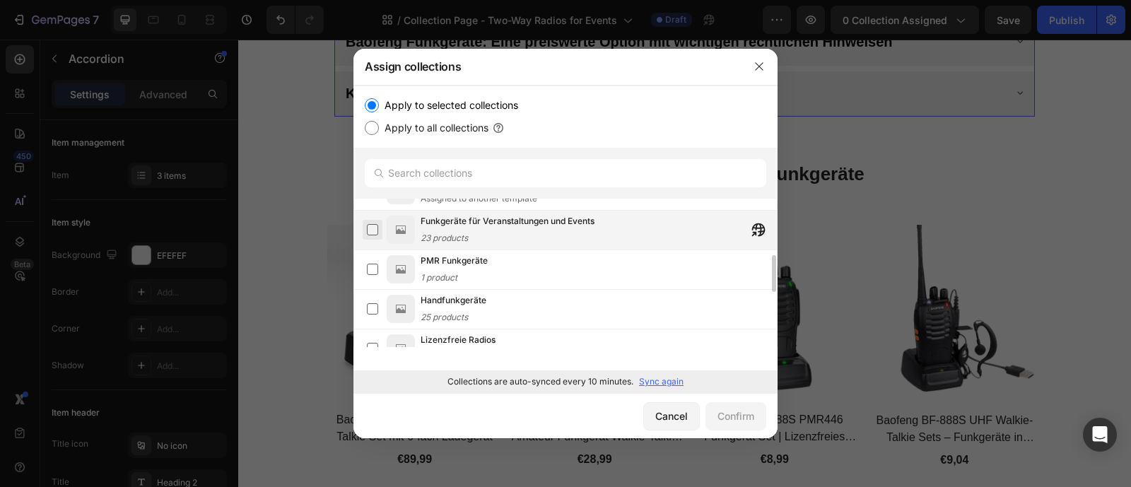
click at [375, 228] on label at bounding box center [372, 229] width 11 height 11
click at [740, 416] on div "Confirm" at bounding box center [736, 416] width 37 height 15
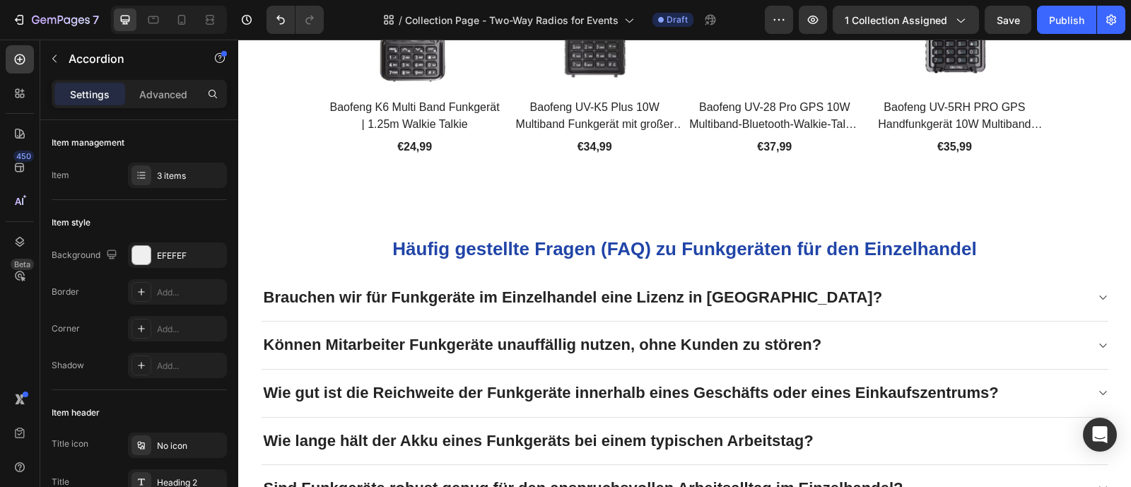
scroll to position [2245, 0]
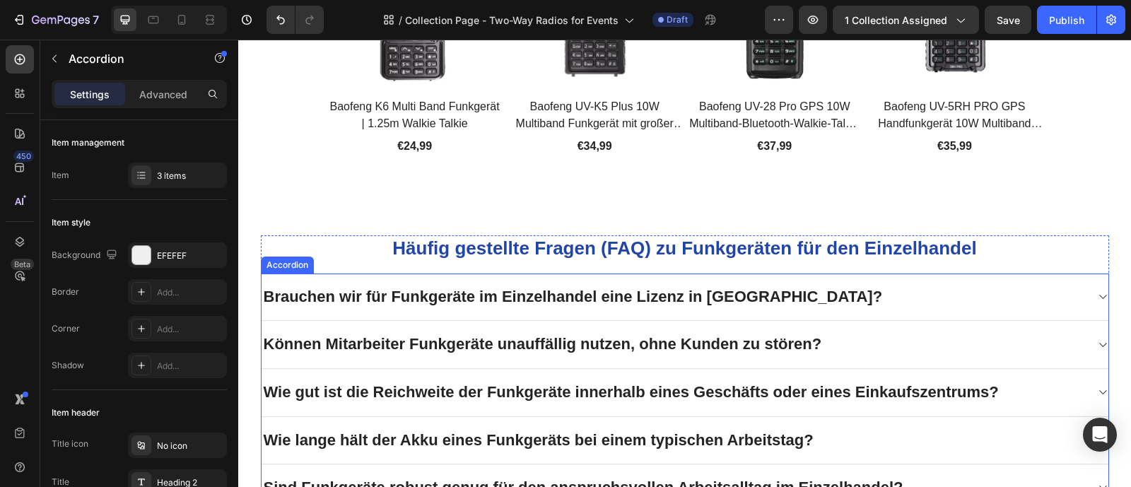
click at [579, 288] on p "Brauchen wir für Funkgeräte im Einzelhandel eine Lizenz in [GEOGRAPHIC_DATA]?" at bounding box center [573, 297] width 619 height 21
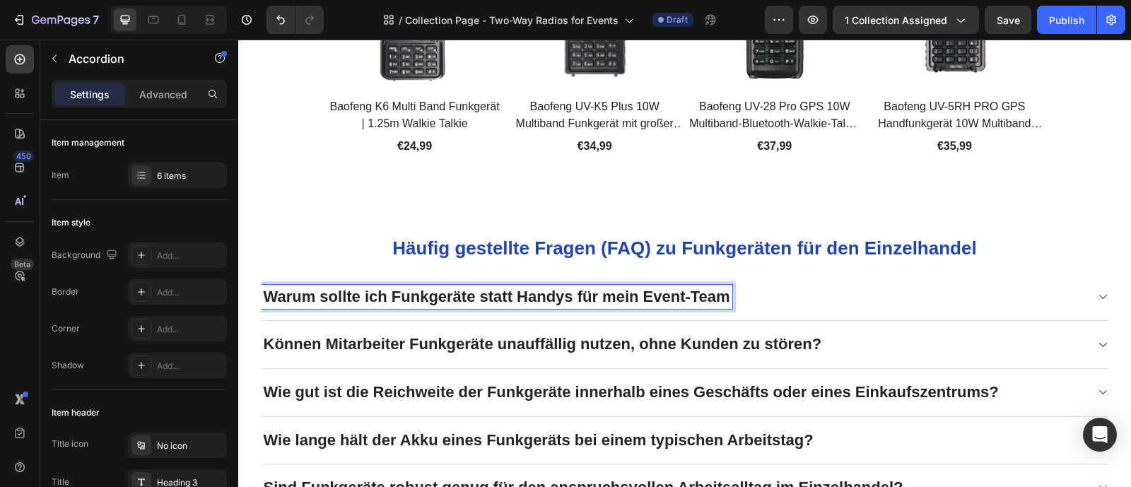
click at [769, 286] on div "Warum sollte ich Funkgeräte statt Handys für mein Event-Team" at bounding box center [674, 297] width 824 height 25
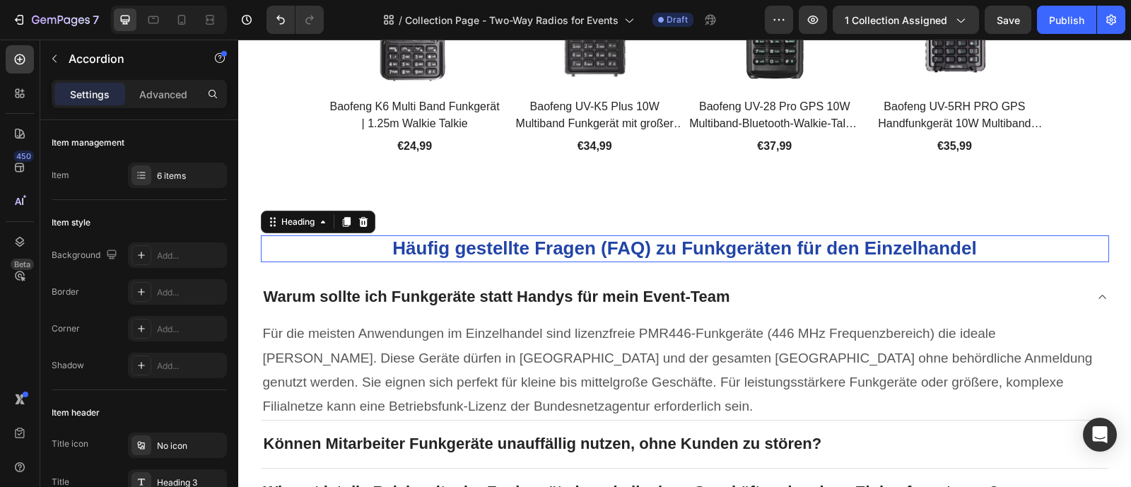
click at [842, 245] on strong "Häufig gestellte Fragen (FAQ) zu Funkgeräten für den Einzelhandel" at bounding box center [684, 248] width 584 height 21
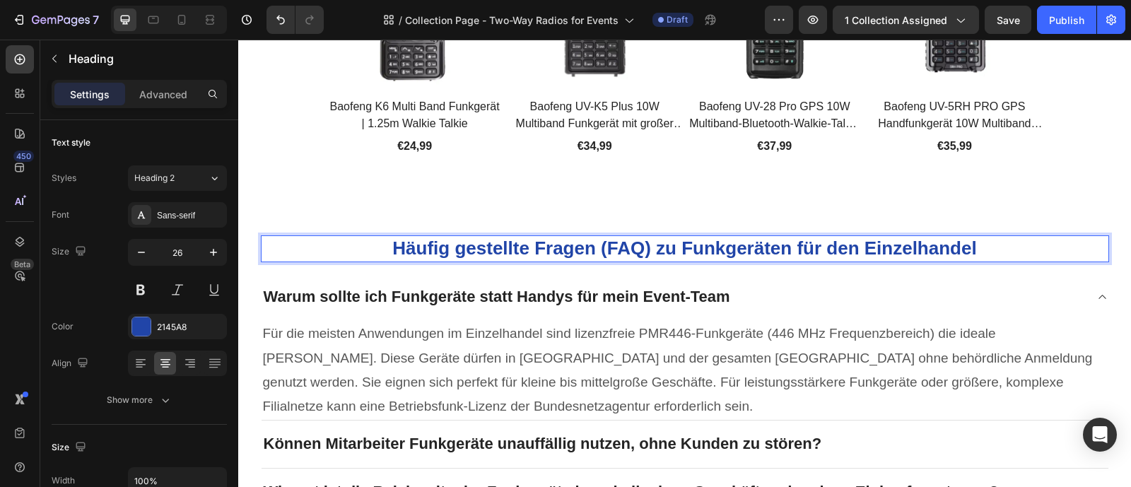
click at [842, 245] on strong "Häufig gestellte Fragen (FAQ) zu Funkgeräten für den Einzelhandel" at bounding box center [684, 248] width 584 height 21
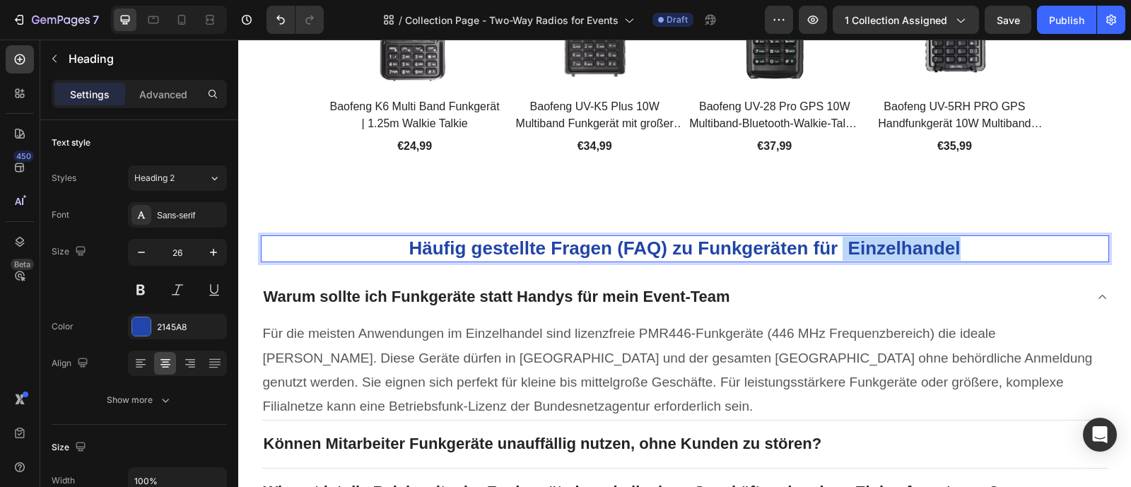
click at [973, 250] on p "Häufig gestellte Fragen (FAQ) zu Funkgeräten für Einzelhandel" at bounding box center [684, 249] width 845 height 24
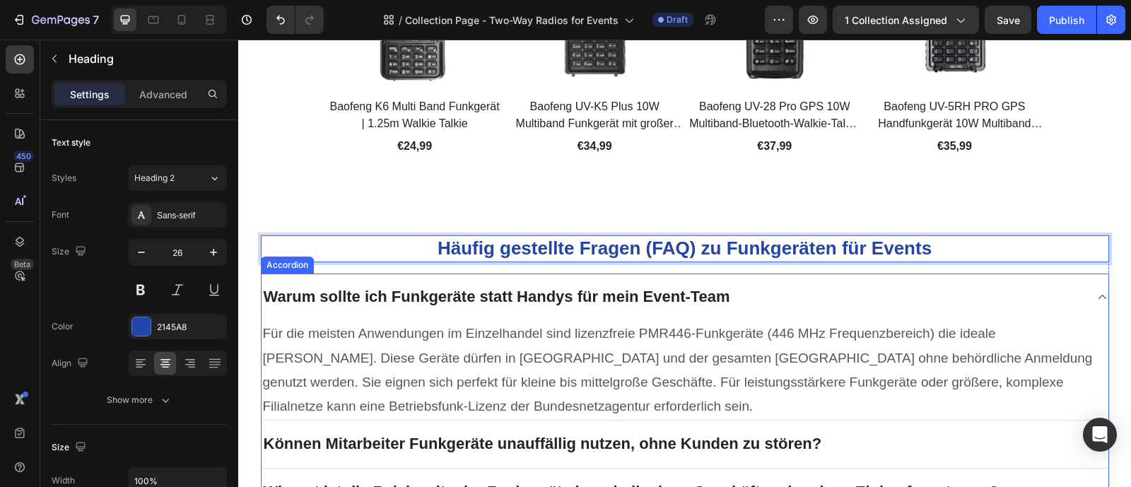
click at [513, 287] on p "Warum sollte ich Funkgeräte statt Handys für mein Event-Team" at bounding box center [497, 297] width 467 height 21
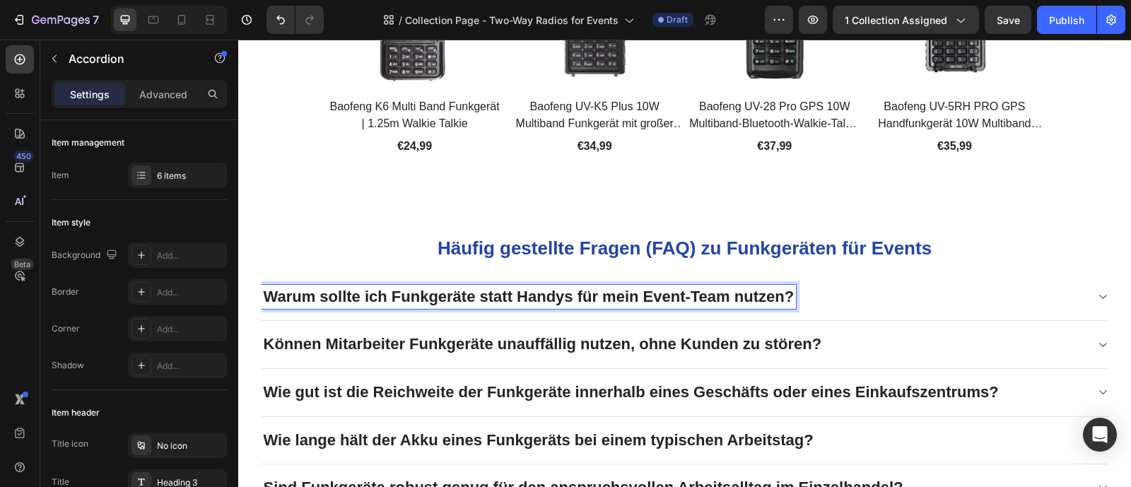
click at [823, 285] on div "Warum sollte ich Funkgeräte statt Handys für mein Event-Team nutzen?" at bounding box center [674, 297] width 824 height 25
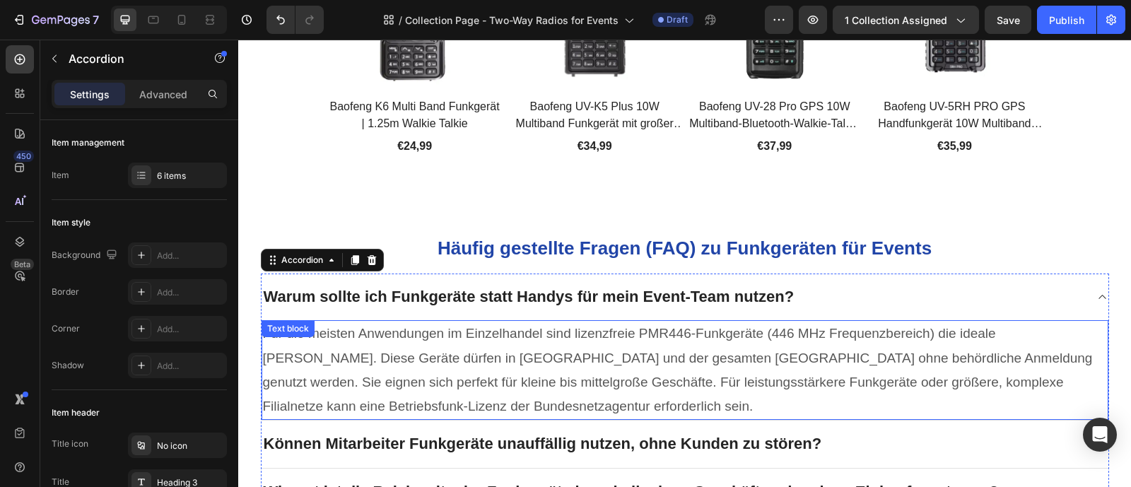
click at [768, 322] on p "Für die meisten Anwendungen im Einzelhandel sind lizenzfreie PMR446-Funkgeräte …" at bounding box center [685, 370] width 844 height 97
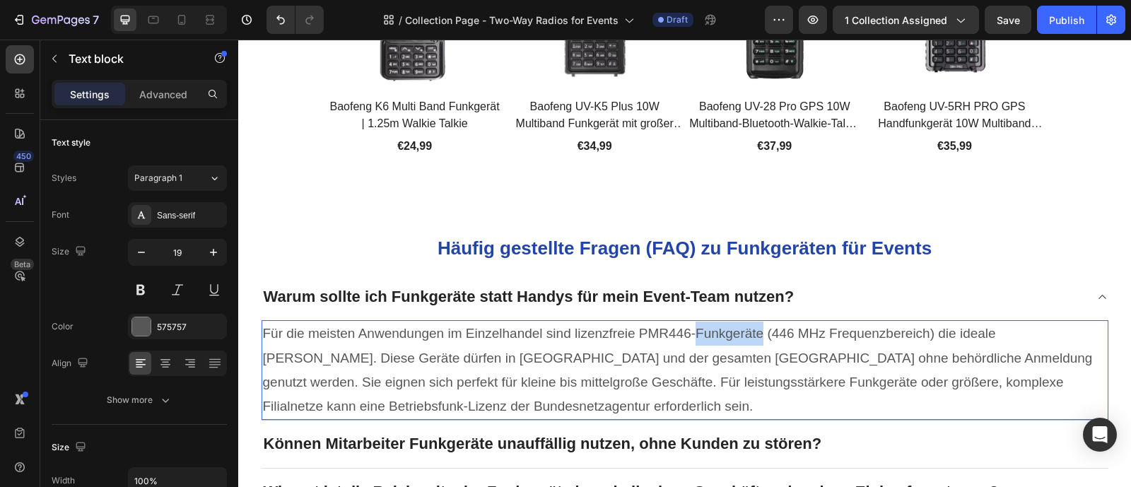
click at [768, 322] on p "Für die meisten Anwendungen im Einzelhandel sind lizenzfreie PMR446-Funkgeräte …" at bounding box center [685, 370] width 844 height 97
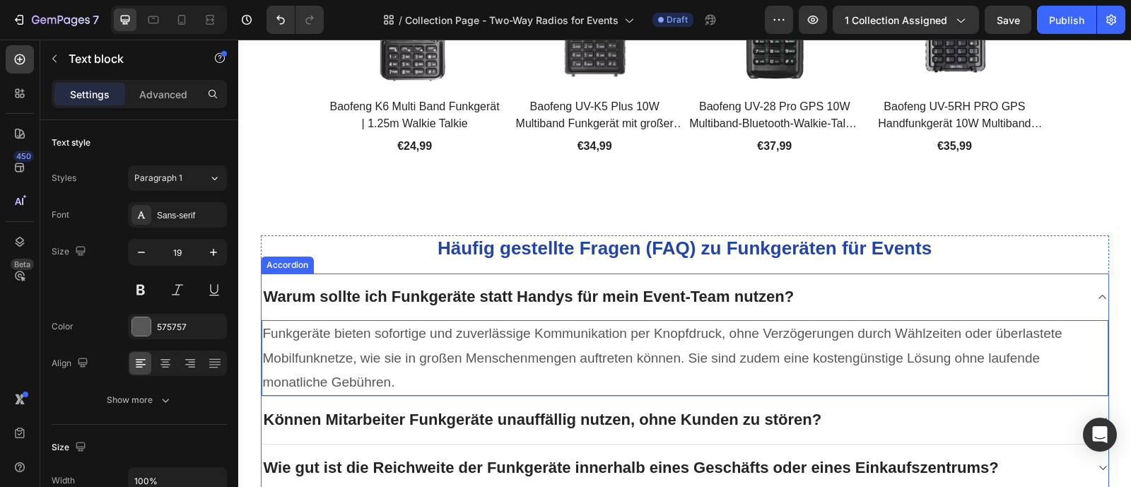
click at [556, 410] on p "Können Mitarbeiter Funkgeräte unauffällig nutzen, ohne Kunden zu stören?" at bounding box center [543, 420] width 558 height 21
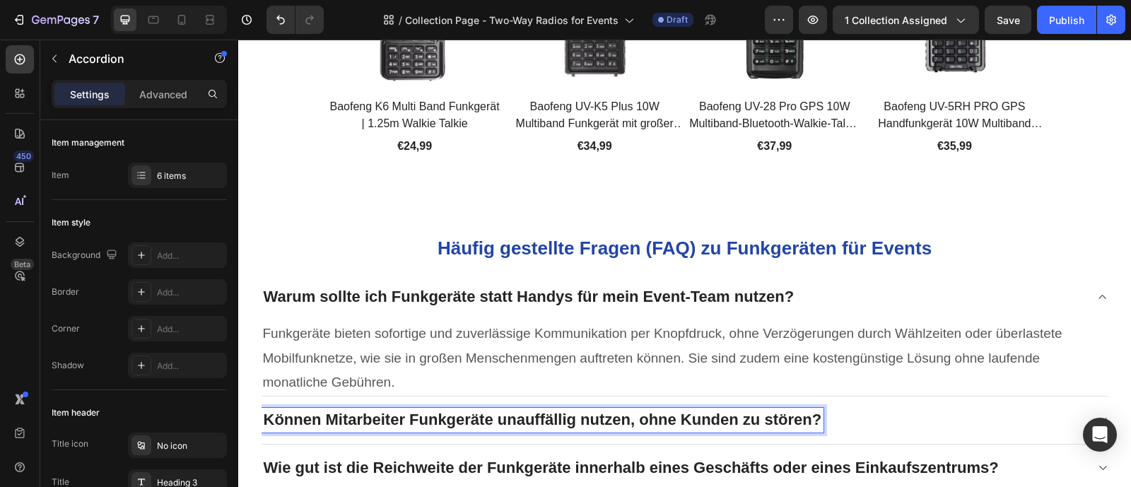
click at [556, 410] on p "Können Mitarbeiter Funkgeräte unauffällig nutzen, ohne Kunden zu stören?" at bounding box center [543, 420] width 558 height 21
click at [906, 408] on div "Wie weit reicht die Kommunikation mit den Funkgeräten auf einem Event?" at bounding box center [674, 420] width 824 height 25
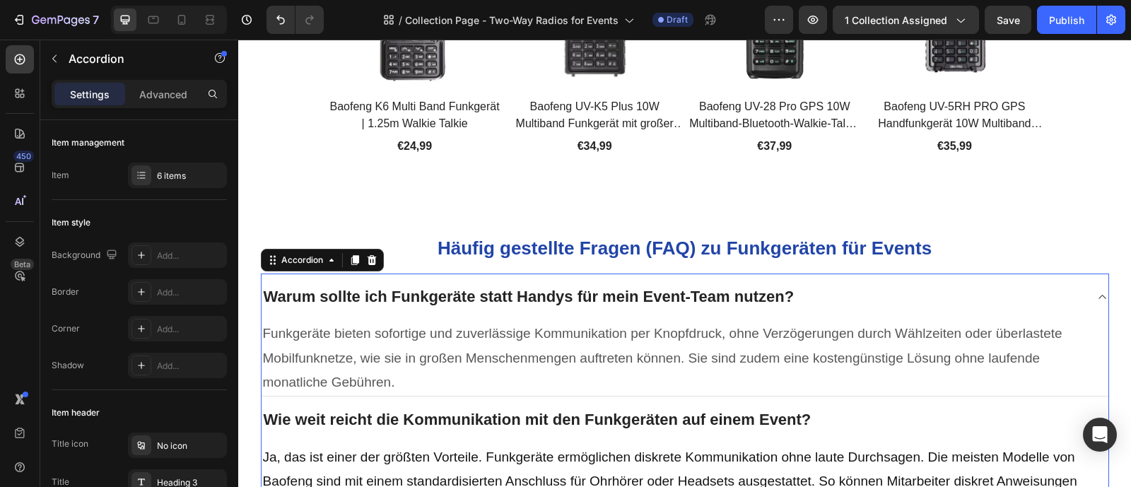
scroll to position [2413, 0]
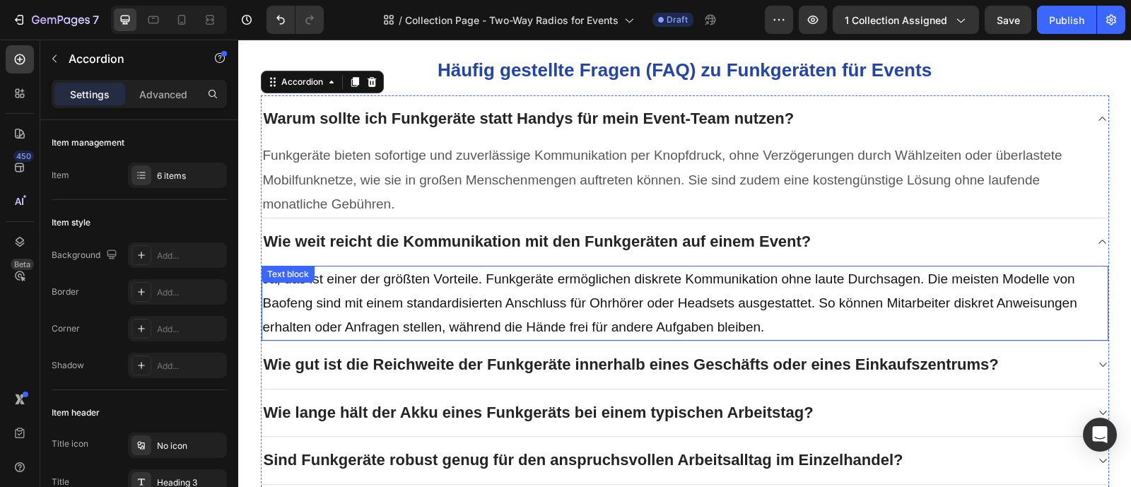
click at [670, 291] on p "Ja, das ist einer der größten Vorteile. Funkgeräte ermöglichen diskrete Kommuni…" at bounding box center [685, 303] width 844 height 73
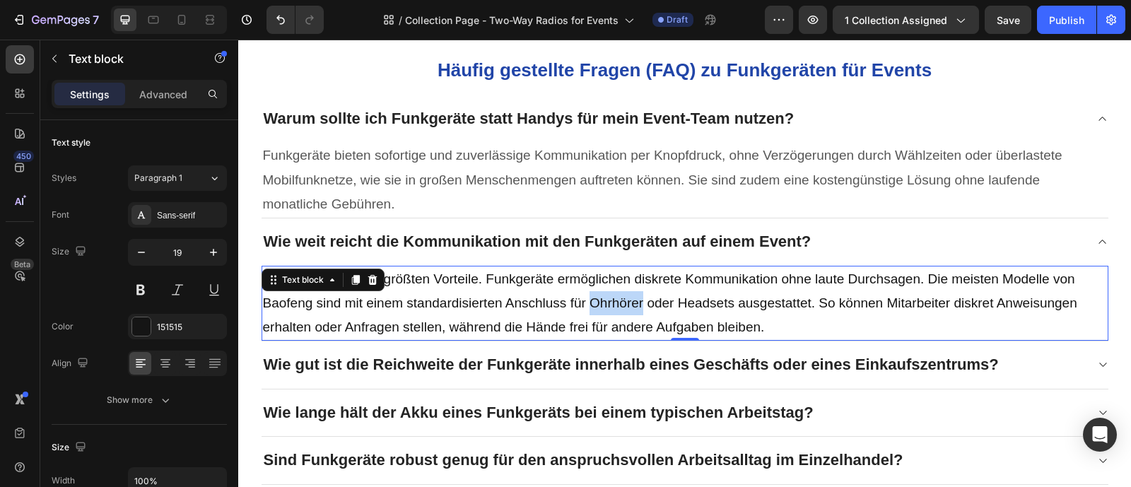
click at [670, 291] on p "Ja, das ist einer der größten Vorteile. Funkgeräte ermöglichen diskrete Kommuni…" at bounding box center [685, 303] width 844 height 73
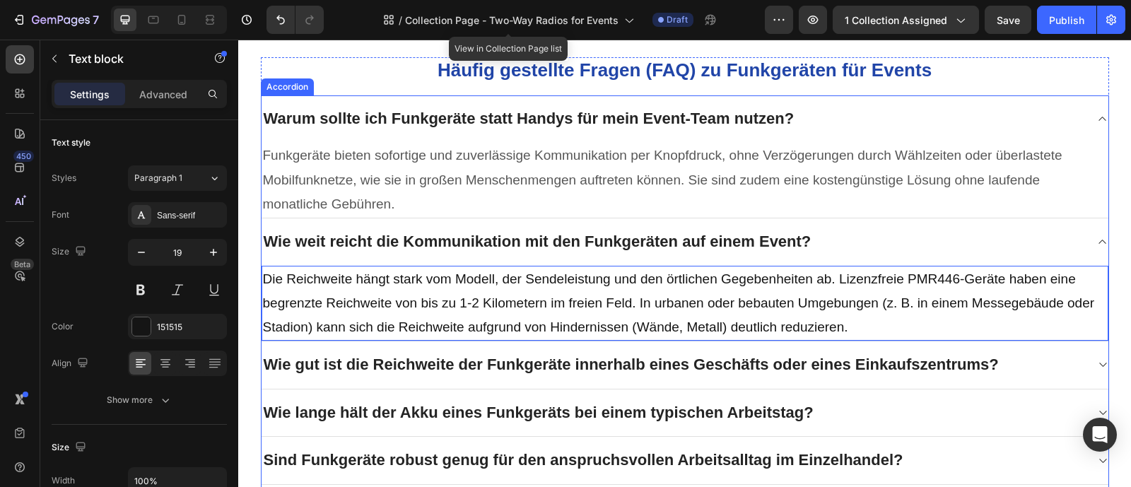
click at [575, 362] on p "Wie gut ist die Reichweite der Funkgeräte innerhalb eines Geschäfts oder eines …" at bounding box center [631, 365] width 735 height 21
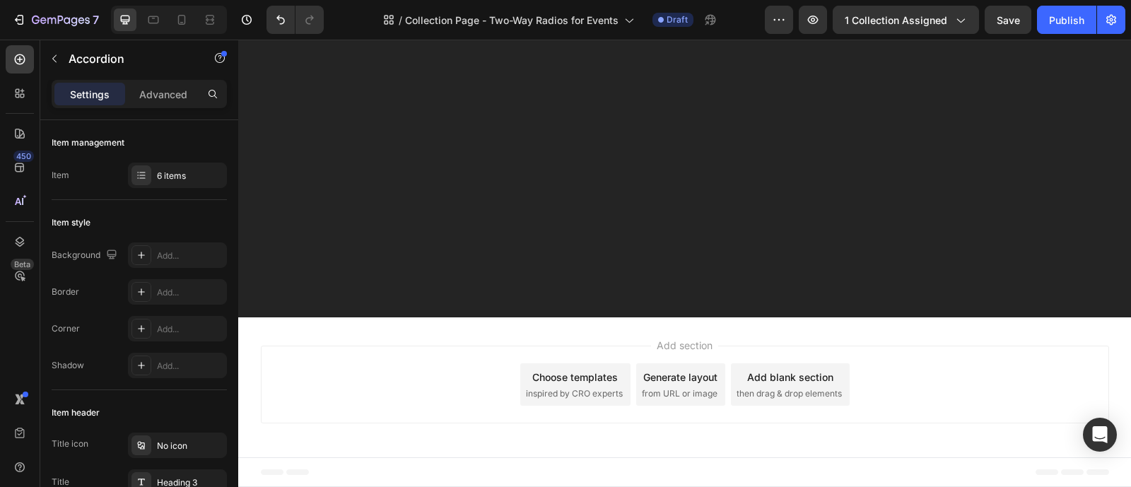
scroll to position [969, 0]
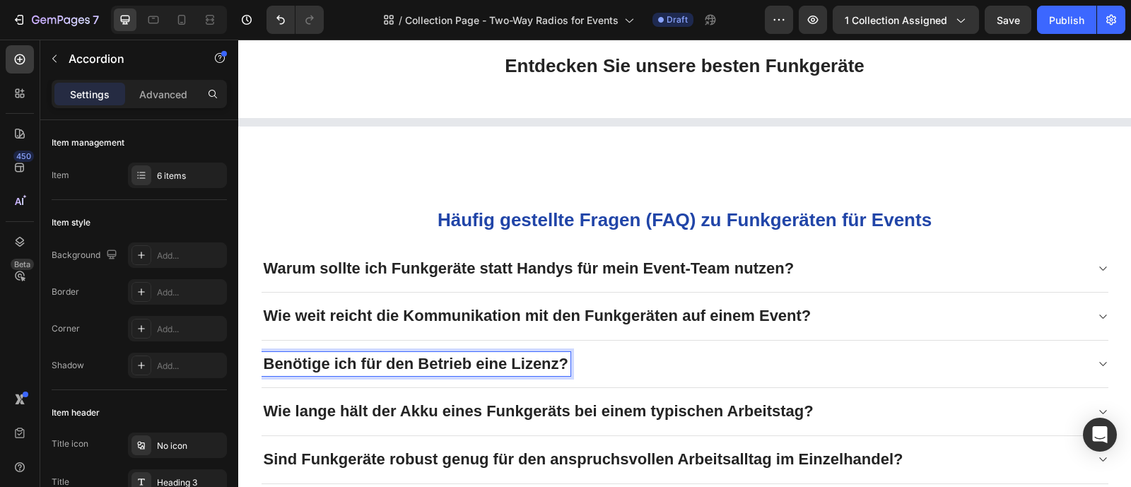
click at [708, 355] on div "Benötige ich für den Betrieb eine Lizenz?" at bounding box center [674, 364] width 824 height 25
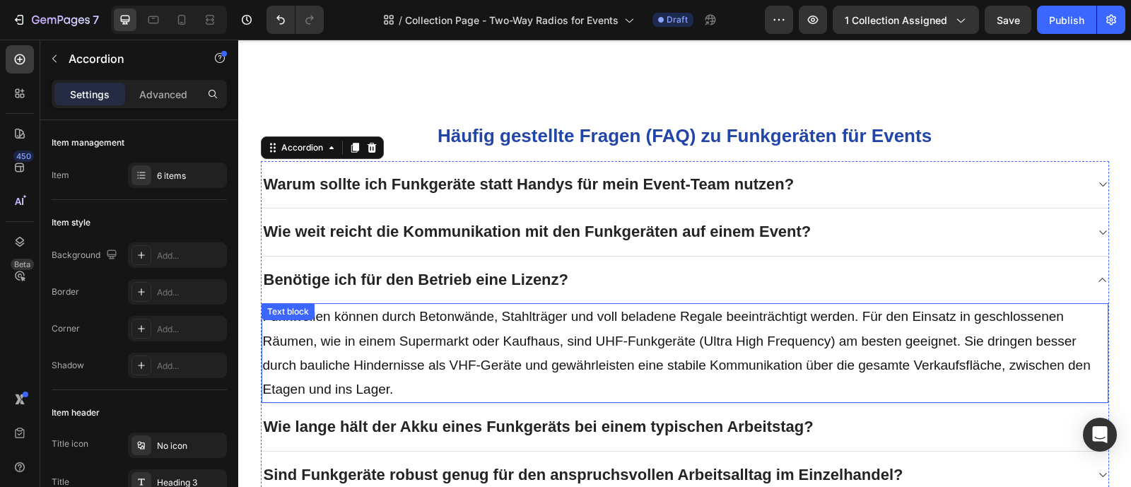
scroll to position [1061, 0]
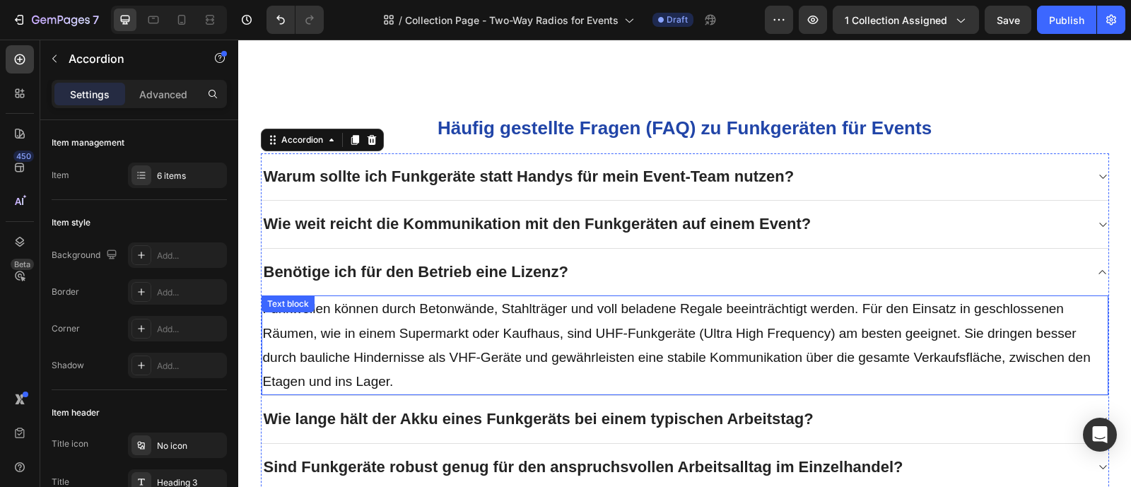
click at [694, 363] on p "Funkwellen können durch Betonwände, Stahlträger und voll beladene Regale beeint…" at bounding box center [685, 345] width 844 height 97
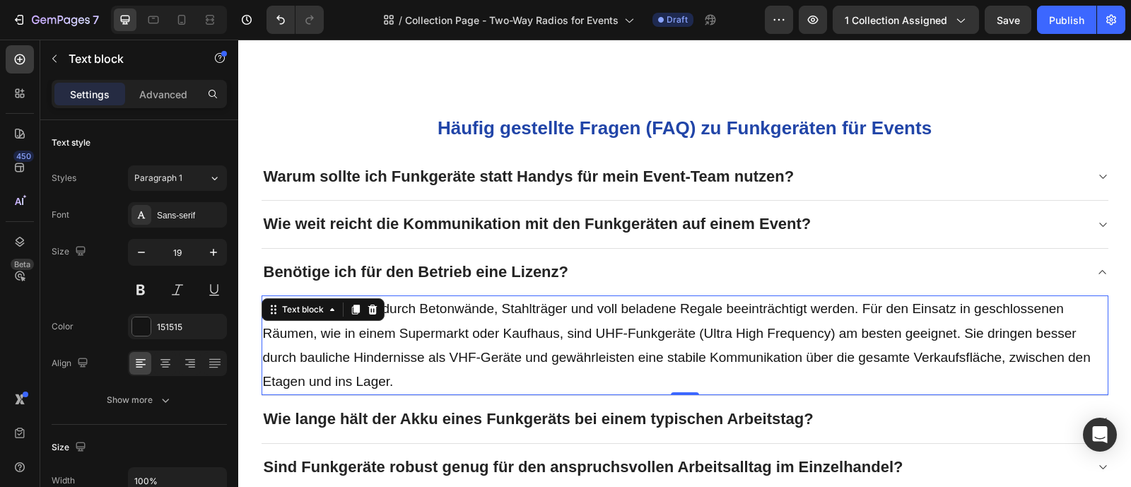
click at [694, 362] on p "Funkwellen können durch Betonwände, Stahlträger und voll beladene Regale beeint…" at bounding box center [685, 345] width 844 height 97
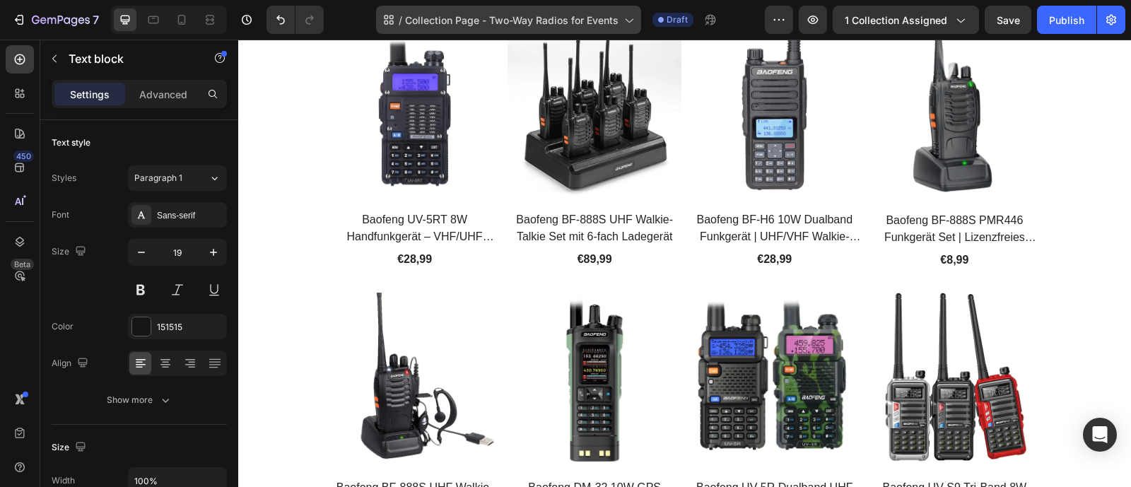
scroll to position [2355, 0]
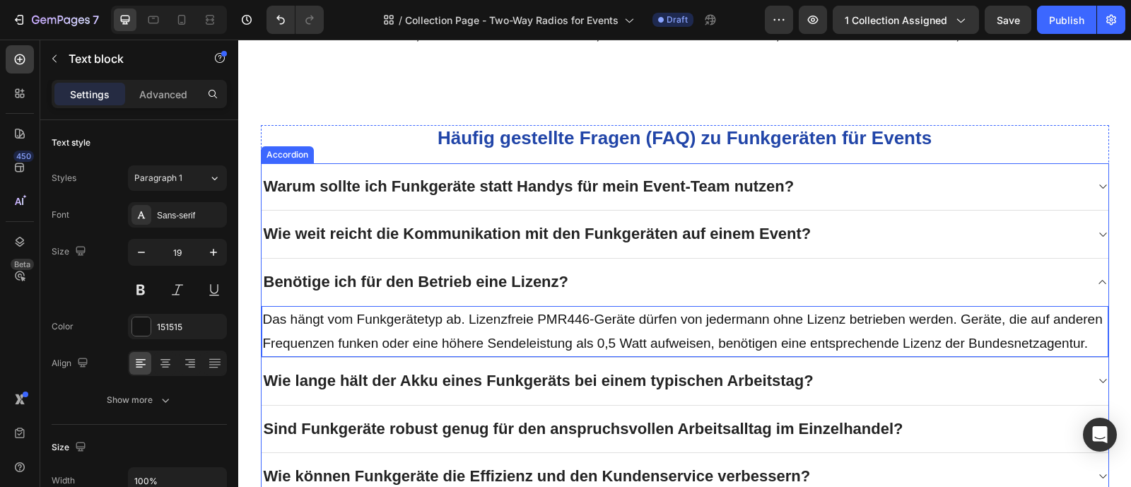
click at [583, 387] on p "Wie lange hält der Akku eines Funkgeräts bei einem typischen Arbeitstag?" at bounding box center [539, 381] width 550 height 21
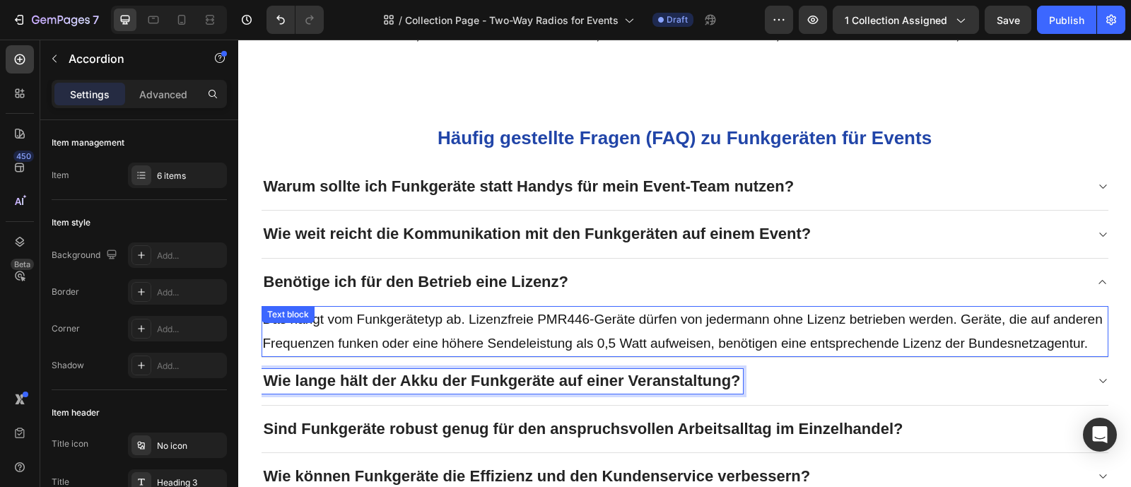
click at [774, 394] on div "Wie lange hält der Akku der Funkgeräte auf einer Veranstaltung?" at bounding box center [674, 381] width 824 height 25
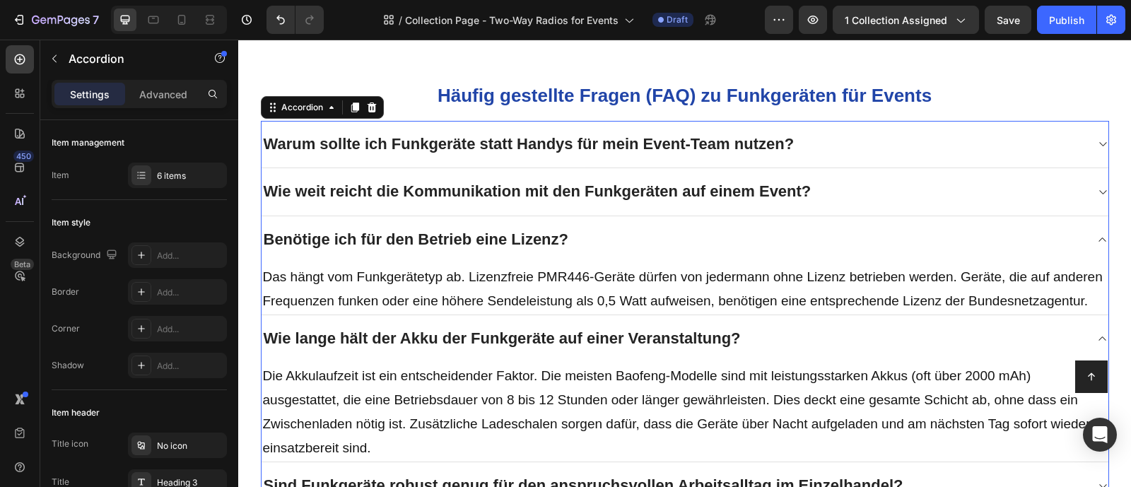
scroll to position [2555, 0]
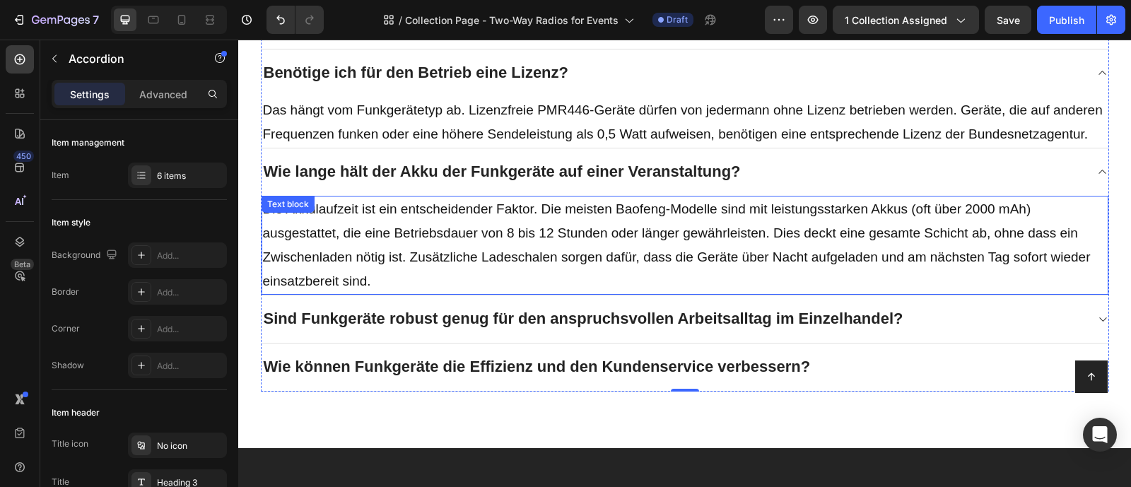
click at [558, 244] on p "Die Akkulaufzeit ist ein entscheidender Faktor. Die meisten Baofeng-Modelle sin…" at bounding box center [685, 245] width 844 height 97
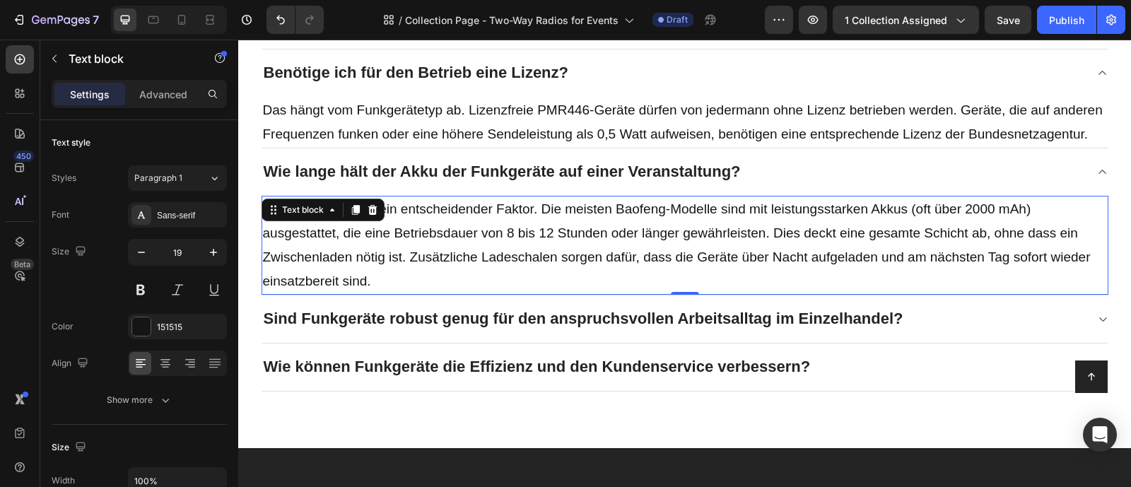
click at [558, 244] on p "Die Akkulaufzeit ist ein entscheidender Faktor. Die meisten Baofeng-Modelle sin…" at bounding box center [685, 245] width 844 height 97
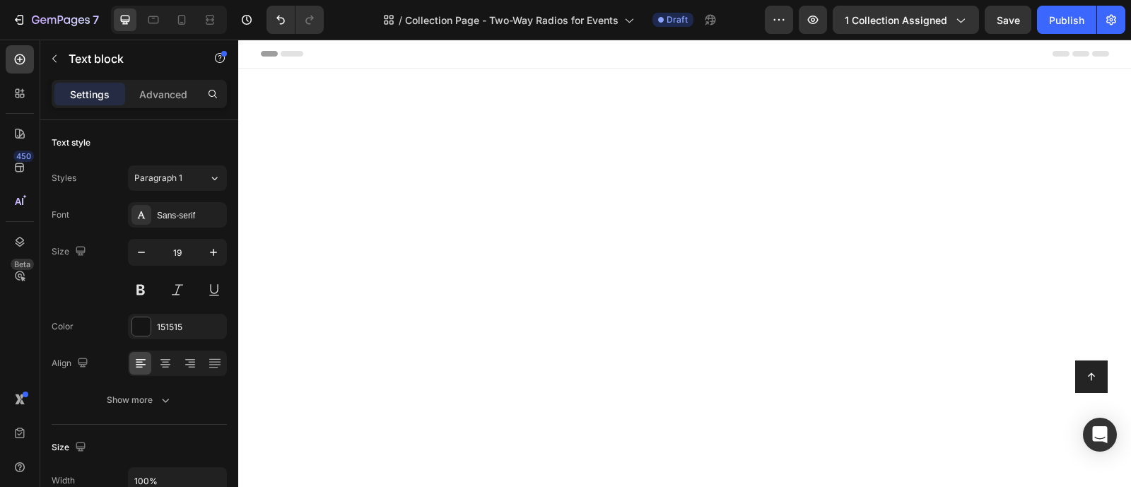
scroll to position [2555, 0]
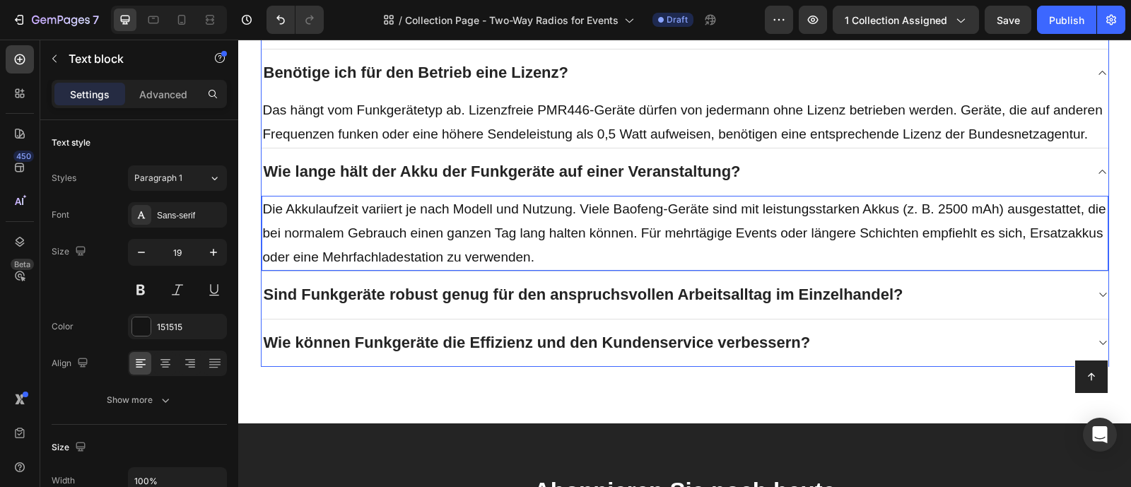
click at [718, 305] on p "Sind Funkgeräte robust genug für den anspruchsvollen Arbeitsalltag im Einzelhan…" at bounding box center [584, 295] width 640 height 21
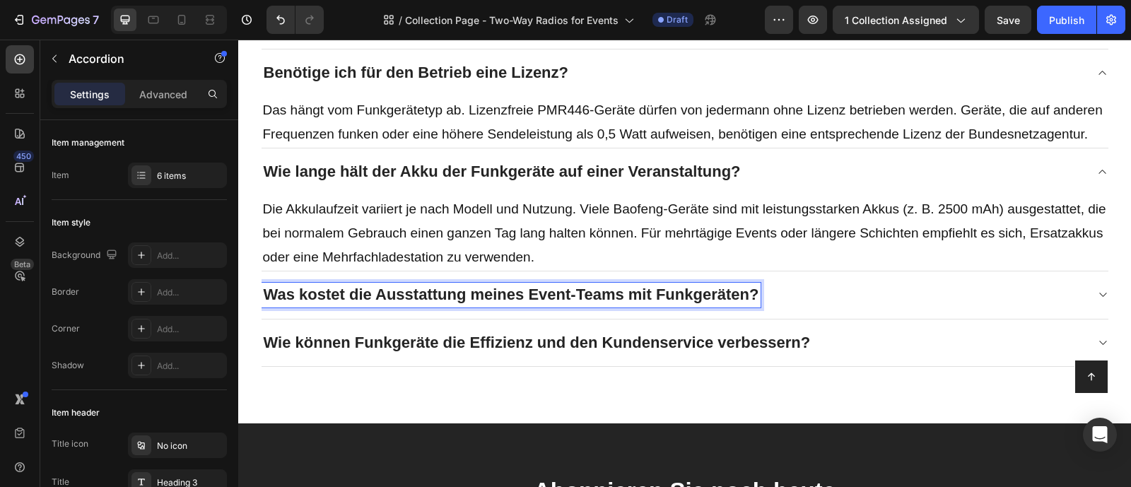
click at [891, 308] on div "Was kostet die Ausstattung meines Event-Teams mit Funkgeräten?" at bounding box center [674, 295] width 824 height 25
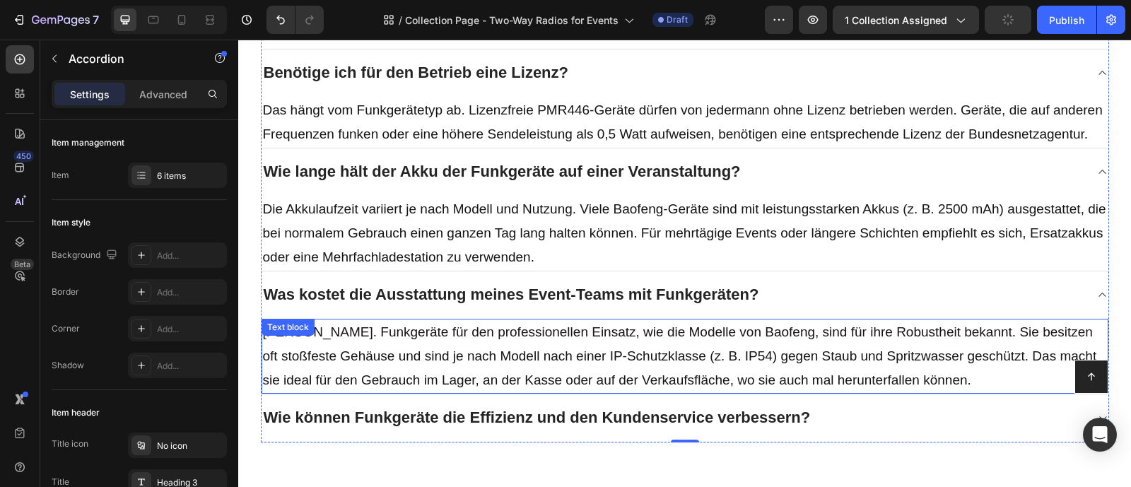
click at [611, 387] on p "Ja. Funkgeräte für den professionellen Einsatz, wie die Modelle von Baofeng, si…" at bounding box center [685, 356] width 844 height 73
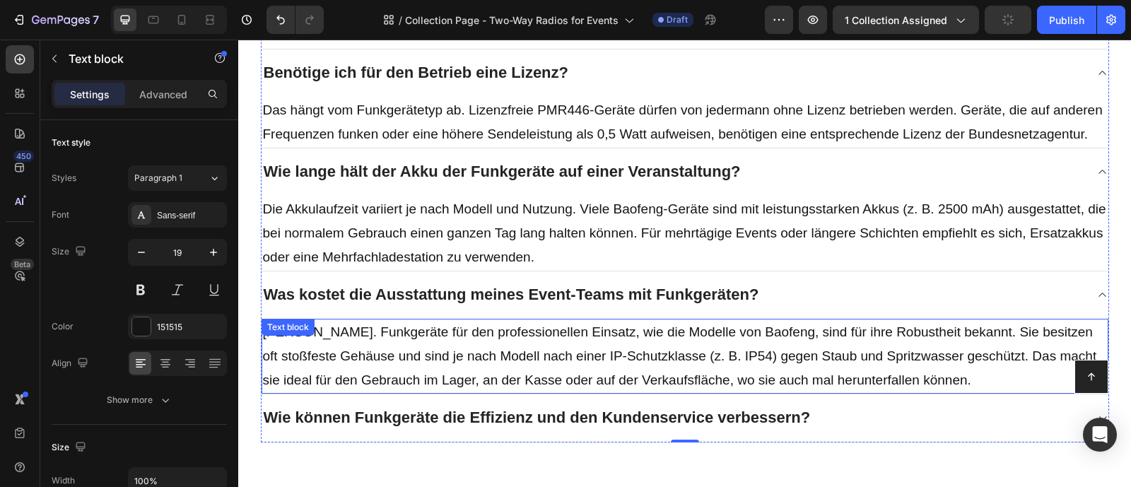
click at [611, 387] on p "Ja. Funkgeräte für den professionellen Einsatz, wie die Modelle von Baofeng, si…" at bounding box center [685, 356] width 844 height 73
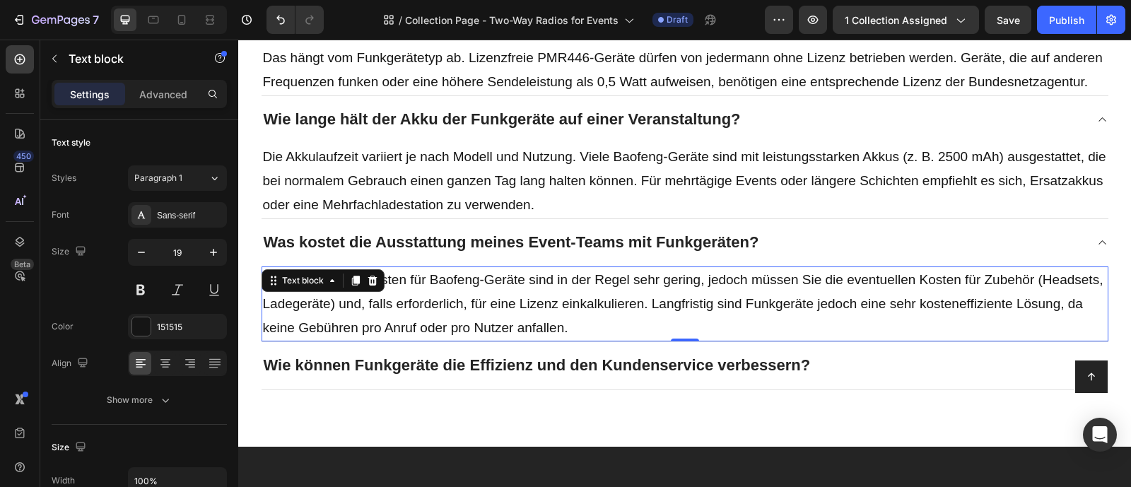
scroll to position [2761, 0]
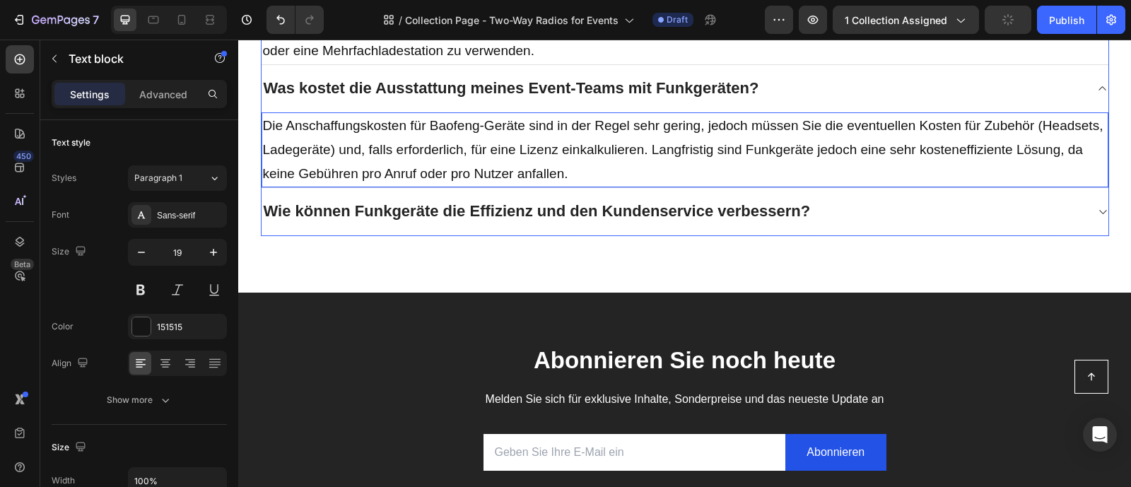
click at [828, 224] on div "Wie können Funkgeräte die Effizienz und den Kundenservice verbessern?" at bounding box center [674, 211] width 824 height 25
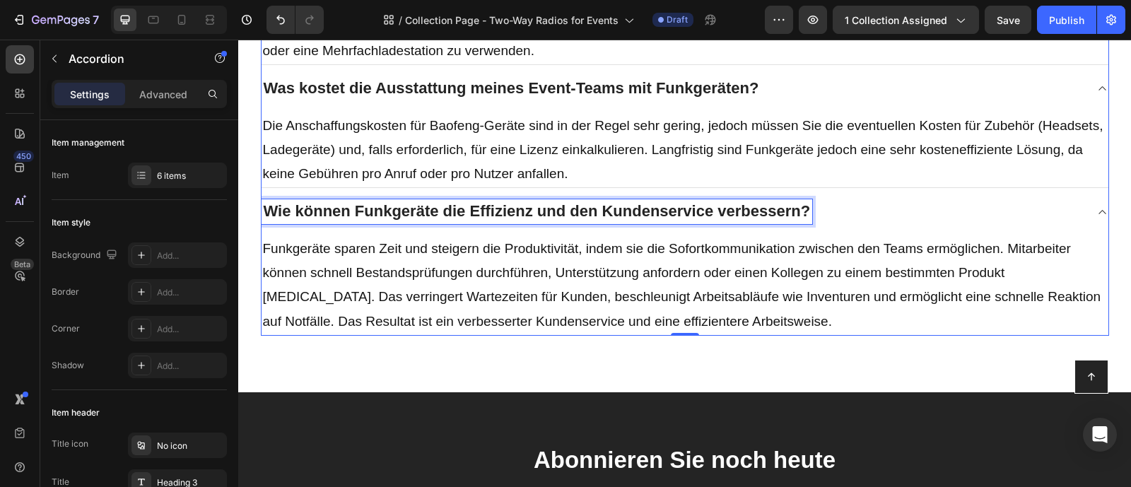
click at [619, 222] on p "Wie können Funkgeräte die Effizienz und den Kundenservice verbessern?" at bounding box center [537, 211] width 547 height 21
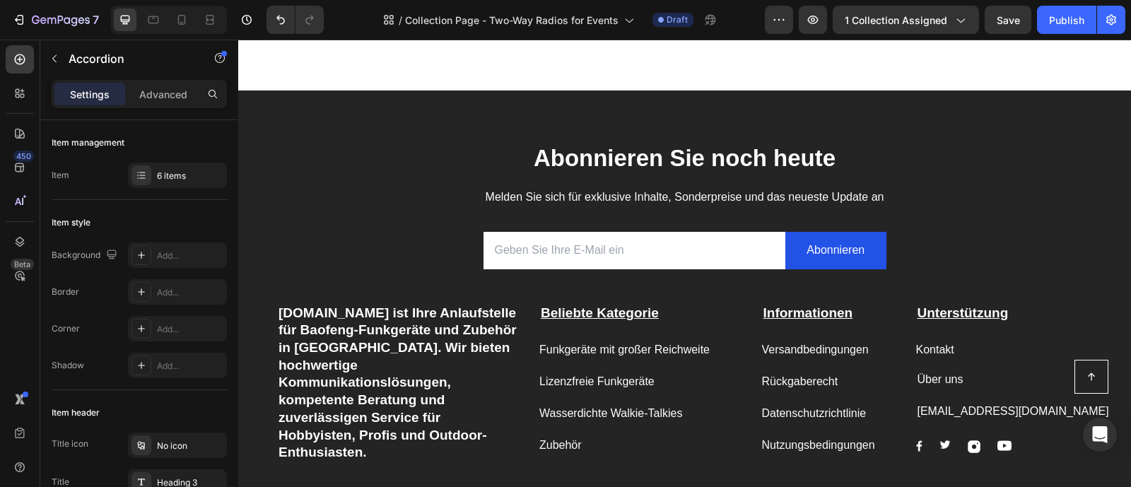
scroll to position [2535, 0]
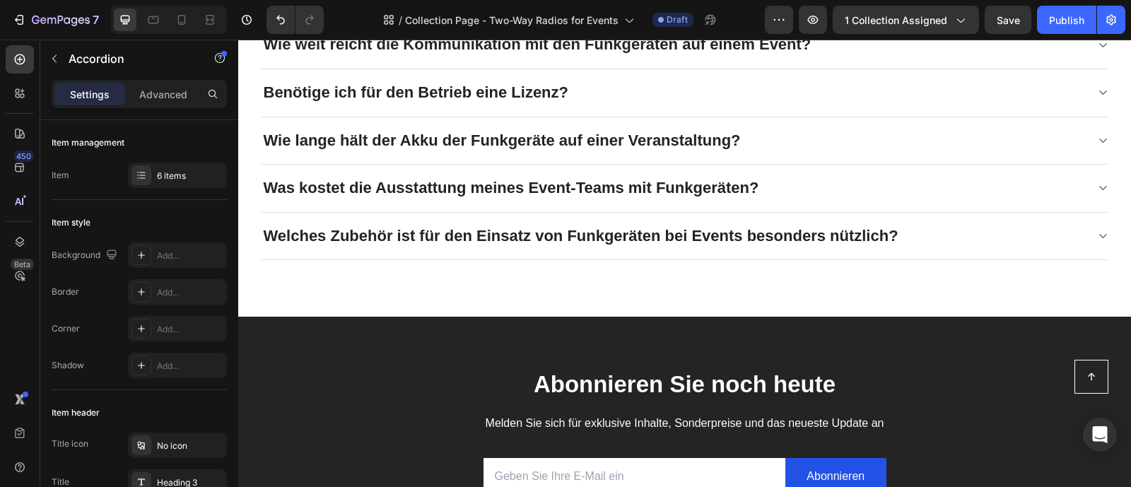
click at [968, 238] on div "Welches Zubehör ist für den Einsatz von Funkgeräten bei Events besonders nützli…" at bounding box center [674, 236] width 824 height 25
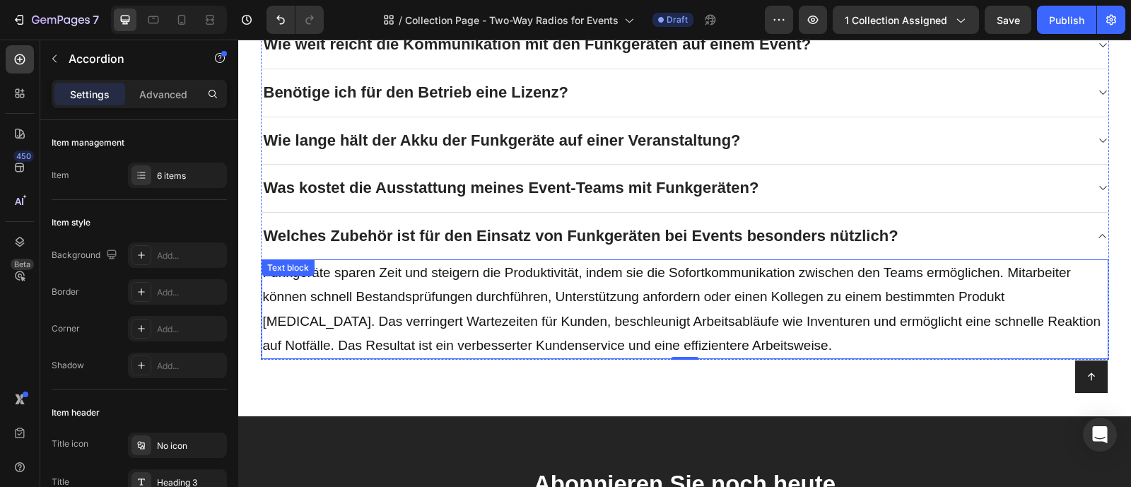
click at [826, 270] on p "Funkgeräte sparen Zeit und steigern die Produktivität, indem sie die Sofortkomm…" at bounding box center [685, 309] width 844 height 97
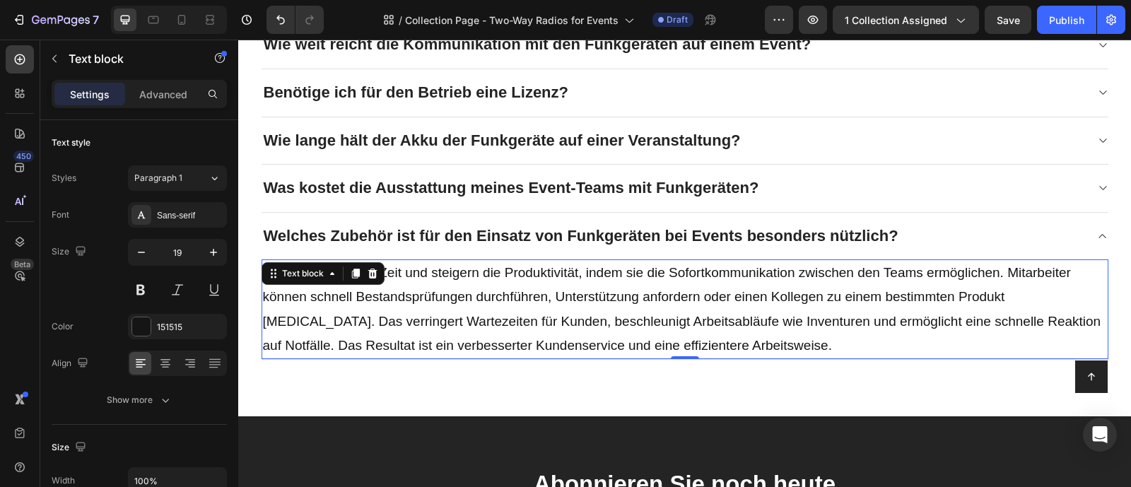
click at [826, 270] on p "Funkgeräte sparen Zeit und steigern die Produktivität, indem sie die Sofortkomm…" at bounding box center [685, 309] width 844 height 97
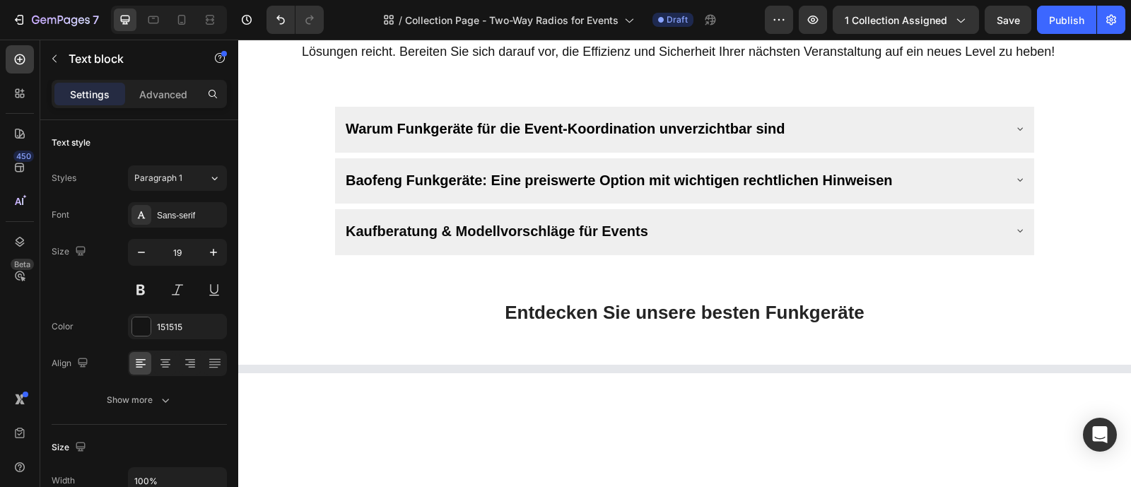
scroll to position [657, 0]
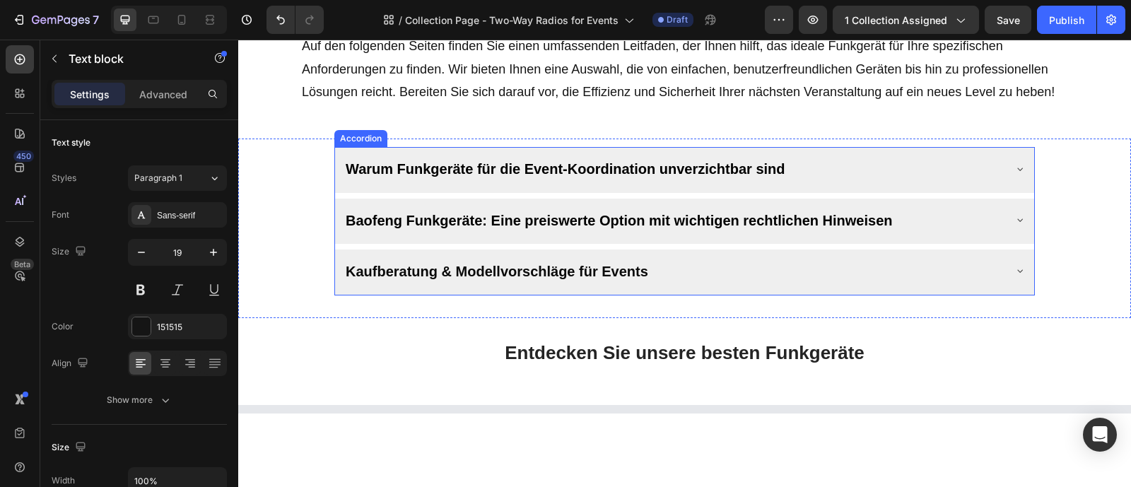
click at [811, 184] on div "Warum Funkgeräte für die Event-Koordination unverzichtbar sind" at bounding box center [674, 168] width 660 height 31
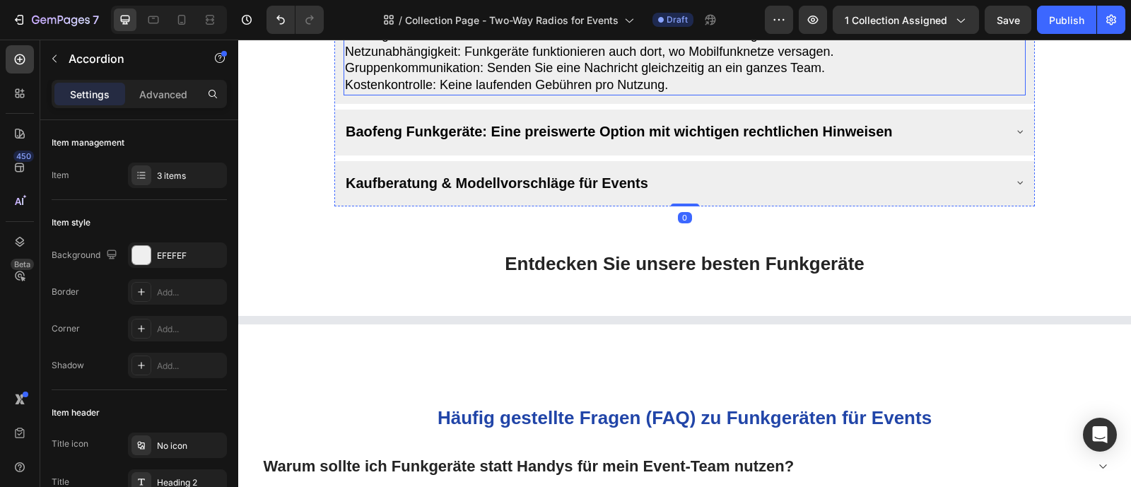
scroll to position [987, 0]
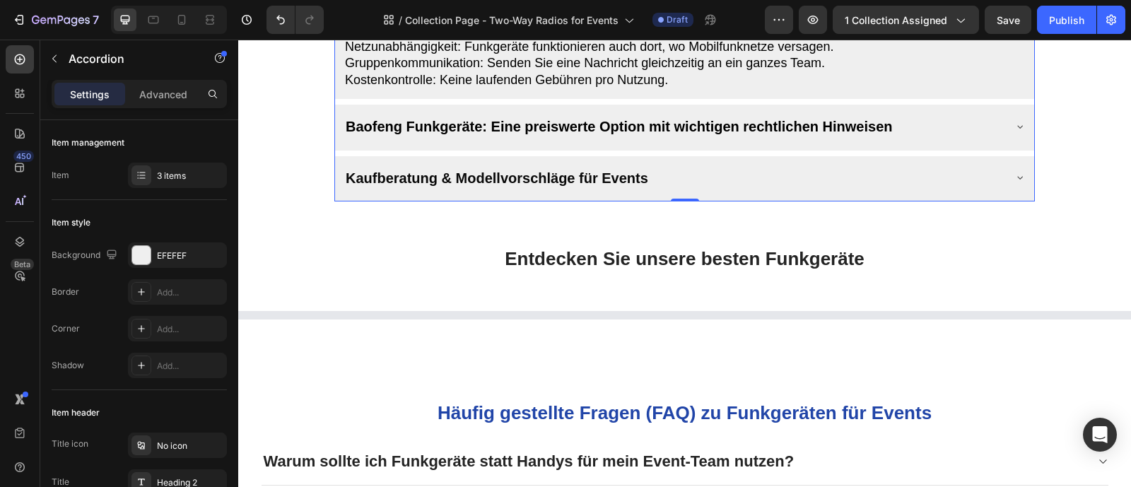
click at [921, 141] on div "Baofeng Funkgeräte: Eine preiswerte Option mit wichtigen rechtlichen Hinweisen" at bounding box center [674, 125] width 660 height 31
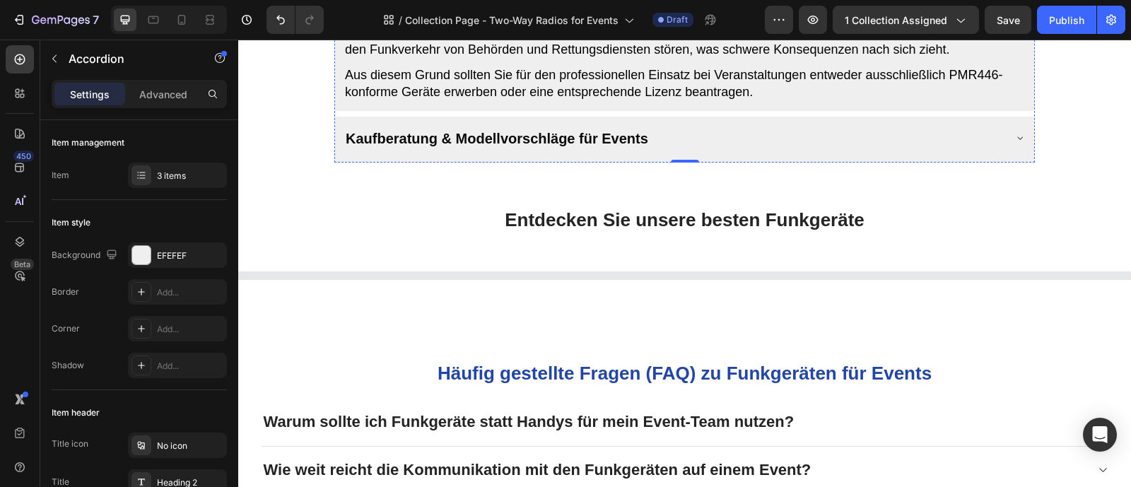
scroll to position [1367, 0]
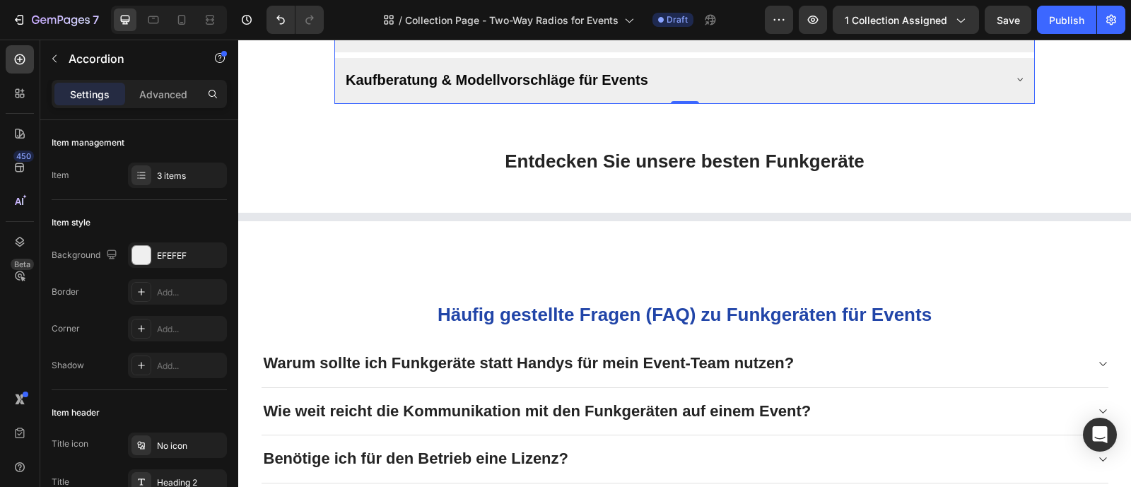
click at [853, 95] on div "Kaufberatung & Modellvorschläge für Events" at bounding box center [674, 79] width 660 height 31
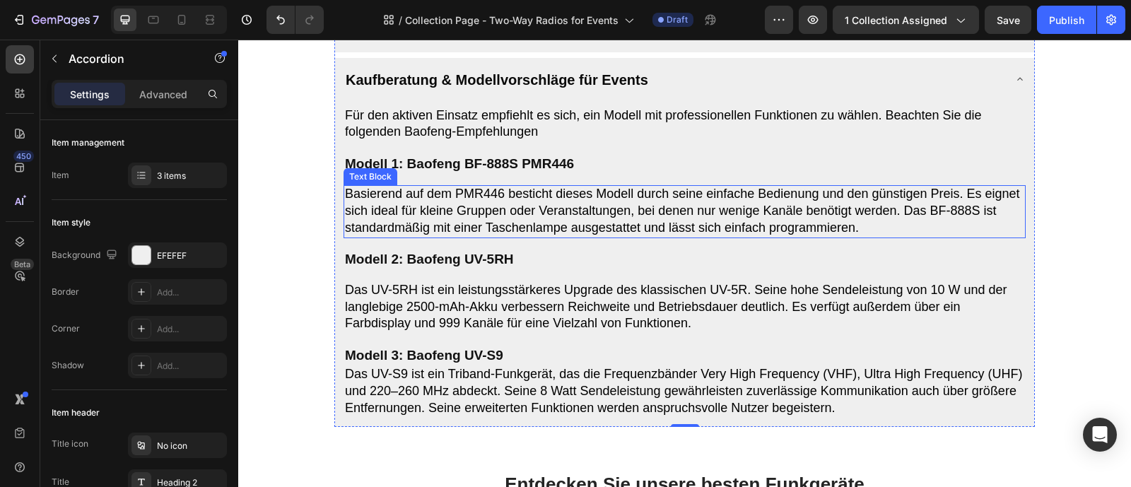
click at [390, 234] on span "Basierend auf dem PMR446 besticht dieses Modell durch seine einfache Bedienung …" at bounding box center [682, 210] width 675 height 47
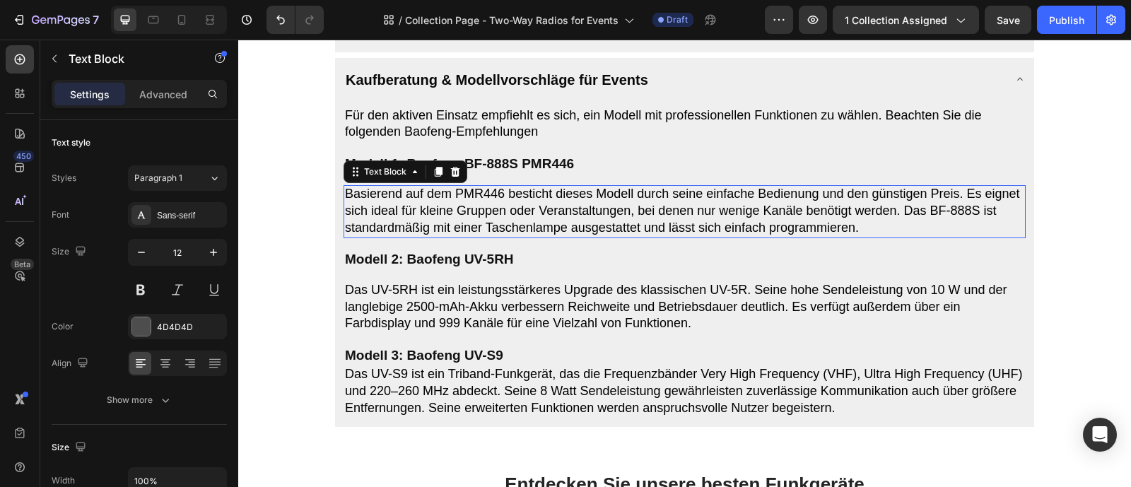
click at [390, 234] on span "Basierend auf dem PMR446 besticht dieses Modell durch seine einfache Bedienung …" at bounding box center [682, 210] width 675 height 47
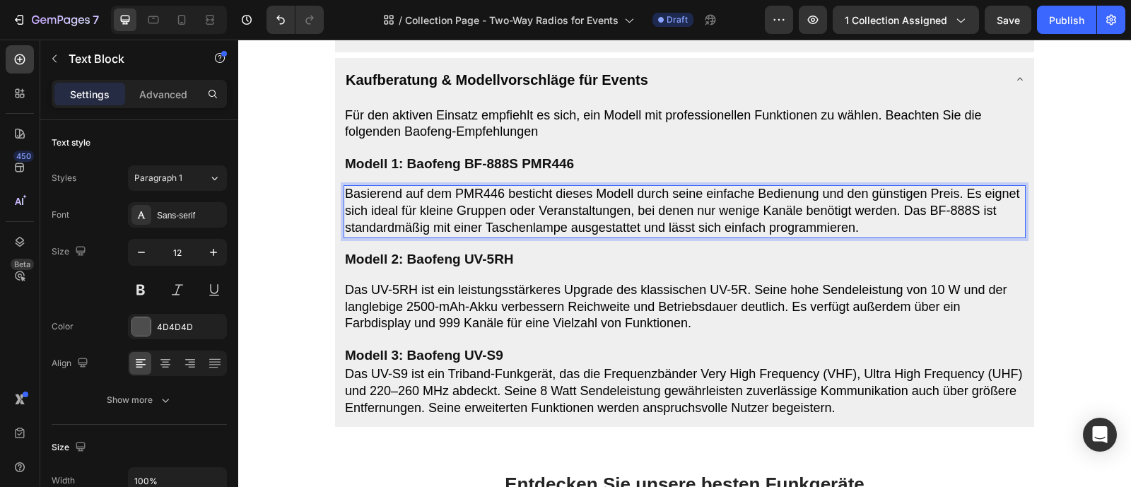
click at [395, 234] on span "Basierend auf dem PMR446 besticht dieses Modell durch seine einfache Bedienung …" at bounding box center [682, 210] width 675 height 47
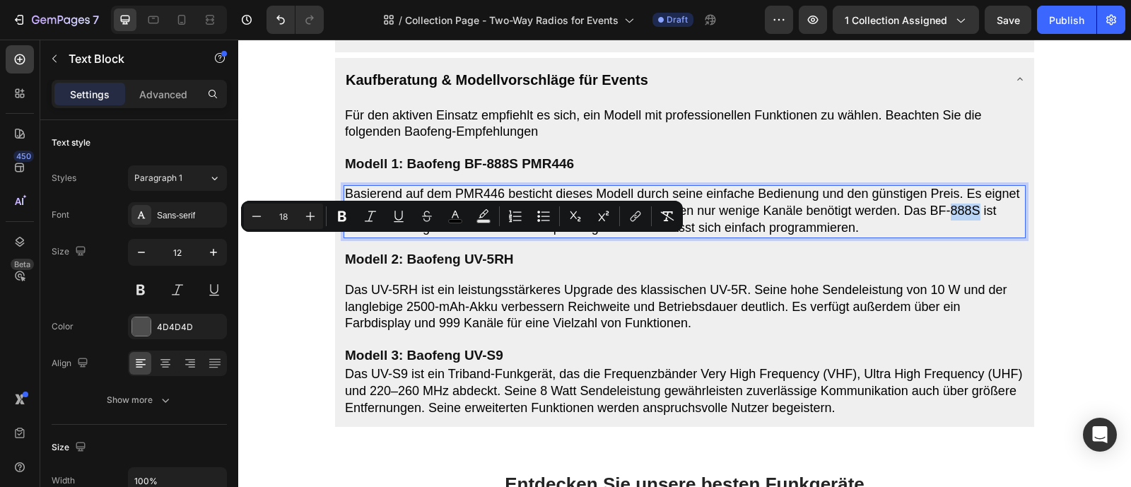
click at [395, 234] on span "Basierend auf dem PMR446 besticht dieses Modell durch seine einfache Bedienung …" at bounding box center [682, 210] width 675 height 47
drag, startPoint x: 397, startPoint y: 246, endPoint x: 346, endPoint y: 242, distance: 51.8
click at [346, 234] on span "Basierend auf dem PMR446 besticht dieses Modell durch seine einfache Bedienung …" at bounding box center [682, 210] width 675 height 47
click at [347, 218] on icon "Editor contextual toolbar" at bounding box center [342, 216] width 14 height 14
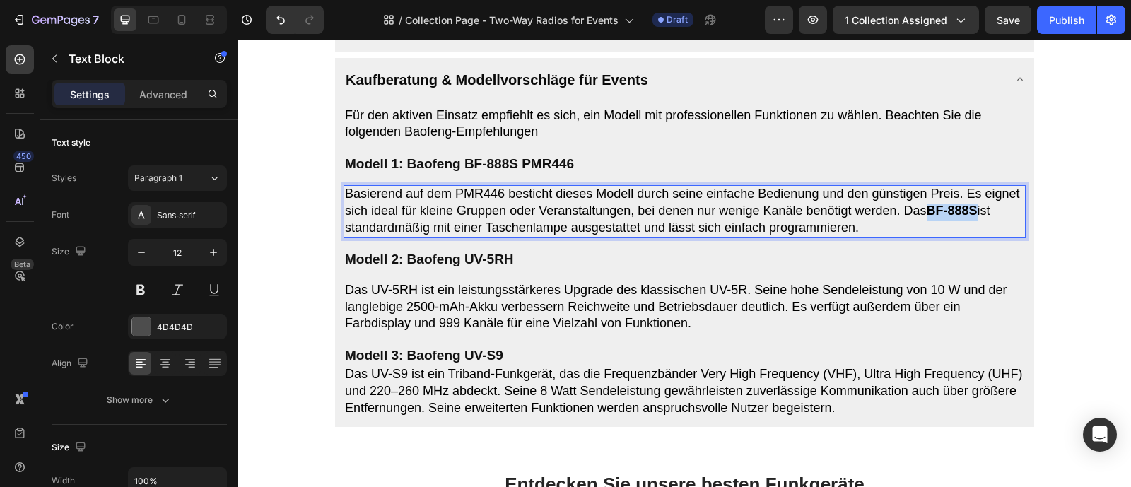
drag, startPoint x: 401, startPoint y: 247, endPoint x: 345, endPoint y: 242, distance: 56.0
click at [345, 234] on span "Basierend auf dem PMR446 besticht dieses Modell durch seine einfache Bedienung …" at bounding box center [682, 210] width 675 height 47
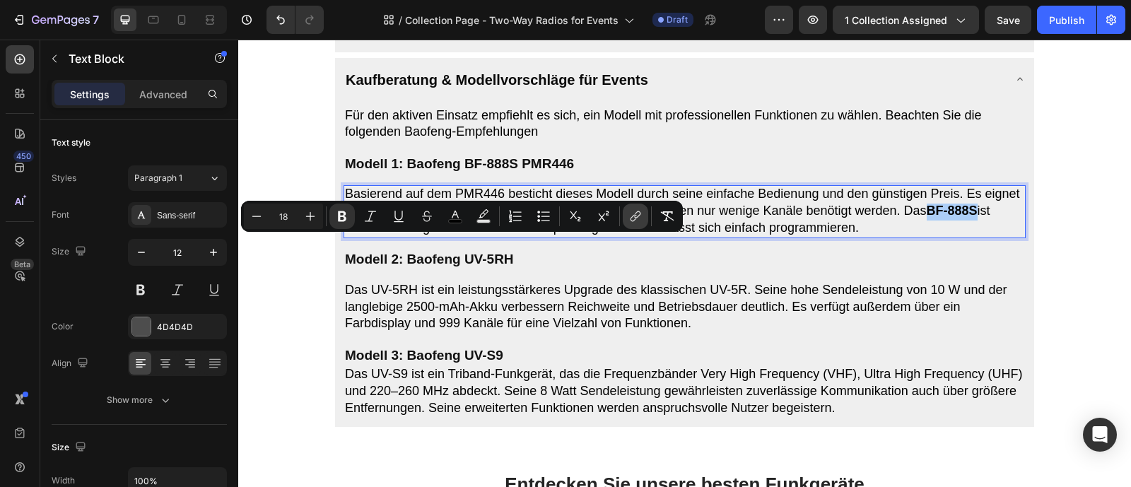
click at [635, 217] on icon "Editor contextual toolbar" at bounding box center [637, 214] width 6 height 7
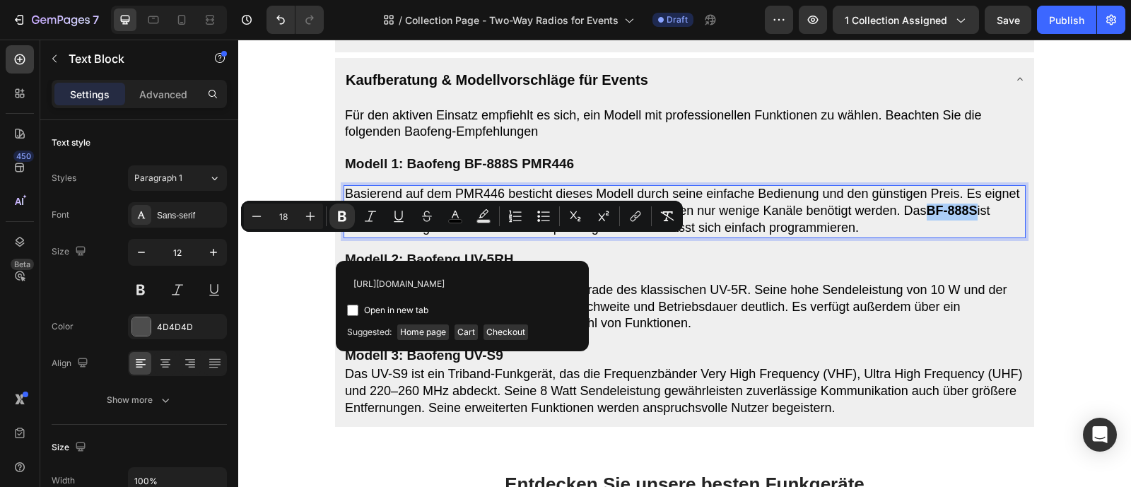
scroll to position [0, 250]
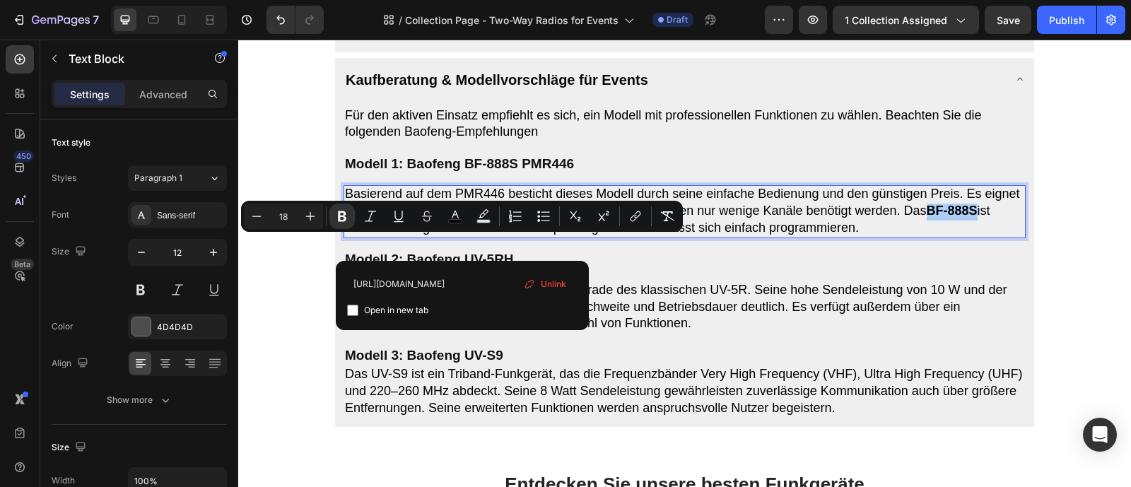
type input "https://baofengradios.de/de-de/products/baofeng-bf-888s-pmr446-funkgeraete-mult…"
click at [352, 308] on input "Editor contextual toolbar" at bounding box center [352, 310] width 11 height 11
checkbox input "true"
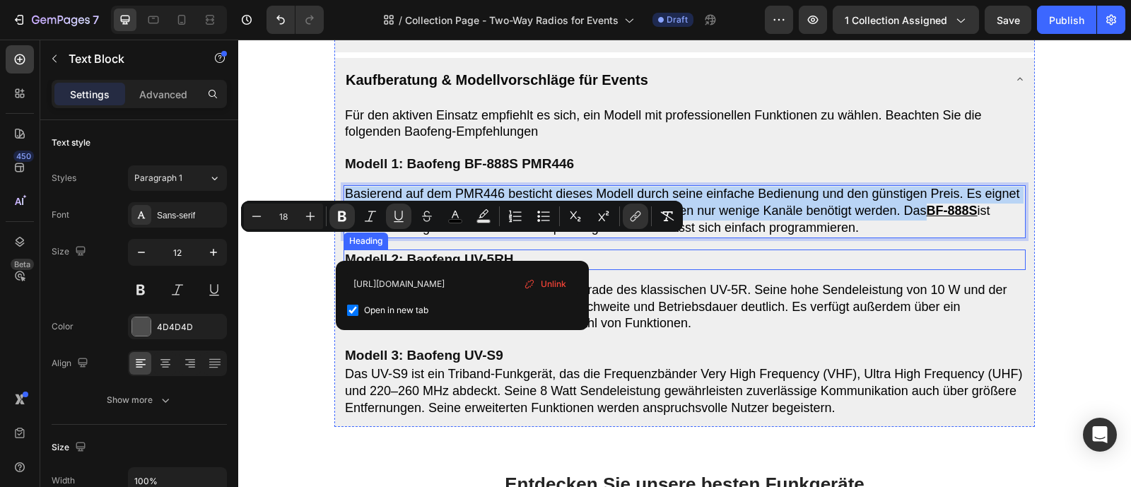
click at [677, 270] on h2 "Modell 2: Baofeng UV-5RH" at bounding box center [685, 260] width 682 height 21
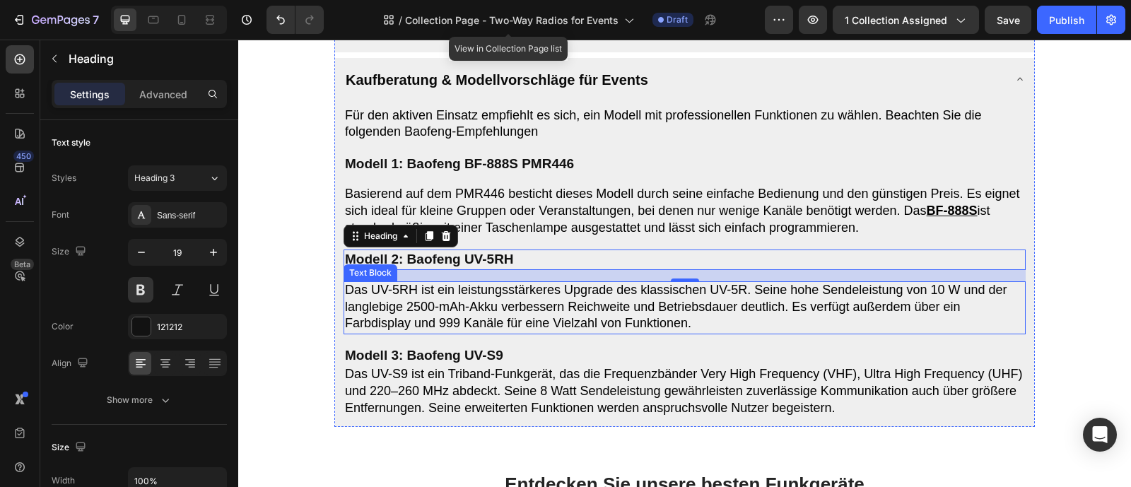
click at [461, 315] on span "Das UV-5RH ist ein leistungsstärkeres Upgrade des klassischen UV-5R. Seine hohe…" at bounding box center [676, 306] width 662 height 47
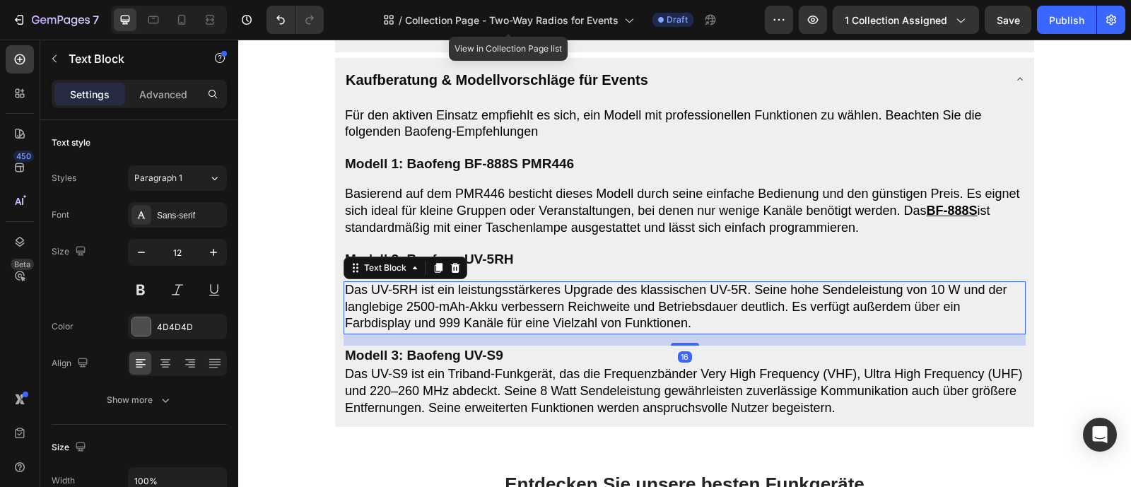
click at [418, 308] on span "Das UV-5RH ist ein leistungsstärkeres Upgrade des klassischen UV-5R. Seine hohe…" at bounding box center [676, 306] width 662 height 47
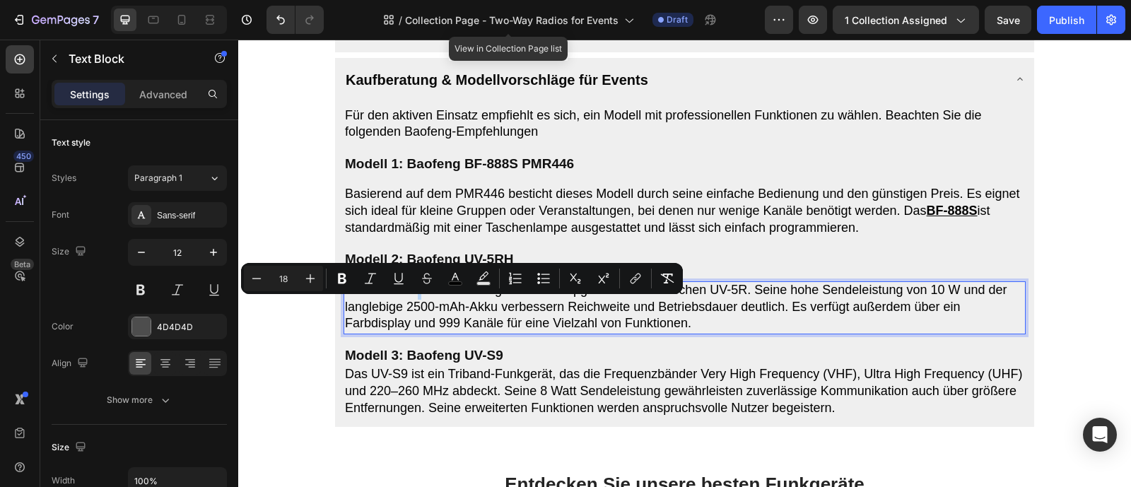
click at [419, 310] on span "Das UV-5RH ist ein leistungsstärkeres Upgrade des klassischen UV-5R. Seine hohe…" at bounding box center [676, 306] width 662 height 47
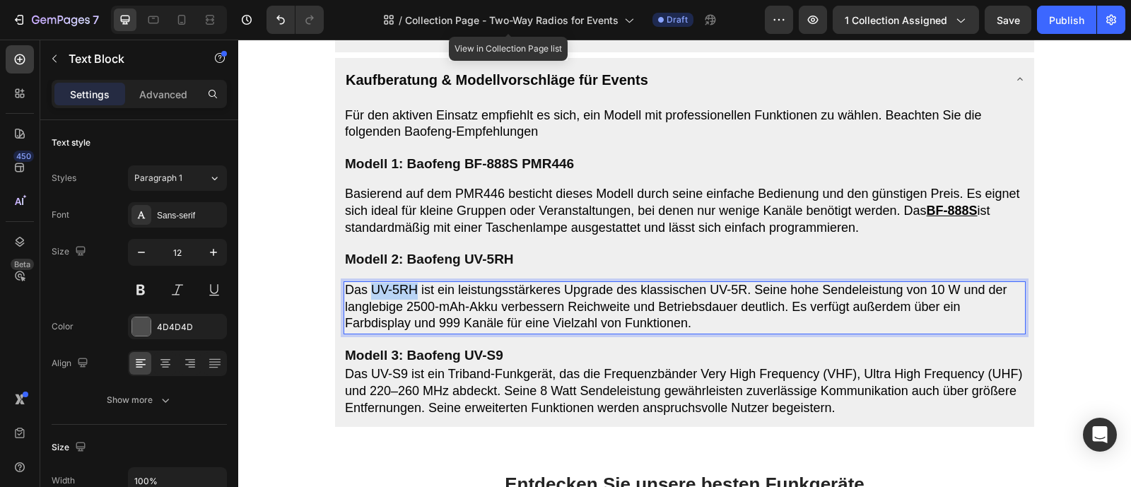
drag, startPoint x: 419, startPoint y: 310, endPoint x: 373, endPoint y: 308, distance: 46.7
click at [373, 308] on span "Das UV-5RH ist ein leistungsstärkeres Upgrade des klassischen UV-5R. Seine hohe…" at bounding box center [676, 306] width 662 height 47
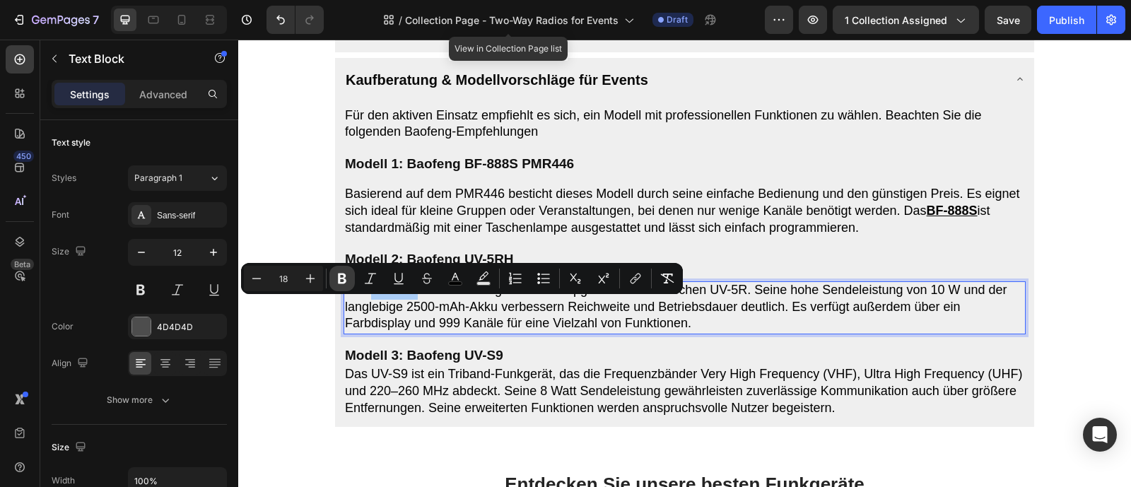
click at [347, 280] on icon "Editor contextual toolbar" at bounding box center [342, 278] width 14 height 14
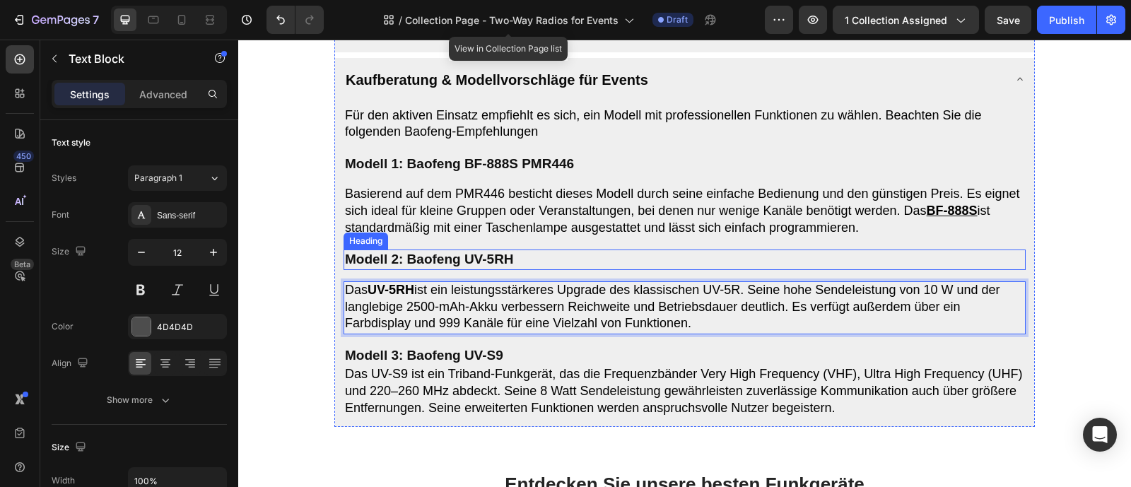
click at [632, 270] on h2 "Modell 2: Baofeng UV-5RH" at bounding box center [685, 260] width 682 height 21
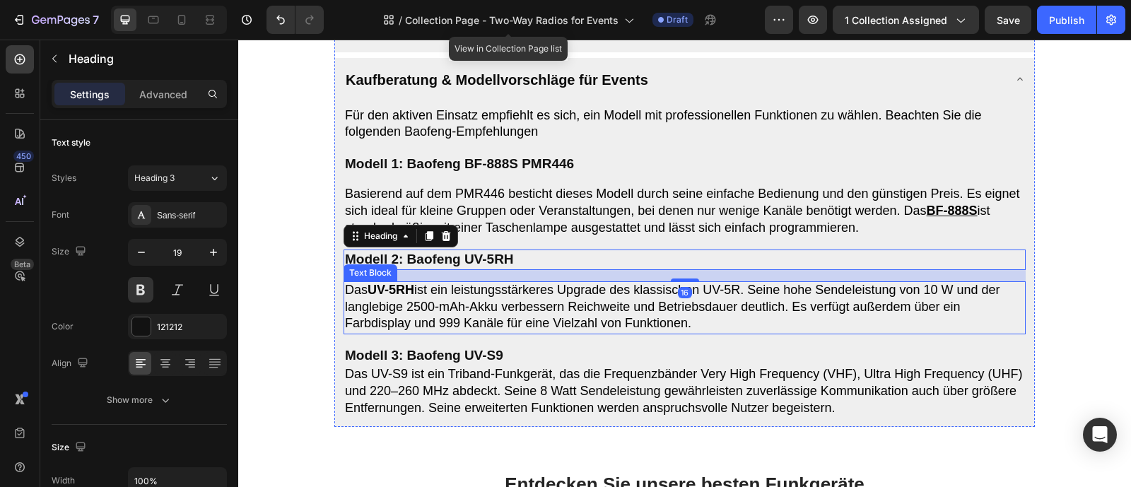
click at [414, 297] on strong "UV-5RH" at bounding box center [391, 290] width 47 height 14
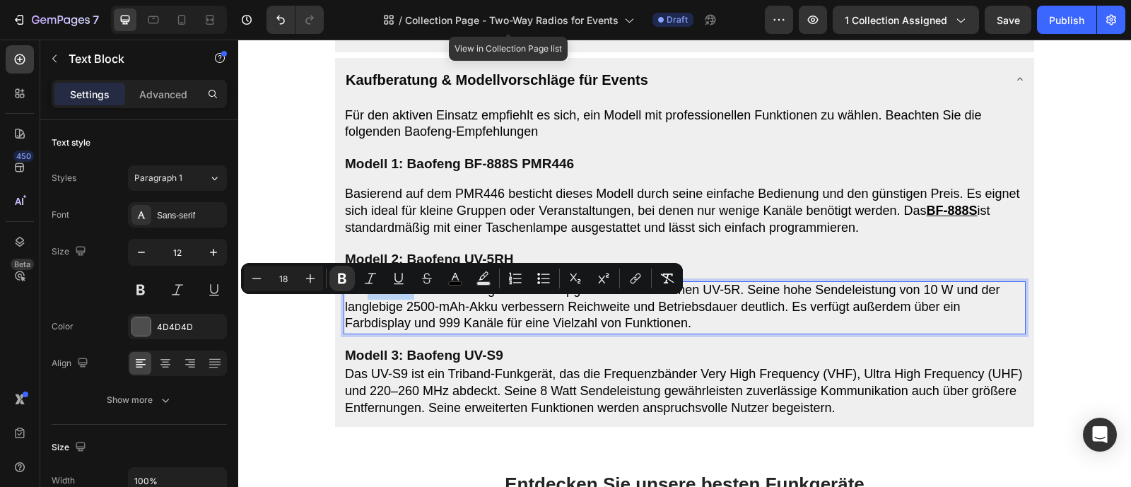
drag, startPoint x: 423, startPoint y: 311, endPoint x: 376, endPoint y: 307, distance: 46.8
click at [376, 307] on span "Das UV-5RH ist ein leistungsstärkeres Upgrade des klassischen UV-5R. Seine hohe…" at bounding box center [672, 306] width 655 height 47
click at [632, 277] on icon "Editor contextual toolbar" at bounding box center [635, 278] width 14 height 14
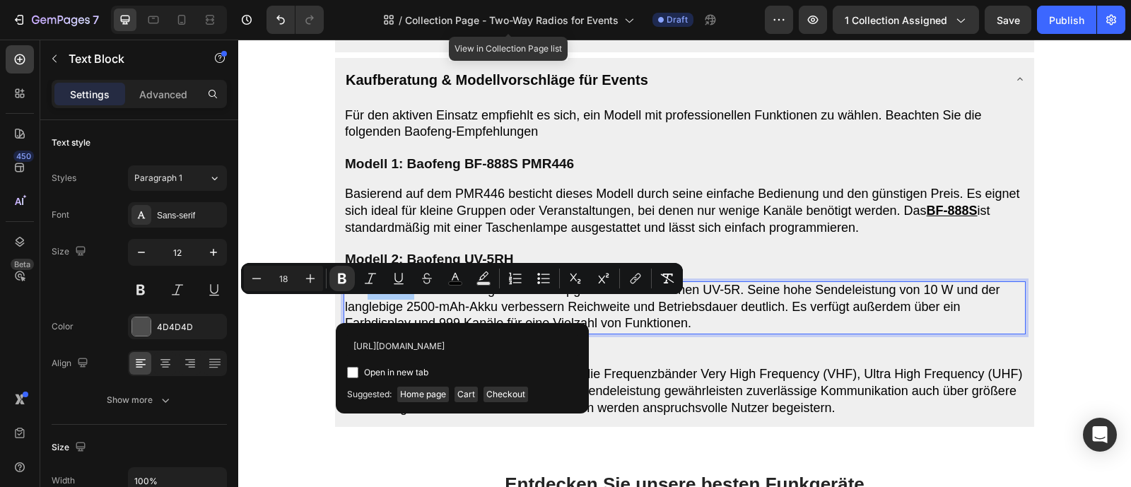
scroll to position [0, 126]
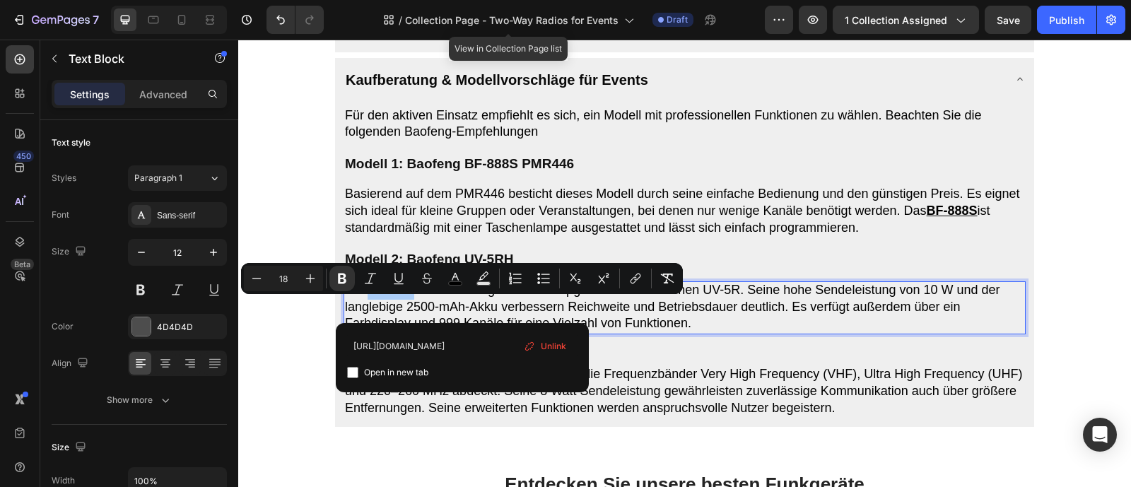
type input "https://baofengradios.de/de-de/products/baofeng-uv-5rh-funkgeraete"
click at [358, 373] on label "Open in new tab" at bounding box center [393, 372] width 70 height 17
checkbox input "true"
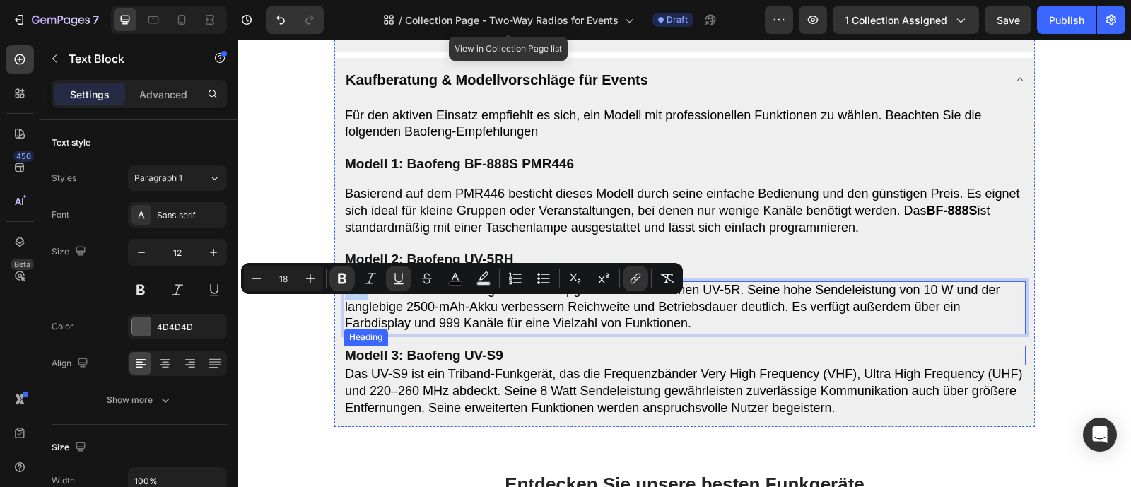
click at [467, 366] on h2 "Modell 3: Baofeng UV-S9" at bounding box center [685, 356] width 682 height 21
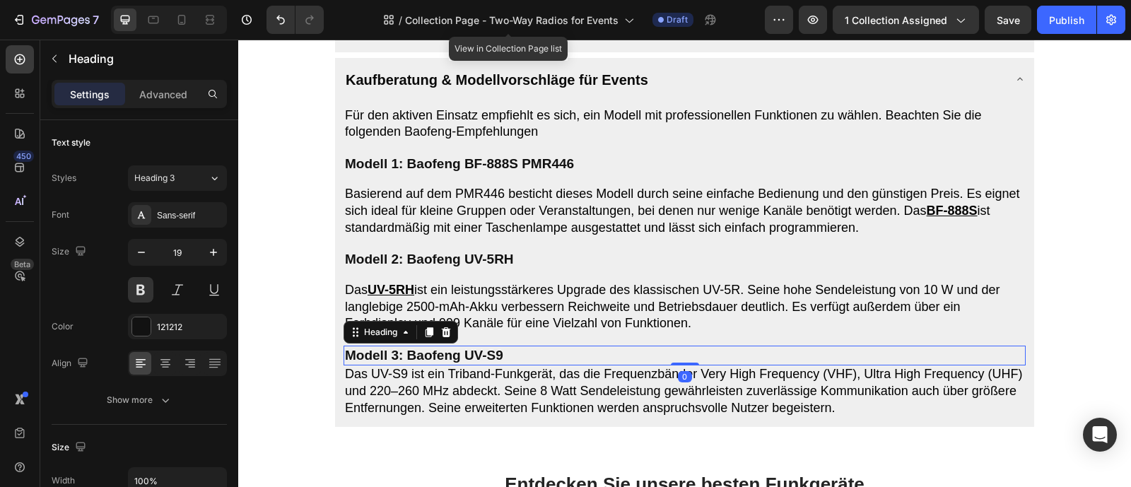
click at [435, 389] on span "Das UV-S9 ist ein Triband-Funkgerät, das die Frequenzbänder Very High Frequency…" at bounding box center [683, 390] width 677 height 47
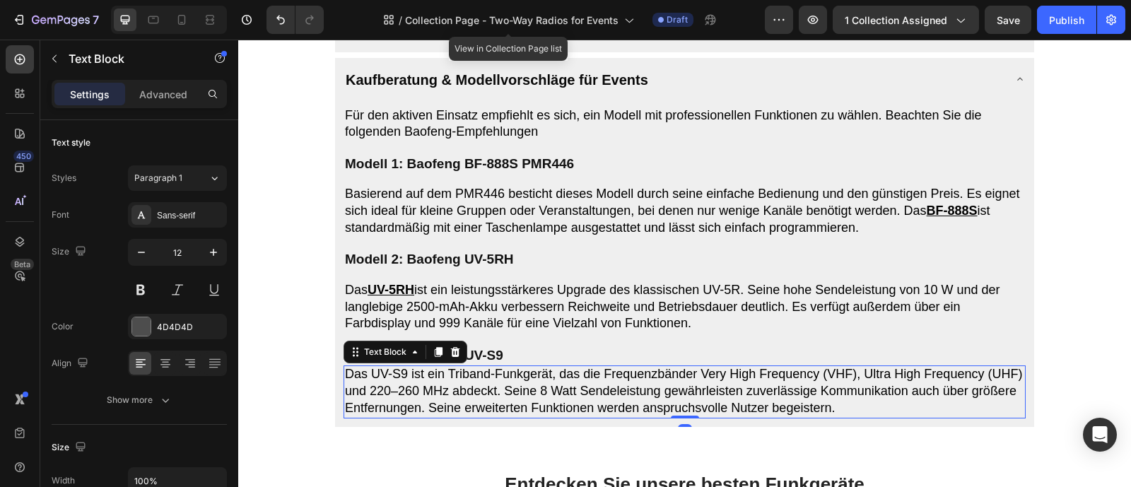
click at [406, 394] on span "Das UV-S9 ist ein Triband-Funkgerät, das die Frequenzbänder Very High Frequency…" at bounding box center [683, 390] width 677 height 47
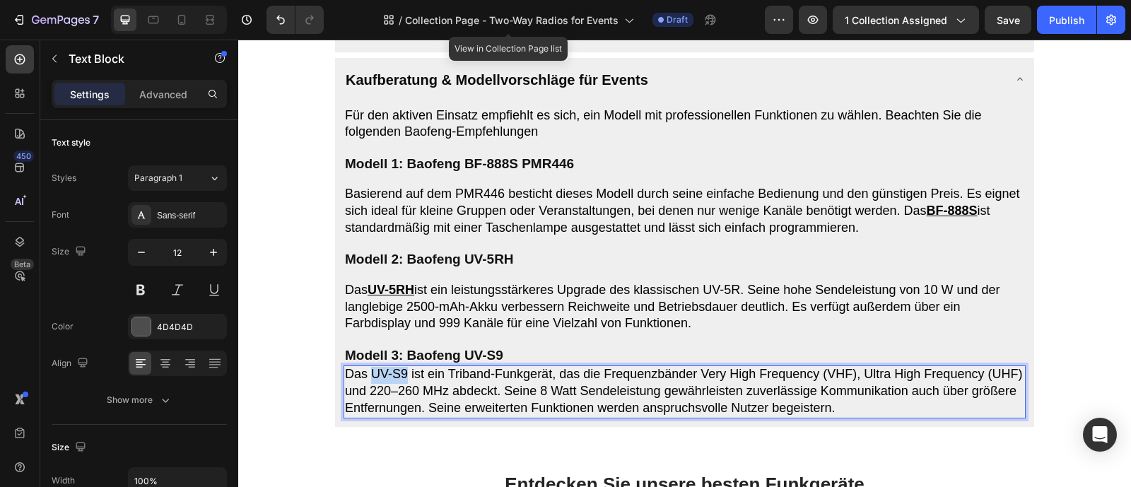
drag, startPoint x: 409, startPoint y: 395, endPoint x: 376, endPoint y: 391, distance: 33.5
click at [376, 391] on span "Das UV-S9 ist ein Triband-Funkgerät, das die Frequenzbänder Very High Frequency…" at bounding box center [683, 390] width 677 height 47
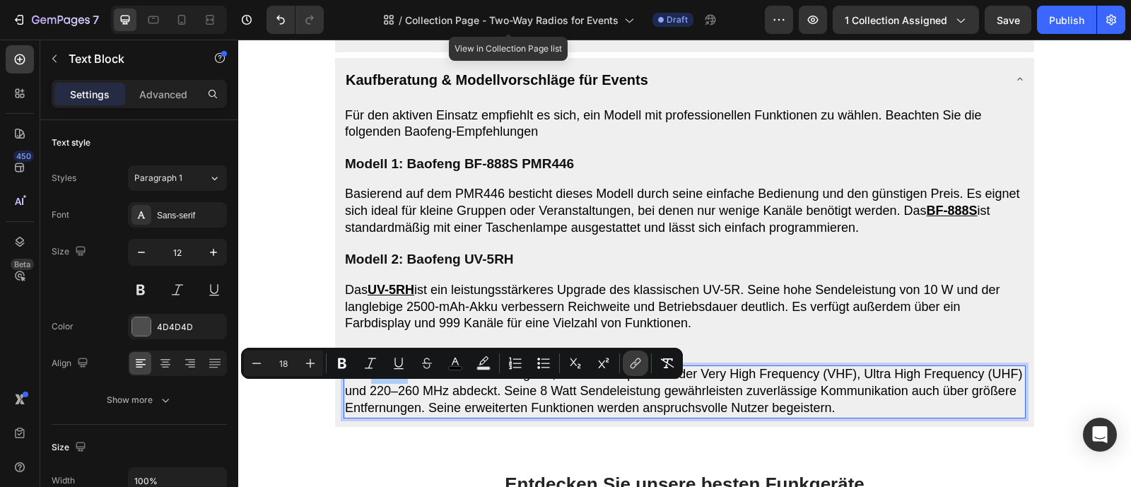
click at [623, 363] on button "link" at bounding box center [635, 363] width 25 height 25
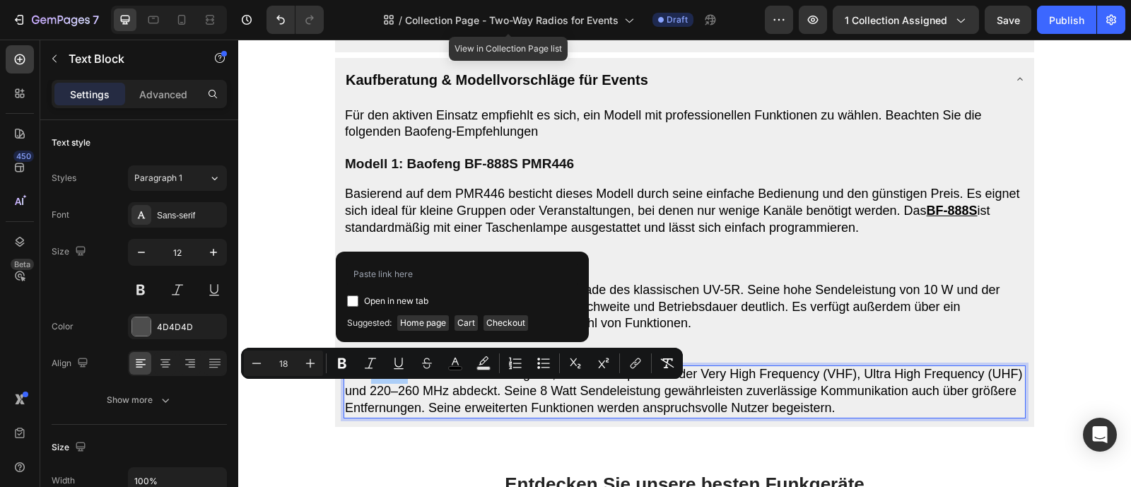
click at [349, 303] on input "Editor contextual toolbar" at bounding box center [352, 300] width 11 height 11
checkbox input "true"
click at [406, 277] on input "Editor contextual toolbar" at bounding box center [462, 274] width 230 height 23
type input "https://baofengradios.de/de-de/products/baofeng-uv-s9-tri-band-funkgerat"
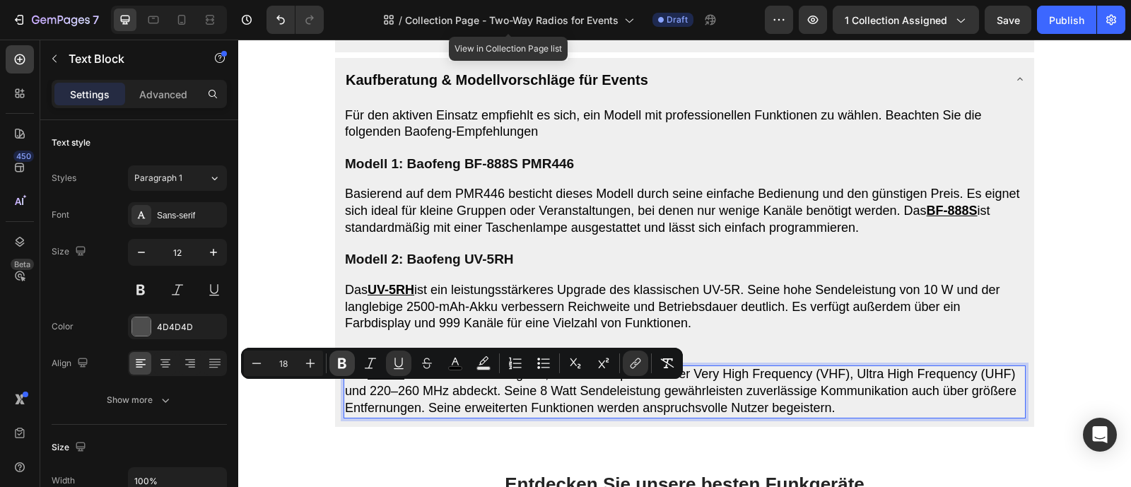
click at [350, 368] on button "Bold" at bounding box center [341, 363] width 25 height 25
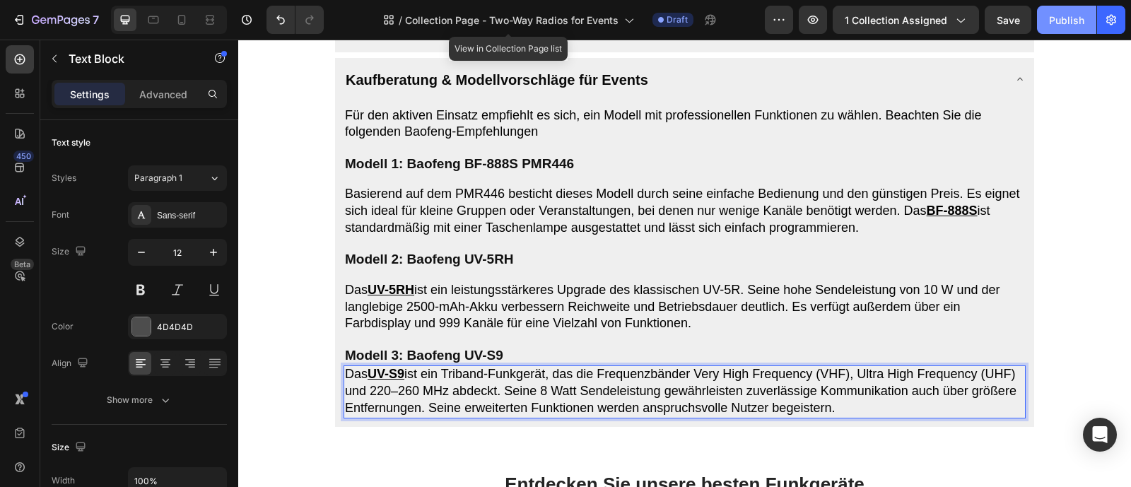
click at [1070, 32] on button "Publish" at bounding box center [1066, 20] width 59 height 28
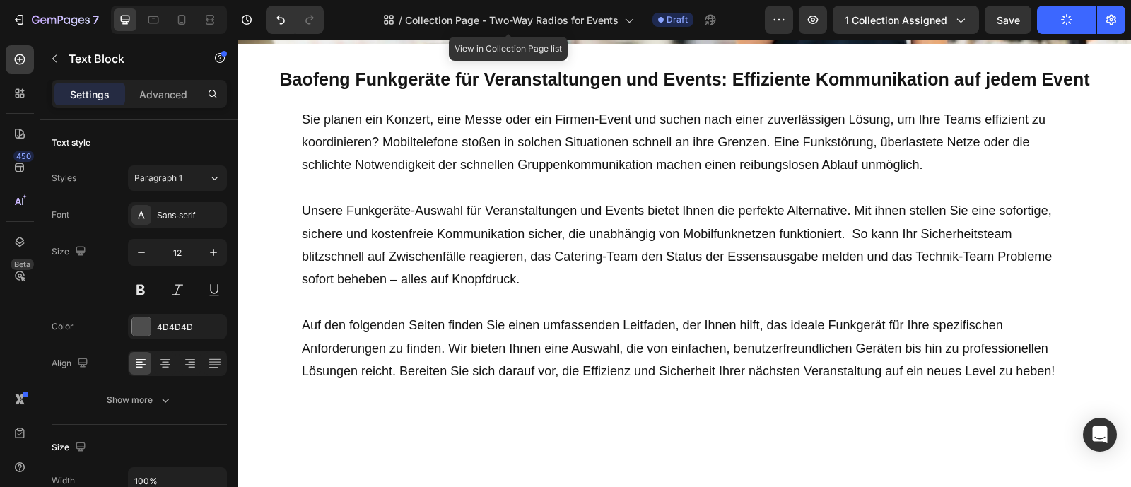
scroll to position [379, 0]
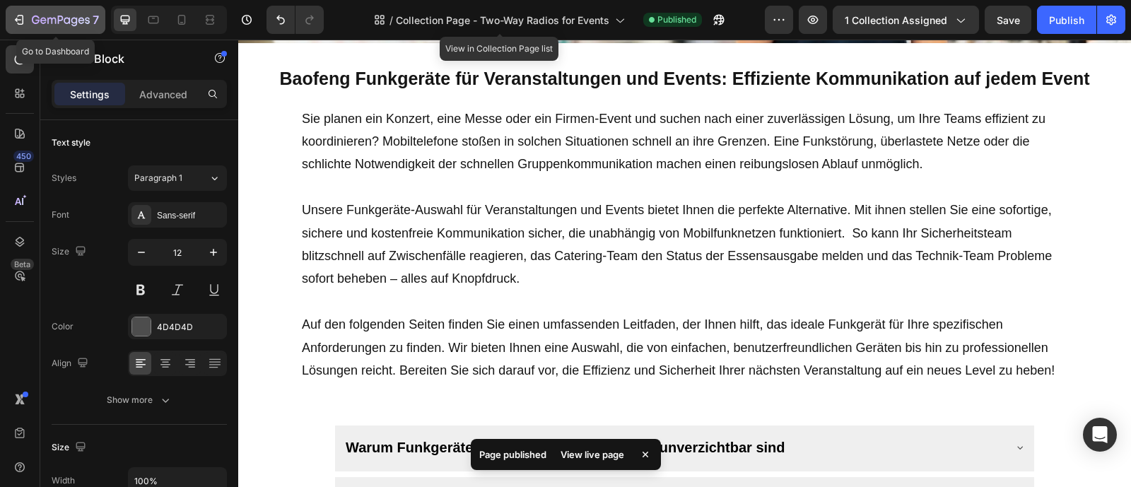
click at [21, 19] on icon "button" at bounding box center [19, 20] width 14 height 14
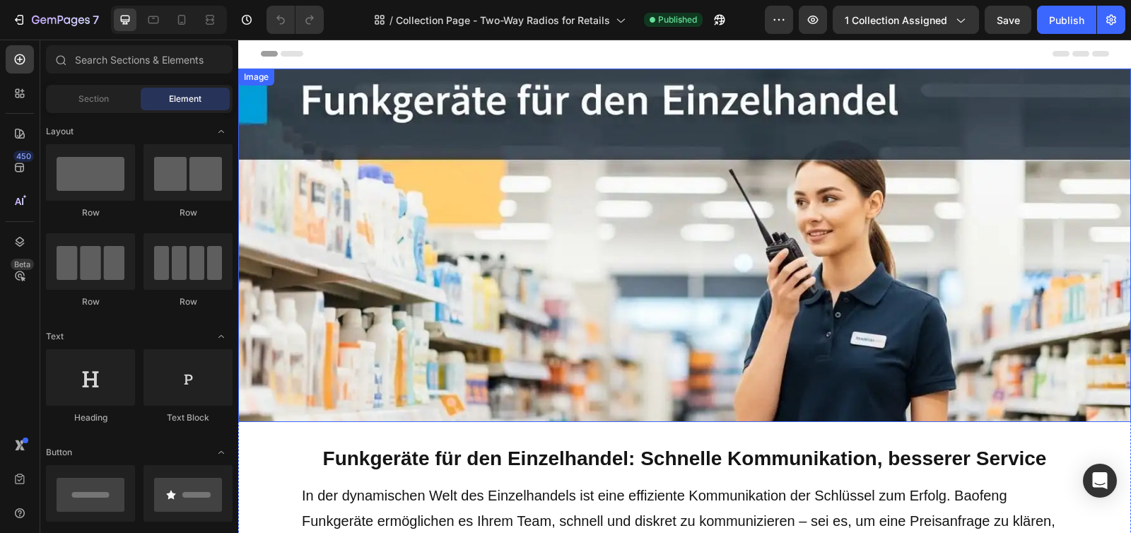
click at [498, 200] on img at bounding box center [684, 245] width 893 height 353
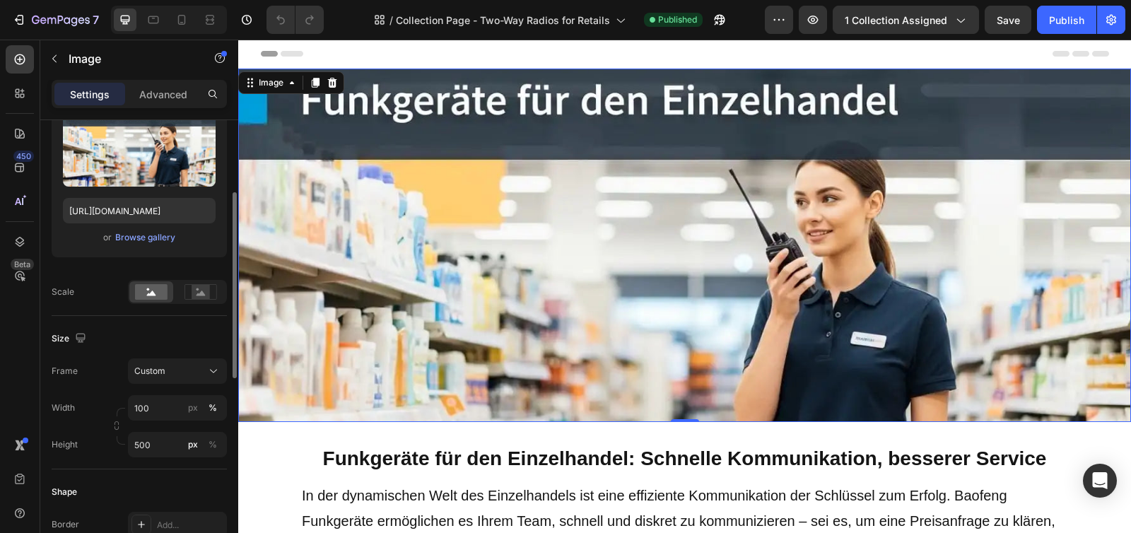
scroll to position [264, 0]
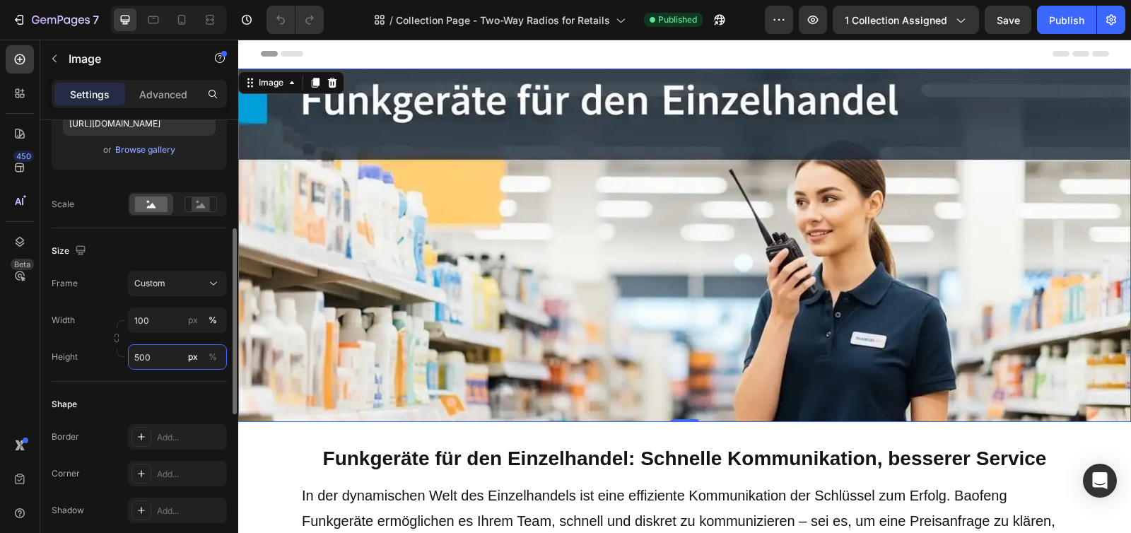
click at [161, 358] on input "500" at bounding box center [177, 356] width 99 height 25
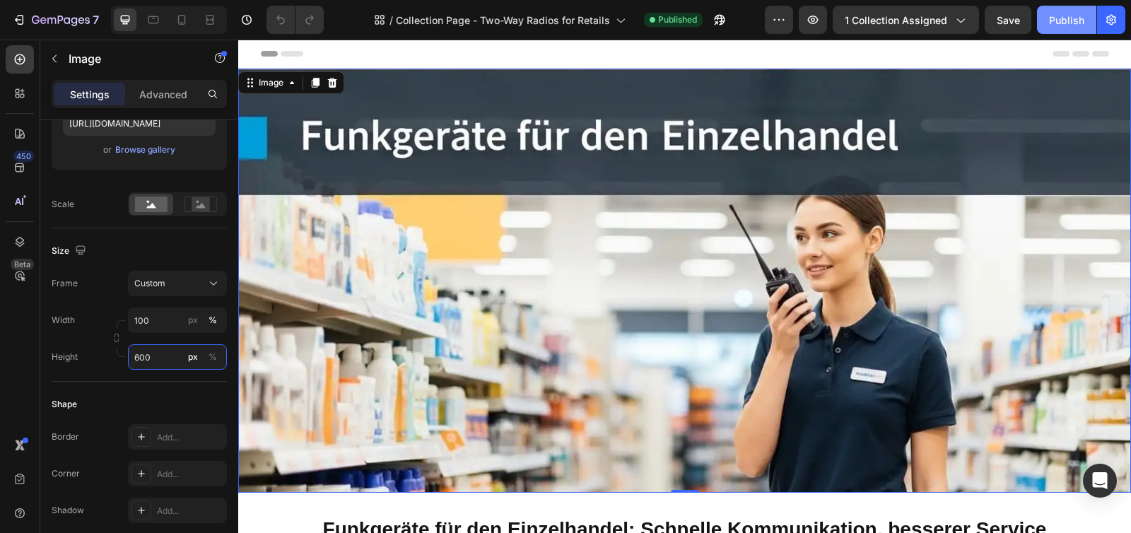
type input "600"
click at [1065, 23] on div "Publish" at bounding box center [1066, 20] width 35 height 15
